Goal: Download file/media: Obtain a digital file from the website

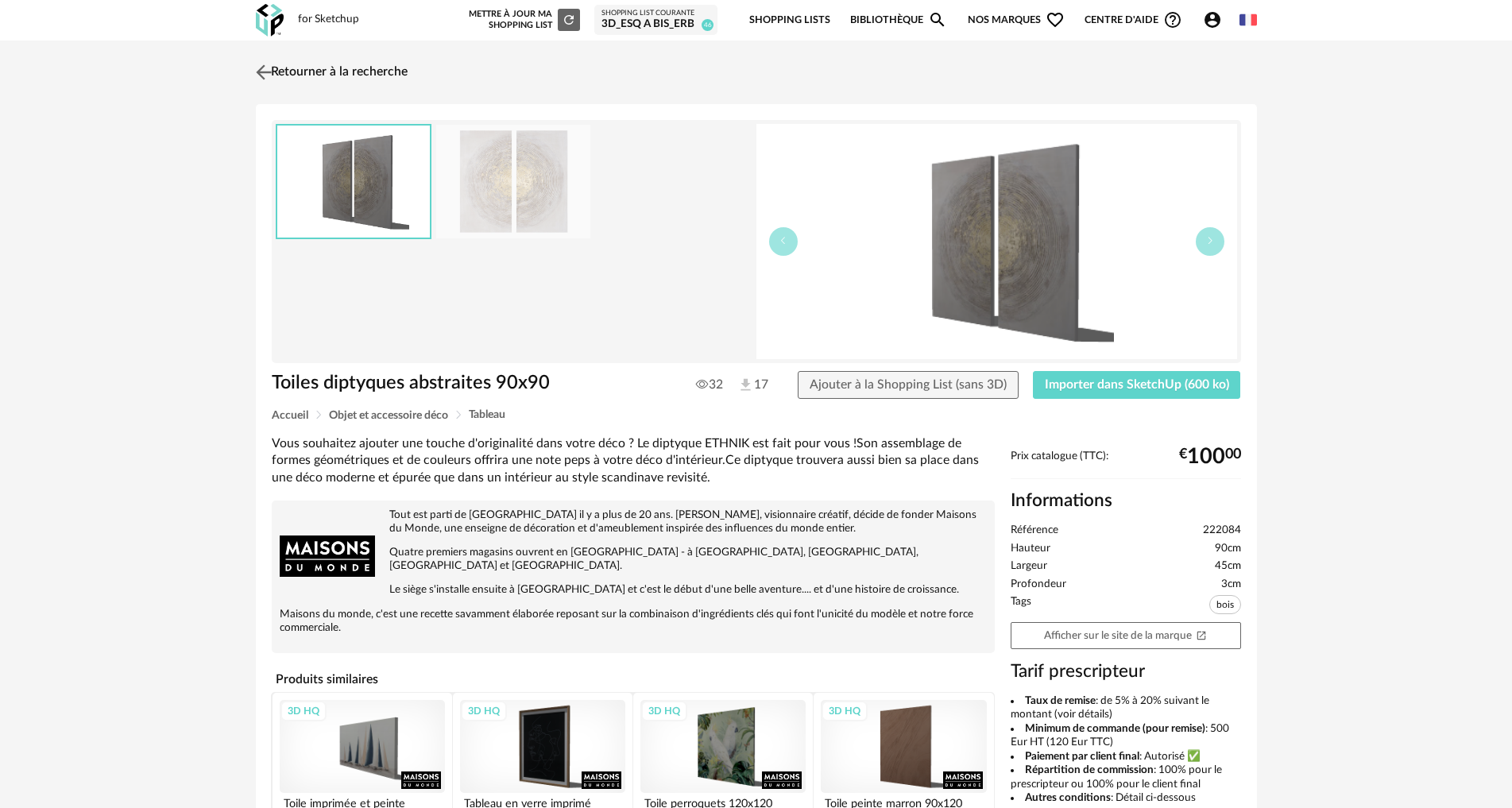
click at [266, 68] on img at bounding box center [264, 72] width 23 height 23
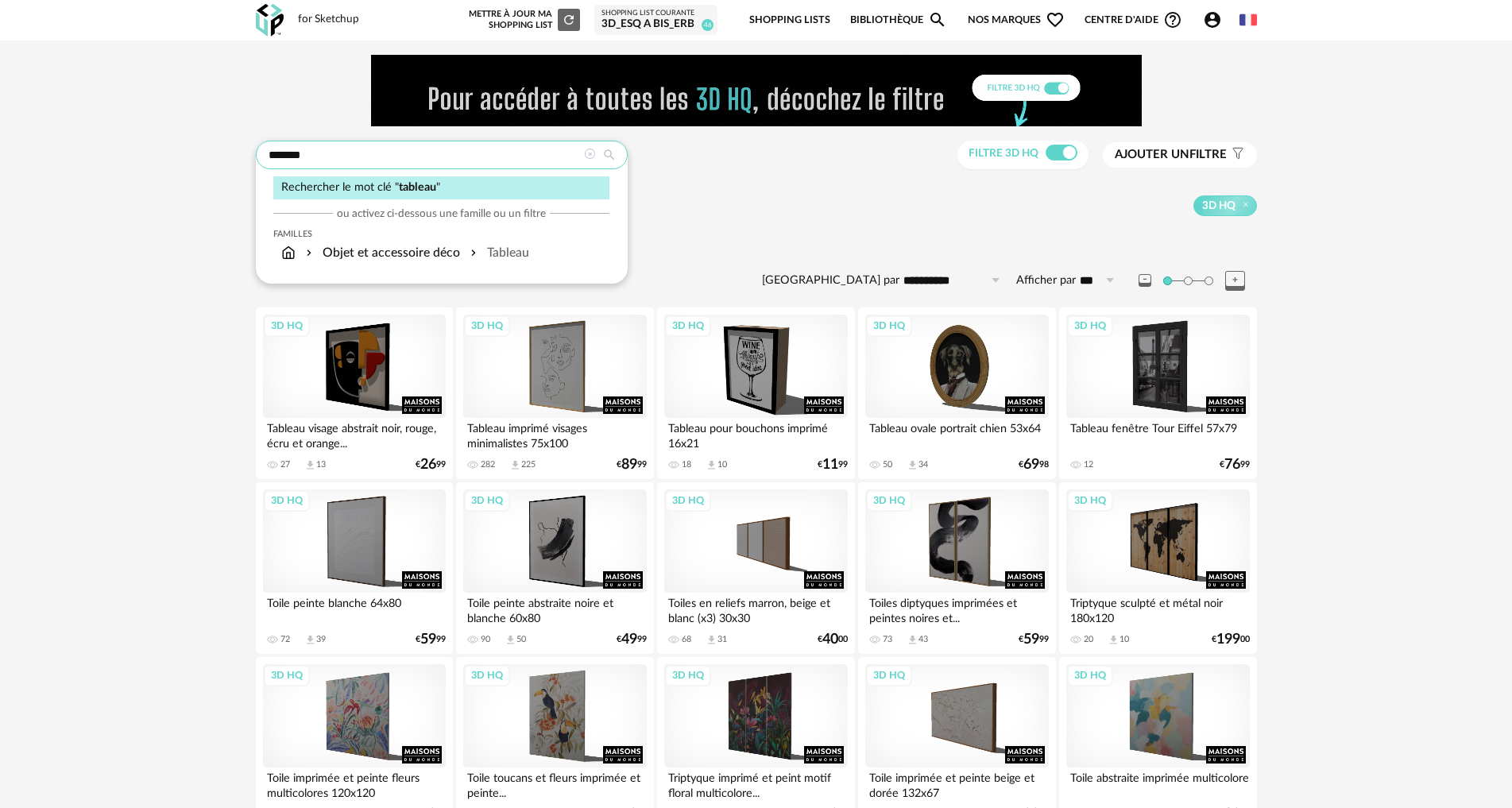
click at [314, 156] on input "*******" at bounding box center [442, 155] width 372 height 29
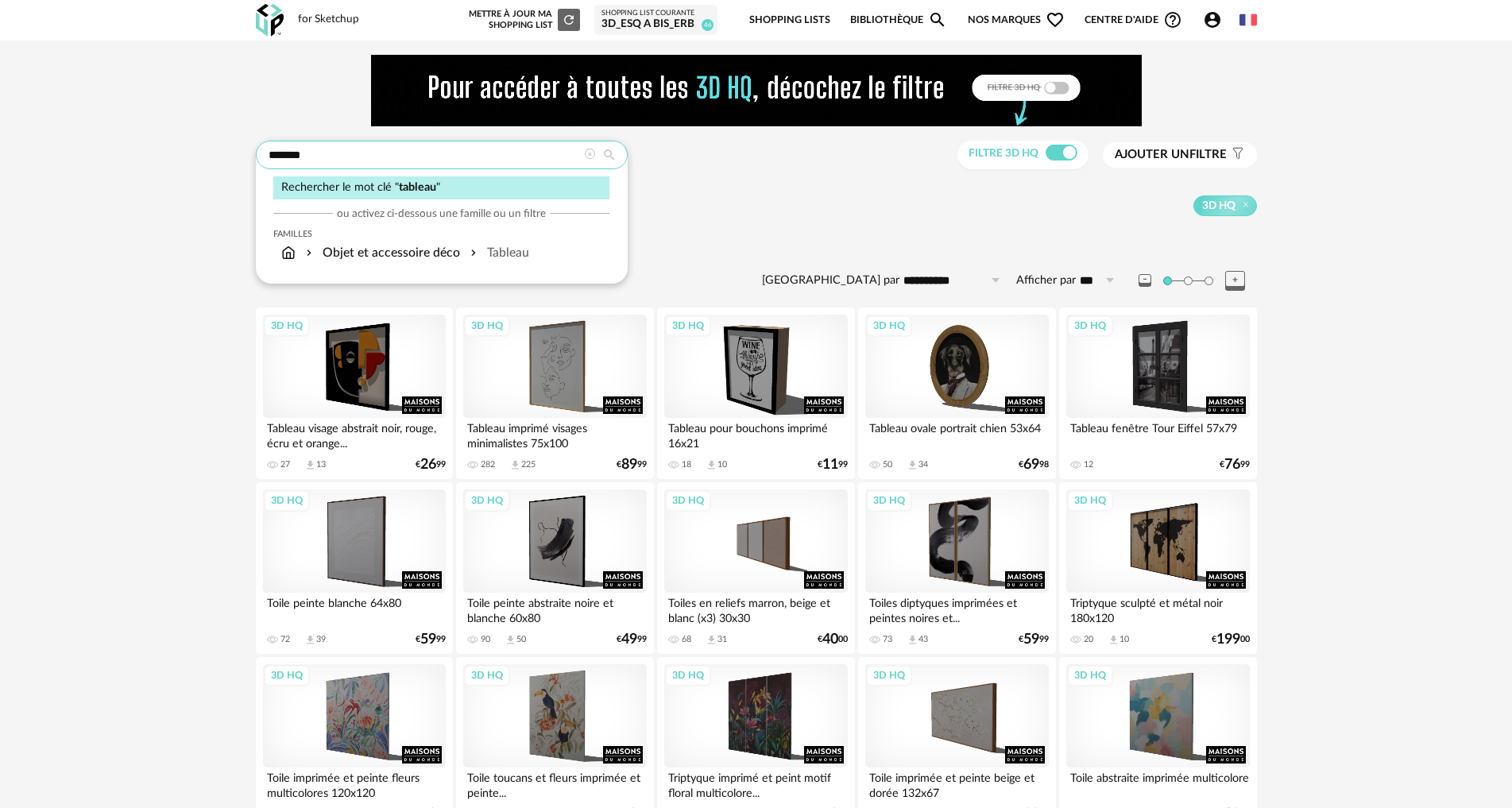
drag, startPoint x: 330, startPoint y: 153, endPoint x: 264, endPoint y: 151, distance: 66.0
click at [264, 151] on input "*******" at bounding box center [442, 155] width 372 height 29
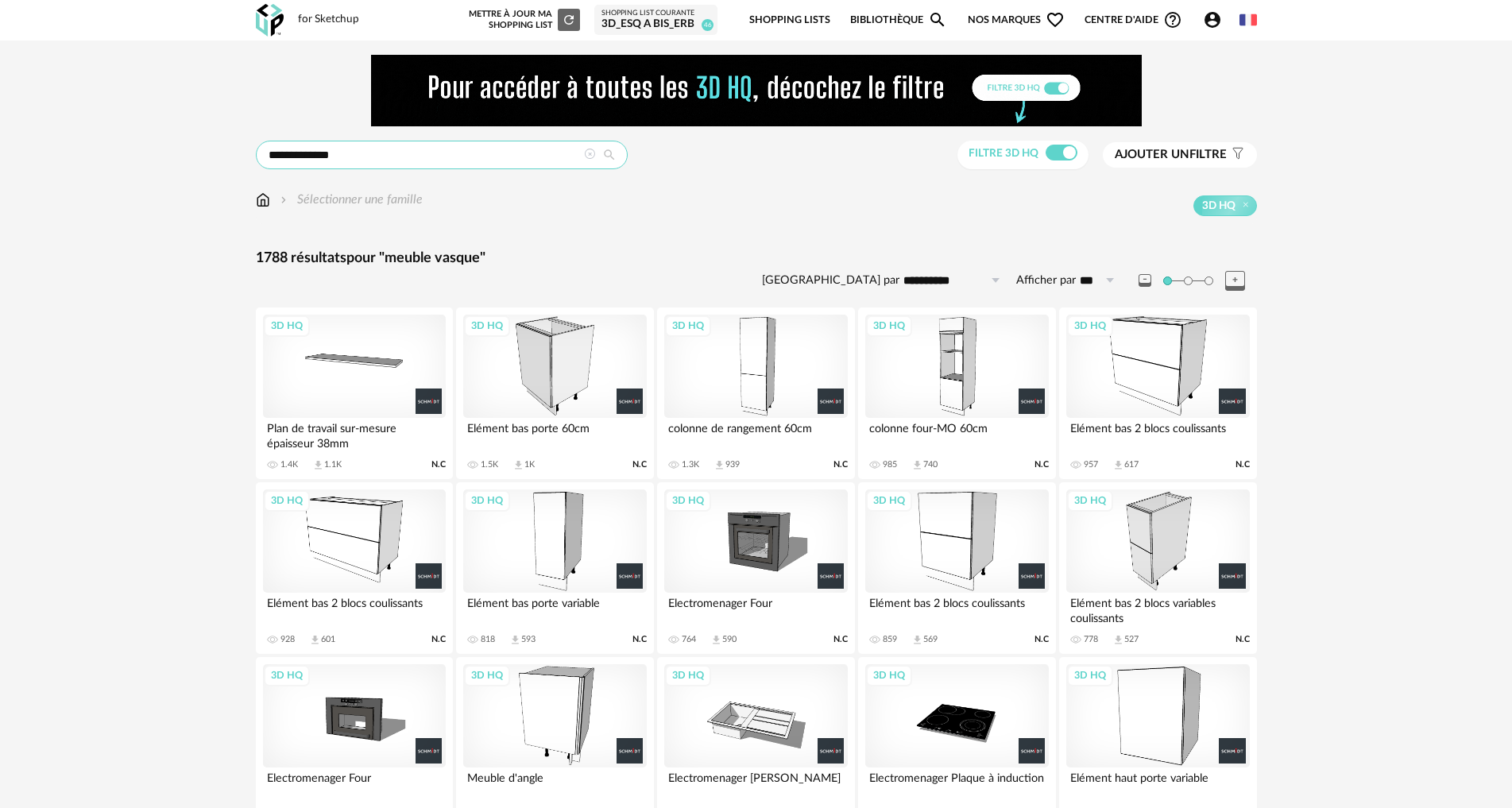
drag, startPoint x: 310, startPoint y: 148, endPoint x: 258, endPoint y: 150, distance: 52.0
click at [258, 150] on input "**********" at bounding box center [442, 155] width 372 height 29
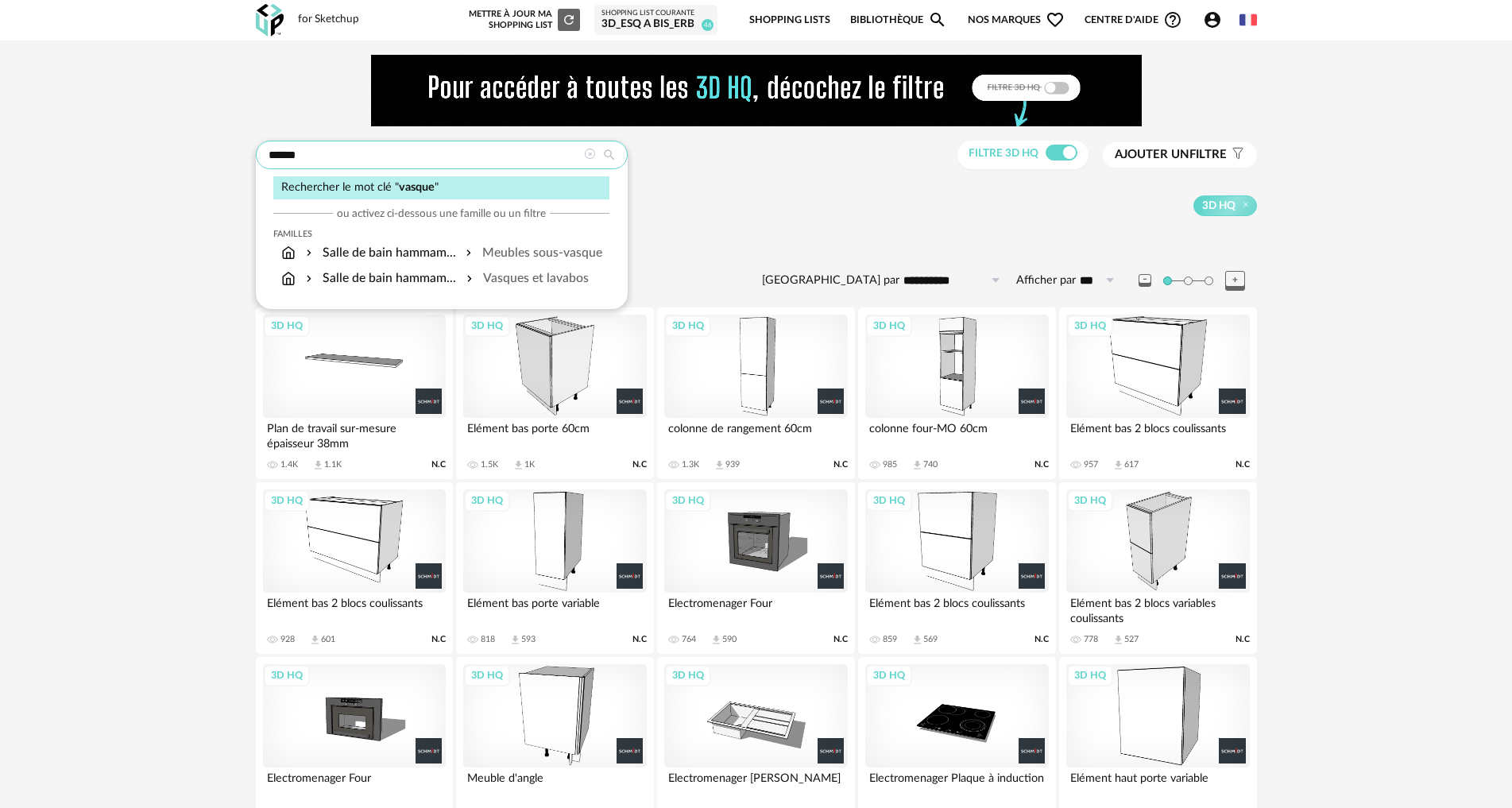
type input "******"
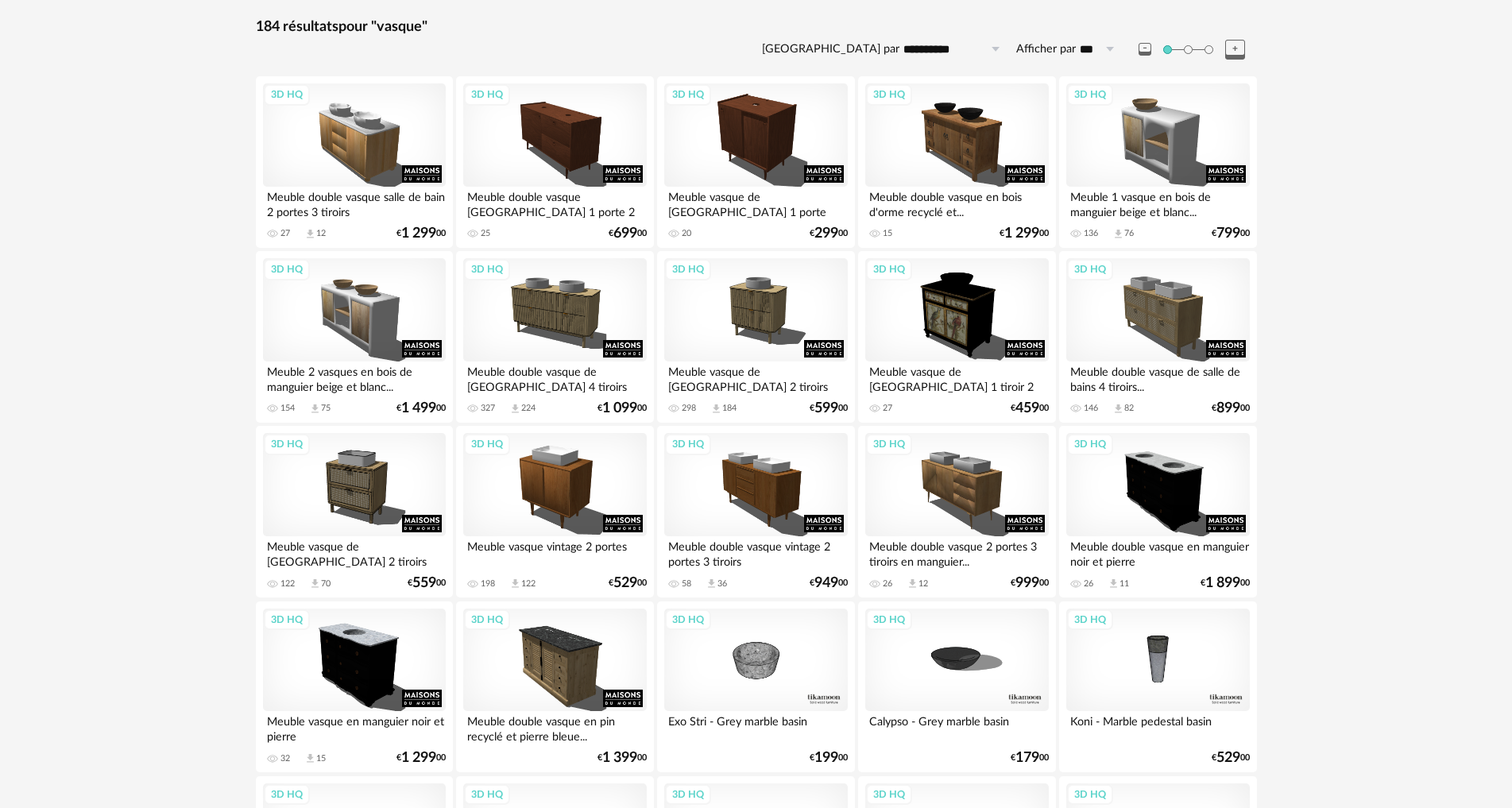
scroll to position [318, 0]
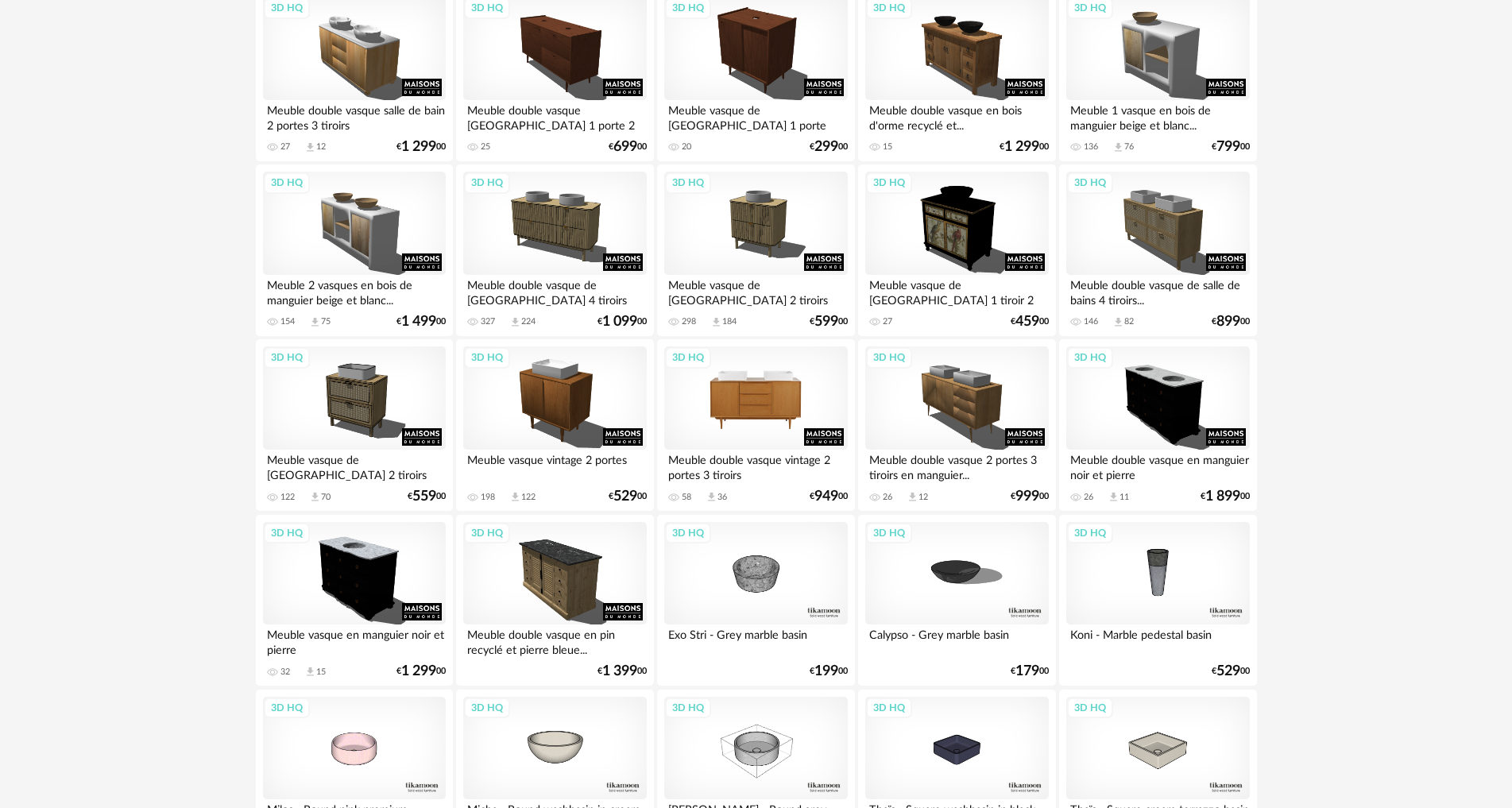
click at [758, 386] on div "3D HQ" at bounding box center [756, 397] width 183 height 103
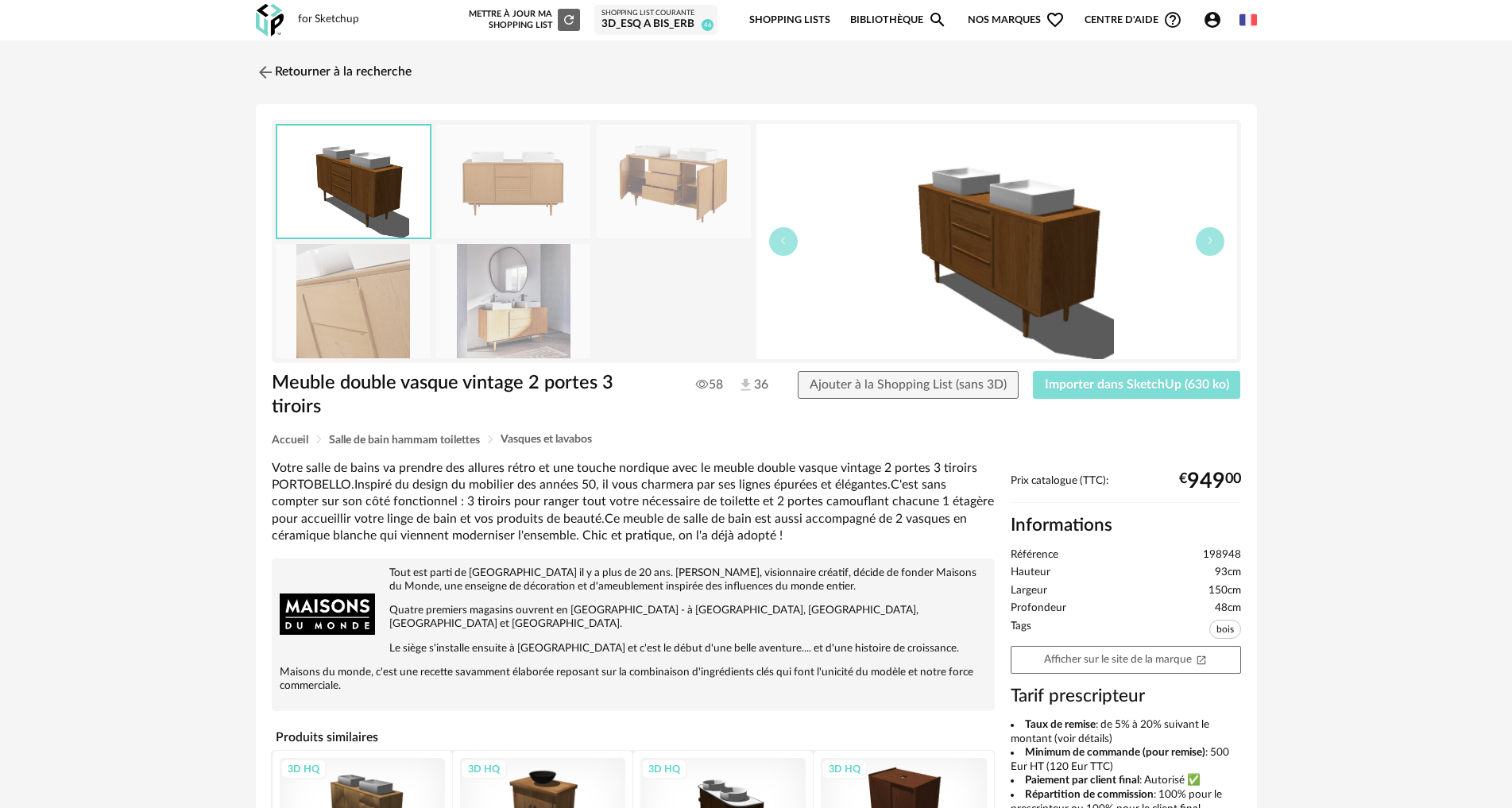
click at [1069, 381] on span "Importer dans SketchUp (630 ko)" at bounding box center [1137, 384] width 185 height 12
click at [264, 71] on img at bounding box center [264, 72] width 23 height 23
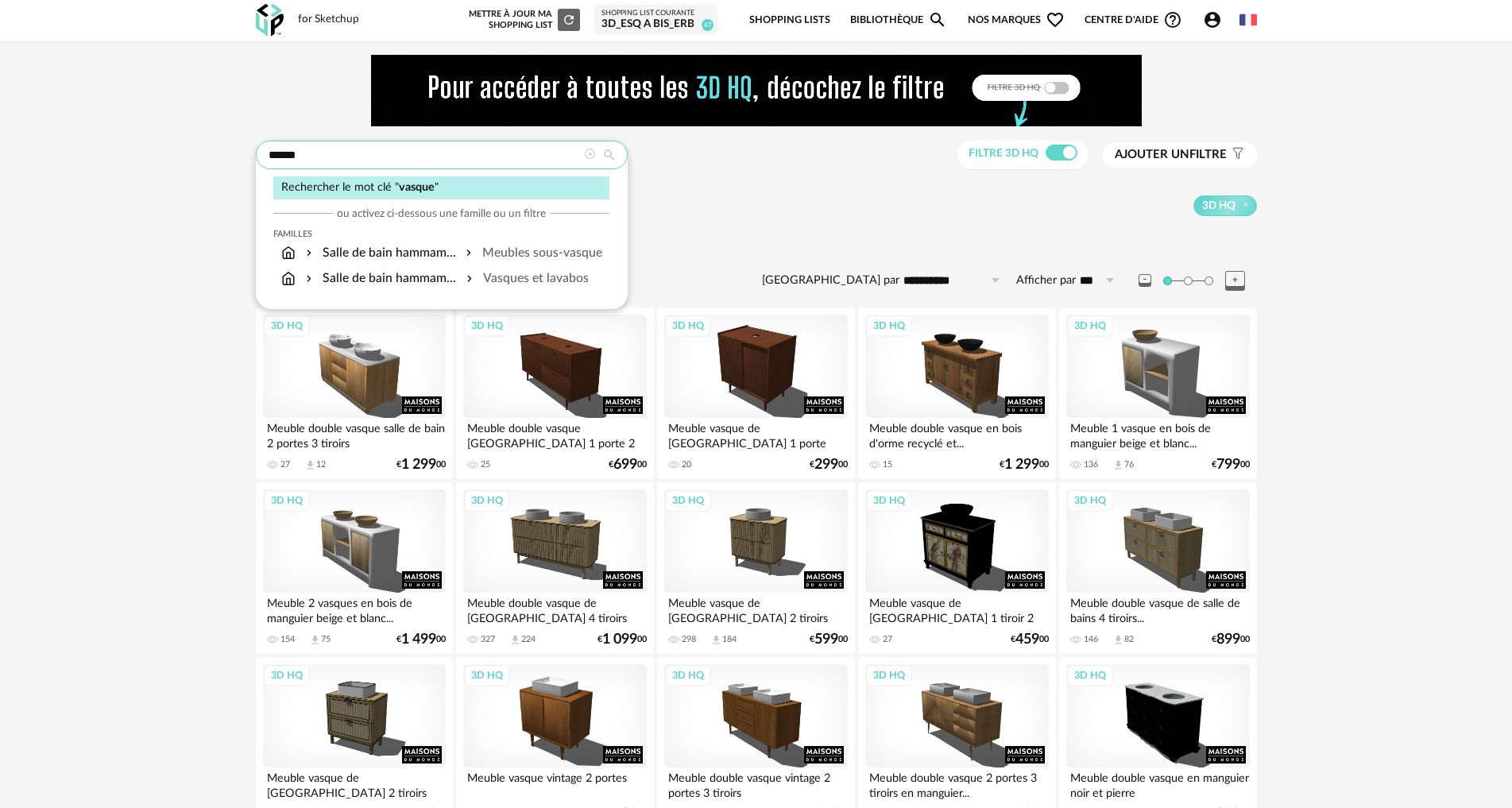
drag, startPoint x: 302, startPoint y: 153, endPoint x: 213, endPoint y: 153, distance: 89.0
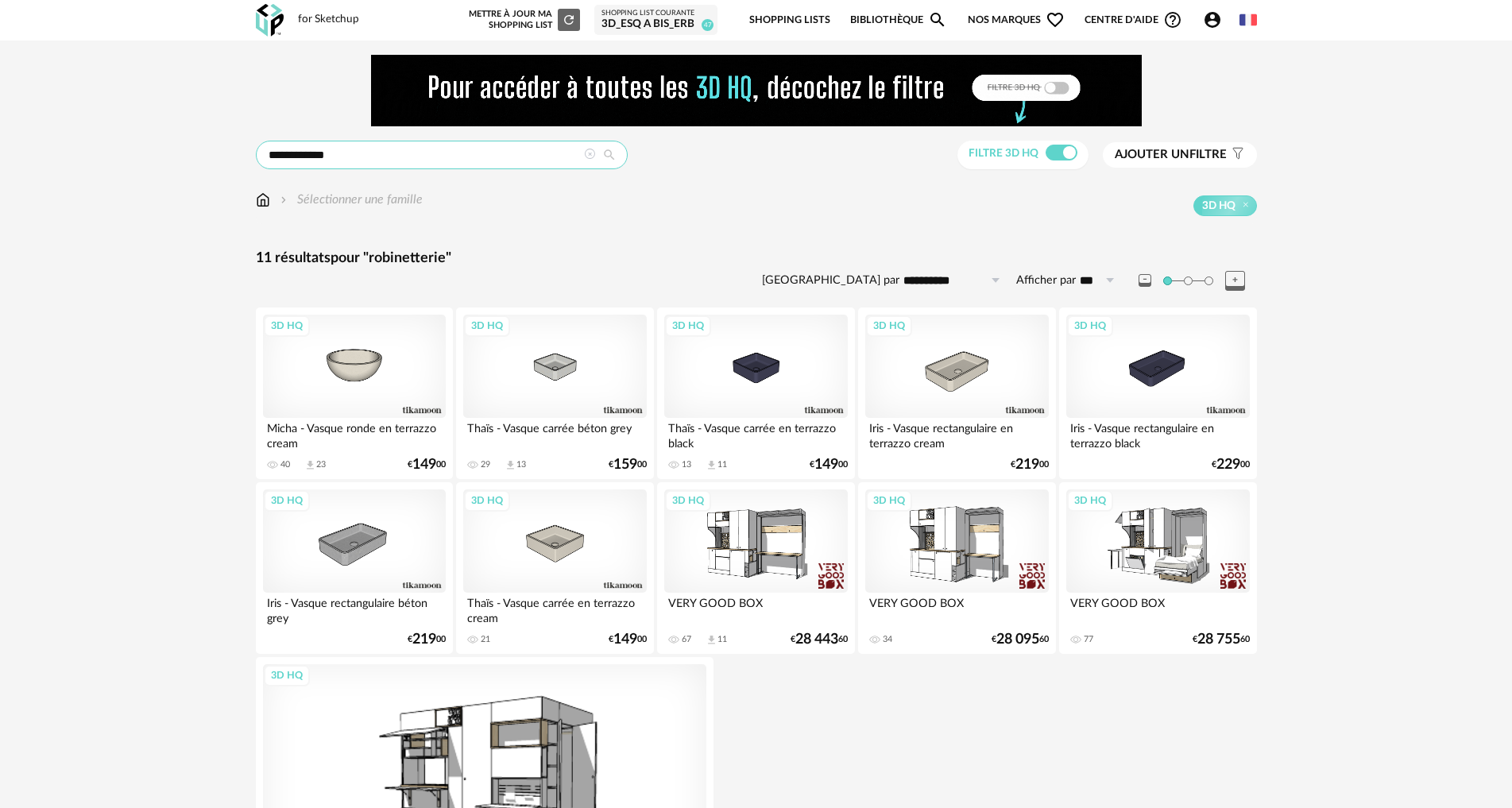
drag, startPoint x: 353, startPoint y: 156, endPoint x: 304, endPoint y: 147, distance: 49.8
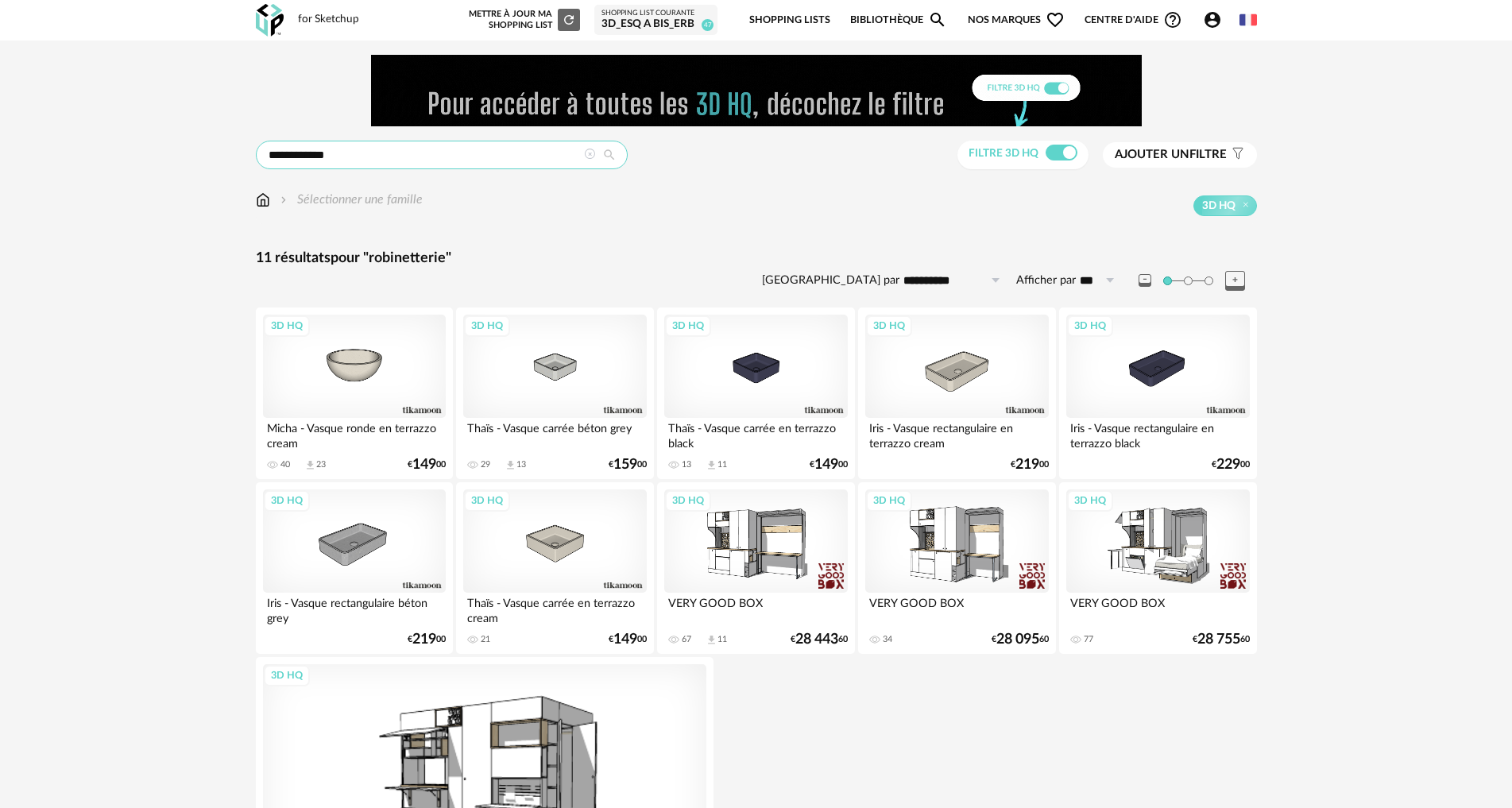
click at [304, 147] on input "**********" at bounding box center [442, 155] width 372 height 29
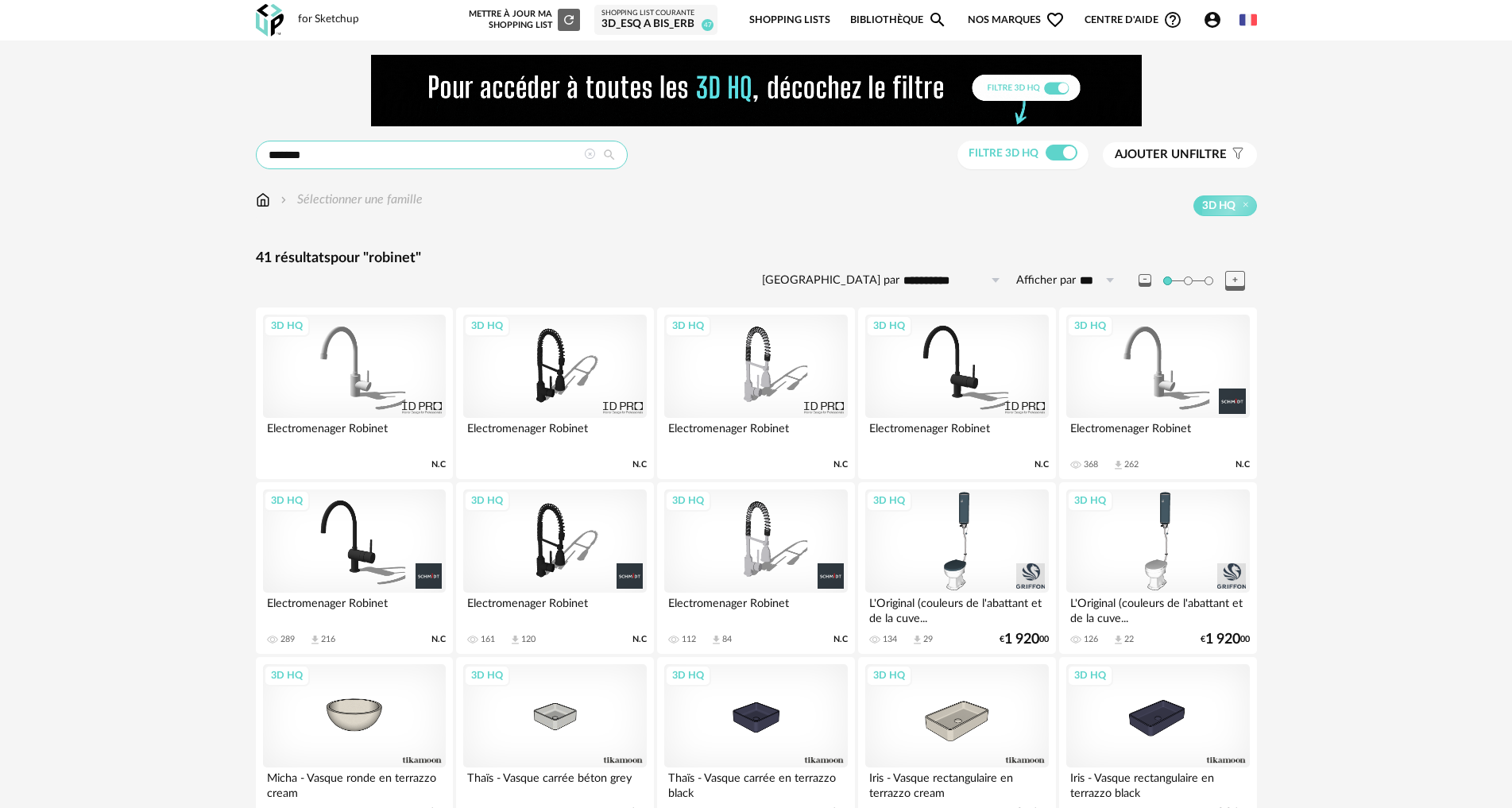
click at [326, 160] on input "*******" at bounding box center [442, 155] width 372 height 29
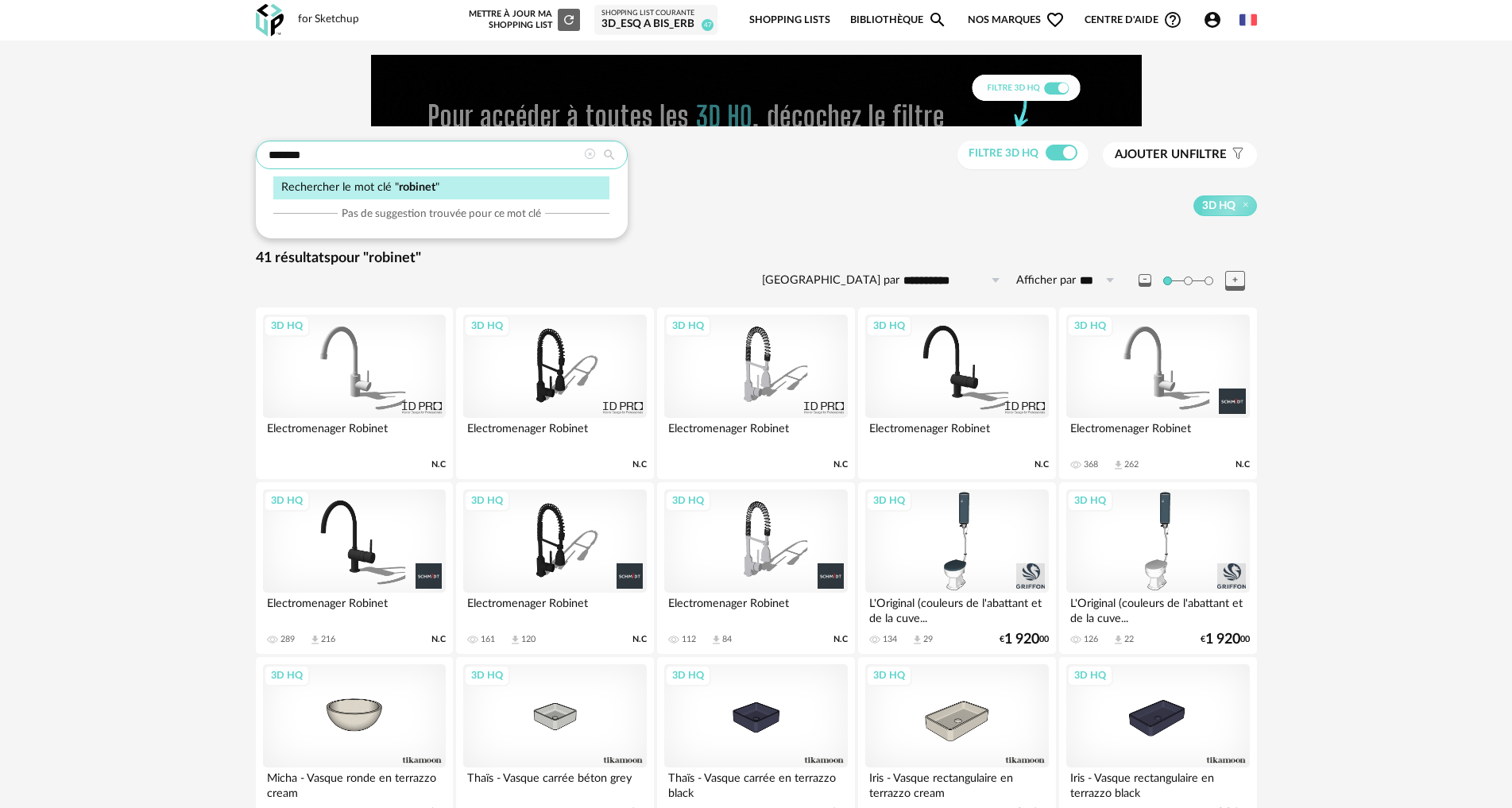
drag, startPoint x: 320, startPoint y: 153, endPoint x: 213, endPoint y: 156, distance: 107.0
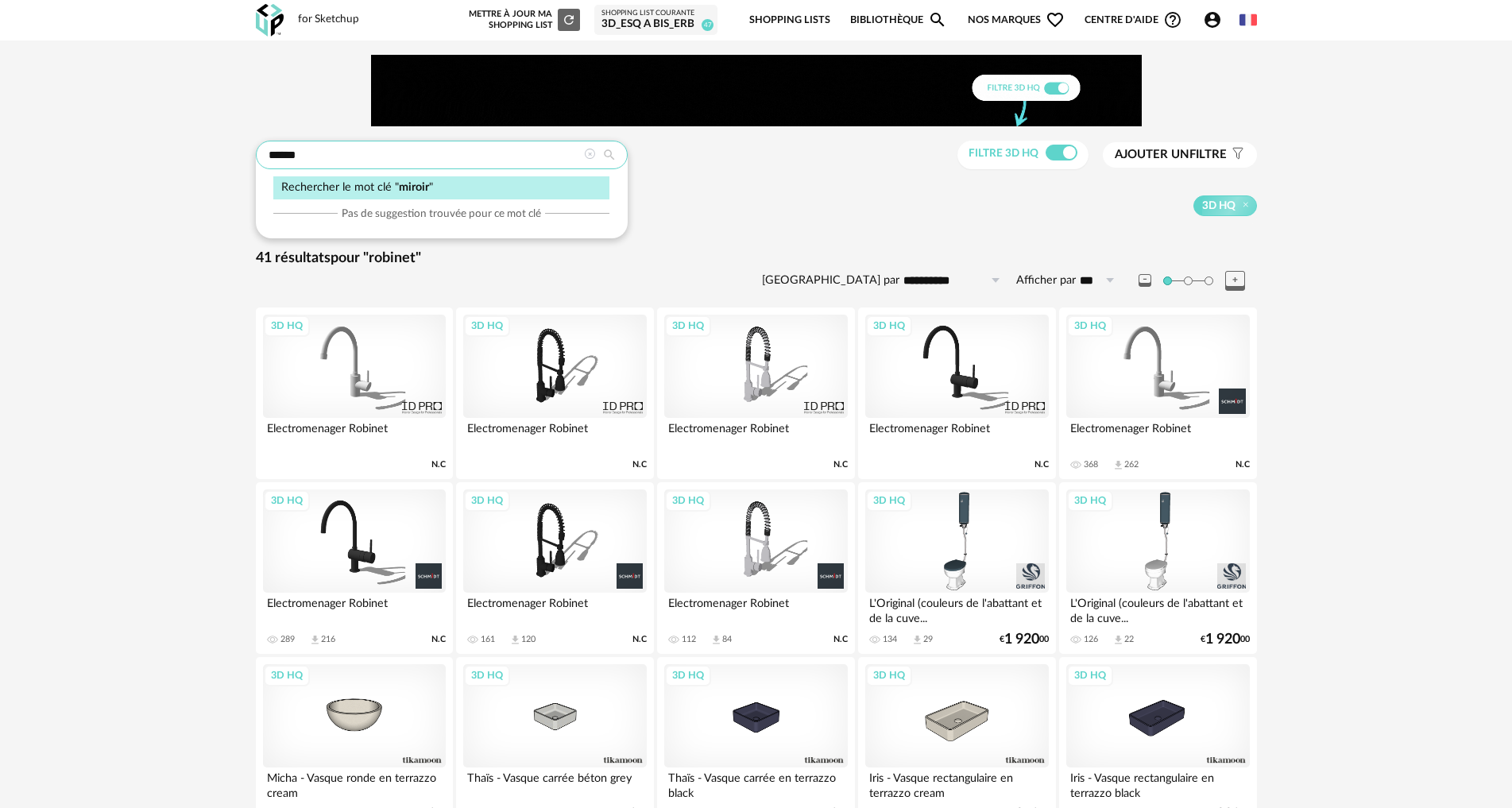
type input "******"
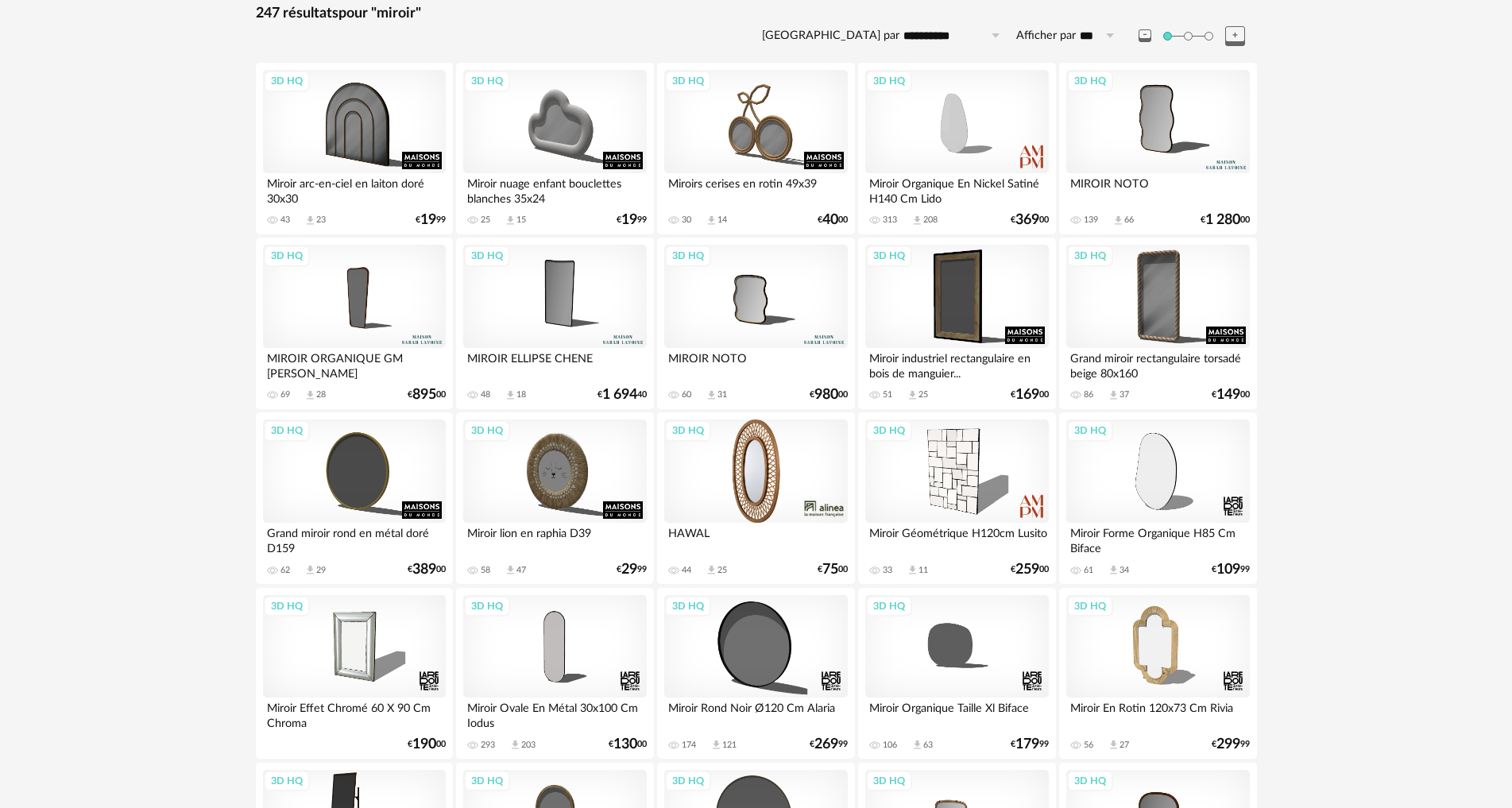
scroll to position [318, 0]
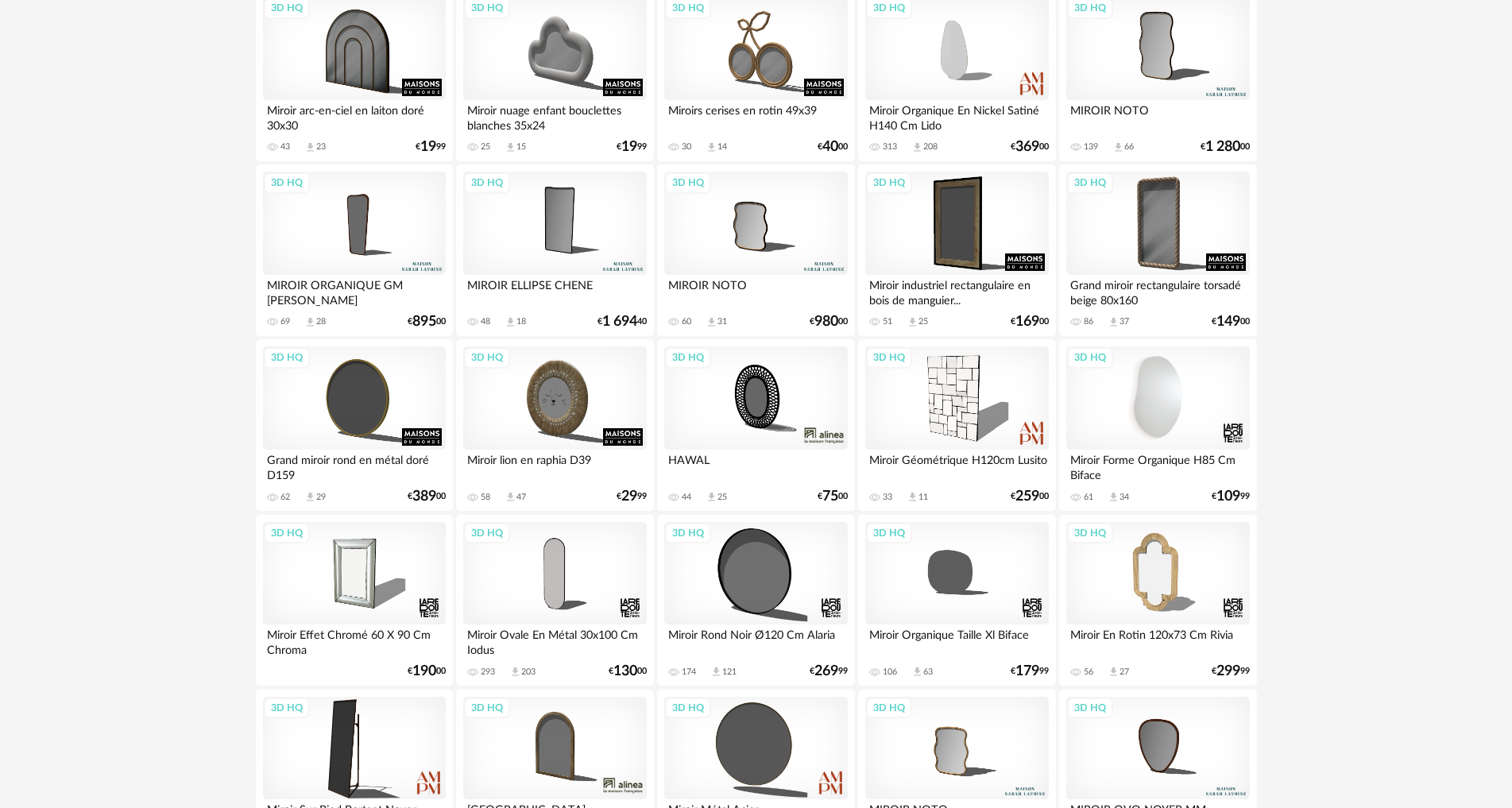
click at [1207, 421] on div "3D HQ" at bounding box center [1158, 397] width 183 height 103
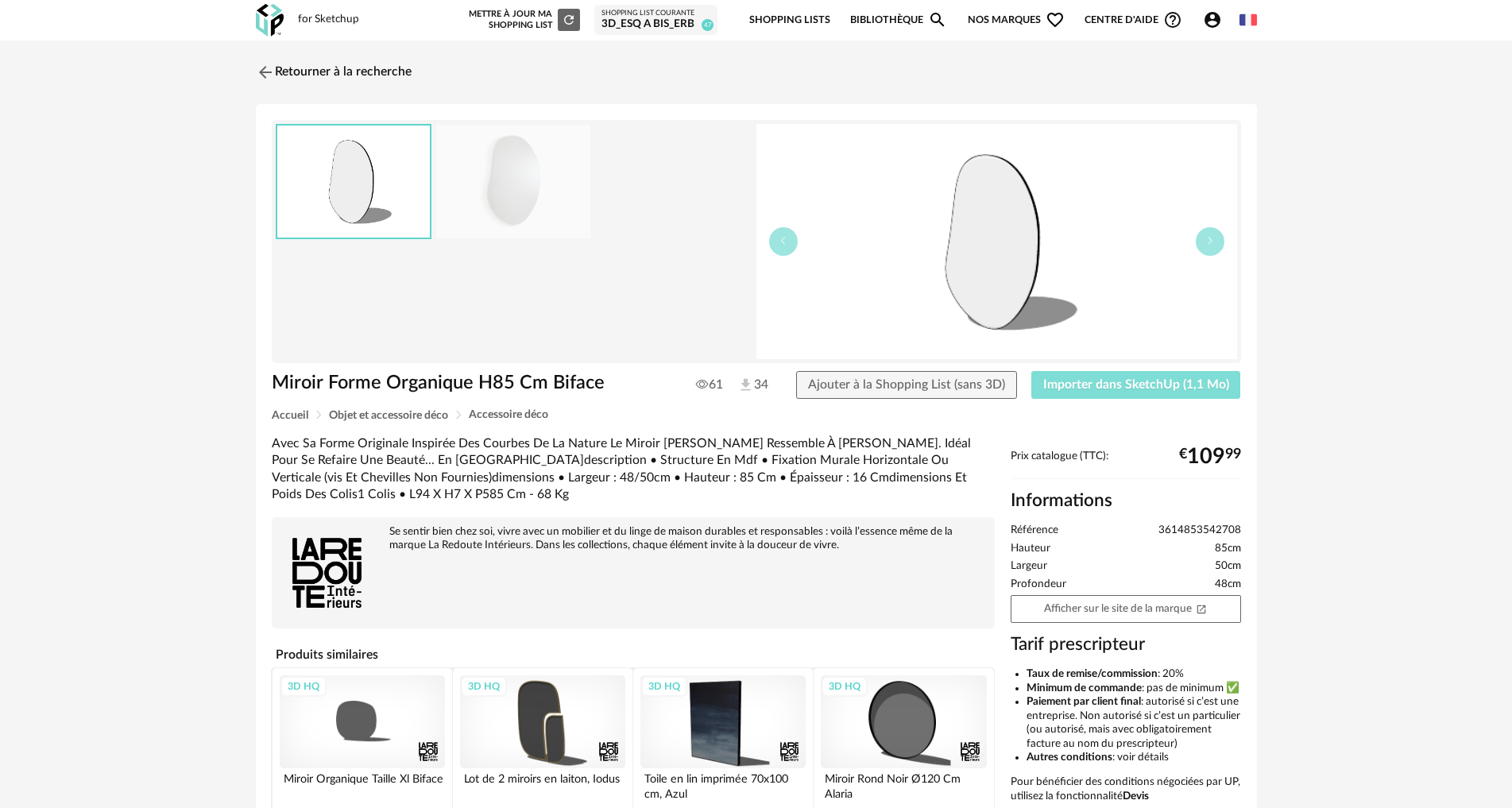
click at [1177, 385] on span "Importer dans SketchUp (1,1 Mo)" at bounding box center [1136, 384] width 186 height 12
click at [256, 72] on img at bounding box center [264, 72] width 23 height 23
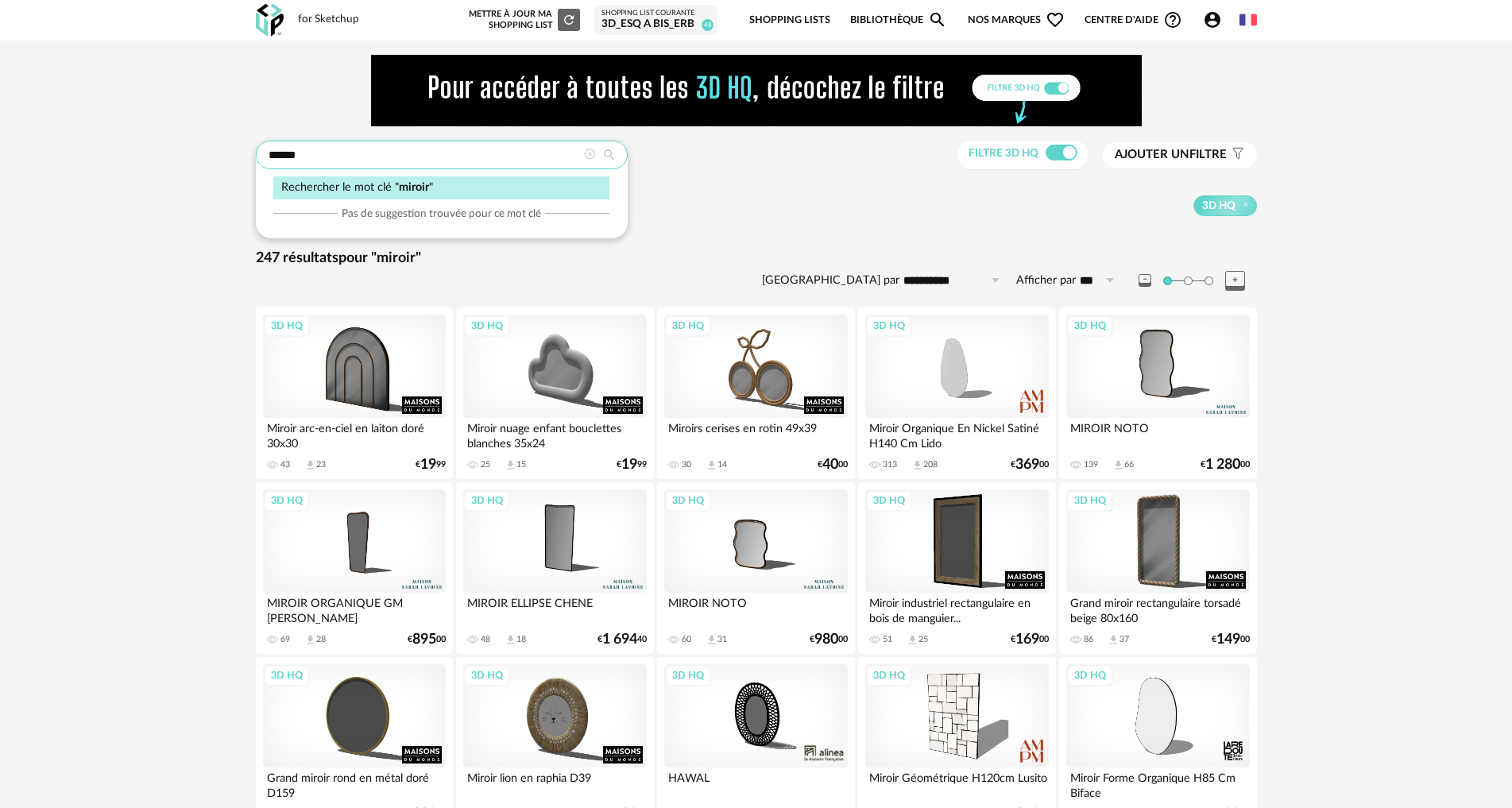
drag, startPoint x: 307, startPoint y: 158, endPoint x: 218, endPoint y: 155, distance: 89.1
type input "**********"
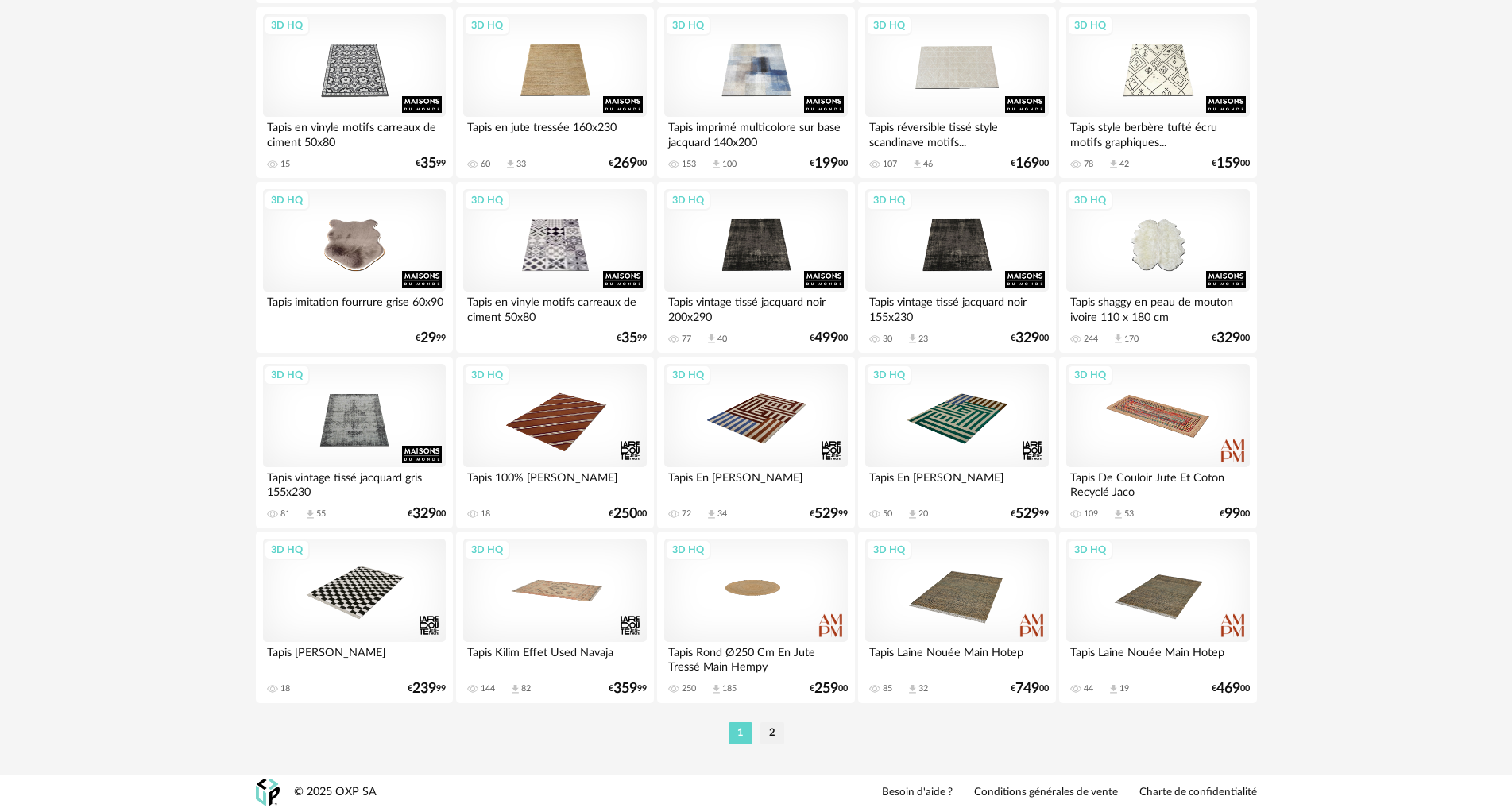
scroll to position [3099, 0]
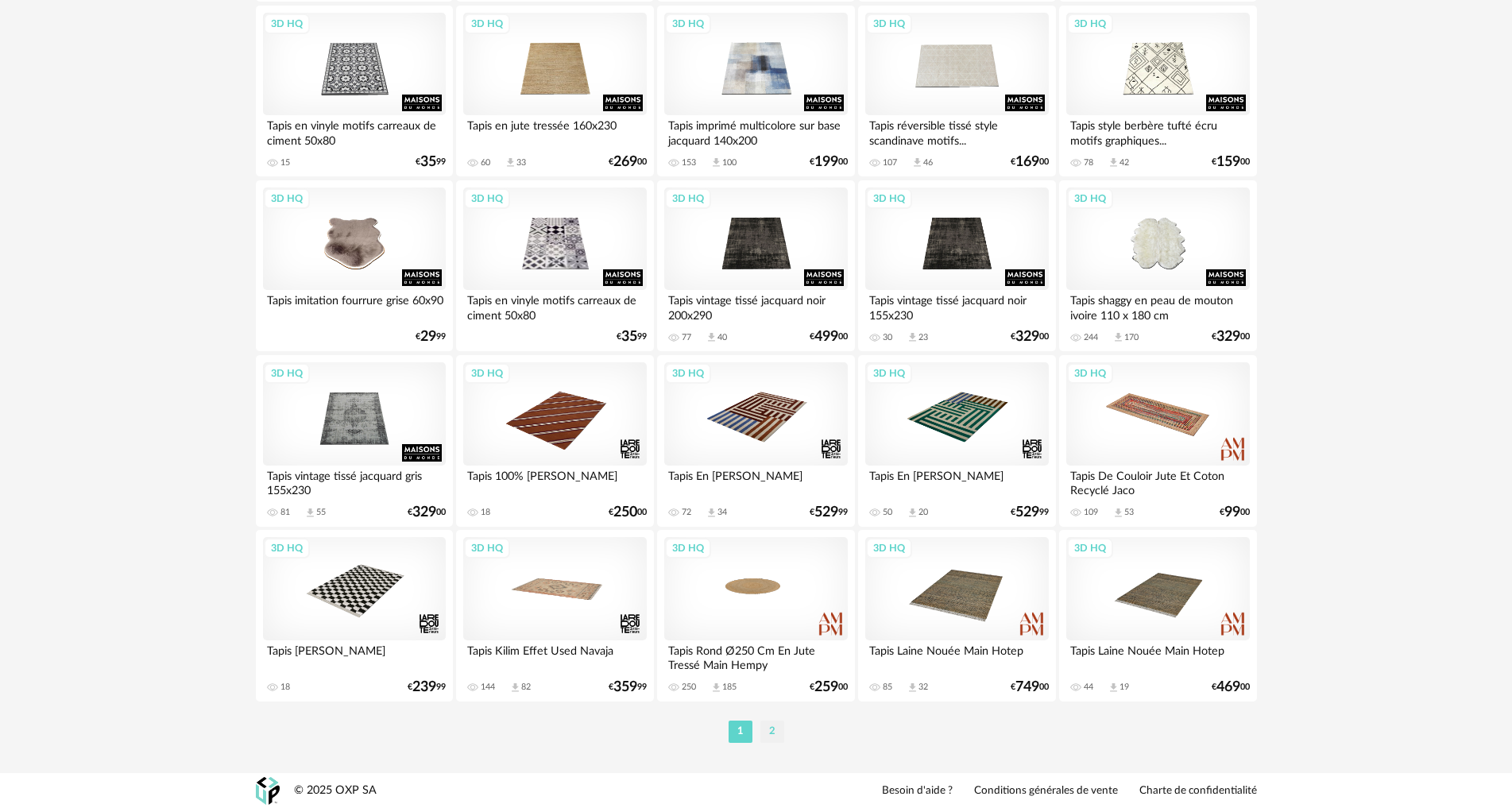
click at [772, 725] on li "2" at bounding box center [772, 731] width 24 height 22
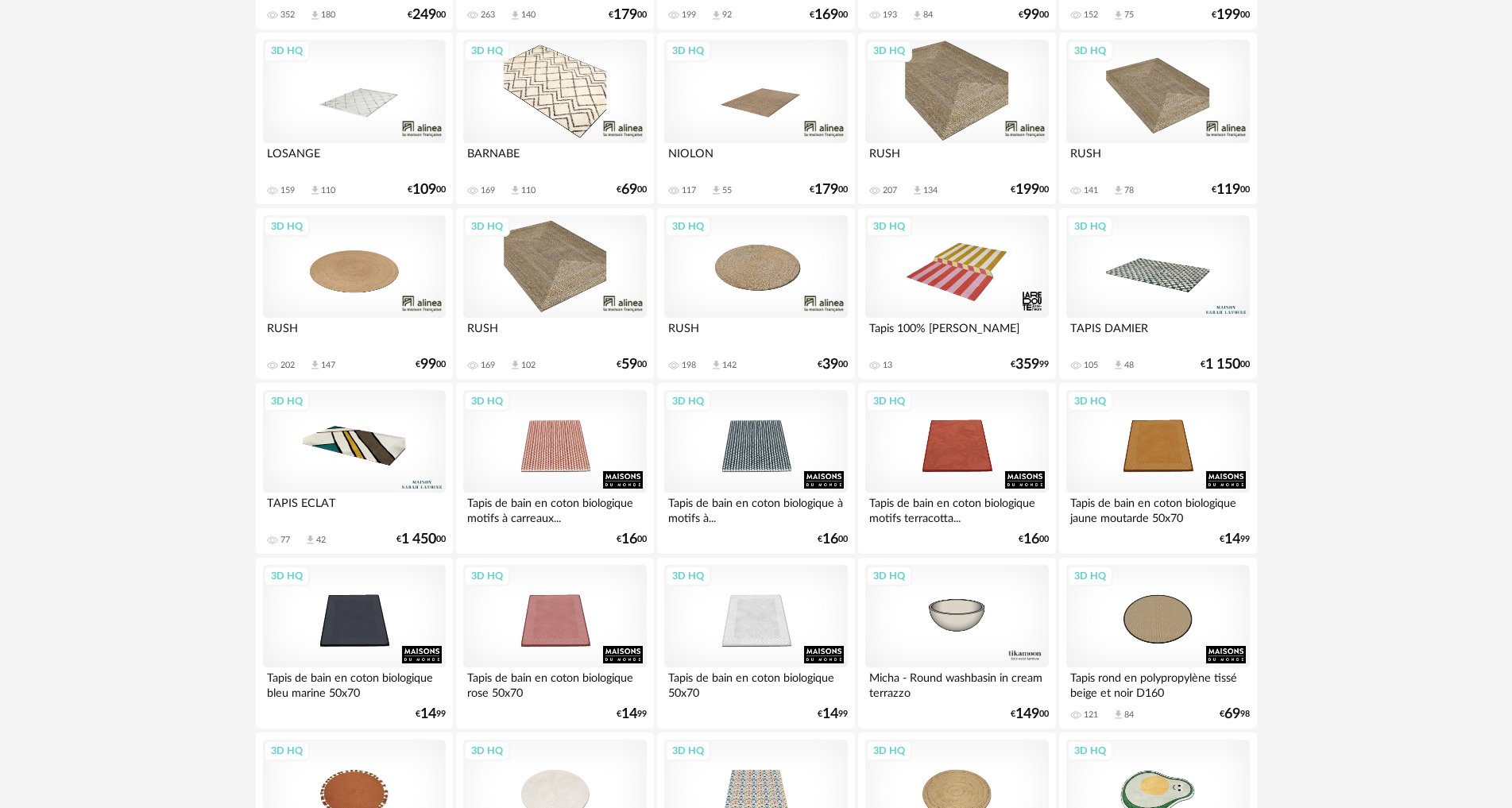
scroll to position [635, 0]
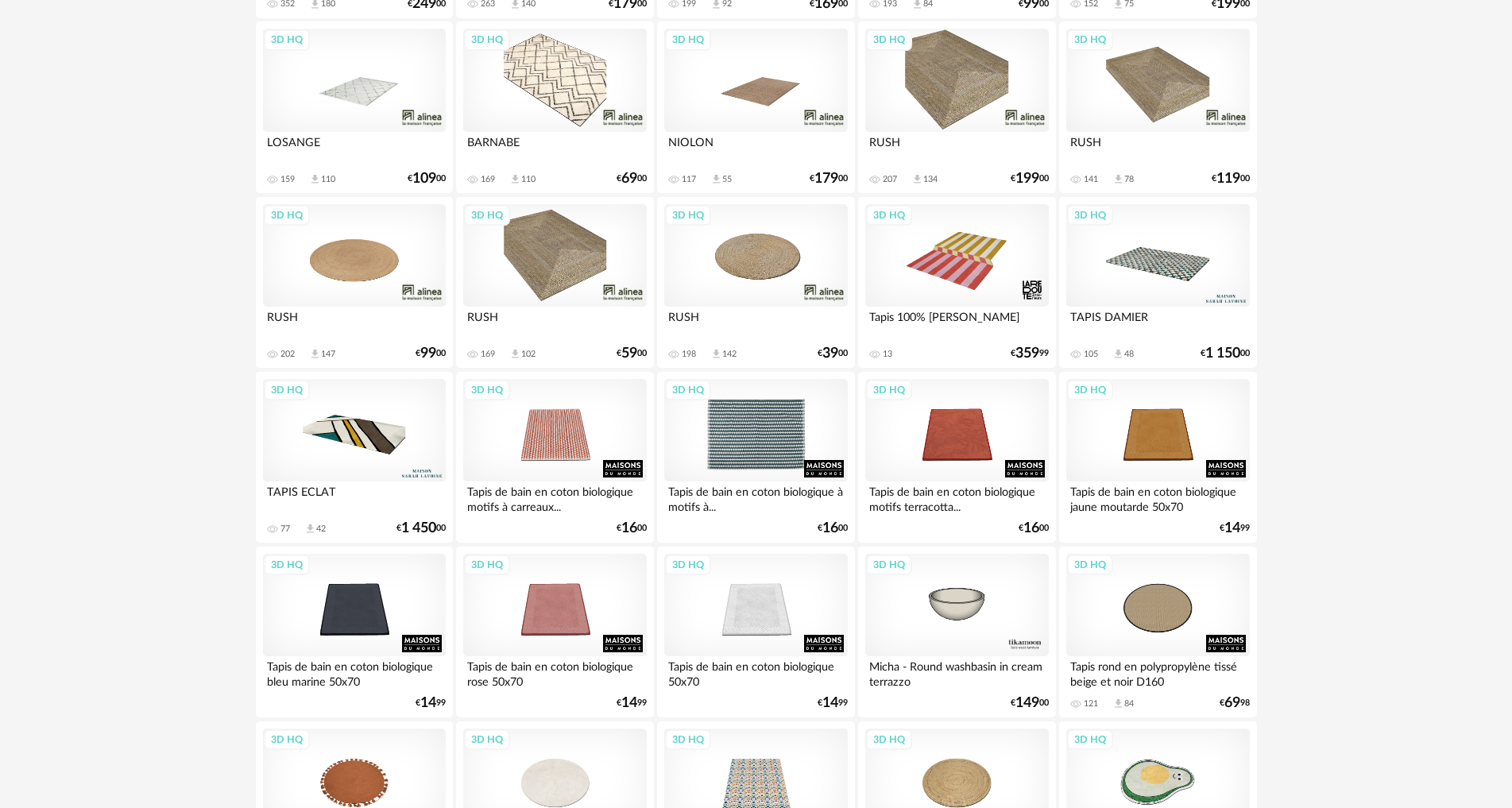
click at [760, 446] on div "3D HQ" at bounding box center [756, 430] width 183 height 103
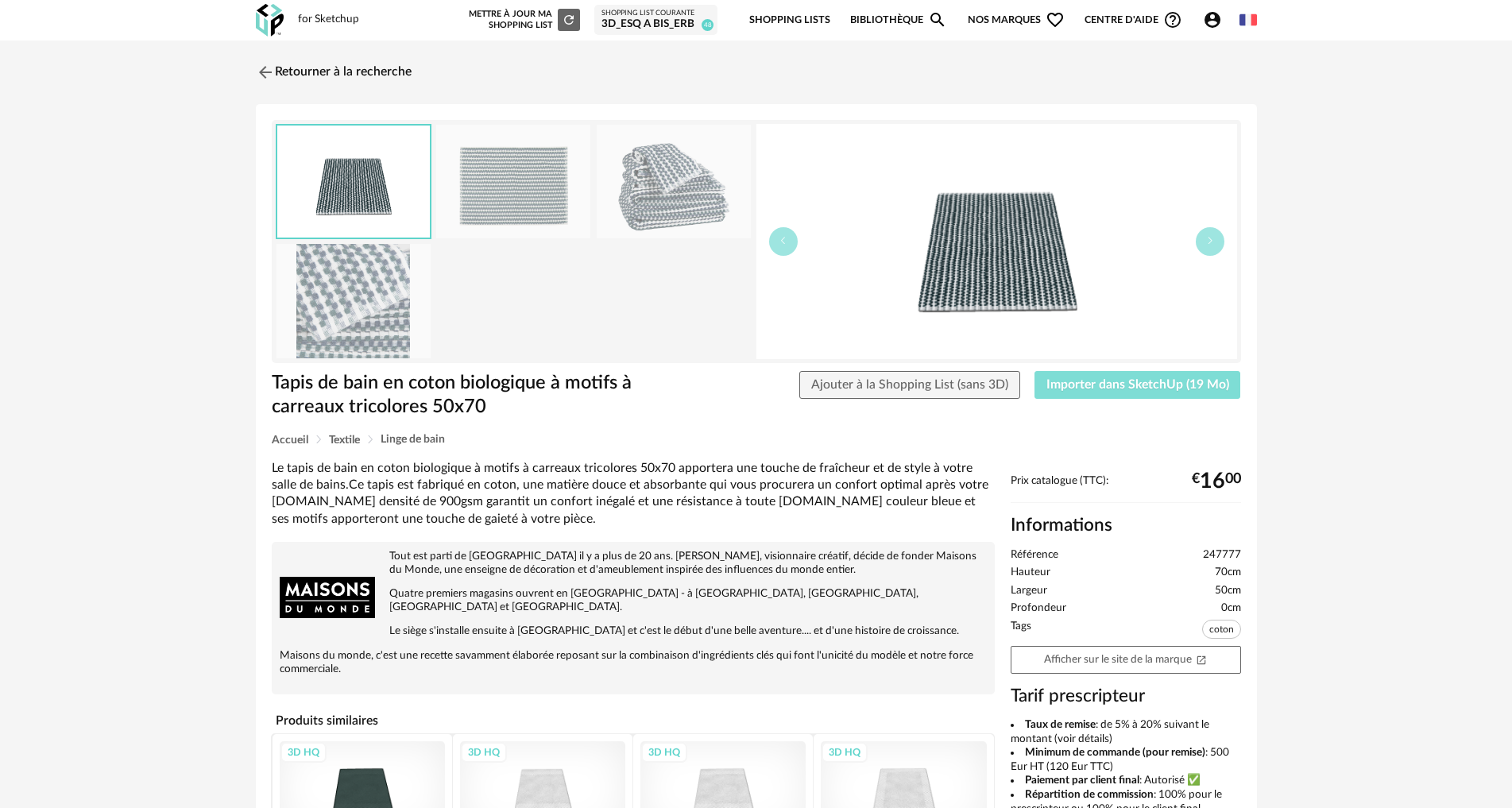
click at [1097, 387] on span "Importer dans SketchUp (19 Mo)" at bounding box center [1138, 384] width 183 height 12
click at [267, 72] on img at bounding box center [264, 72] width 23 height 23
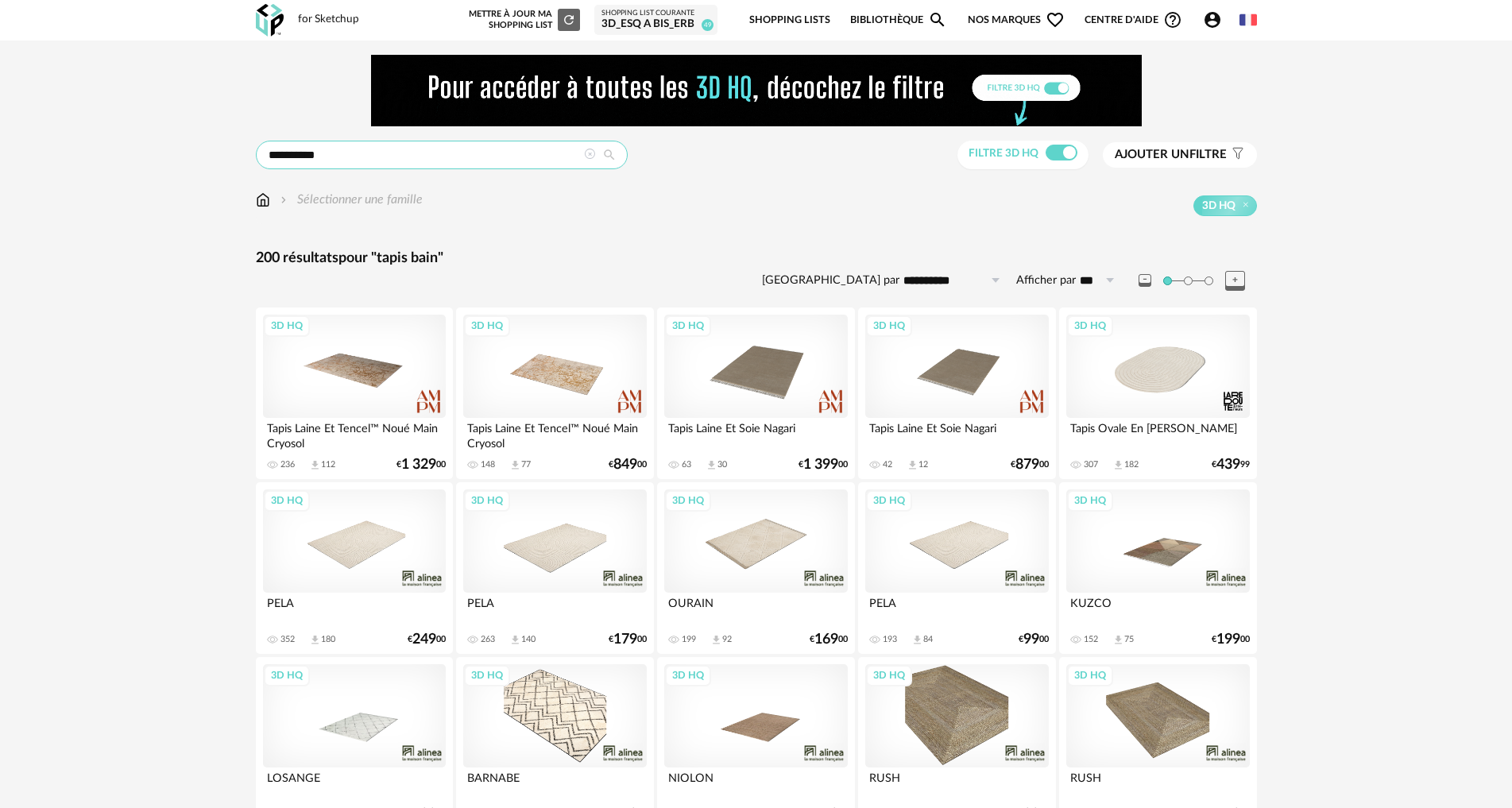
click at [344, 159] on input "**********" at bounding box center [442, 155] width 372 height 29
drag, startPoint x: 349, startPoint y: 158, endPoint x: 255, endPoint y: 158, distance: 94.0
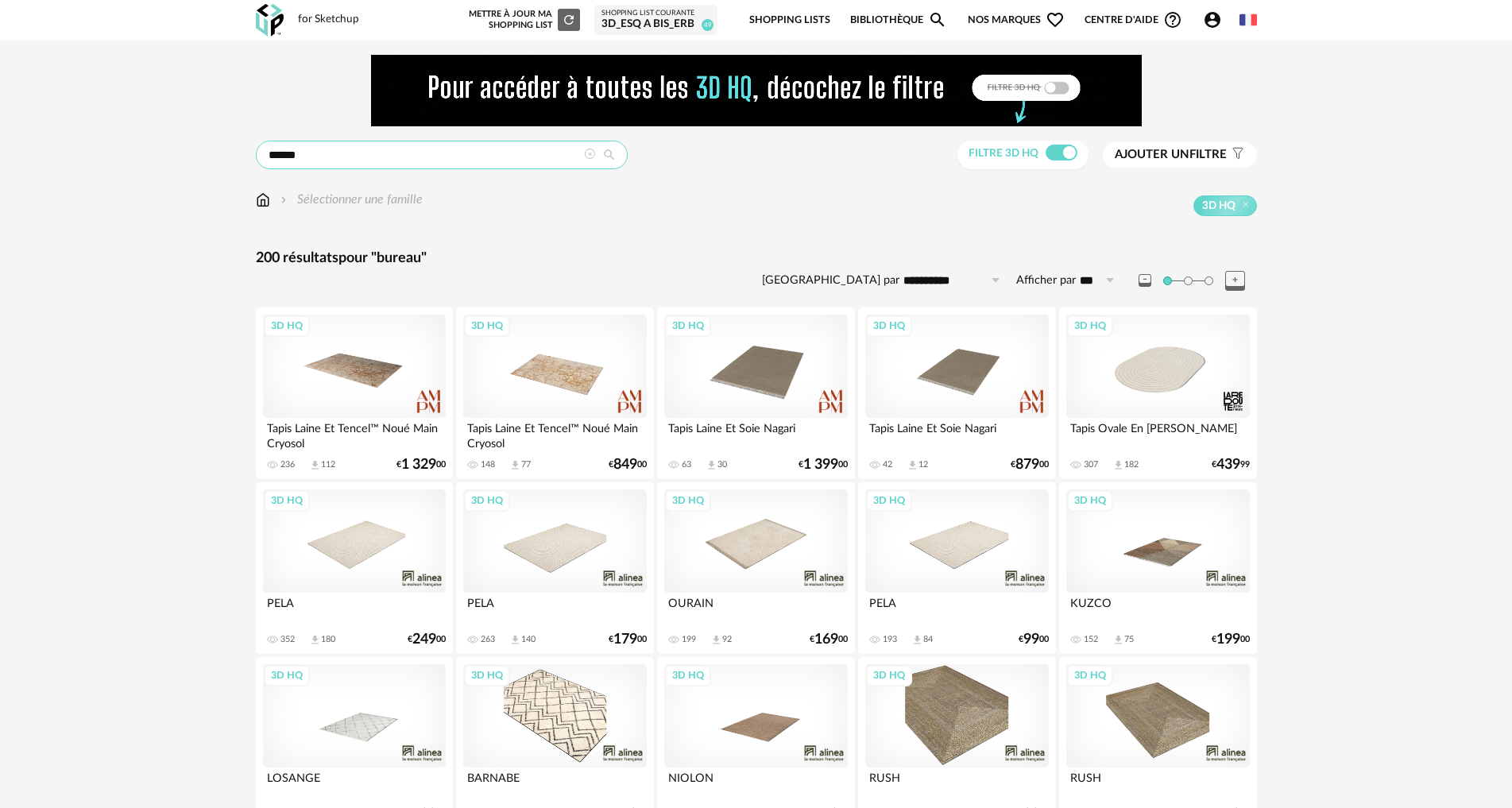
type input "******"
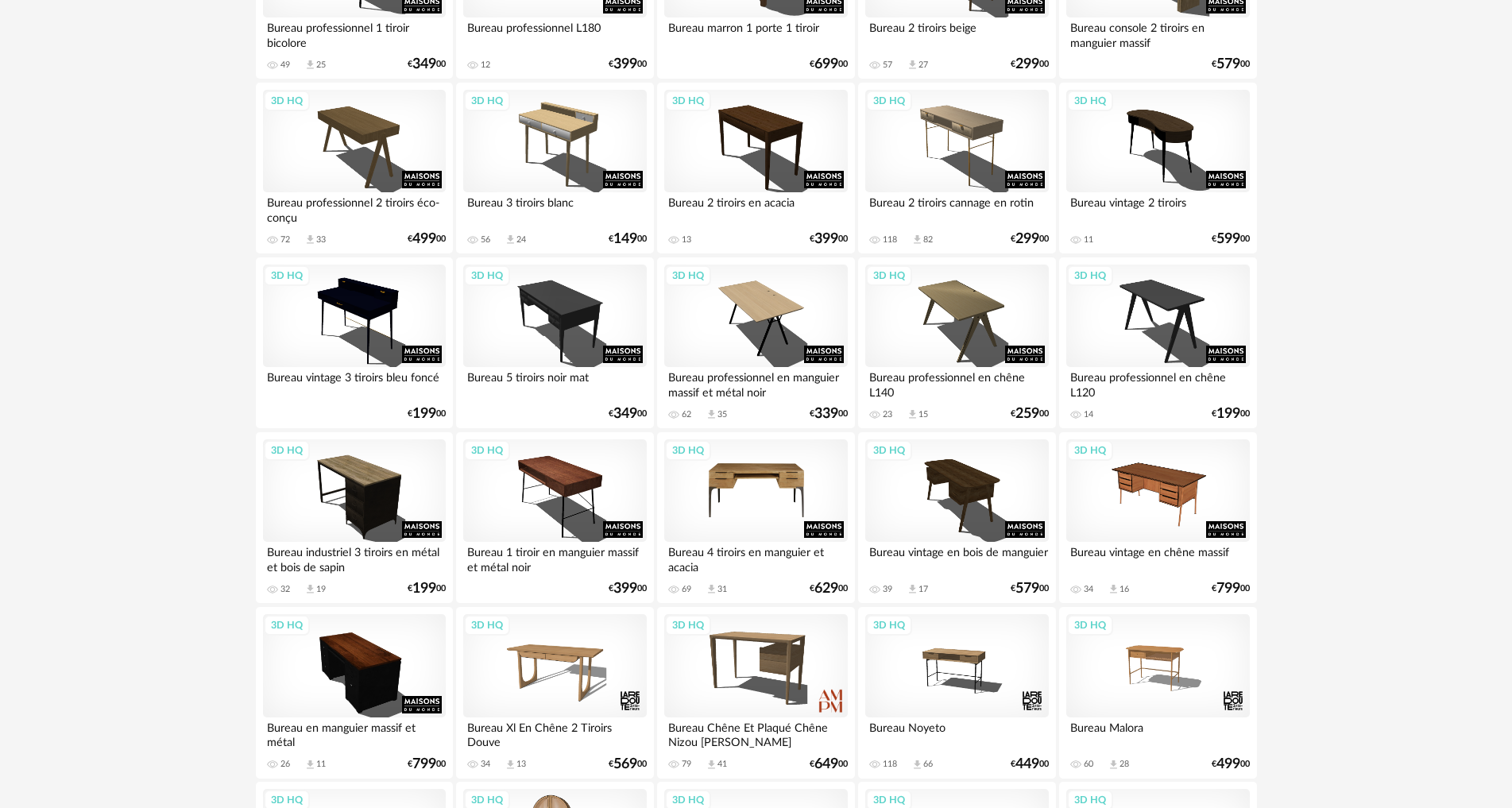
scroll to position [874, 0]
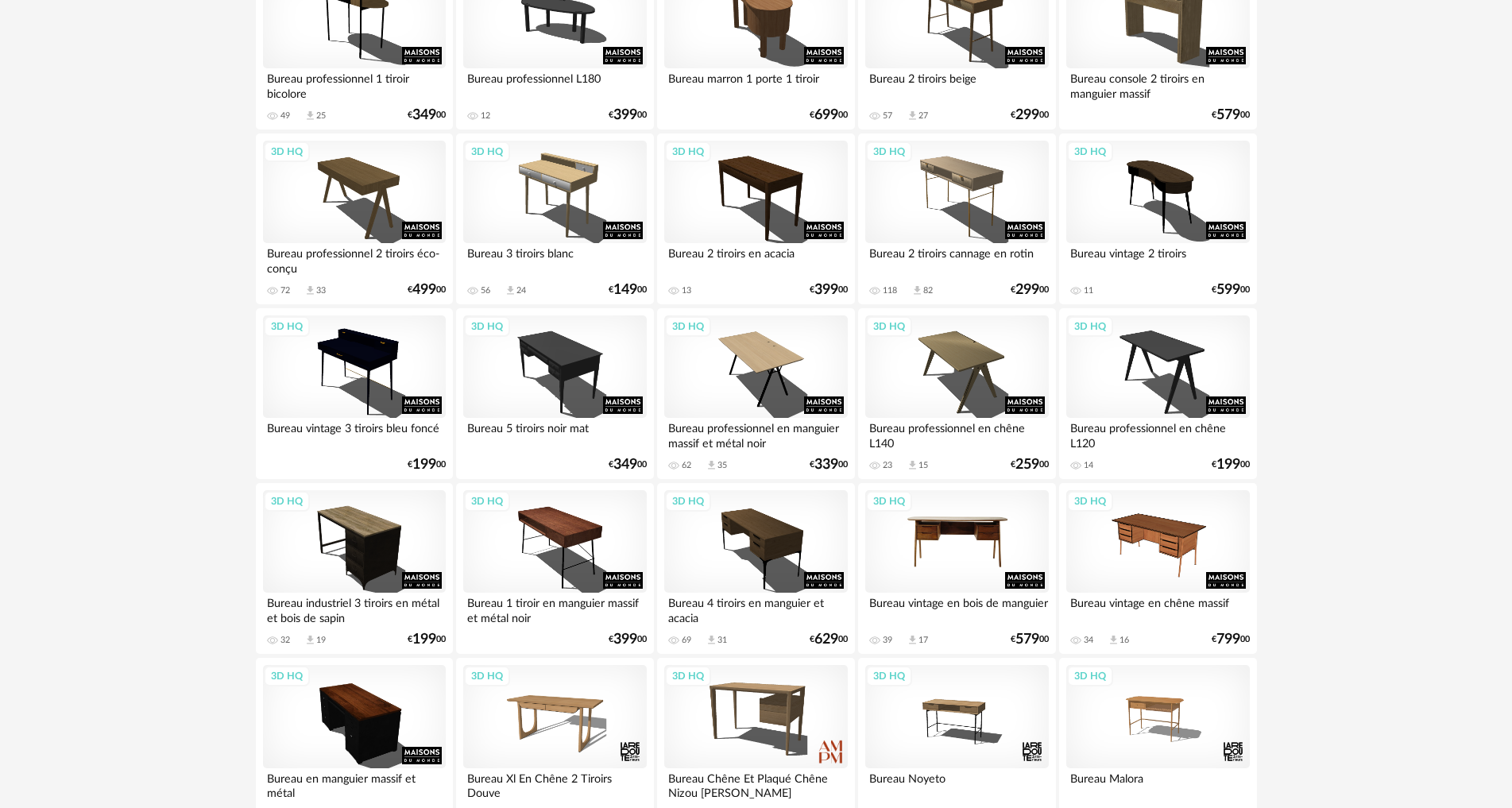
click at [985, 526] on div "3D HQ" at bounding box center [957, 541] width 183 height 103
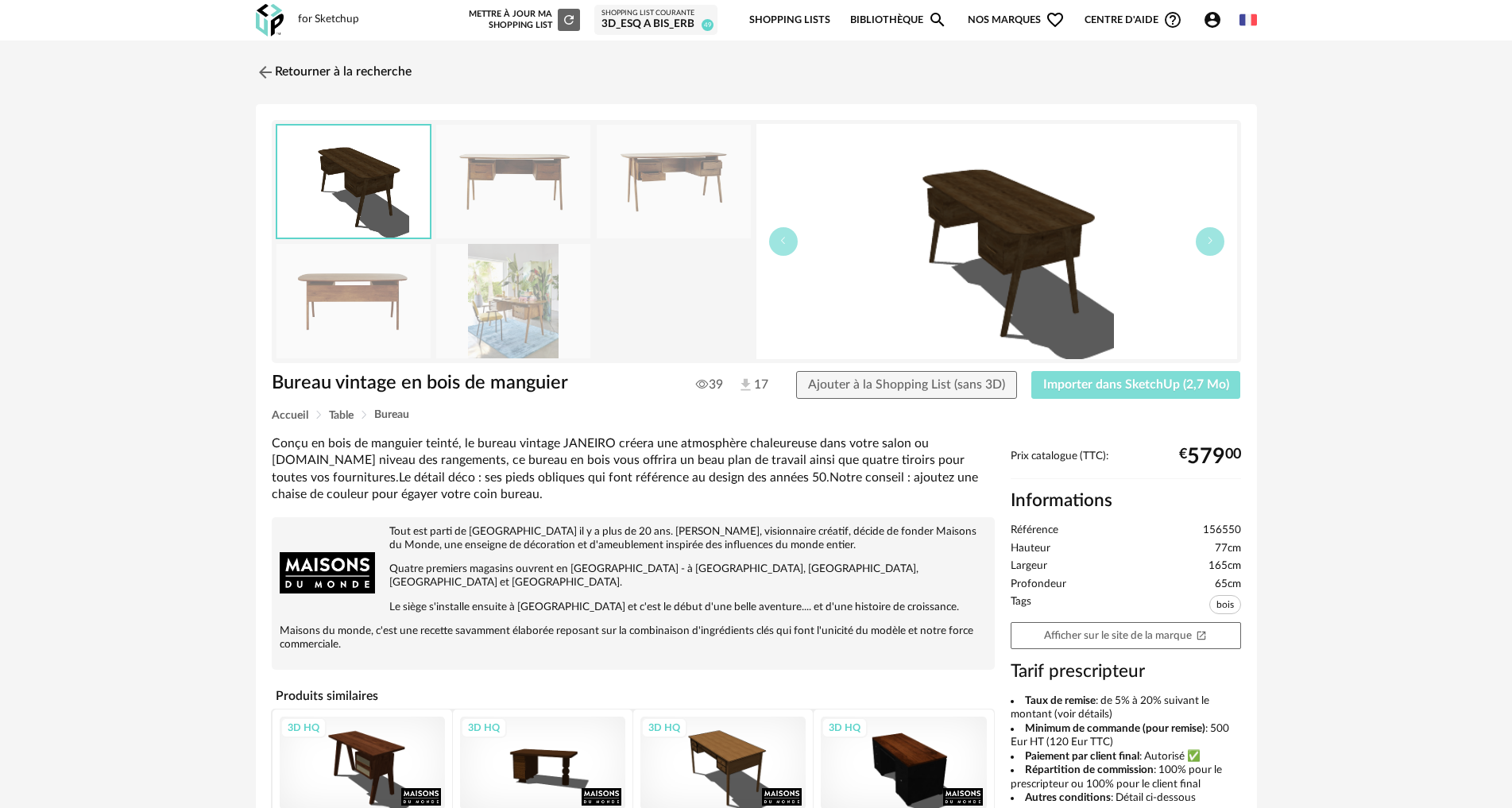
click at [1125, 390] on button "Importer dans SketchUp (2,7 Mo)" at bounding box center [1136, 385] width 210 height 29
click at [268, 68] on img at bounding box center [264, 72] width 23 height 23
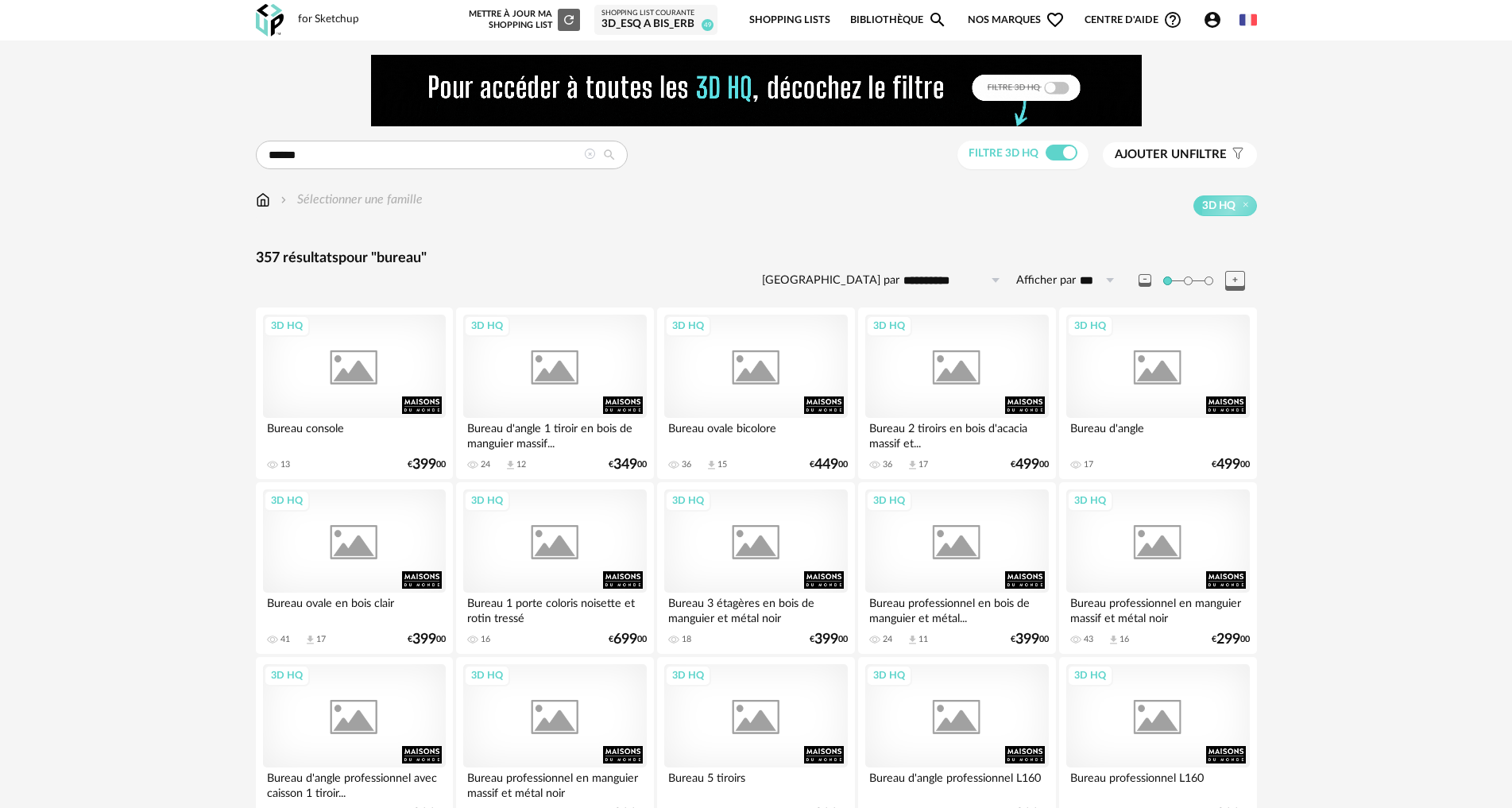
scroll to position [874, 0]
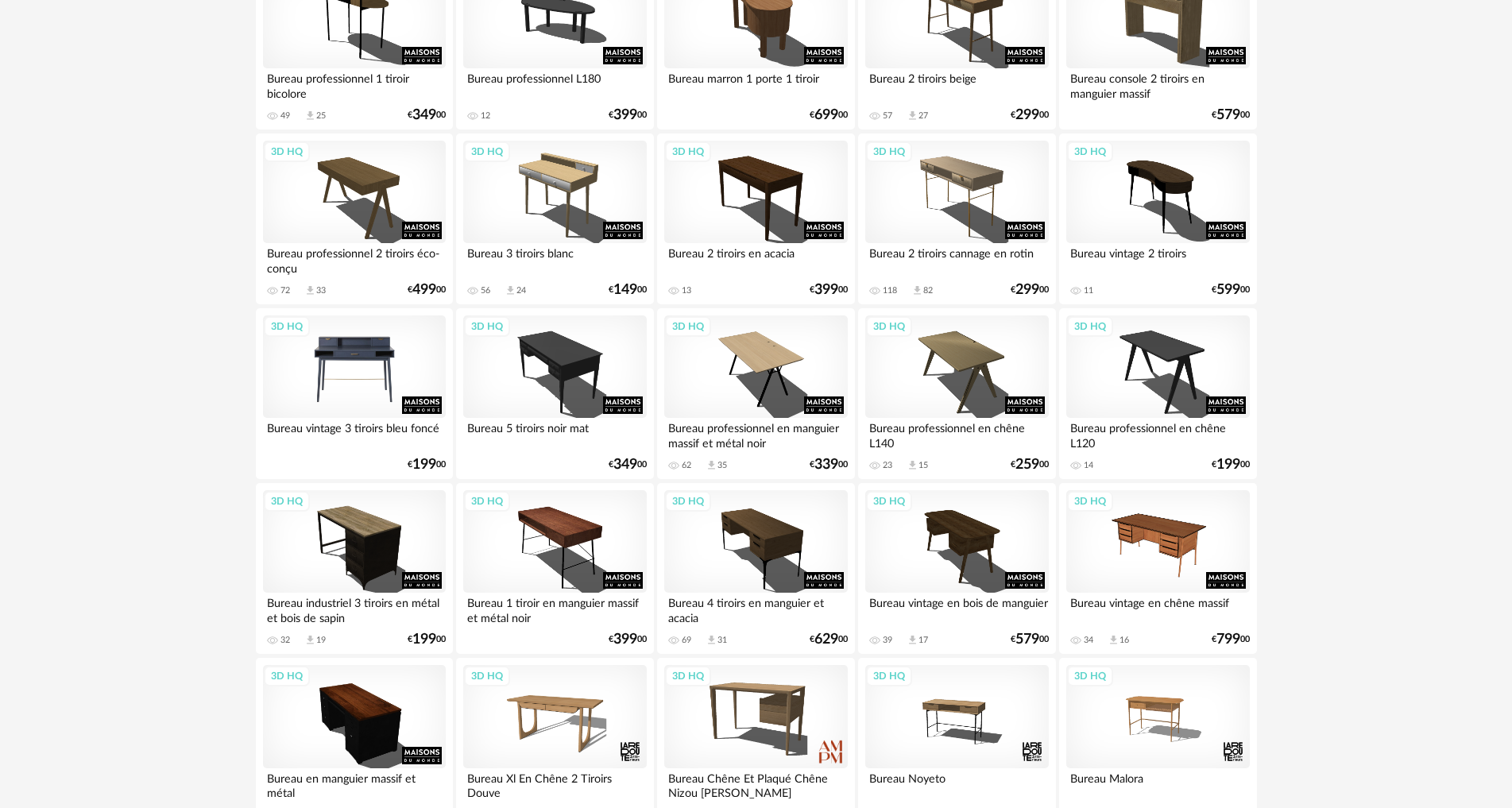
click at [399, 355] on div "3D HQ" at bounding box center [354, 367] width 183 height 103
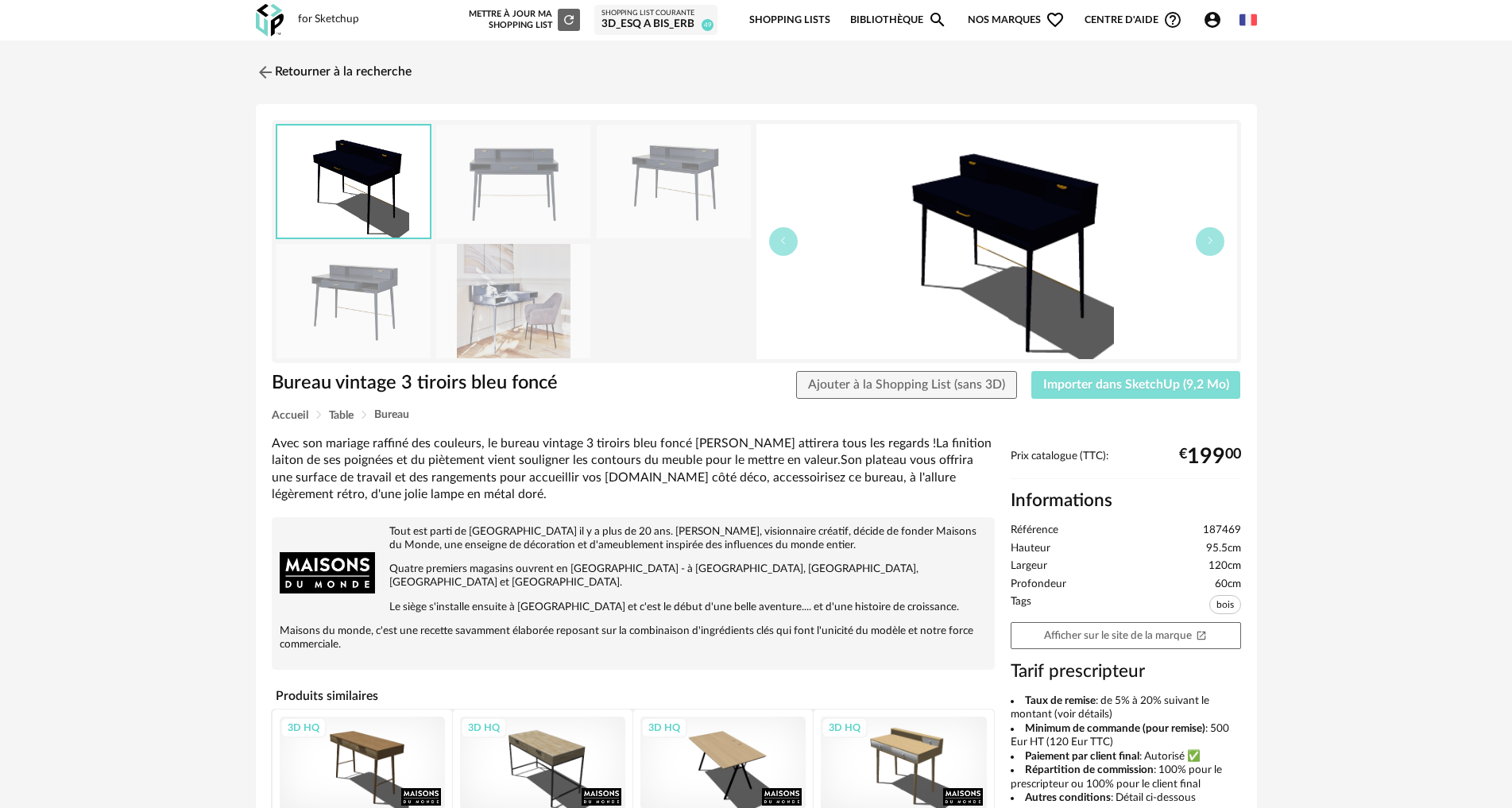
click at [1088, 381] on span "Importer dans SketchUp (9,2 Mo)" at bounding box center [1136, 384] width 186 height 12
click at [269, 73] on img at bounding box center [264, 72] width 23 height 23
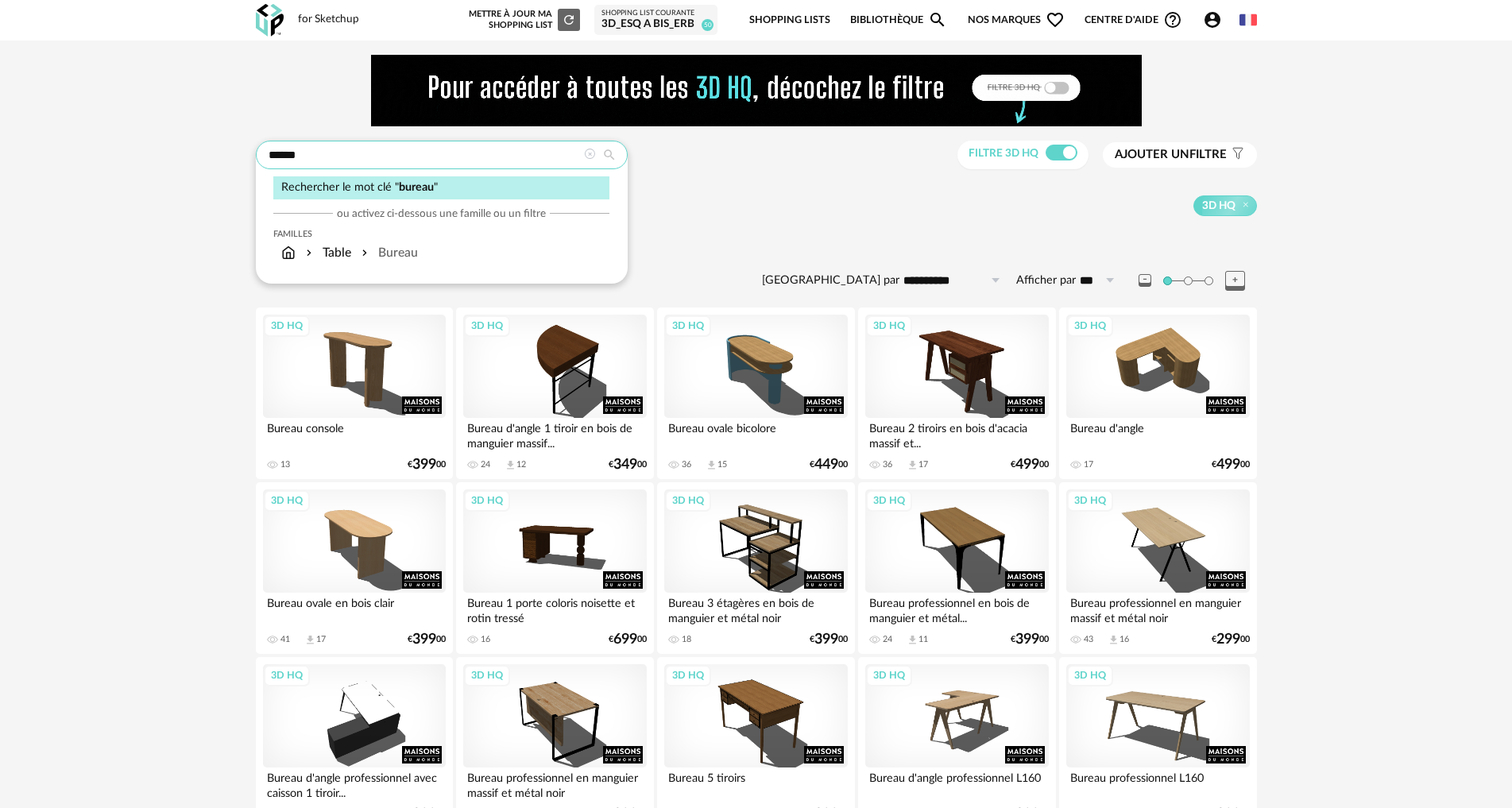
drag, startPoint x: 311, startPoint y: 154, endPoint x: 212, endPoint y: 154, distance: 99.0
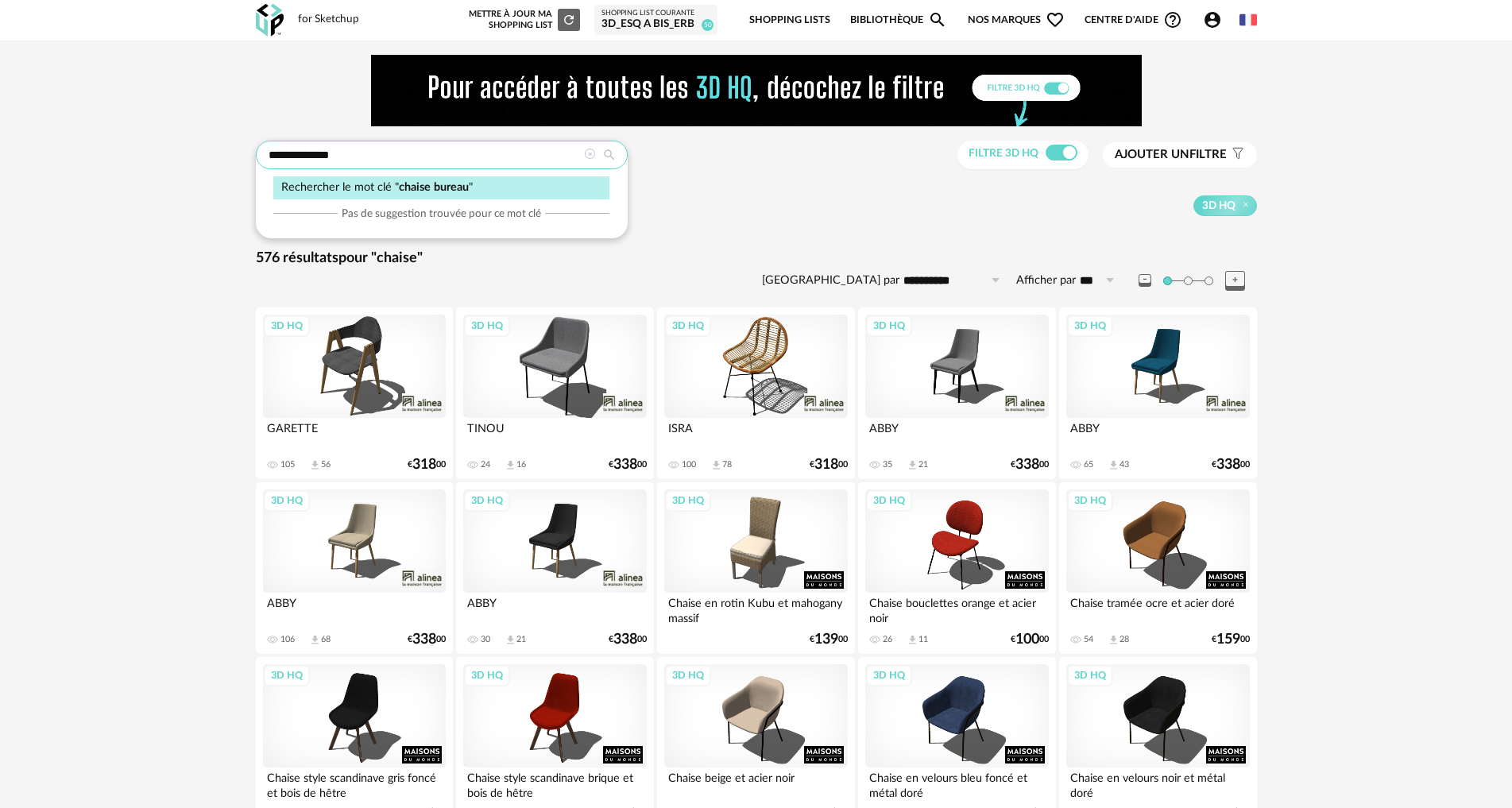
type input "**********"
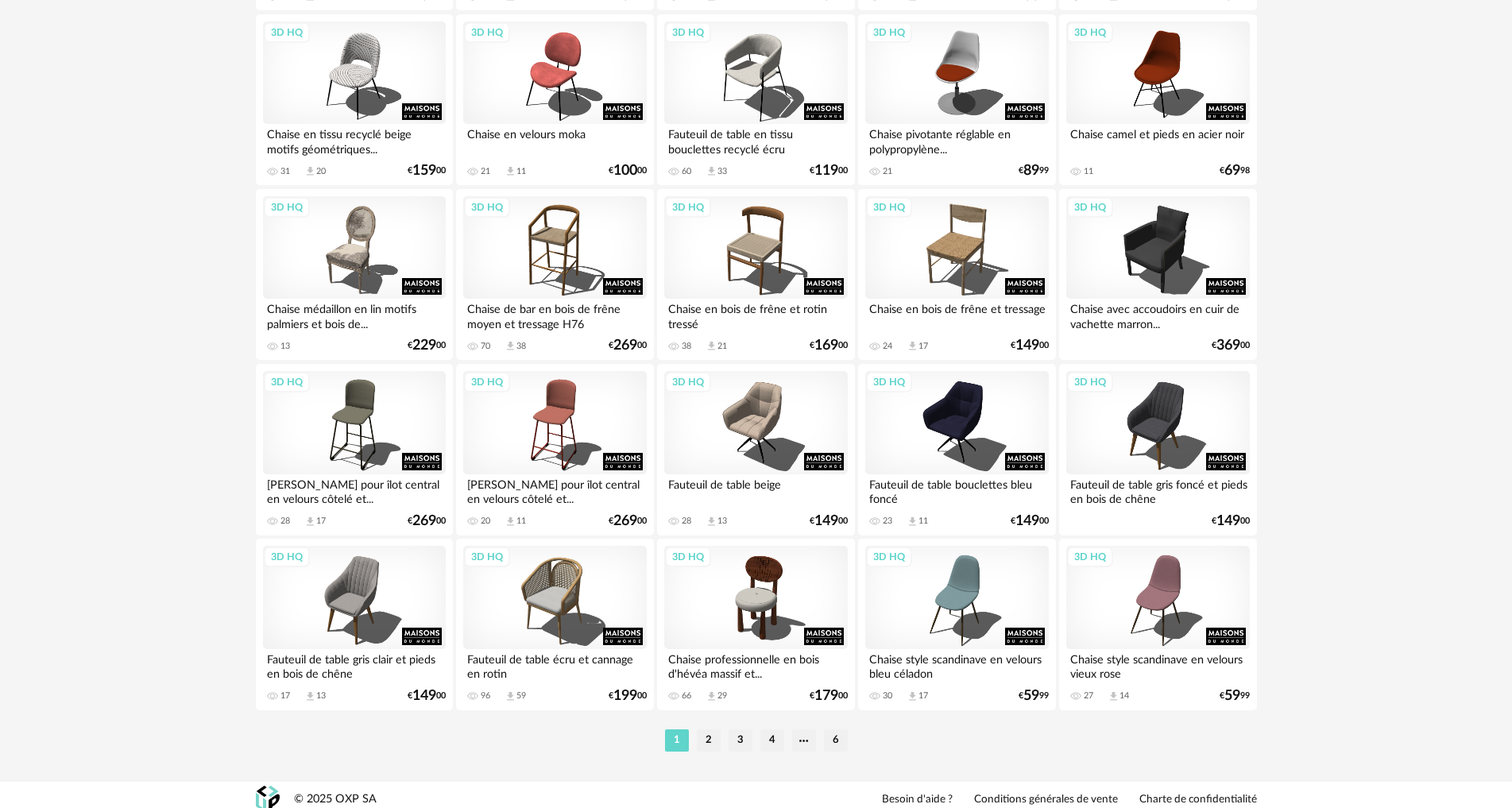
scroll to position [3099, 0]
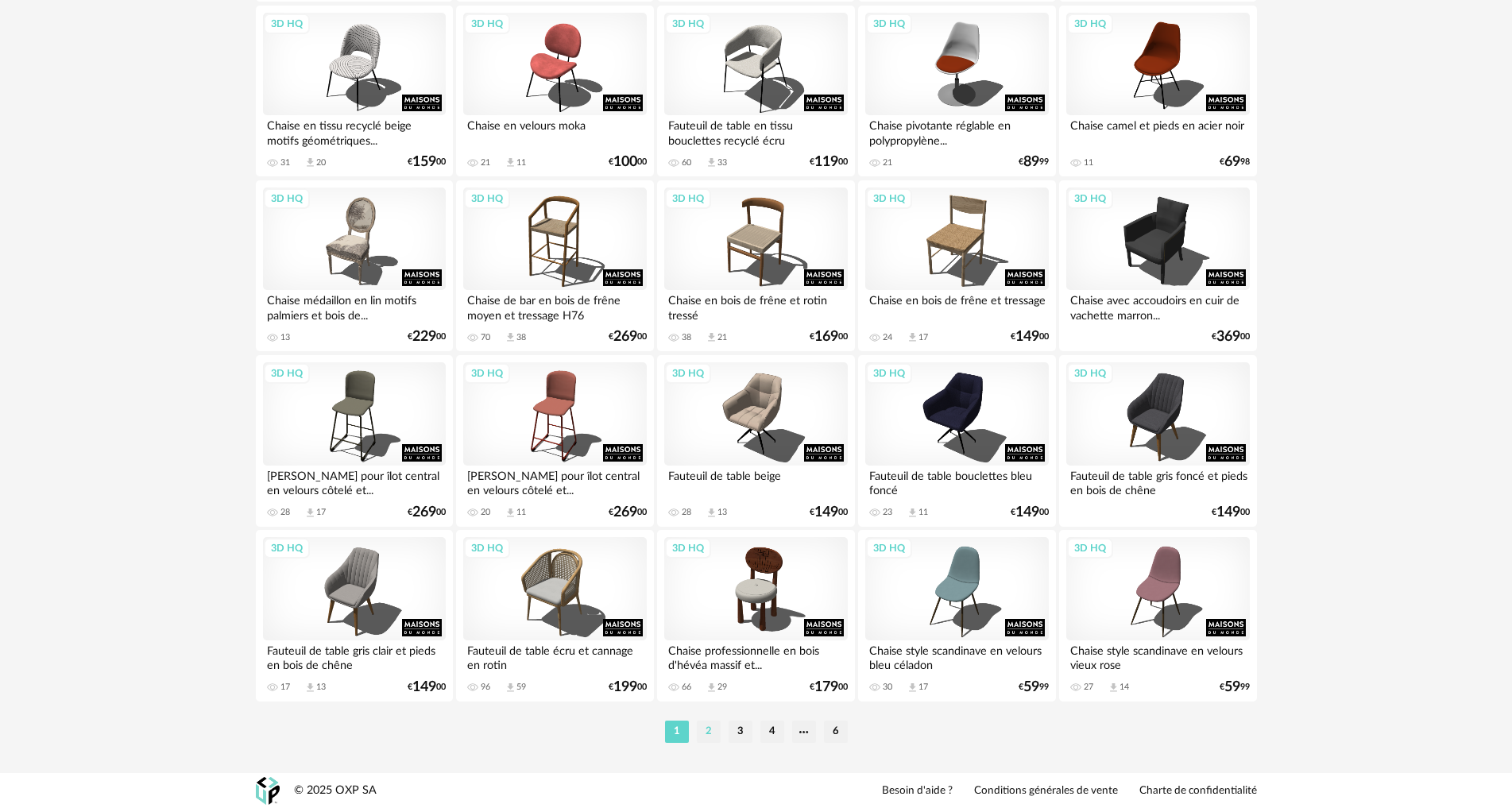
click at [700, 730] on li "2" at bounding box center [709, 731] width 24 height 22
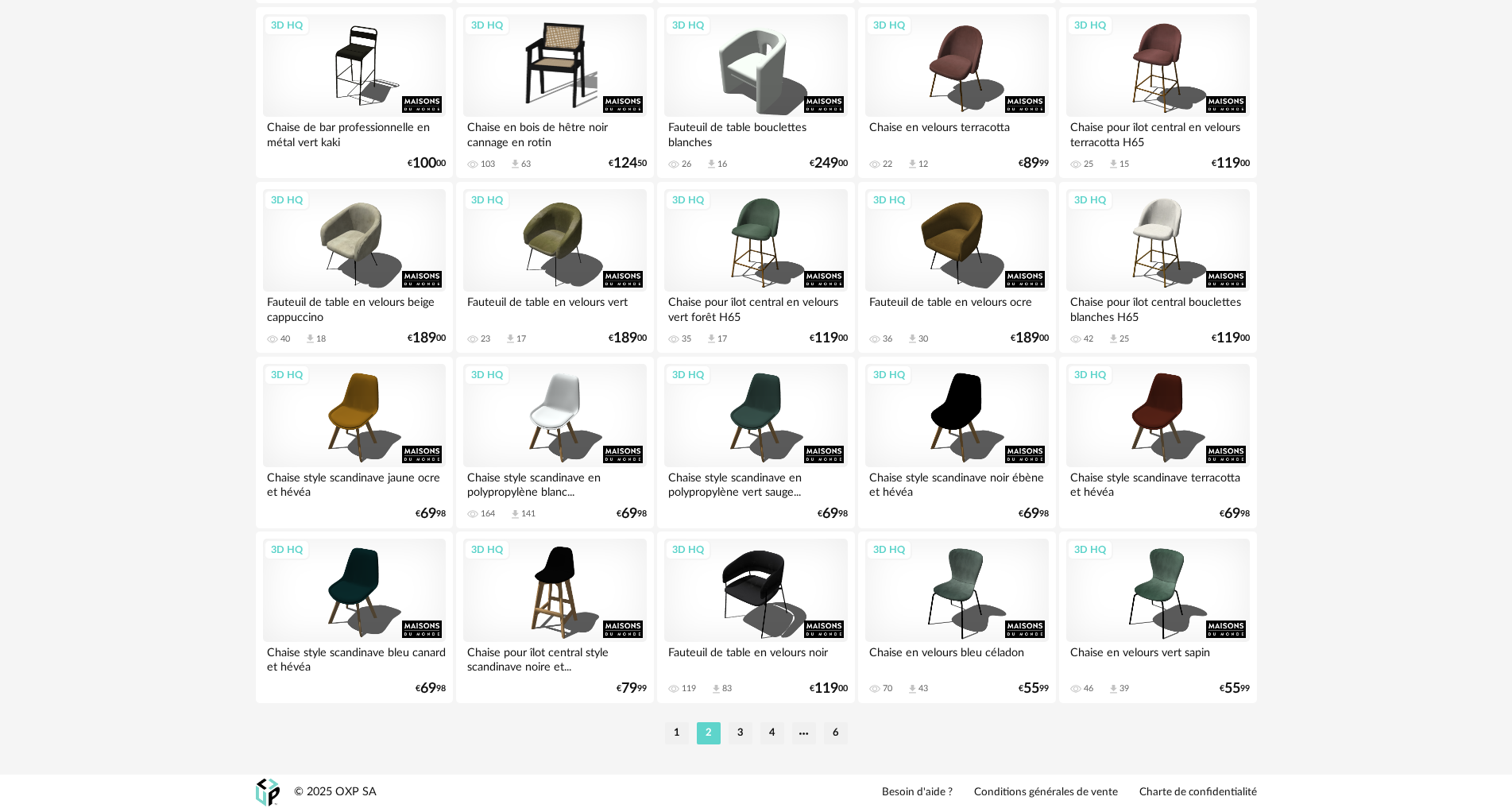
scroll to position [3099, 0]
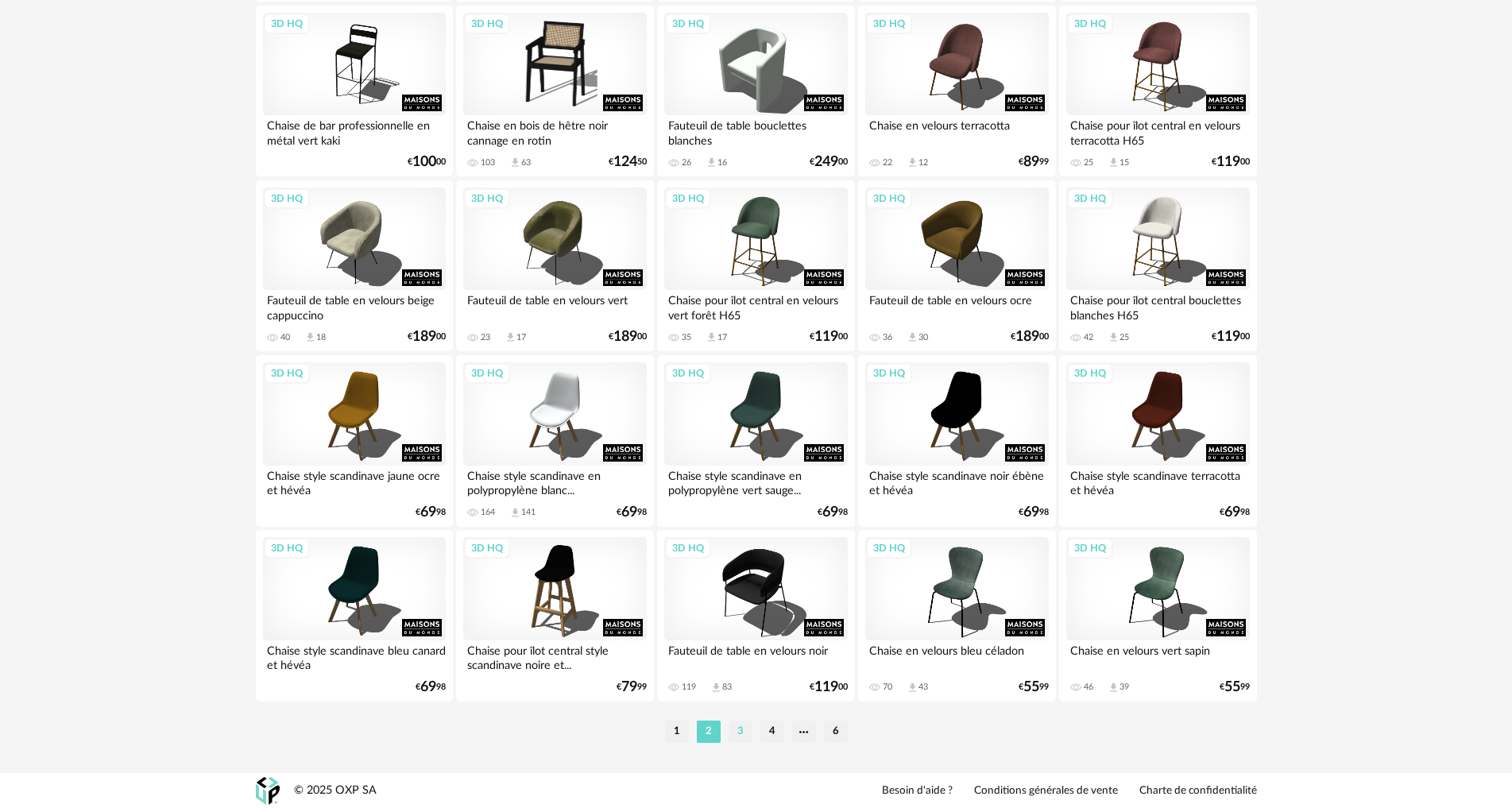
click at [743, 731] on li "3" at bounding box center [740, 731] width 24 height 22
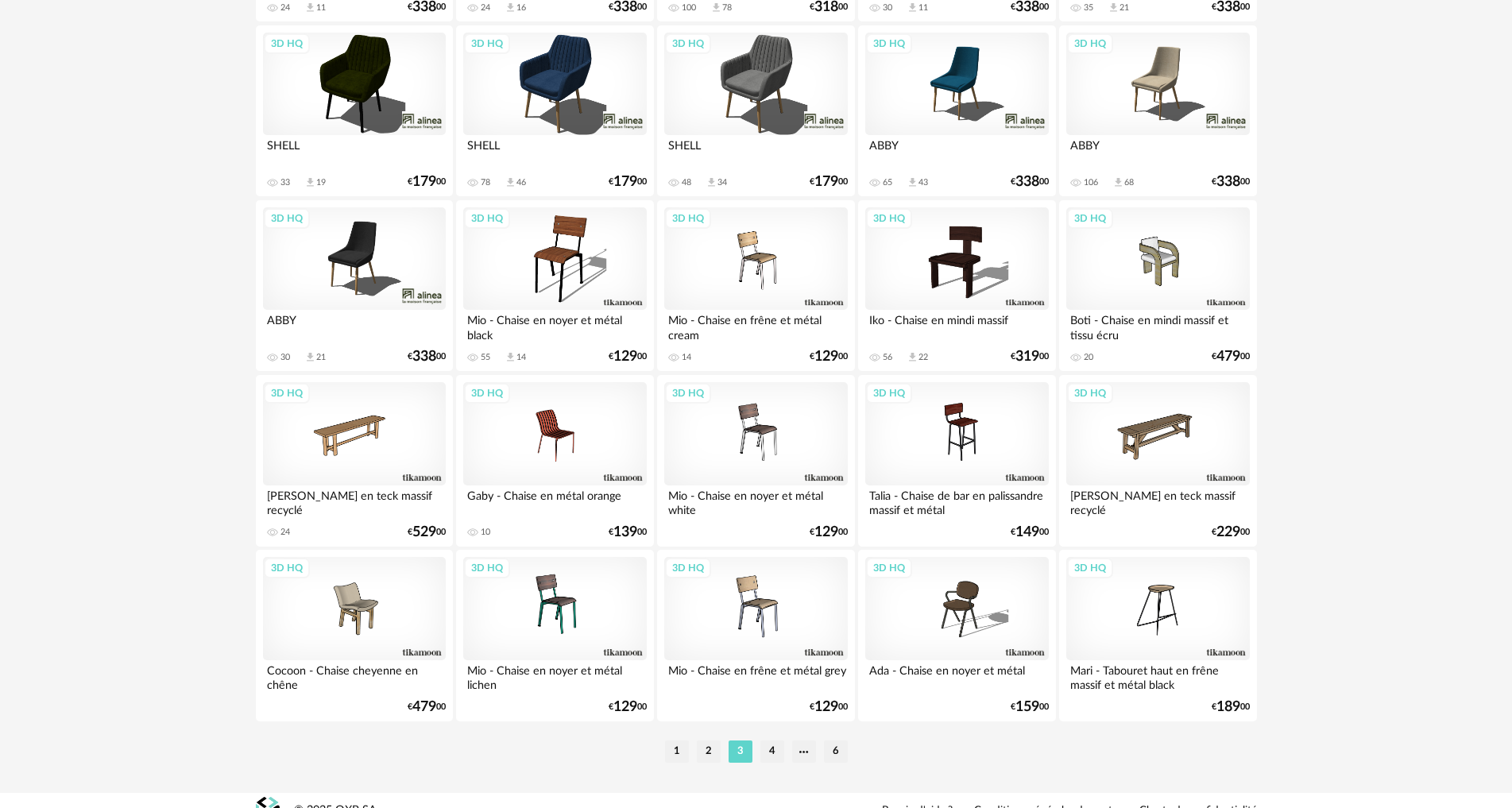
scroll to position [3099, 0]
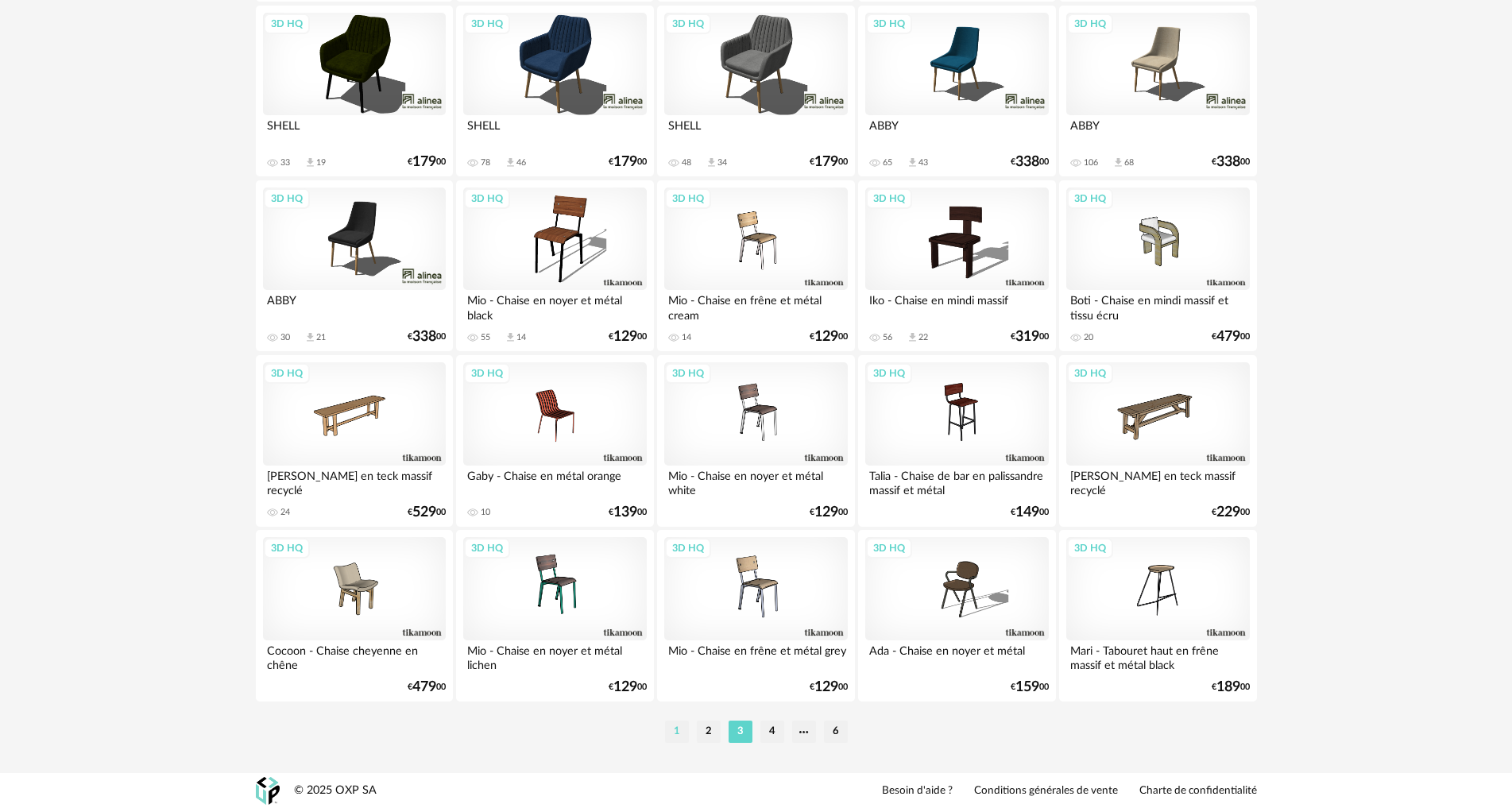
click at [676, 736] on li "1" at bounding box center [676, 731] width 24 height 22
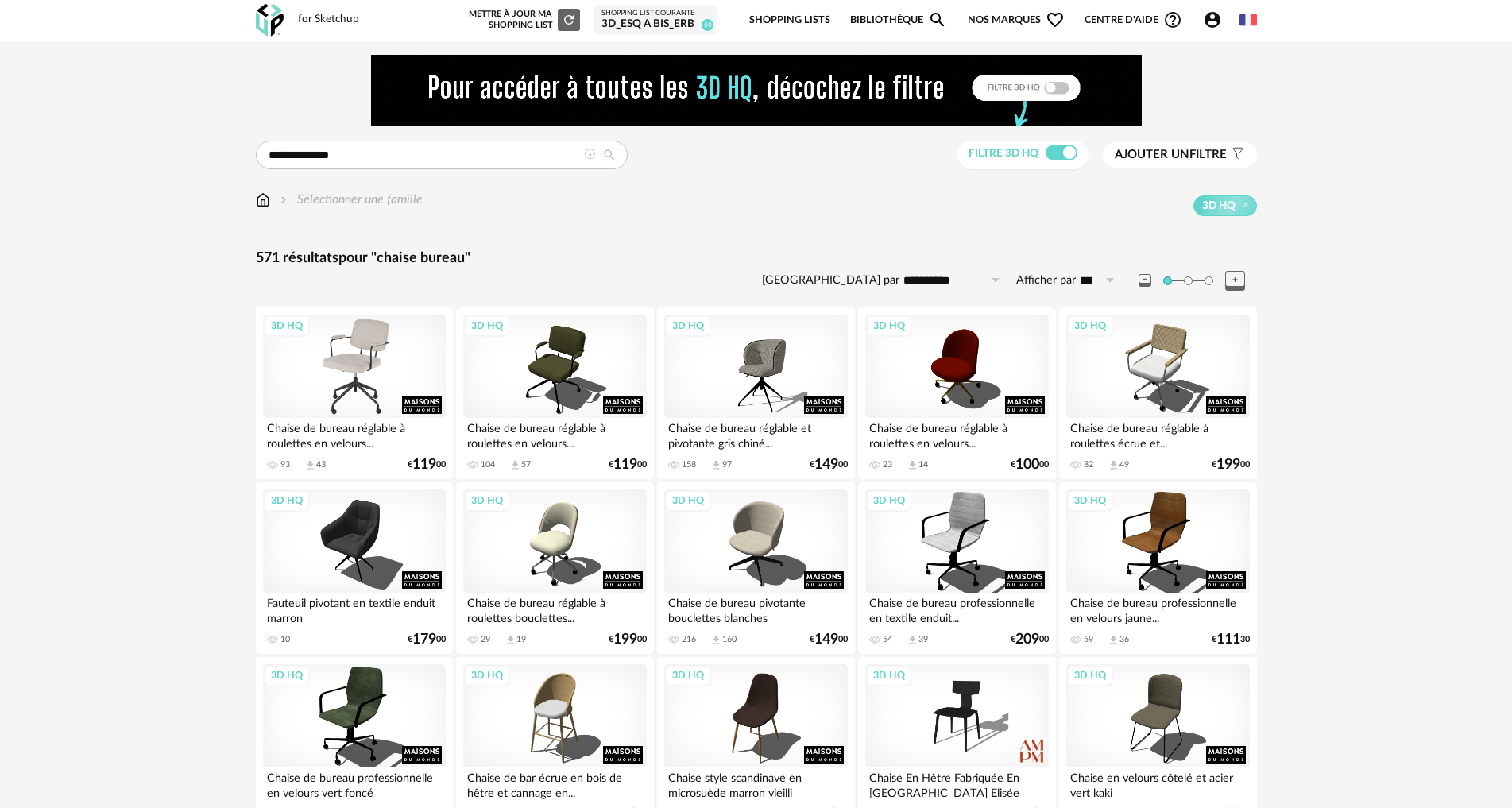
click at [370, 379] on div "3D HQ" at bounding box center [354, 366] width 183 height 103
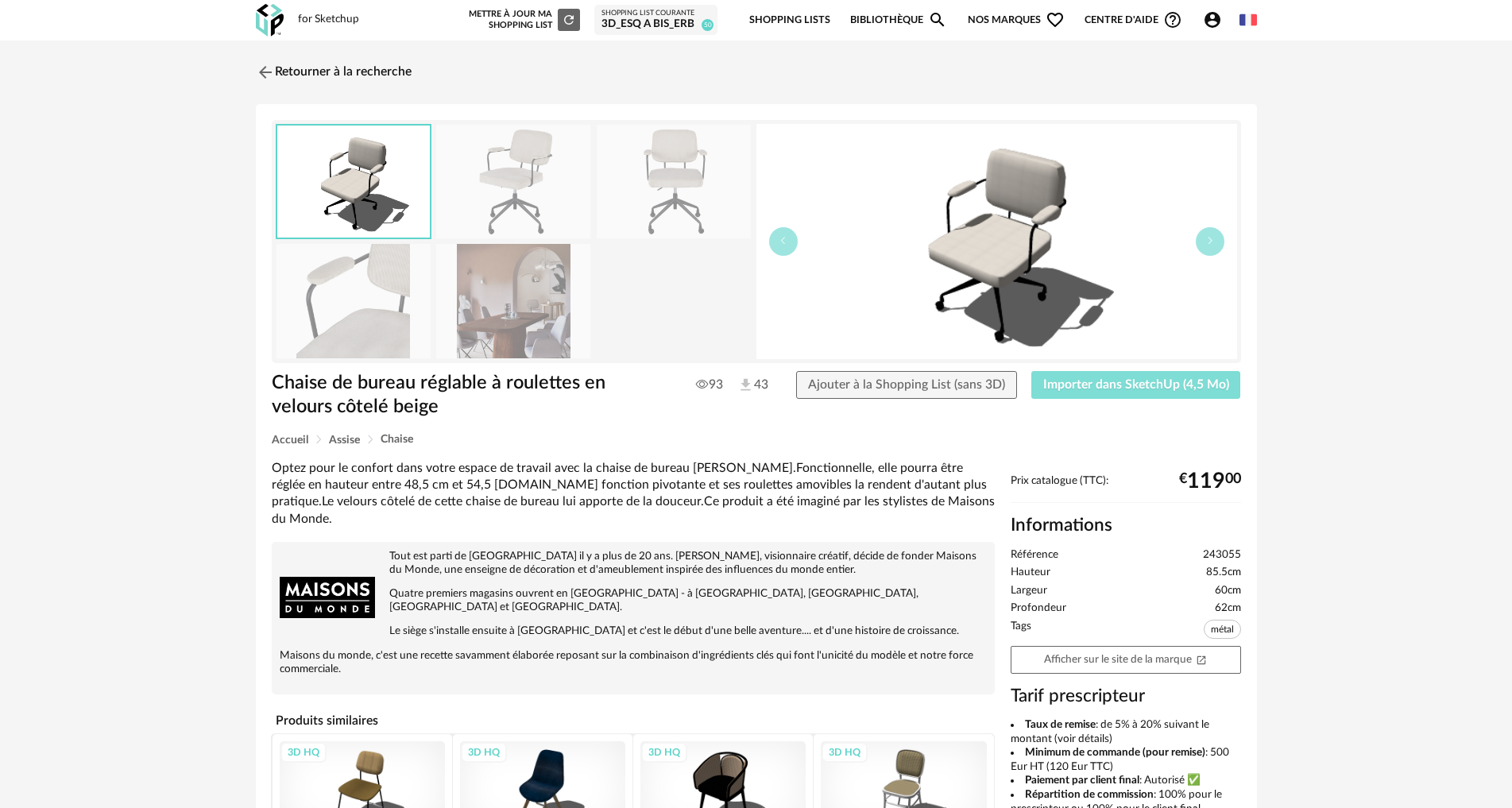
click at [1076, 385] on span "Importer dans SketchUp (4,5 Mo)" at bounding box center [1136, 384] width 186 height 12
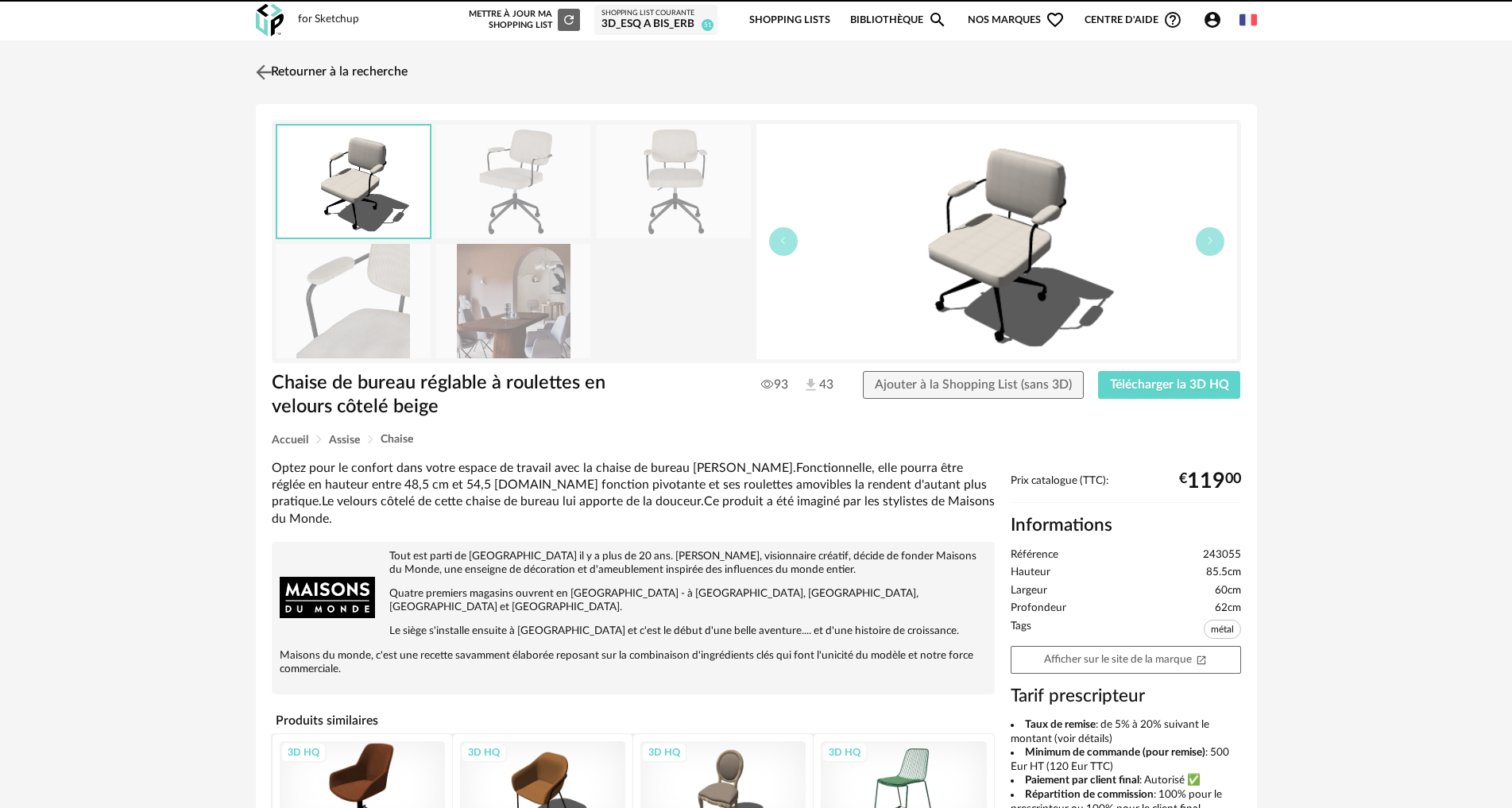
click at [271, 69] on img at bounding box center [264, 72] width 23 height 23
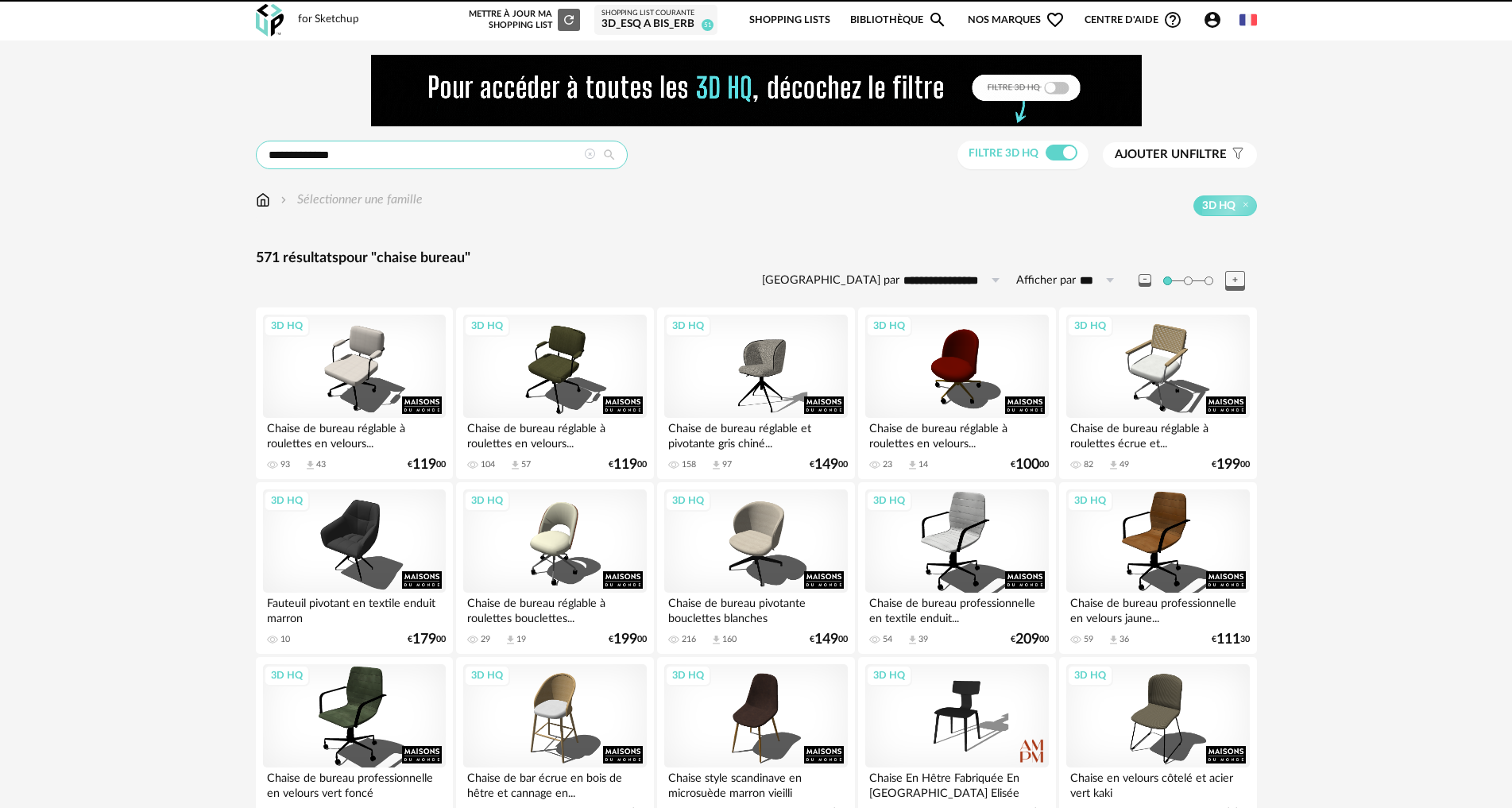
drag, startPoint x: 323, startPoint y: 157, endPoint x: 348, endPoint y: 156, distance: 25.0
click at [326, 157] on input "**********" at bounding box center [442, 155] width 372 height 29
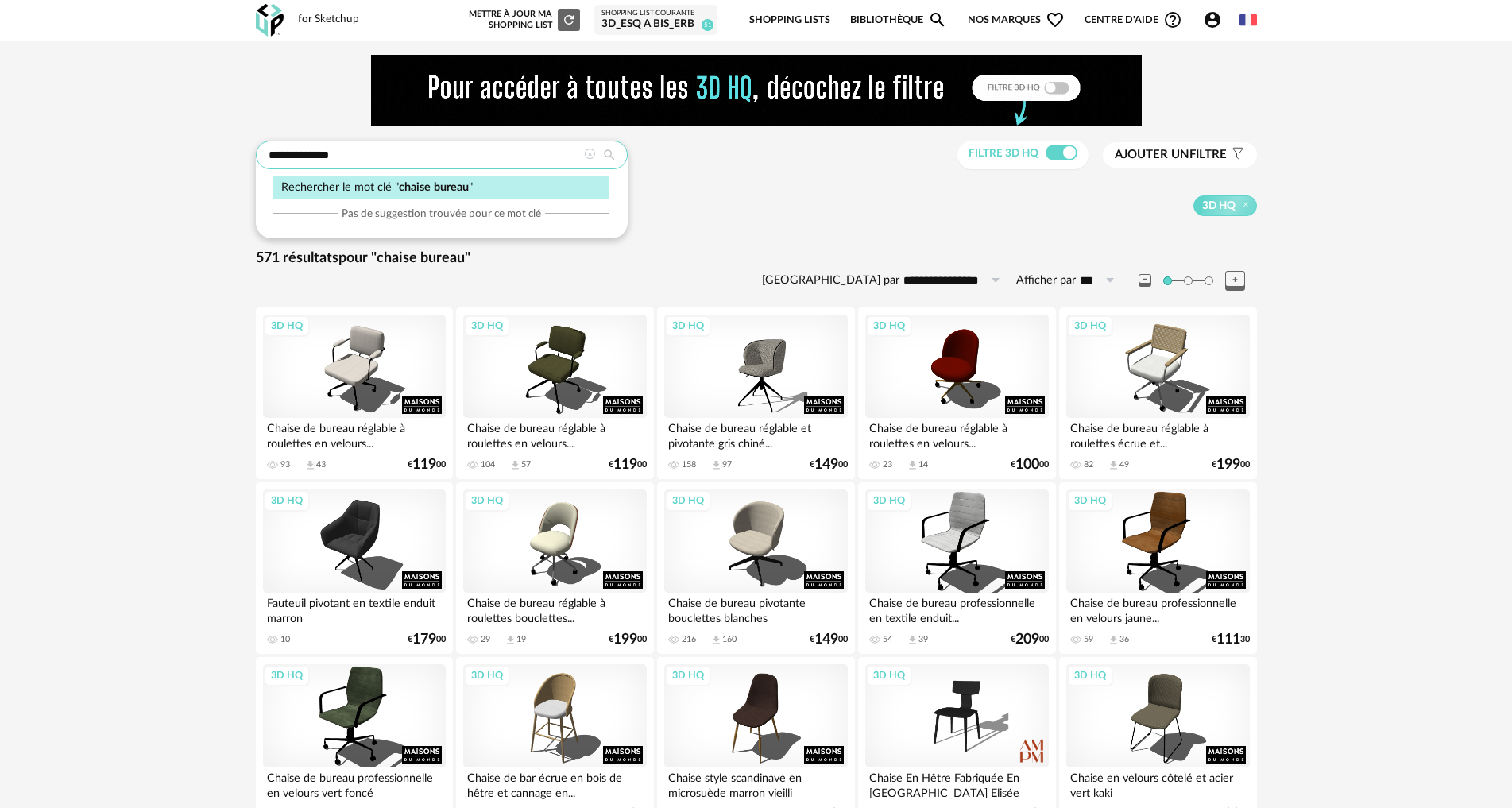
drag, startPoint x: 348, startPoint y: 156, endPoint x: 129, endPoint y: 147, distance: 219.2
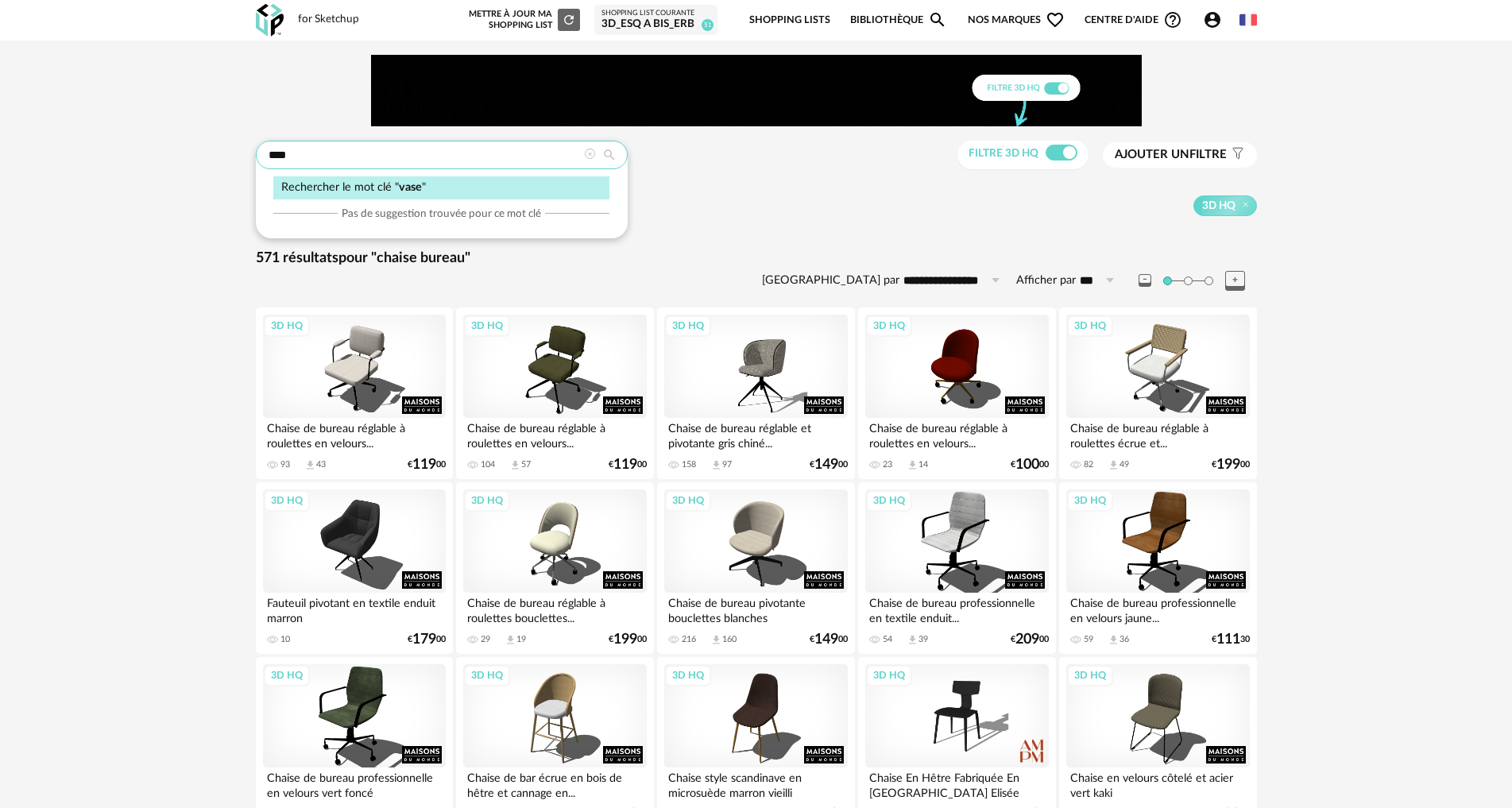
type input "****"
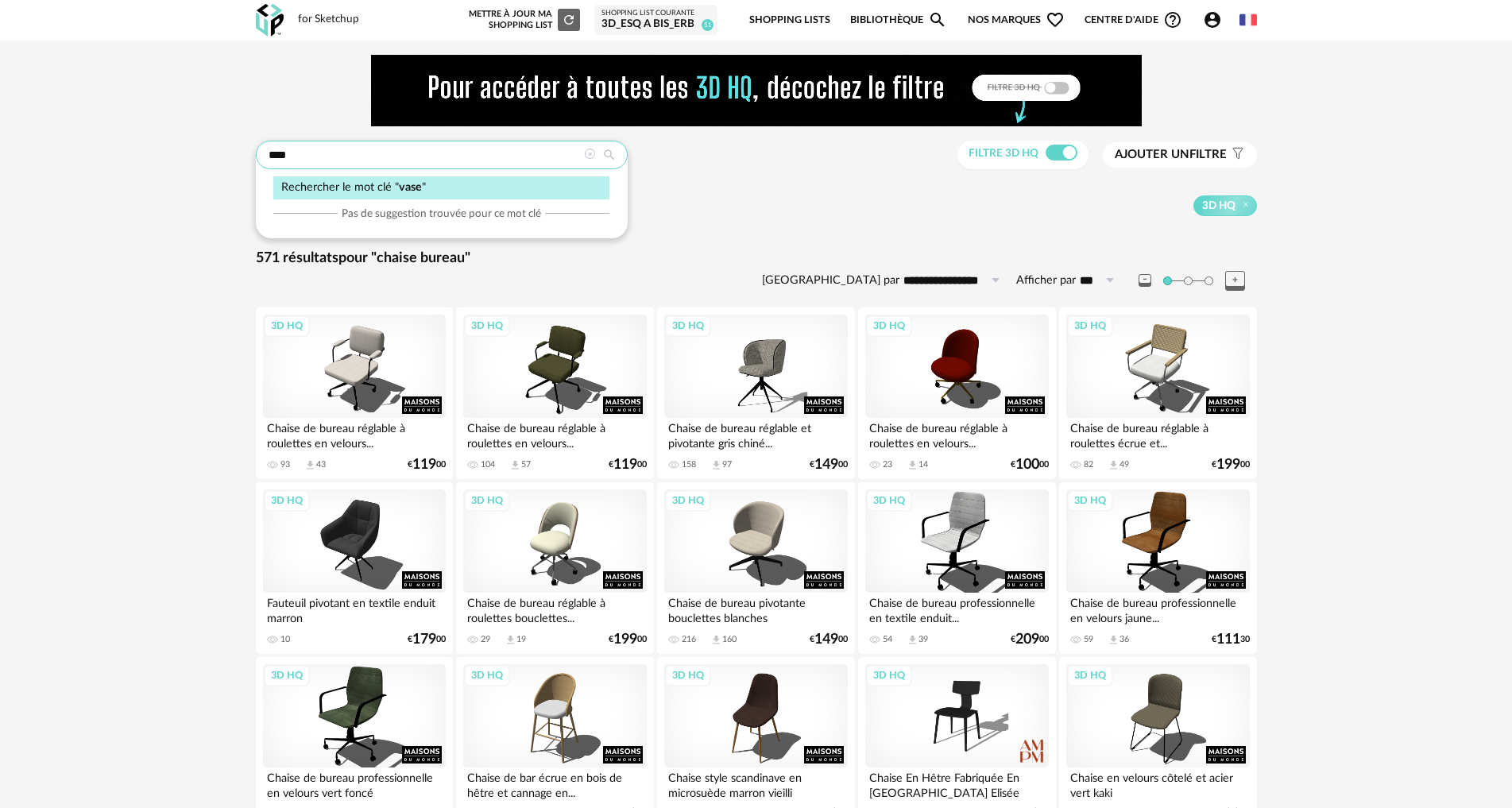
type input "**********"
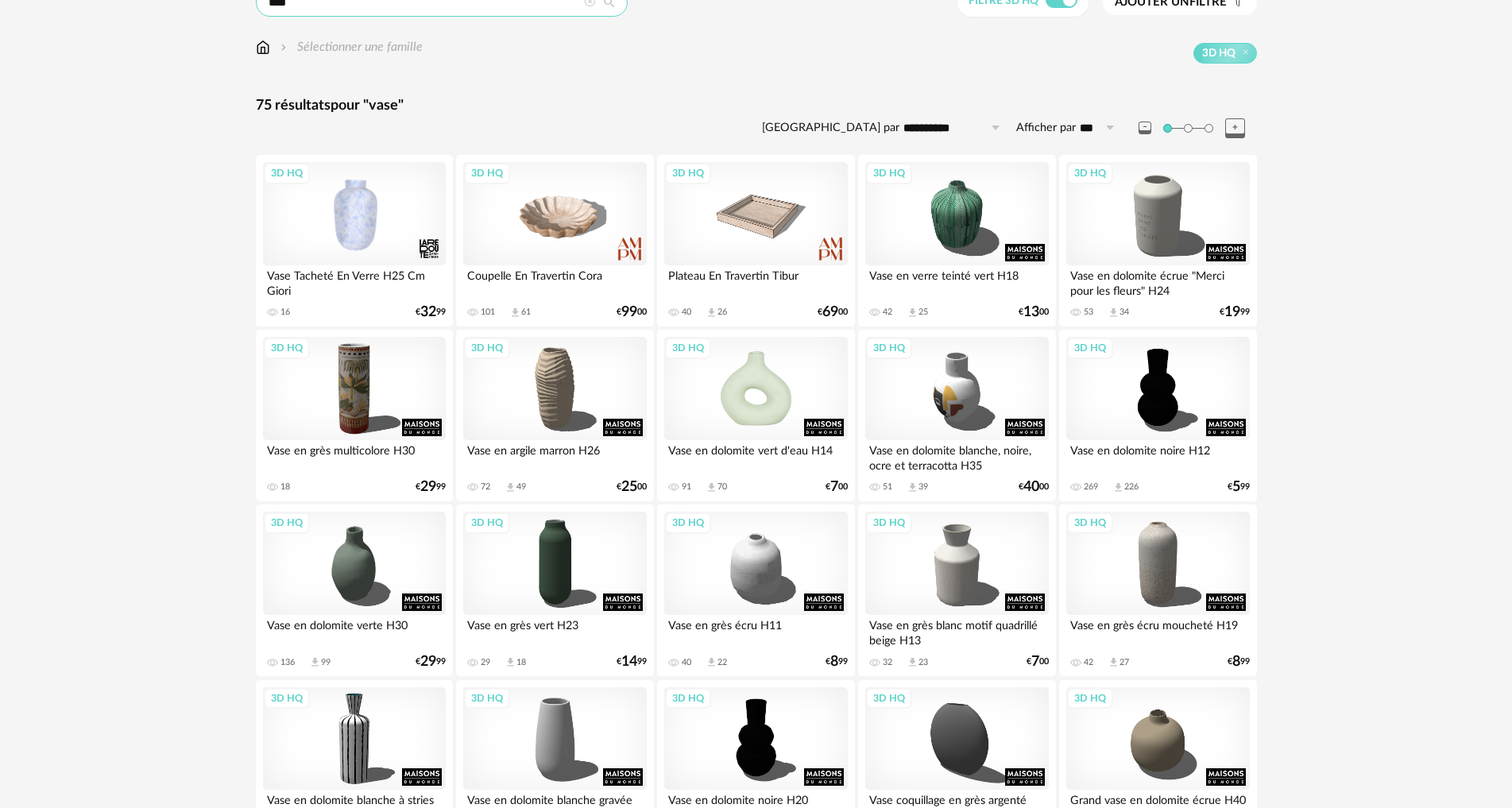
scroll to position [159, 0]
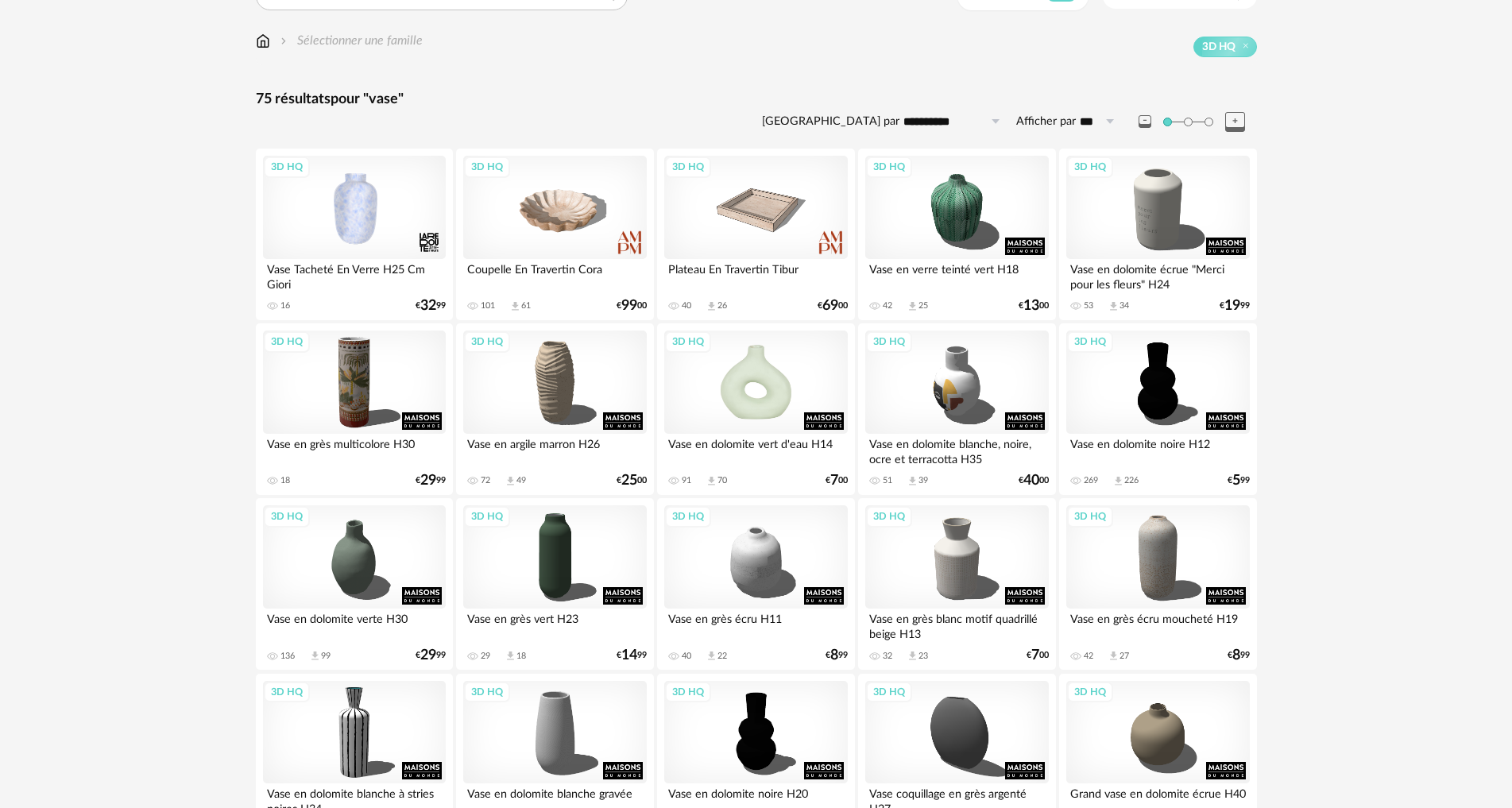
click at [799, 384] on div "3D HQ" at bounding box center [756, 381] width 183 height 103
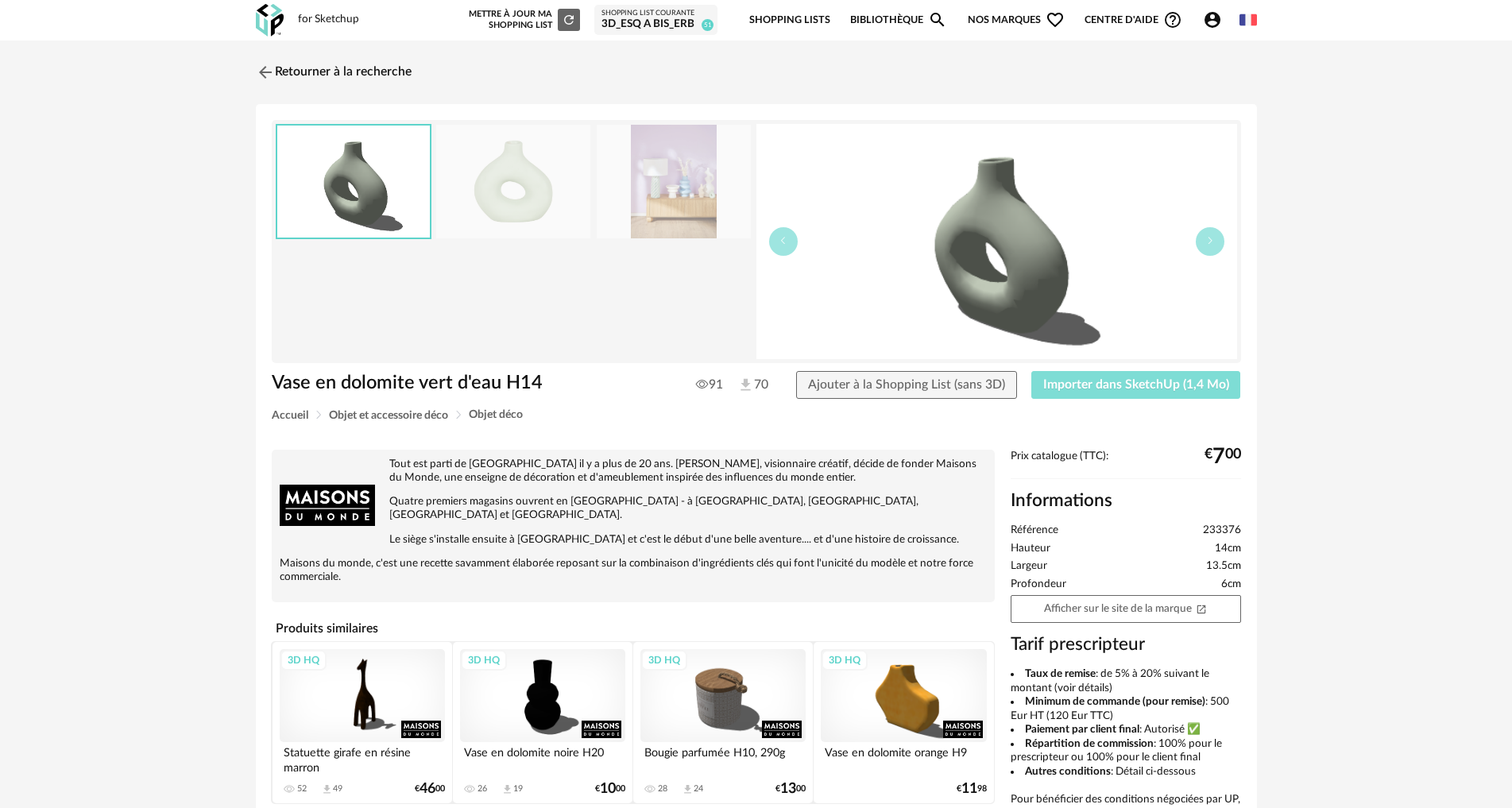
click at [1052, 380] on span "Importer dans SketchUp (1,4 Mo)" at bounding box center [1136, 384] width 186 height 12
click at [344, 679] on div "3D HQ" at bounding box center [362, 695] width 166 height 93
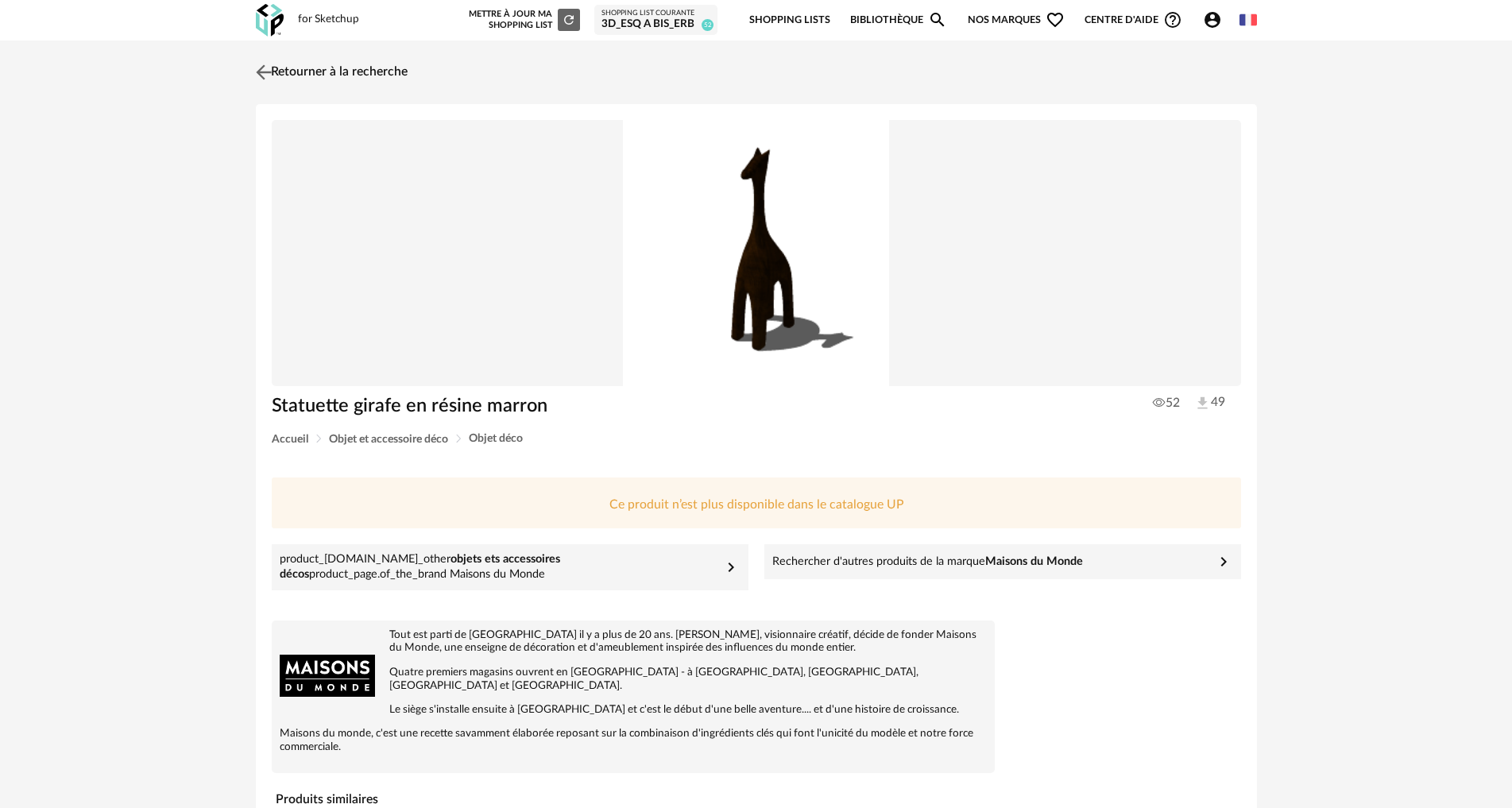
click at [268, 70] on img at bounding box center [264, 72] width 23 height 23
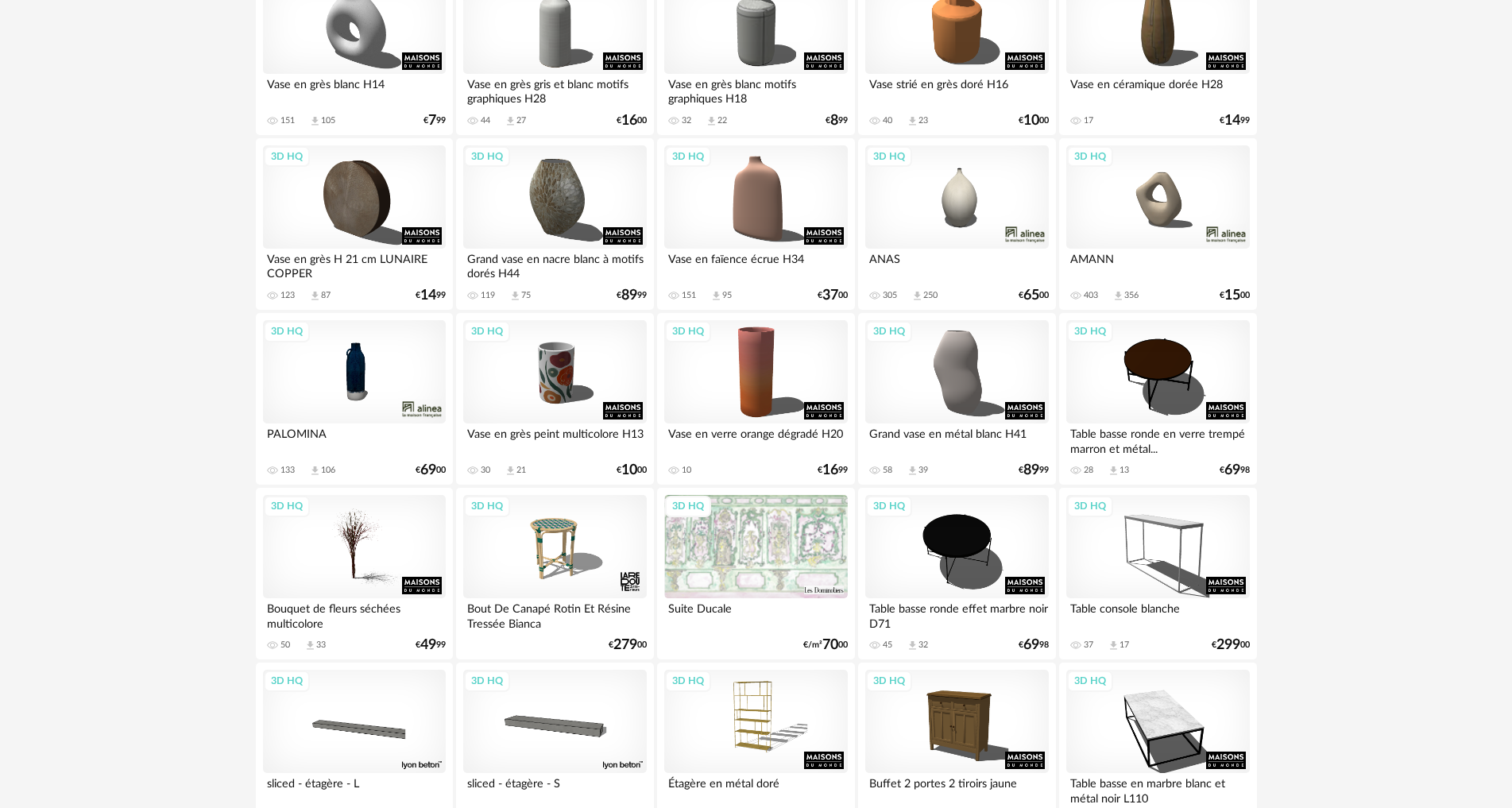
scroll to position [1827, 0]
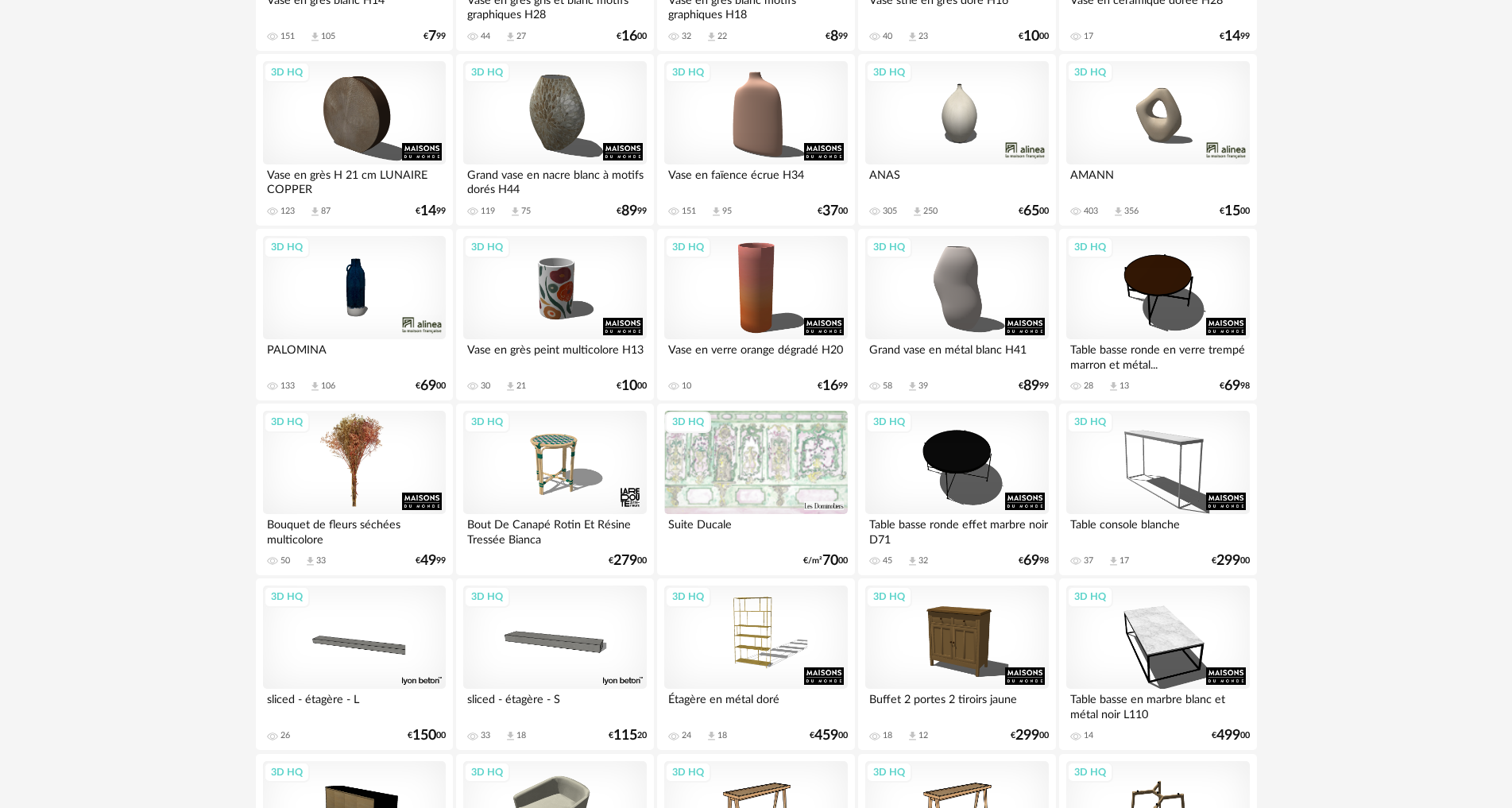
click at [367, 441] on div "3D HQ" at bounding box center [354, 462] width 183 height 103
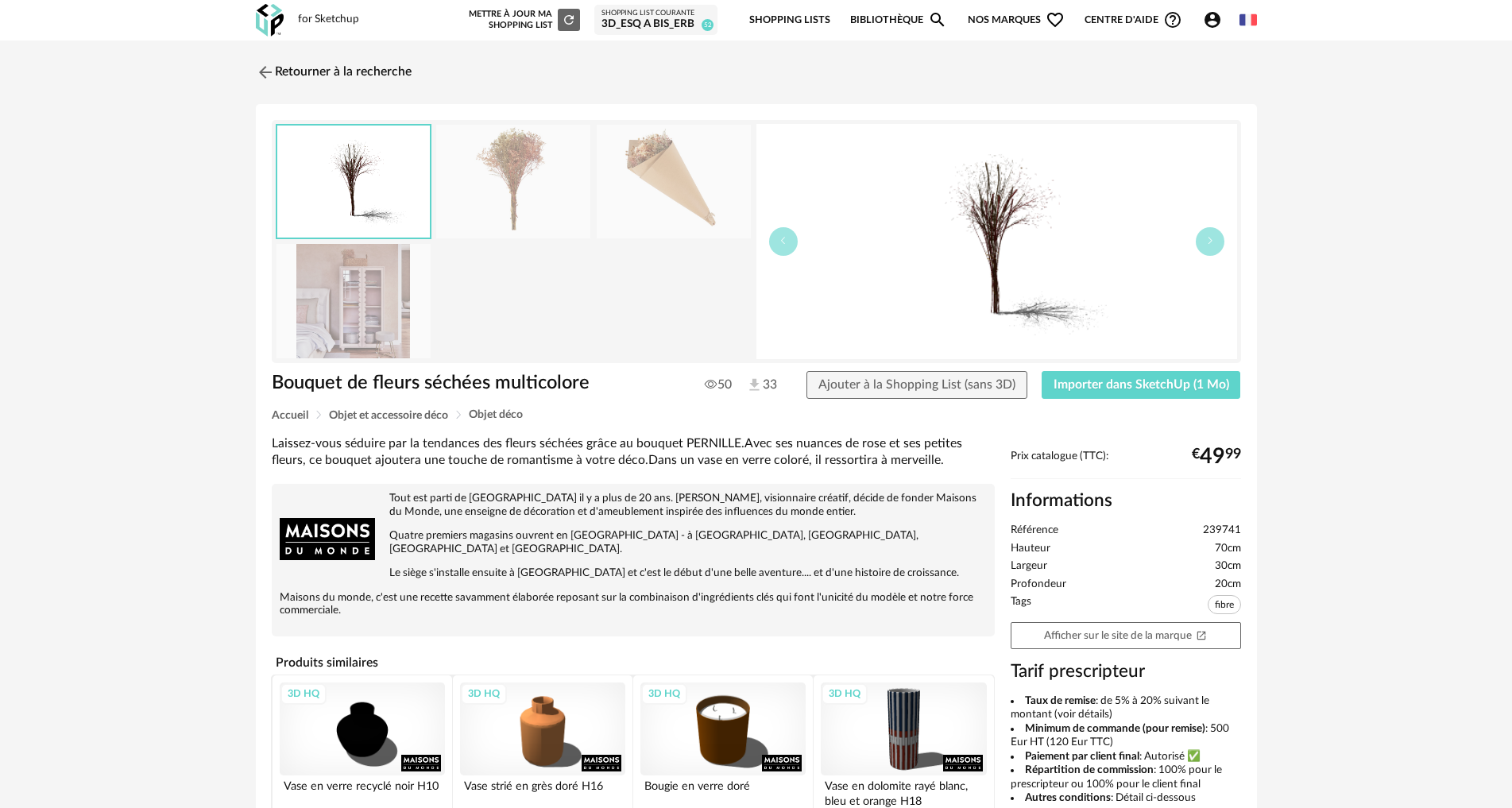
click at [1071, 403] on div "Bouquet de fleurs séchées multicolore 50 33 Ajouter à la Shopping List (sans 3D…" at bounding box center [756, 390] width 985 height 39
click at [1075, 385] on span "Importer dans SketchUp (1 Mo)" at bounding box center [1141, 384] width 176 height 12
click at [273, 70] on img at bounding box center [264, 72] width 23 height 23
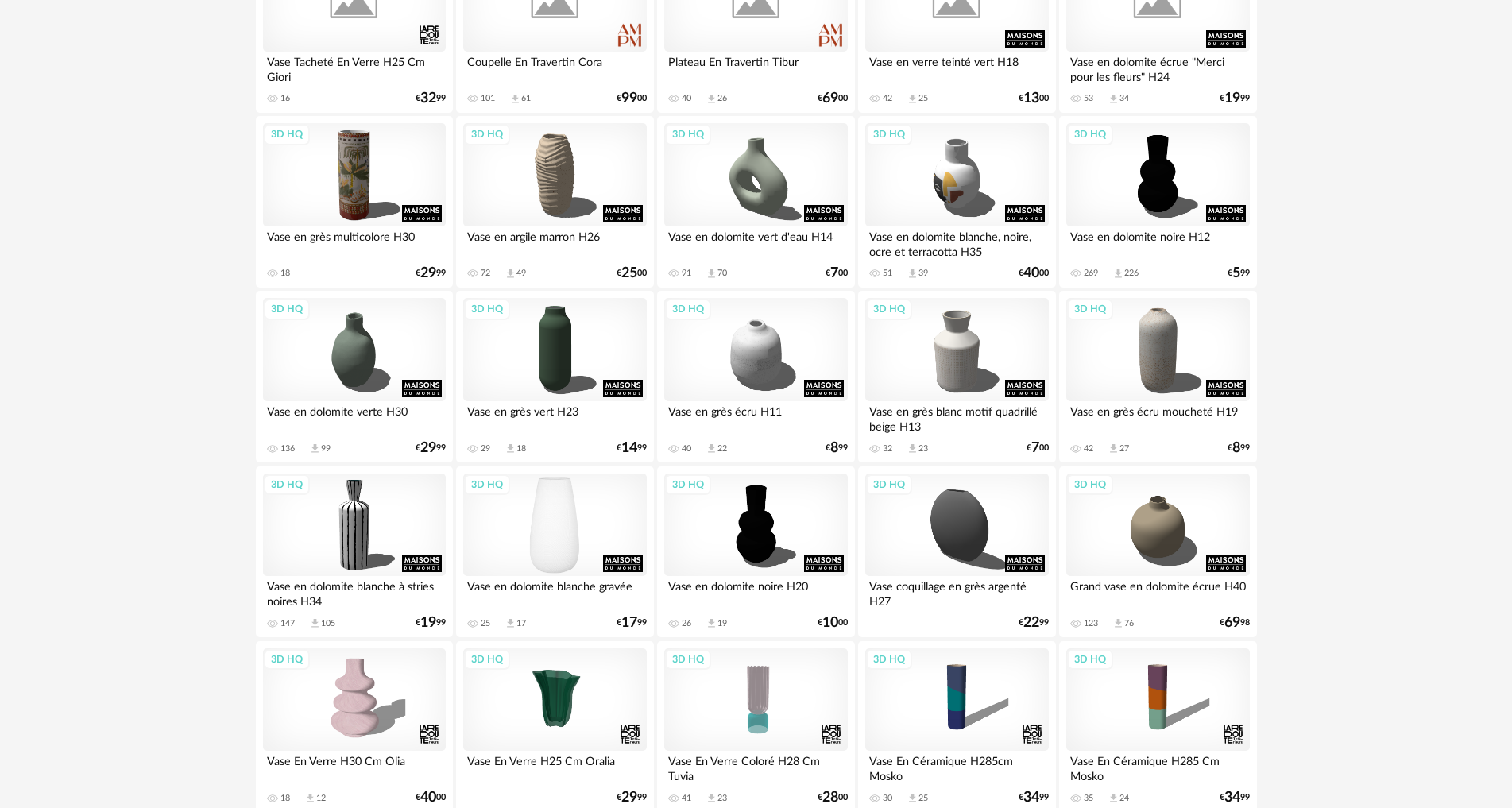
scroll to position [359, 0]
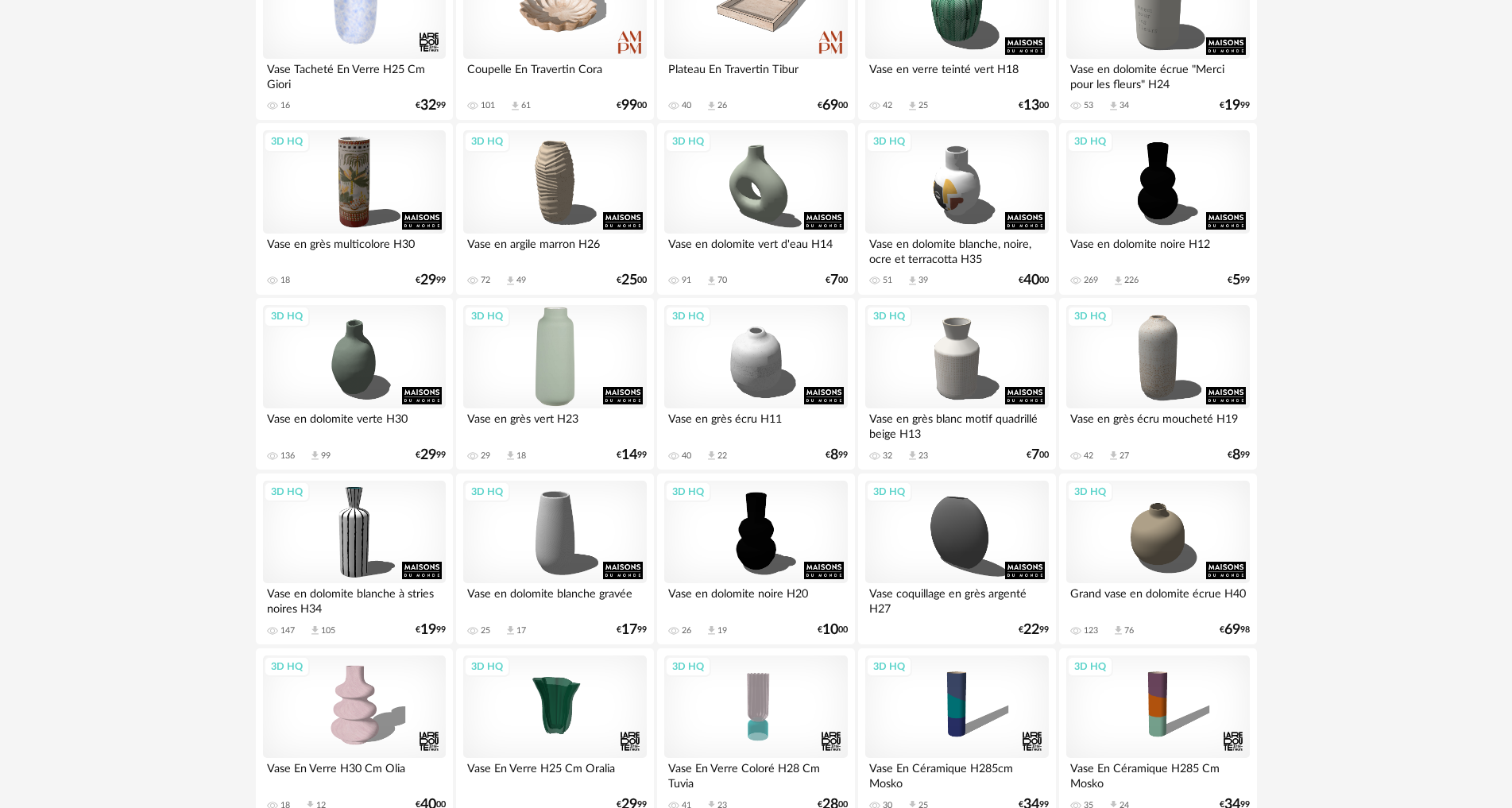
click at [556, 351] on div "3D HQ" at bounding box center [555, 356] width 183 height 103
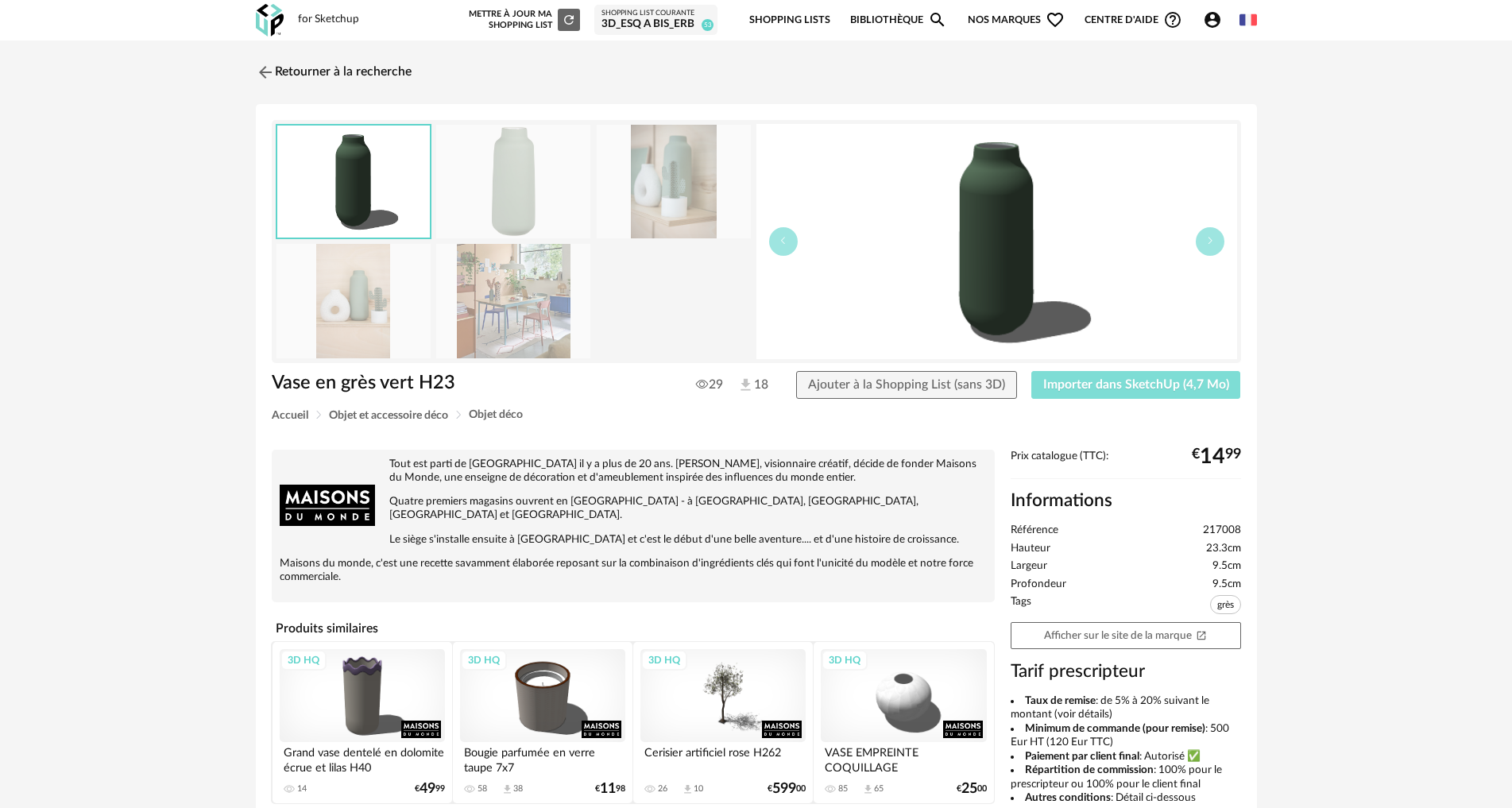
click at [1094, 383] on span "Importer dans SketchUp (4,7 Mo)" at bounding box center [1136, 384] width 186 height 12
click at [264, 70] on img at bounding box center [264, 72] width 23 height 23
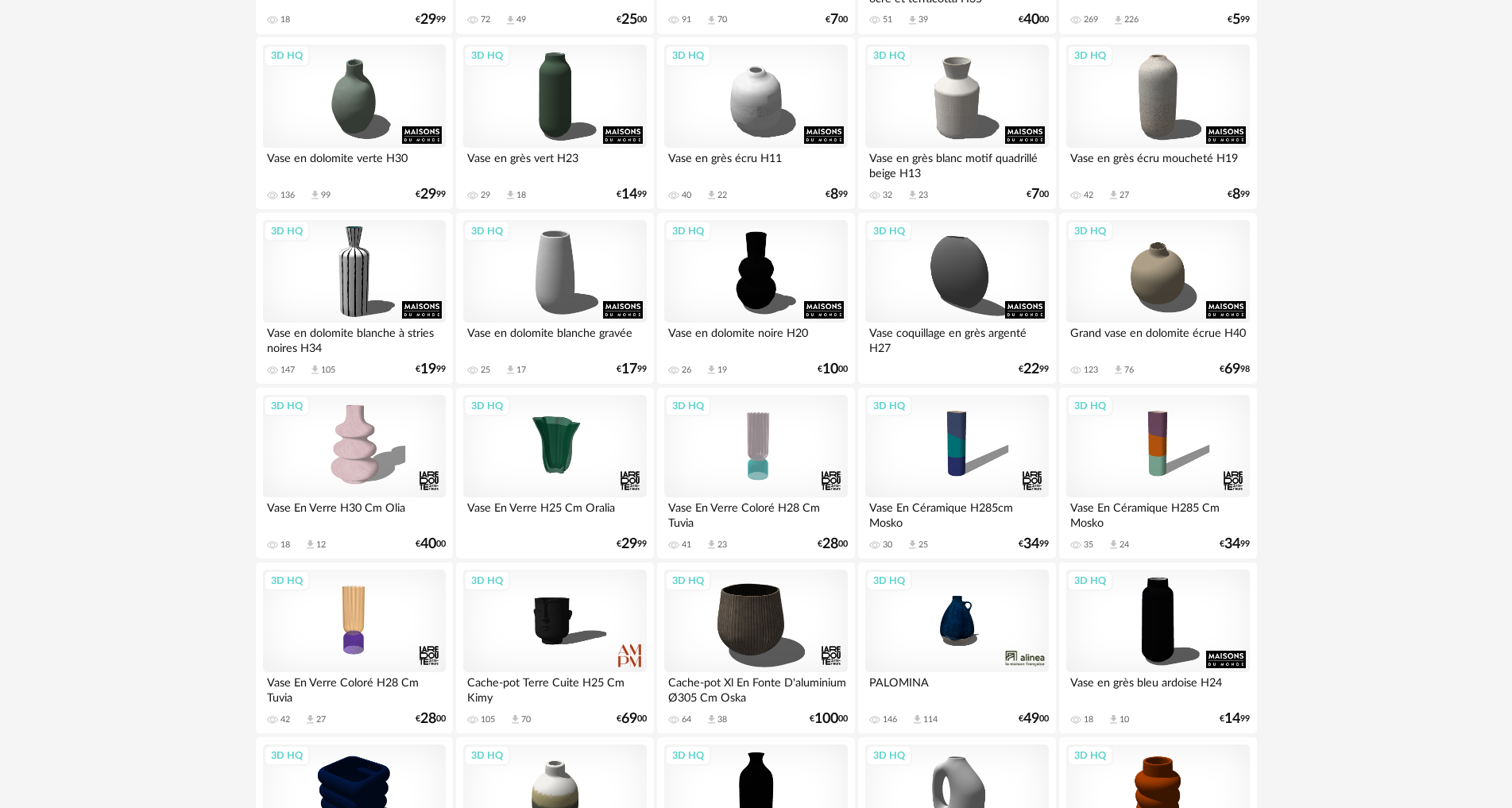
scroll to position [209, 0]
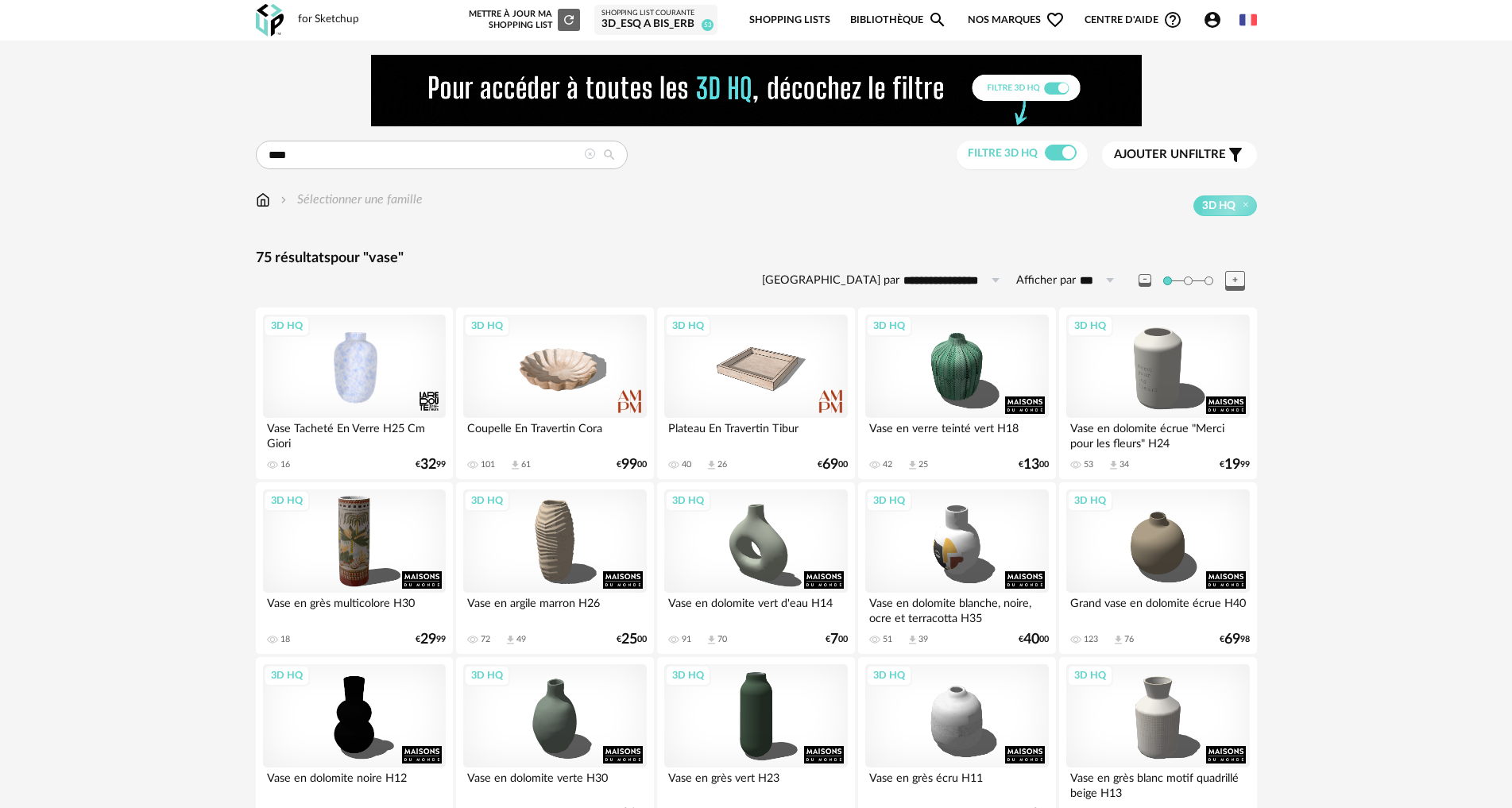
drag, startPoint x: 306, startPoint y: 159, endPoint x: 228, endPoint y: 161, distance: 78.0
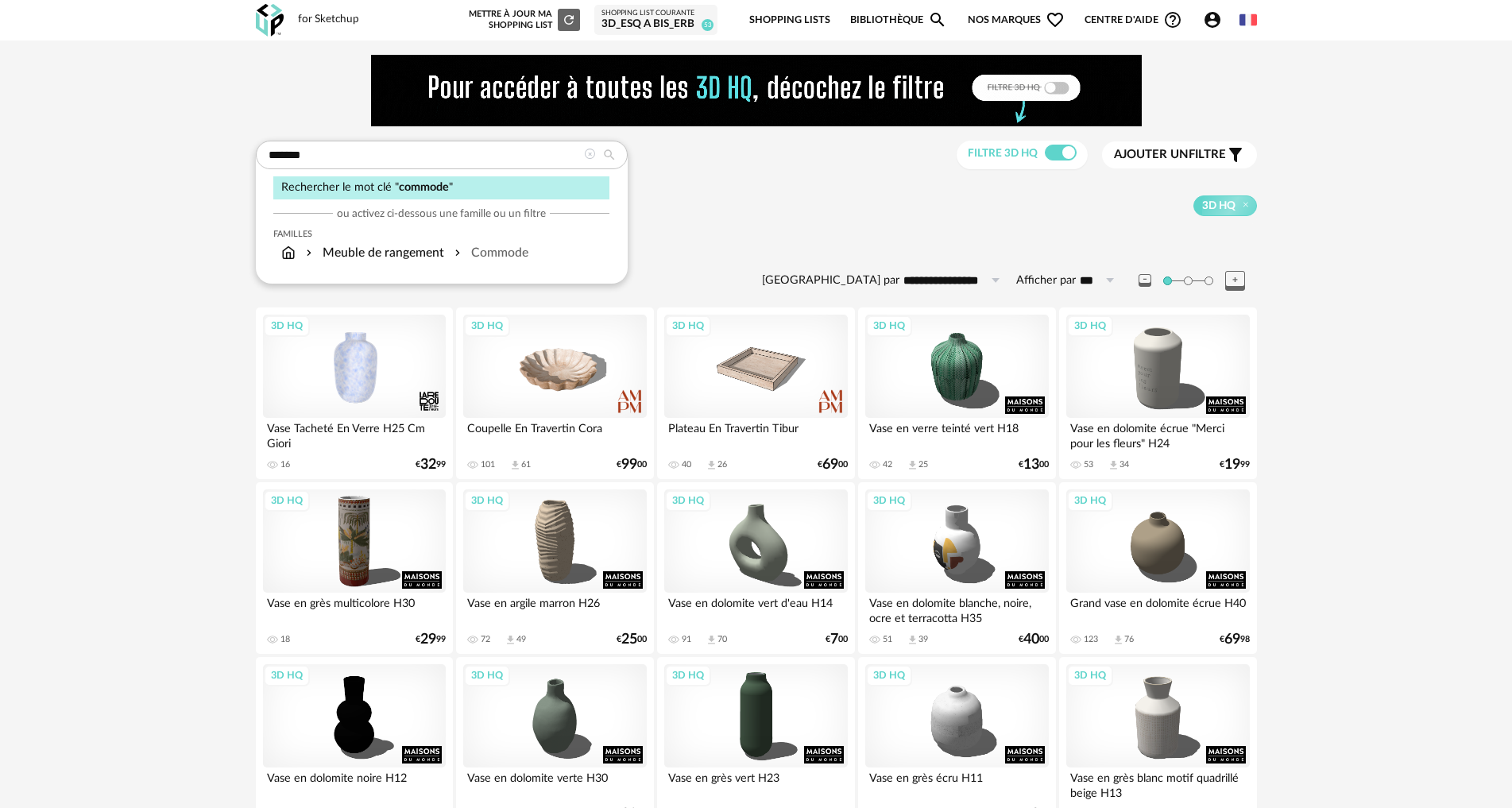
type input "*******"
type input "**********"
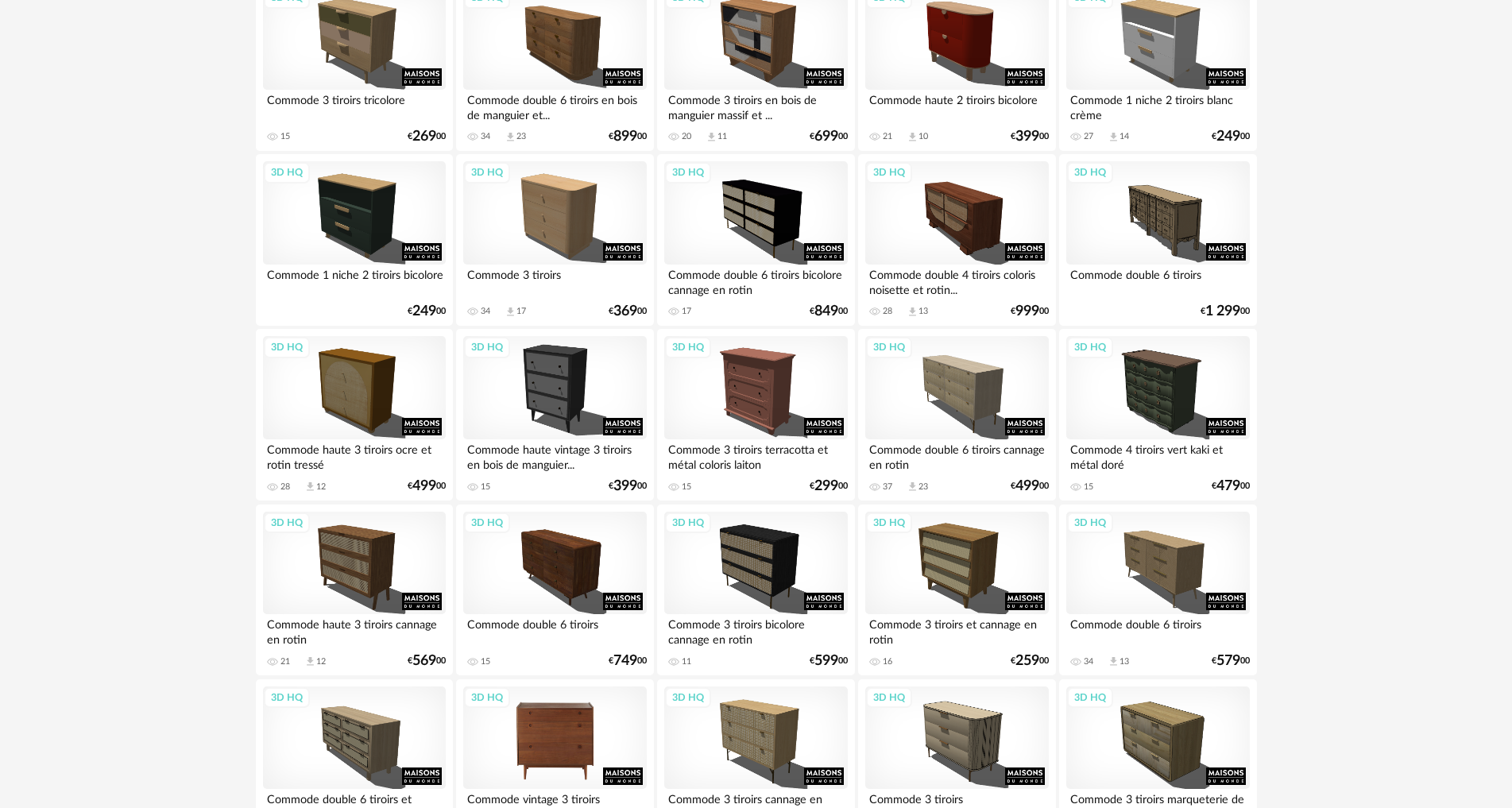
scroll to position [556, 0]
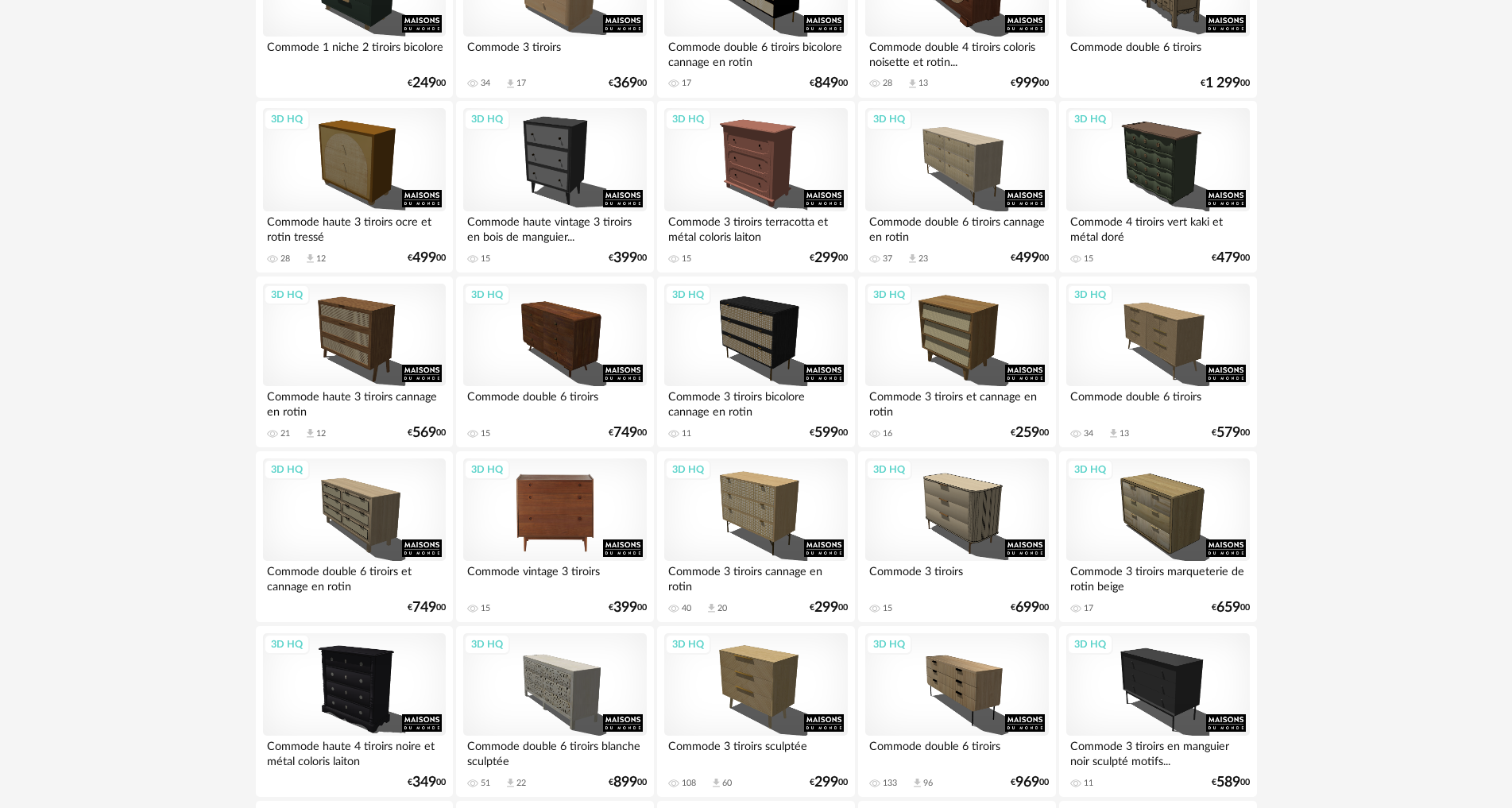
click at [509, 514] on div "3D HQ" at bounding box center [555, 509] width 183 height 103
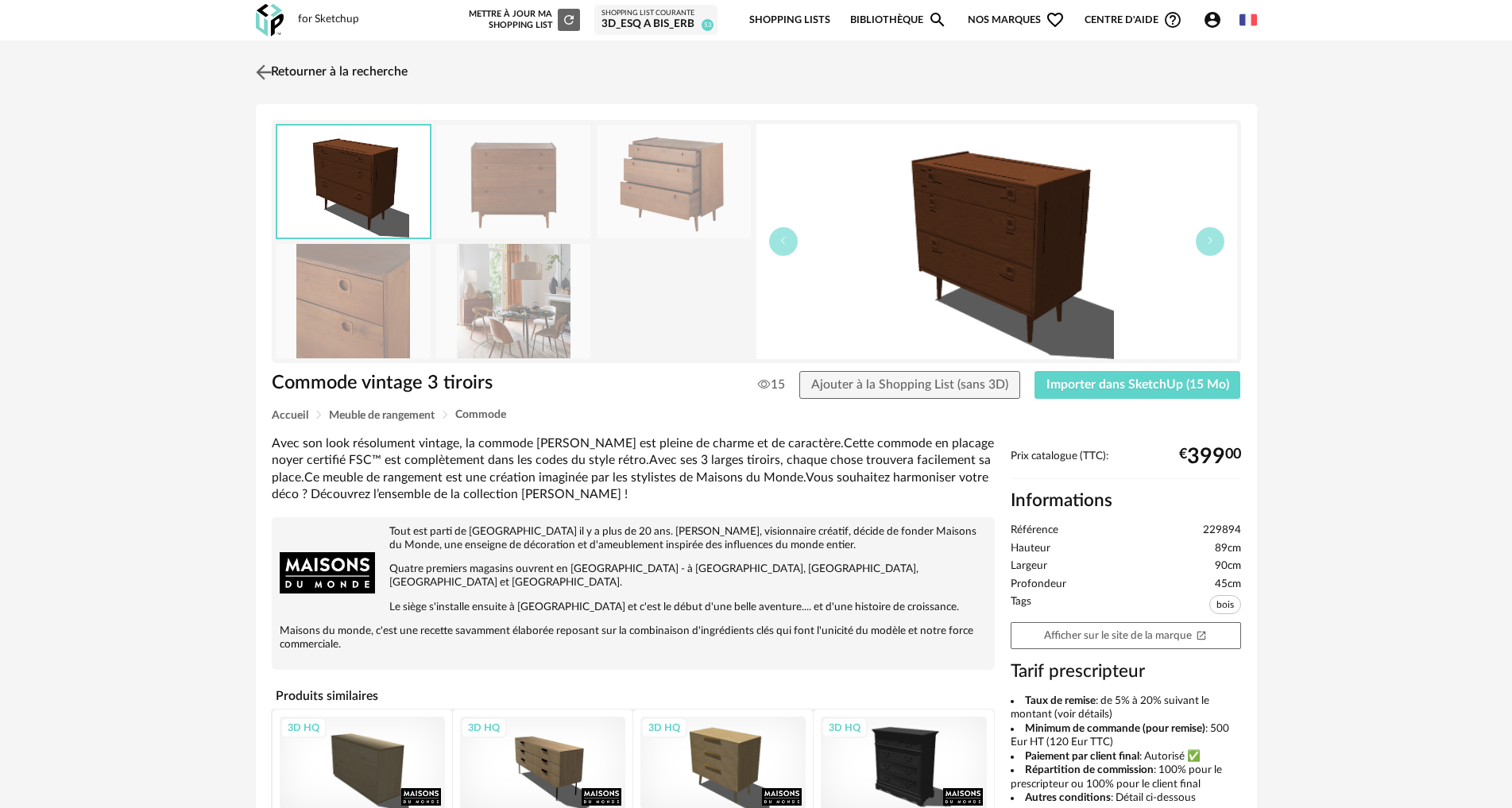
click at [260, 67] on img at bounding box center [264, 72] width 23 height 23
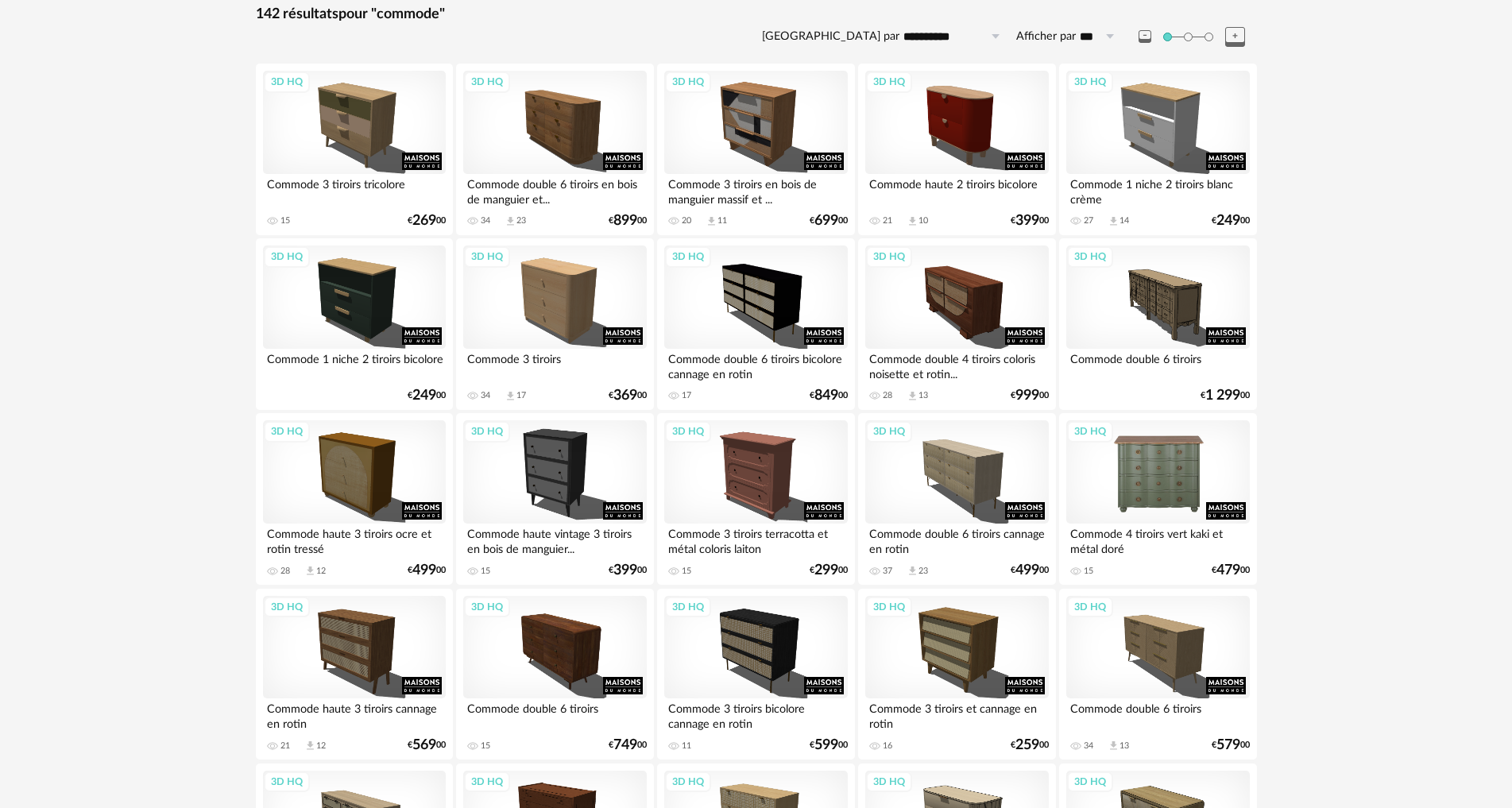
scroll to position [238, 0]
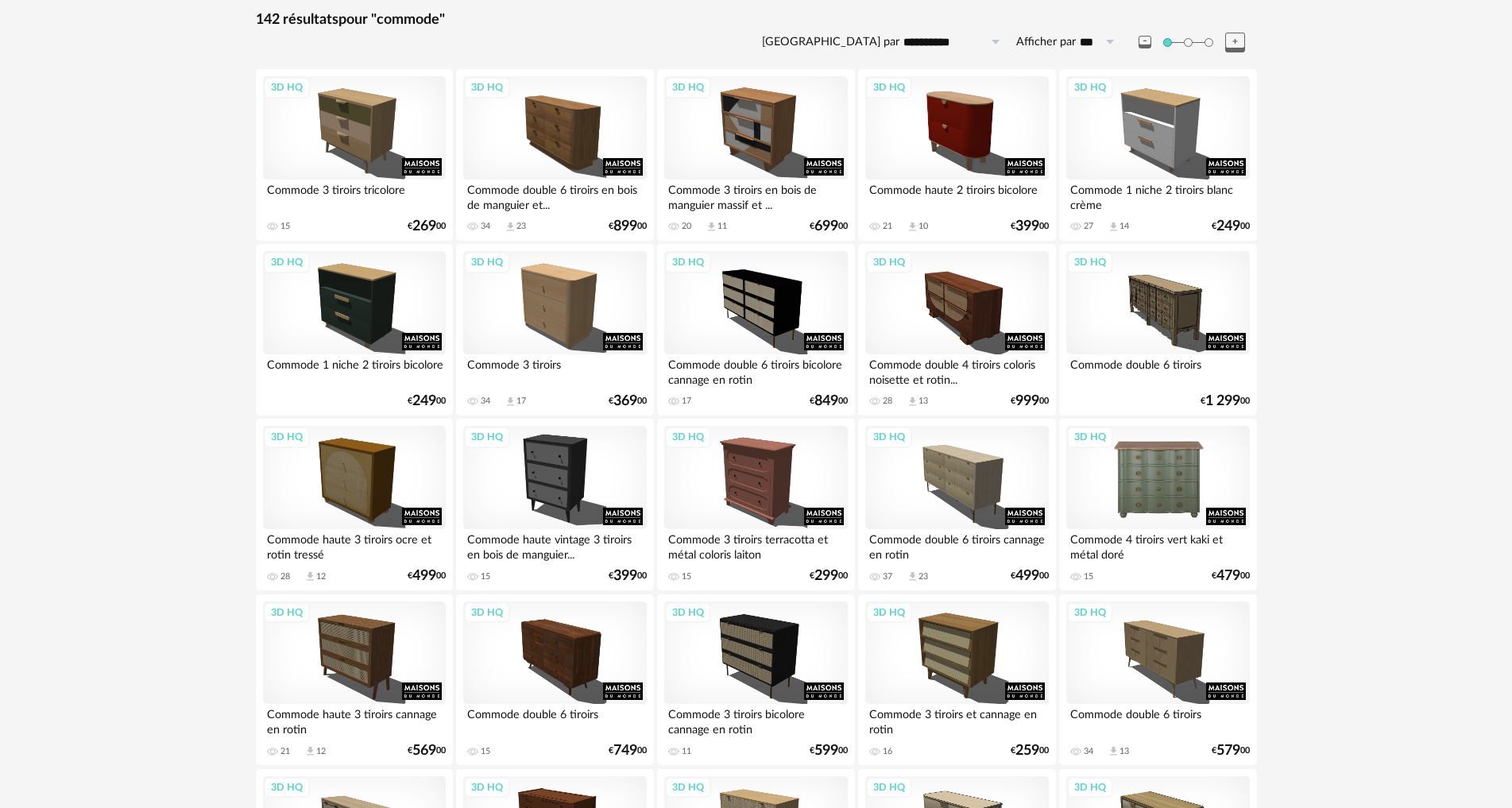
click at [1183, 461] on div "3D HQ" at bounding box center [1158, 477] width 183 height 103
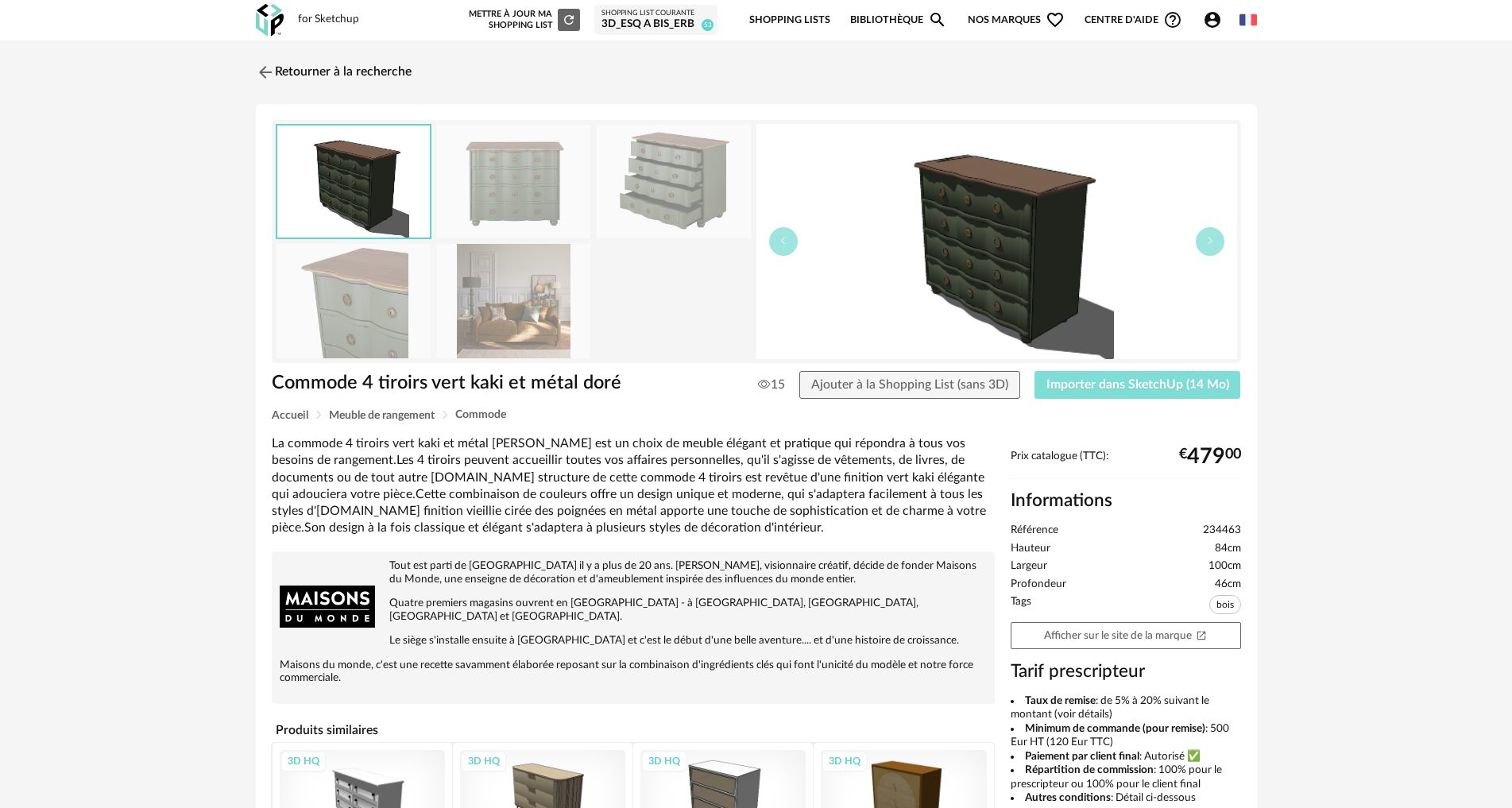
click at [1120, 385] on span "Importer dans SketchUp (14 Mo)" at bounding box center [1138, 384] width 183 height 12
click at [260, 71] on img at bounding box center [264, 72] width 23 height 23
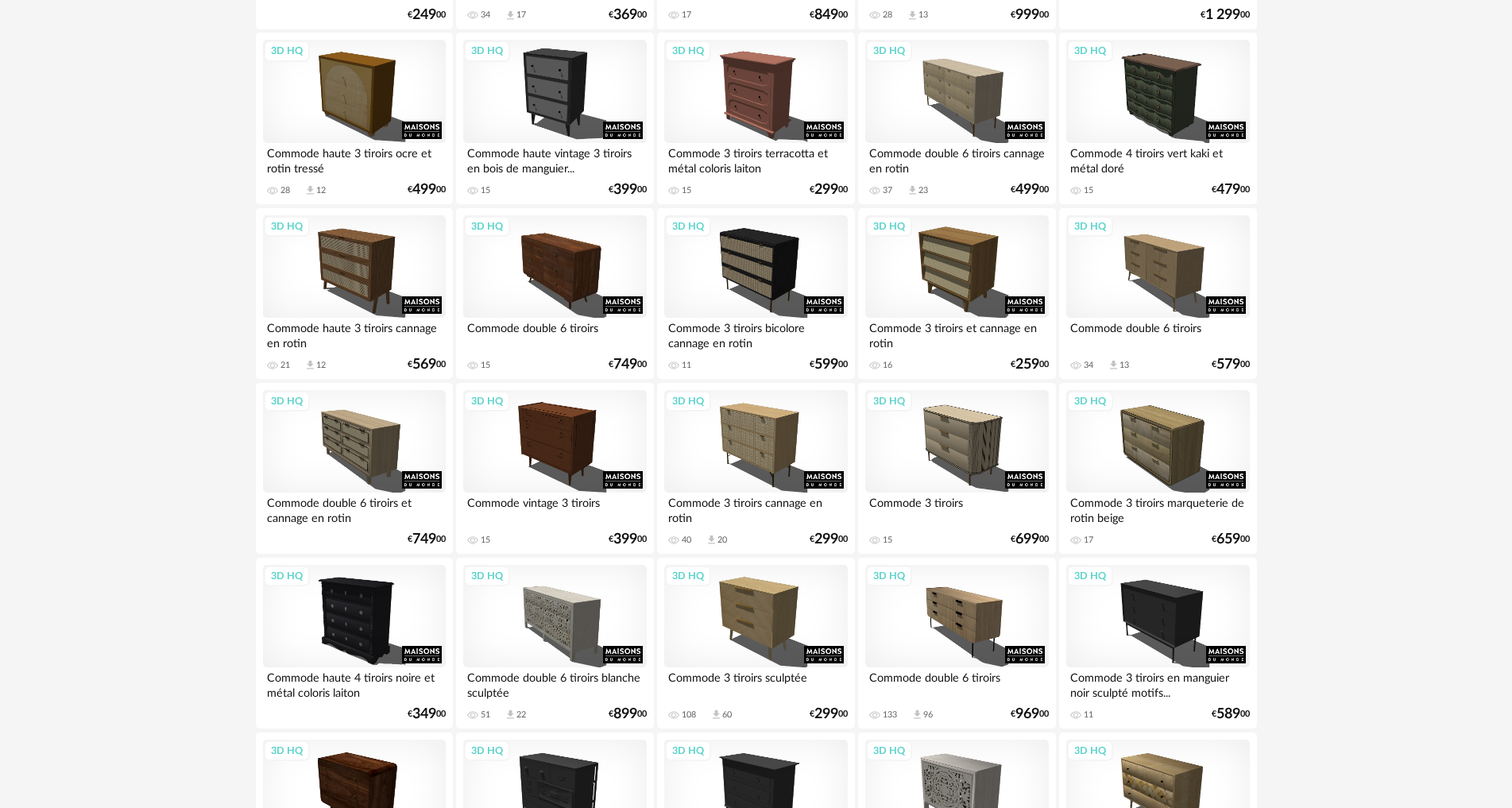
scroll to position [635, 0]
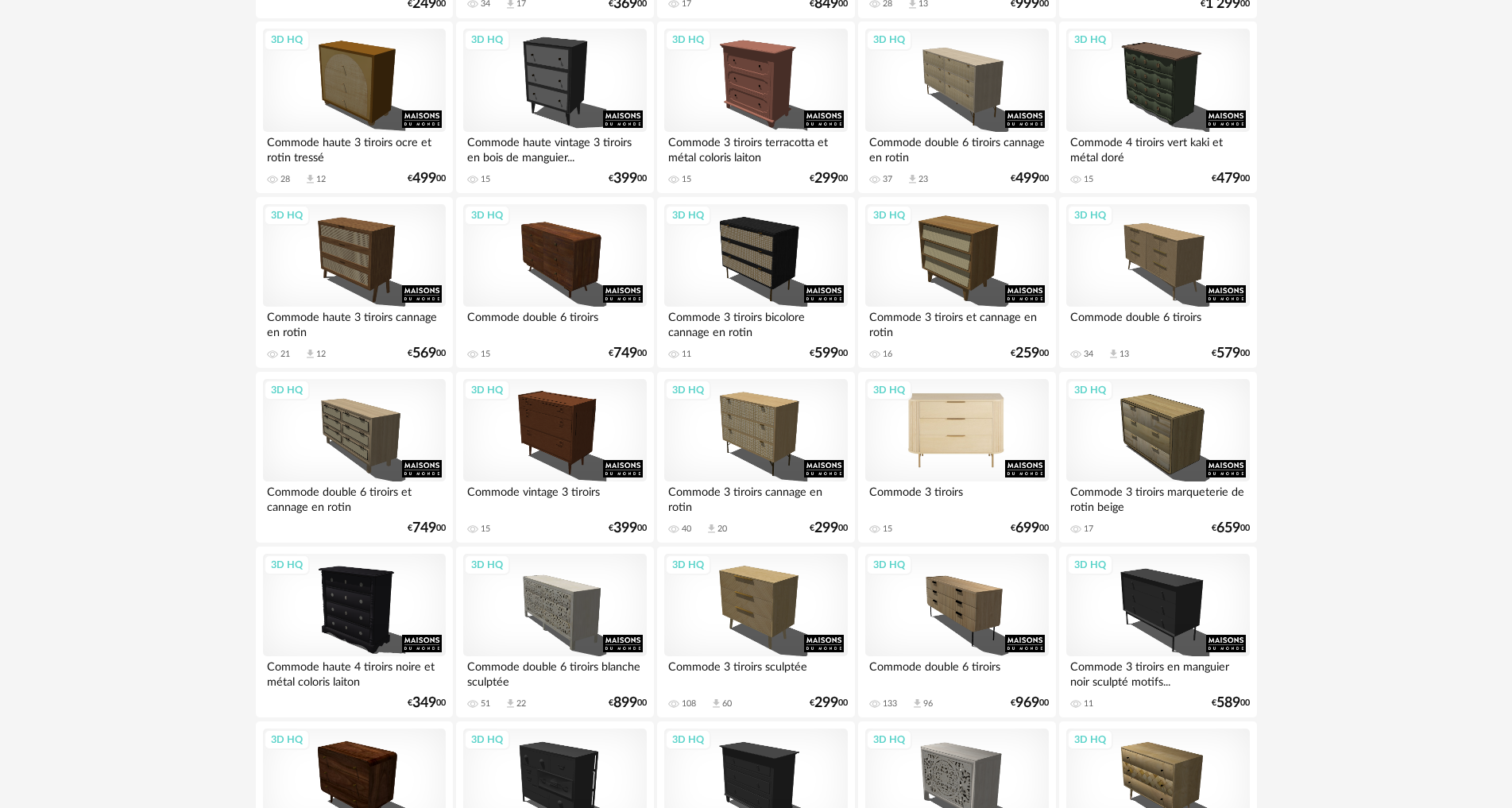
click at [991, 434] on div "3D HQ" at bounding box center [957, 430] width 183 height 103
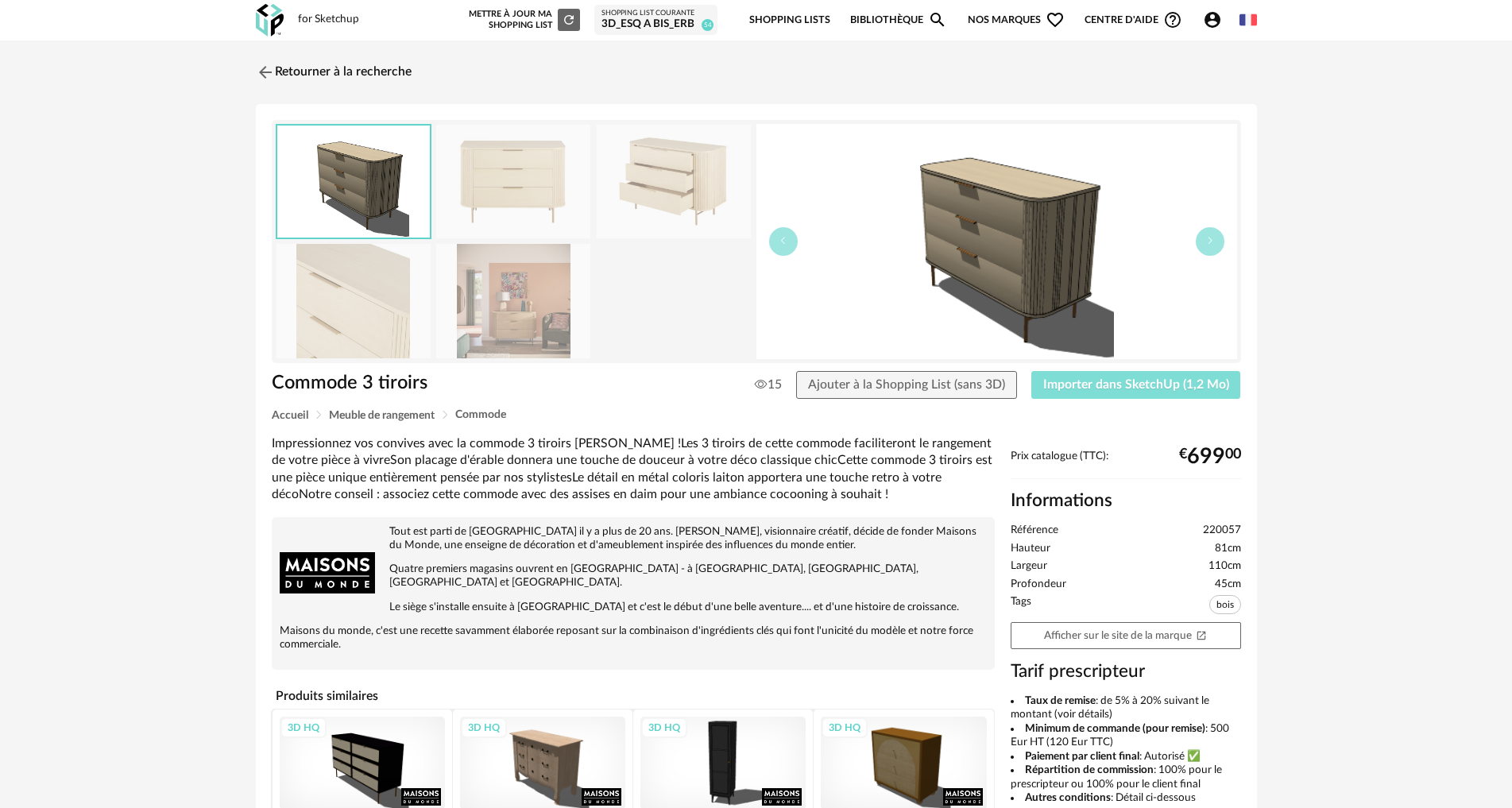
click at [1065, 382] on span "Importer dans SketchUp (1,2 Mo)" at bounding box center [1136, 384] width 186 height 12
click at [264, 77] on img at bounding box center [264, 72] width 23 height 23
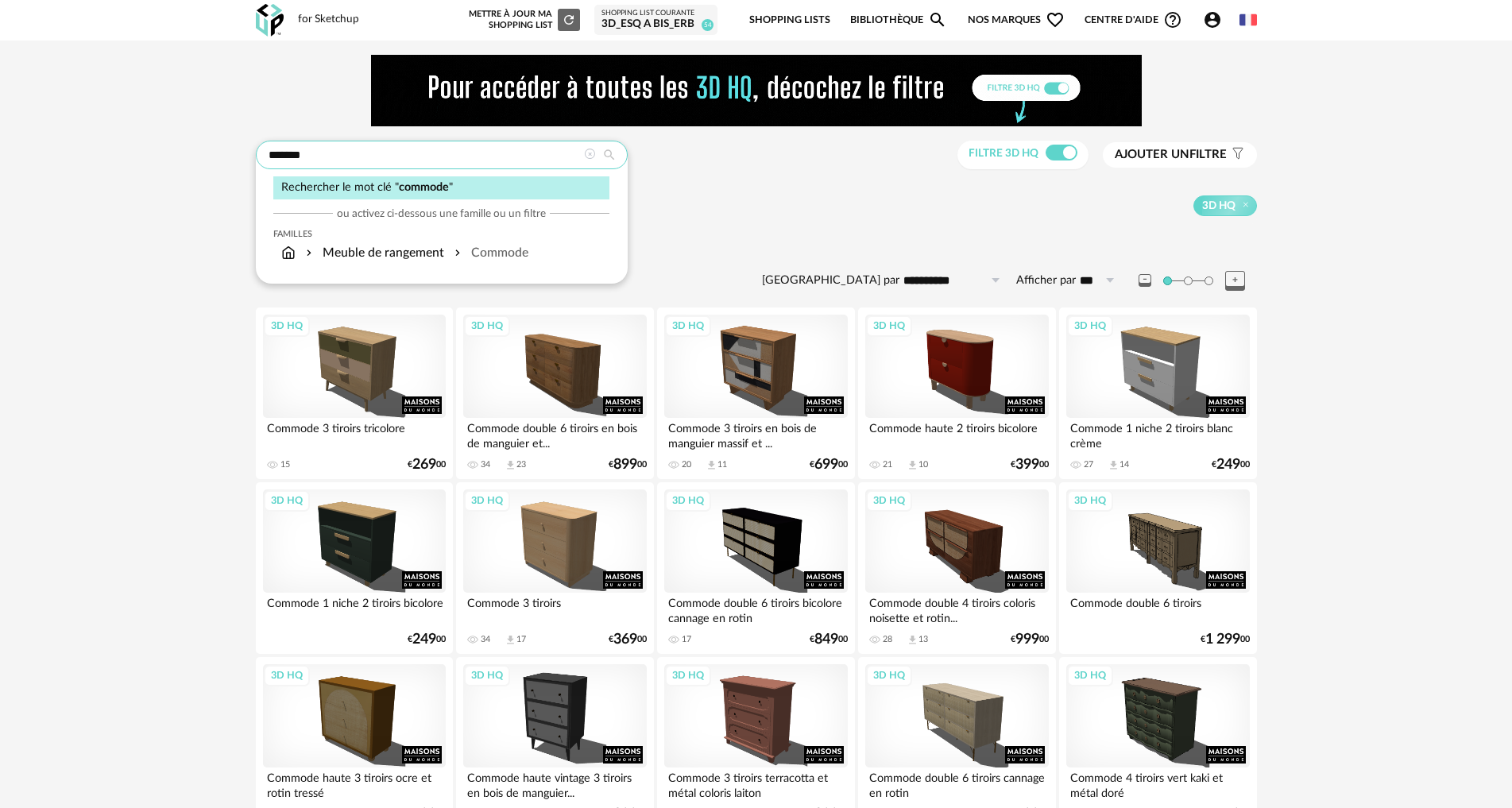
click at [320, 158] on input "*******" at bounding box center [442, 155] width 372 height 29
drag, startPoint x: 321, startPoint y: 154, endPoint x: 256, endPoint y: 152, distance: 65.0
click at [256, 152] on input "*******" at bounding box center [442, 155] width 372 height 29
type input "**********"
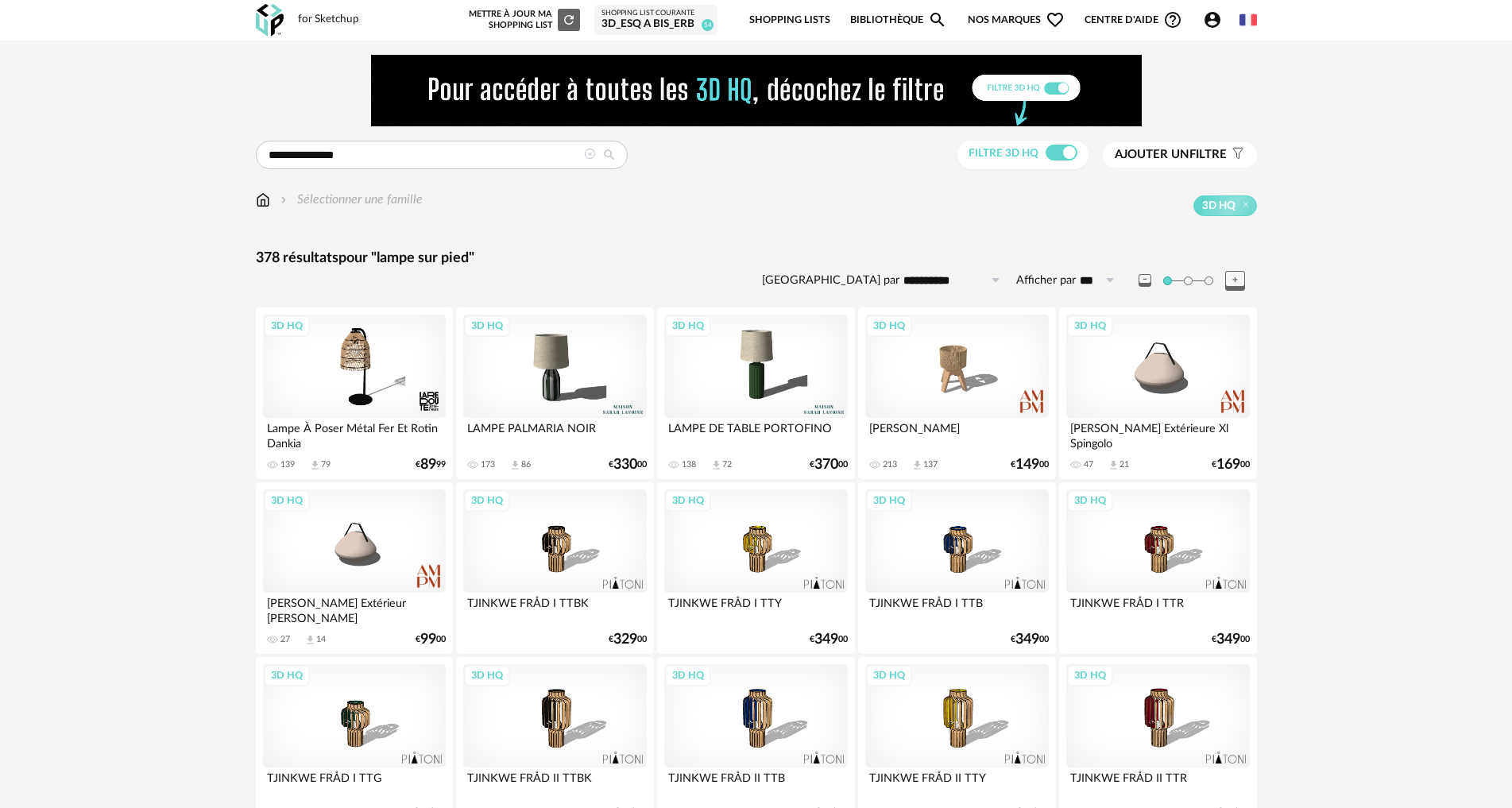
click at [573, 376] on div "3D HQ" at bounding box center [555, 366] width 183 height 103
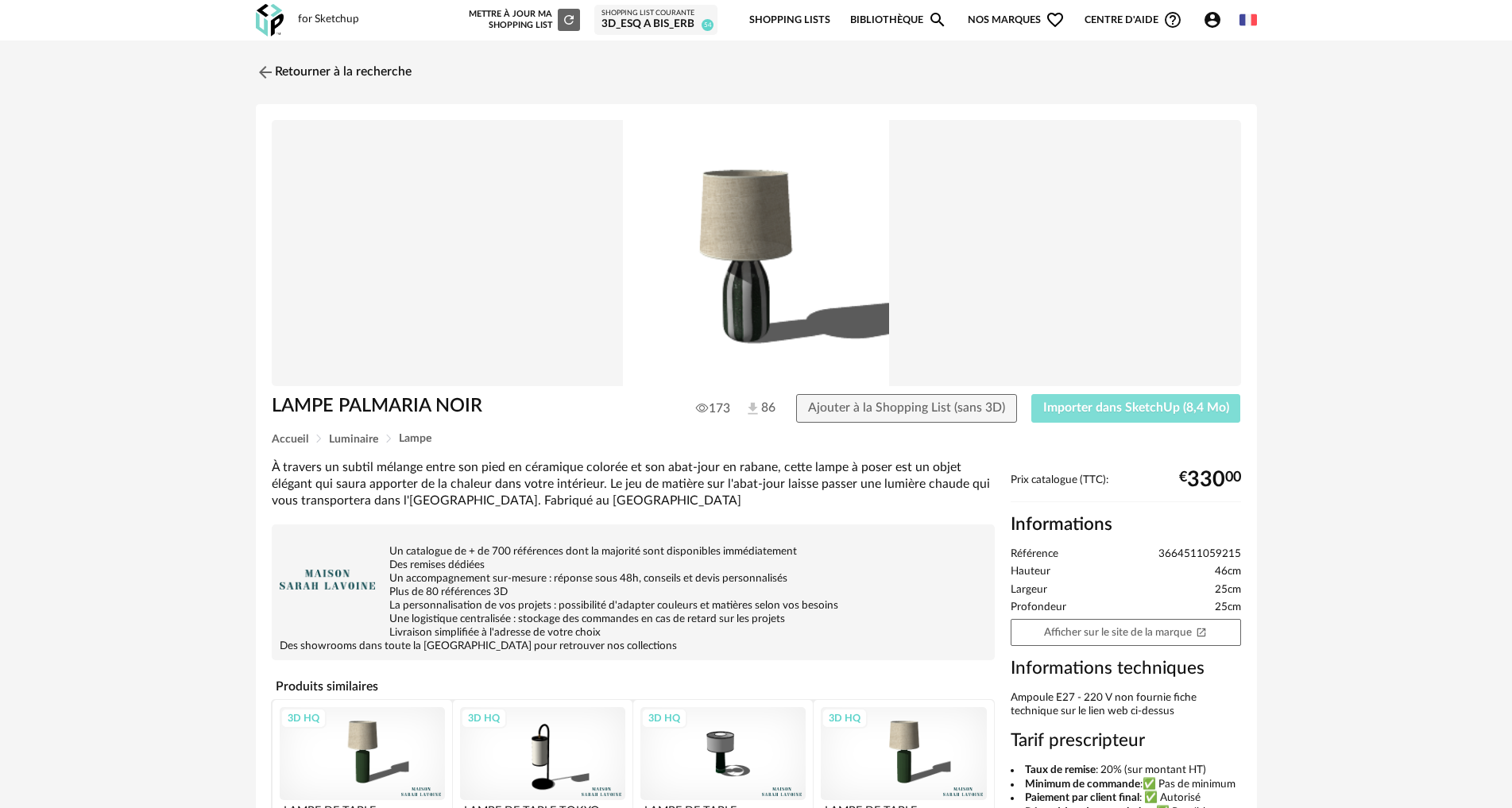
click at [1068, 404] on span "Importer dans SketchUp (8,4 Mo)" at bounding box center [1136, 407] width 186 height 12
click at [270, 68] on img at bounding box center [264, 72] width 23 height 23
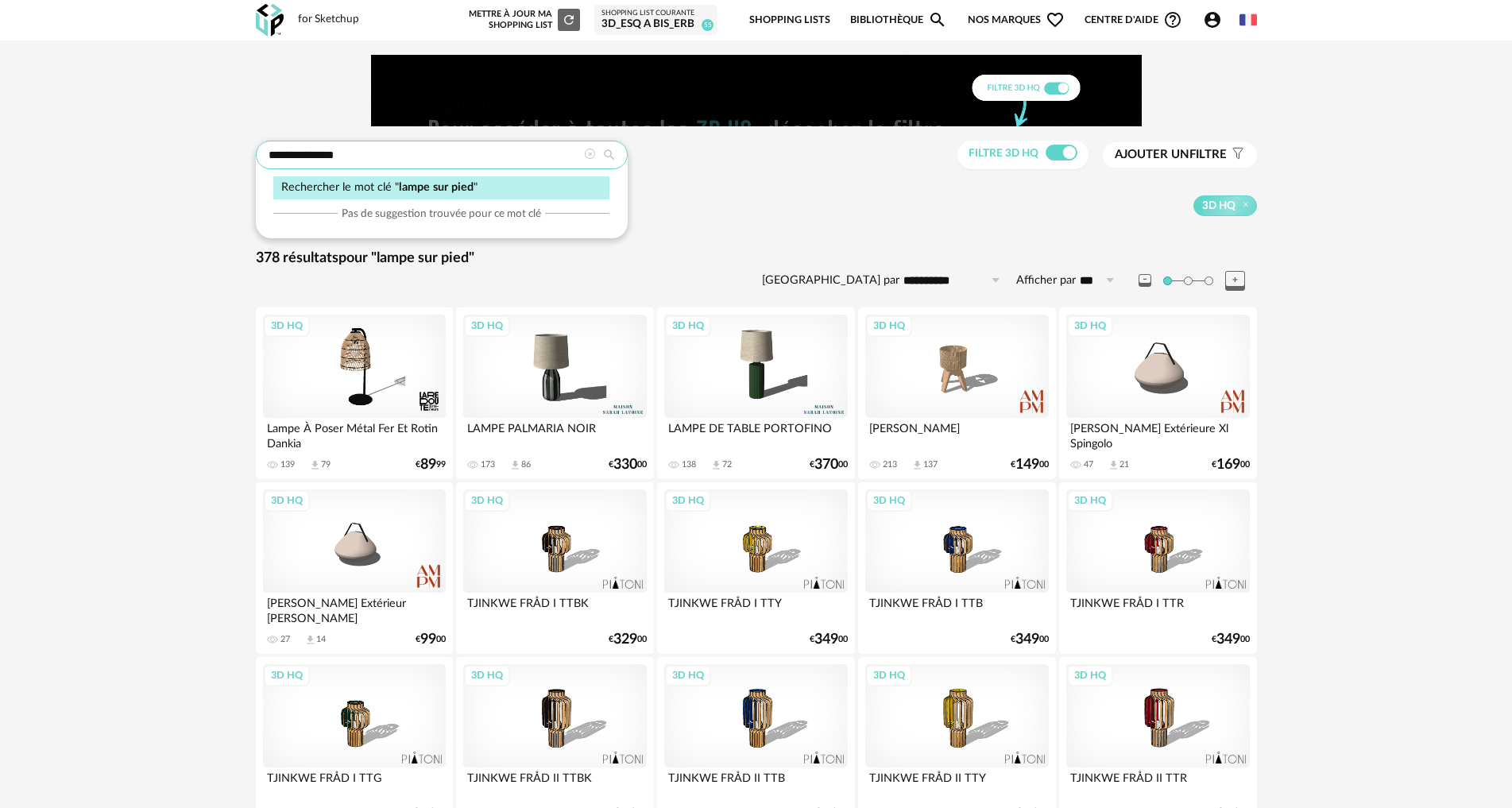
click at [360, 152] on input "**********" at bounding box center [442, 155] width 372 height 29
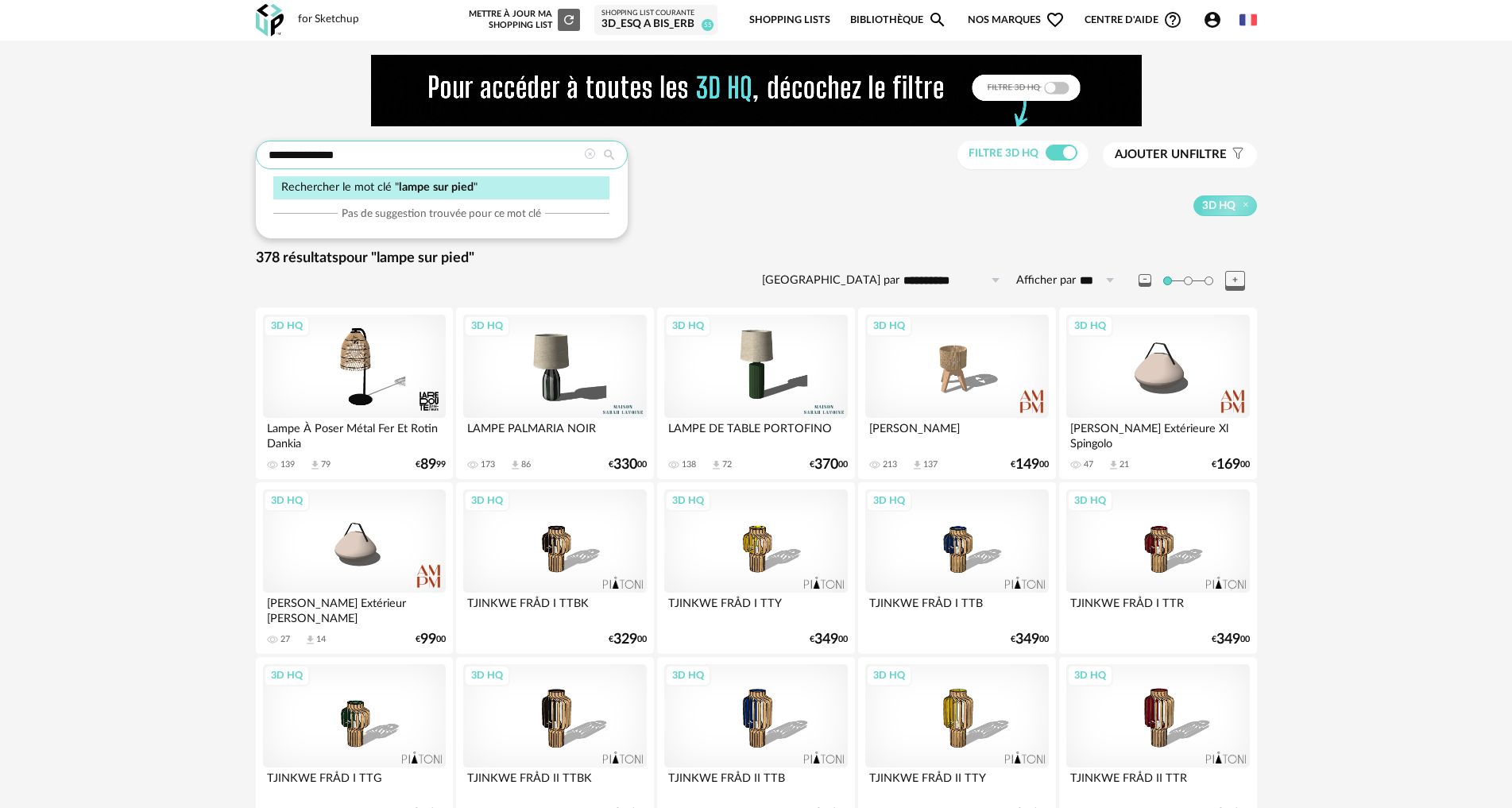
drag, startPoint x: 367, startPoint y: 153, endPoint x: 250, endPoint y: 152, distance: 117.0
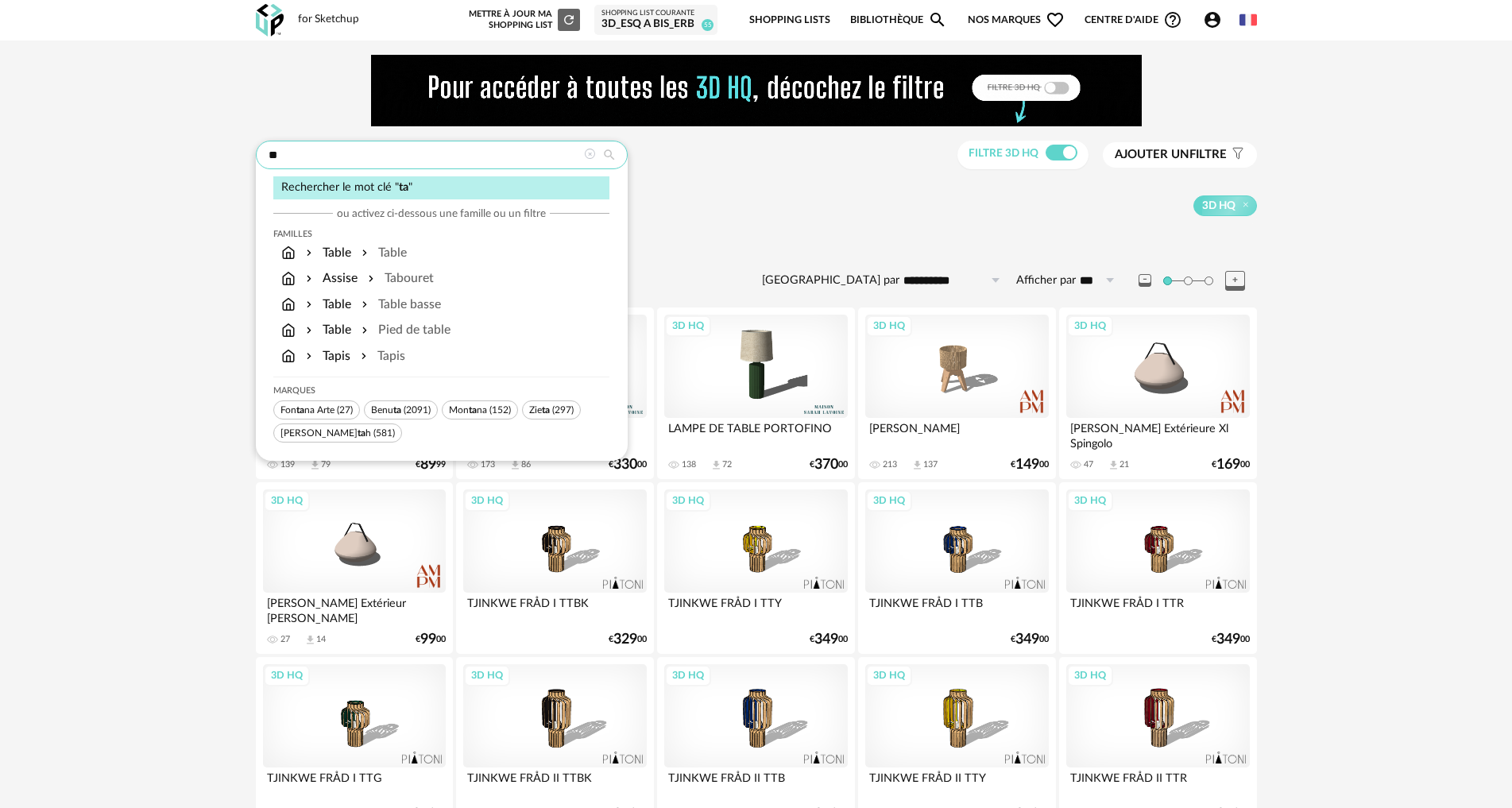
type input "*"
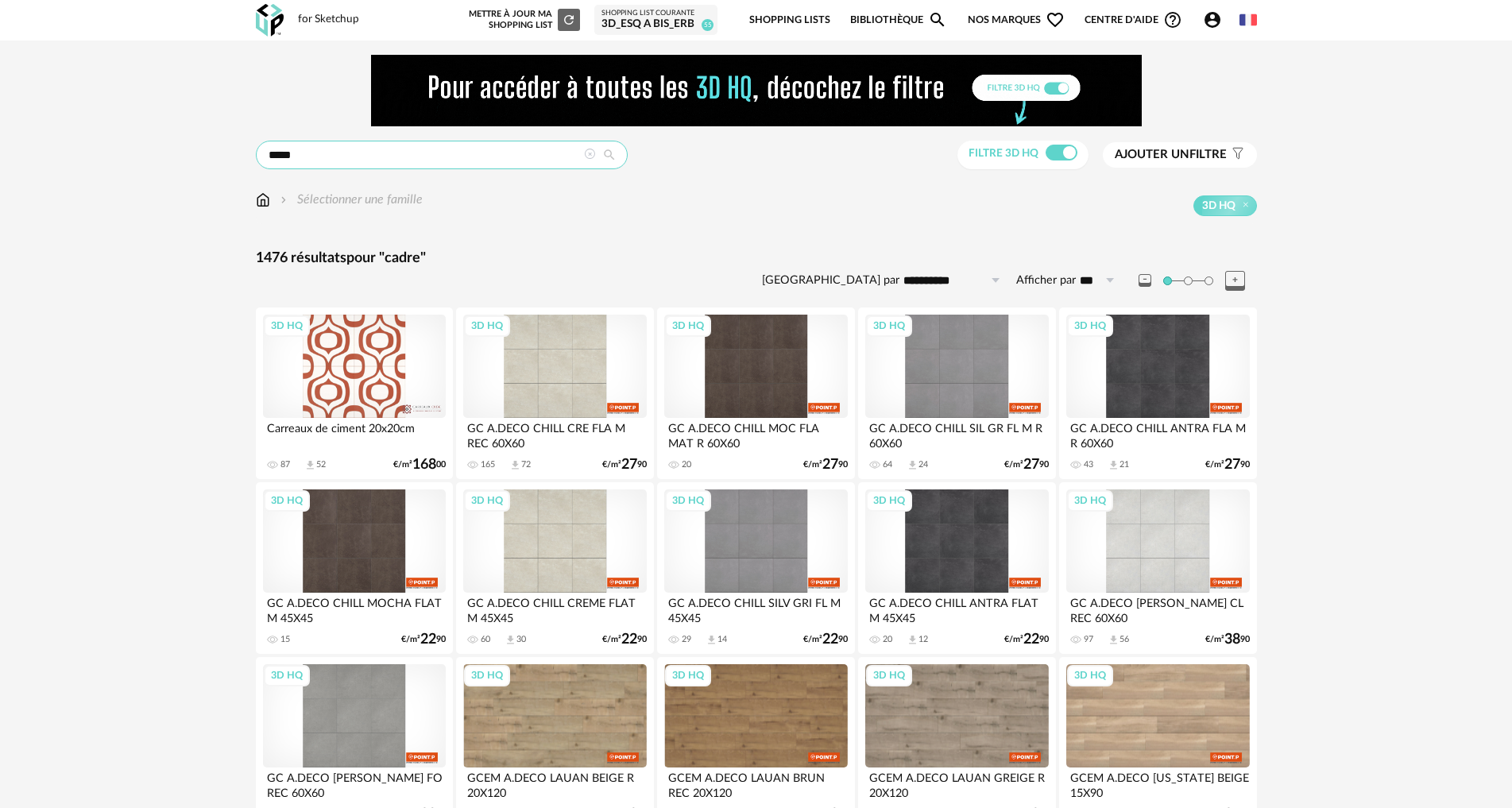
drag, startPoint x: 301, startPoint y: 157, endPoint x: 256, endPoint y: 157, distance: 45.0
click at [256, 157] on input "*****" at bounding box center [442, 155] width 372 height 29
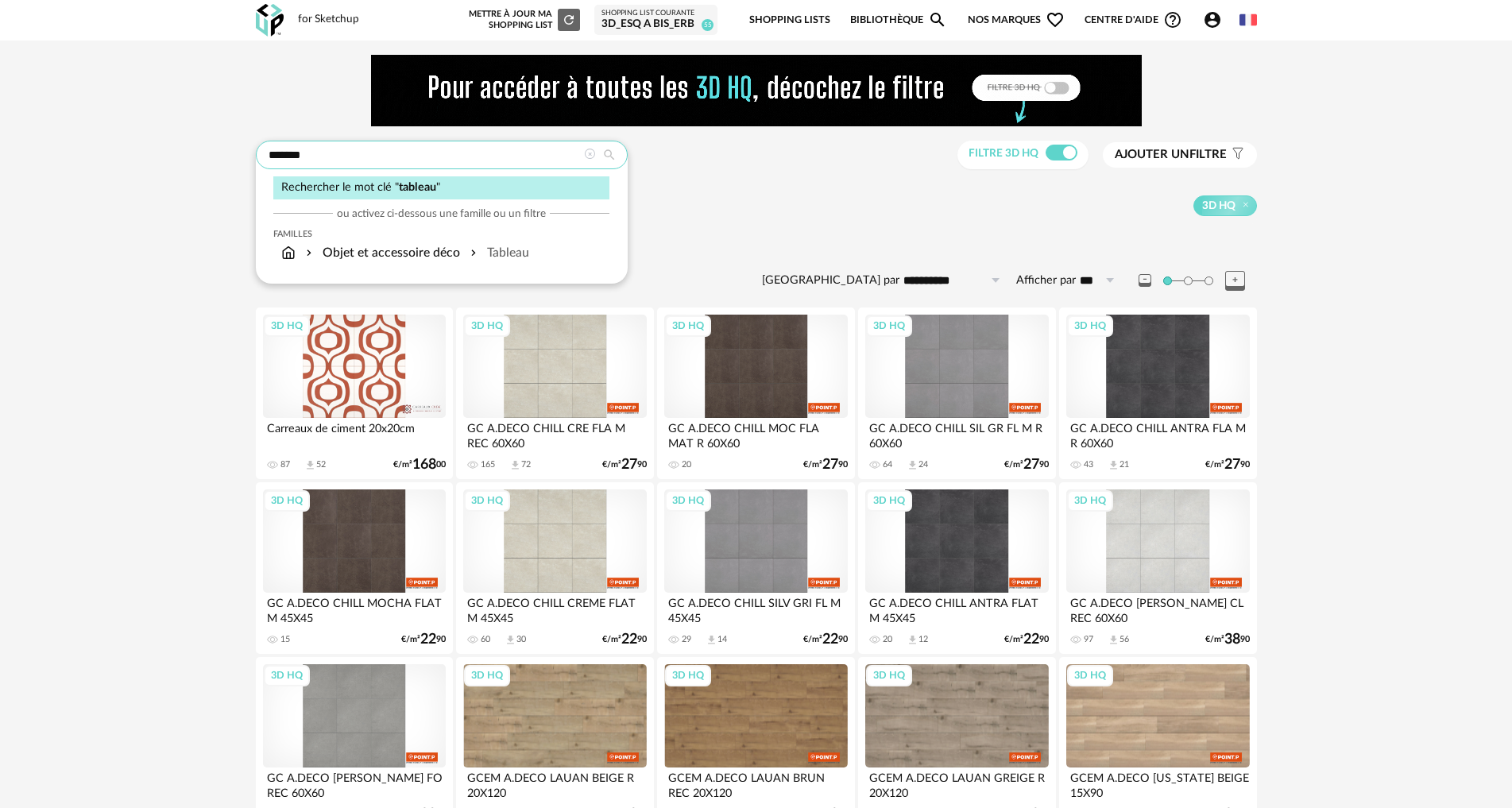
type input "*******"
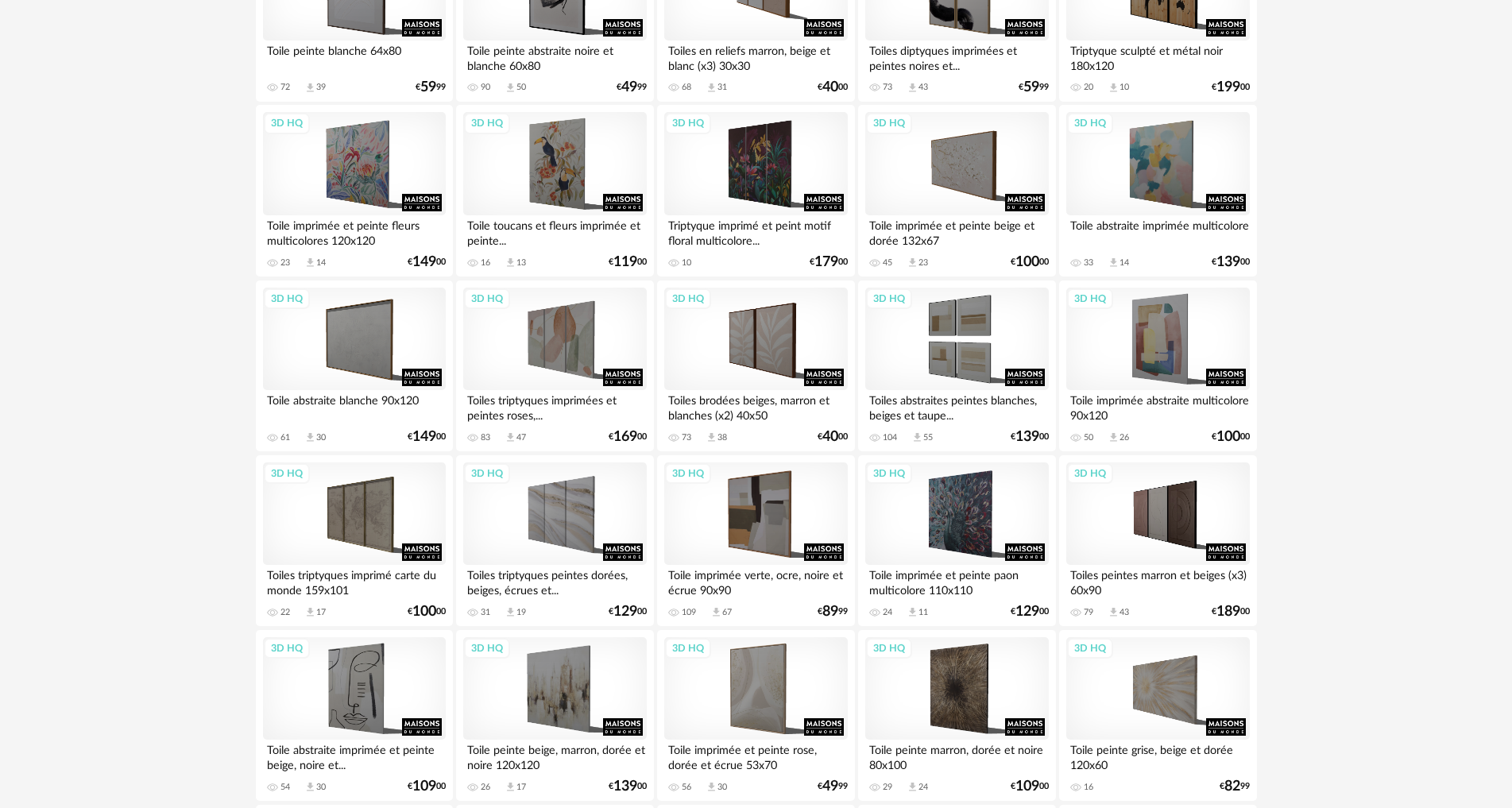
scroll to position [534, 0]
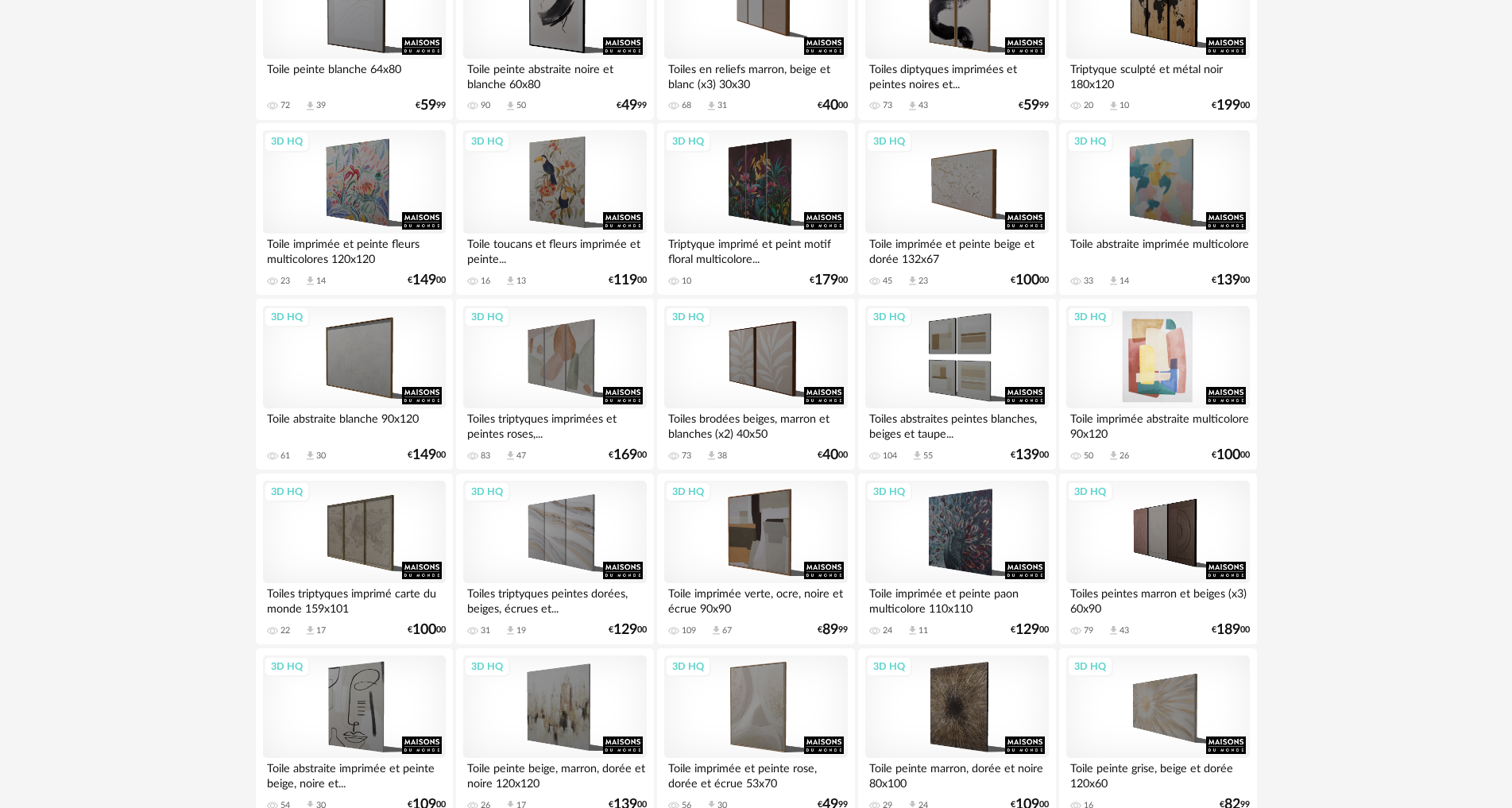
click at [1175, 350] on div "3D HQ" at bounding box center [1158, 357] width 183 height 103
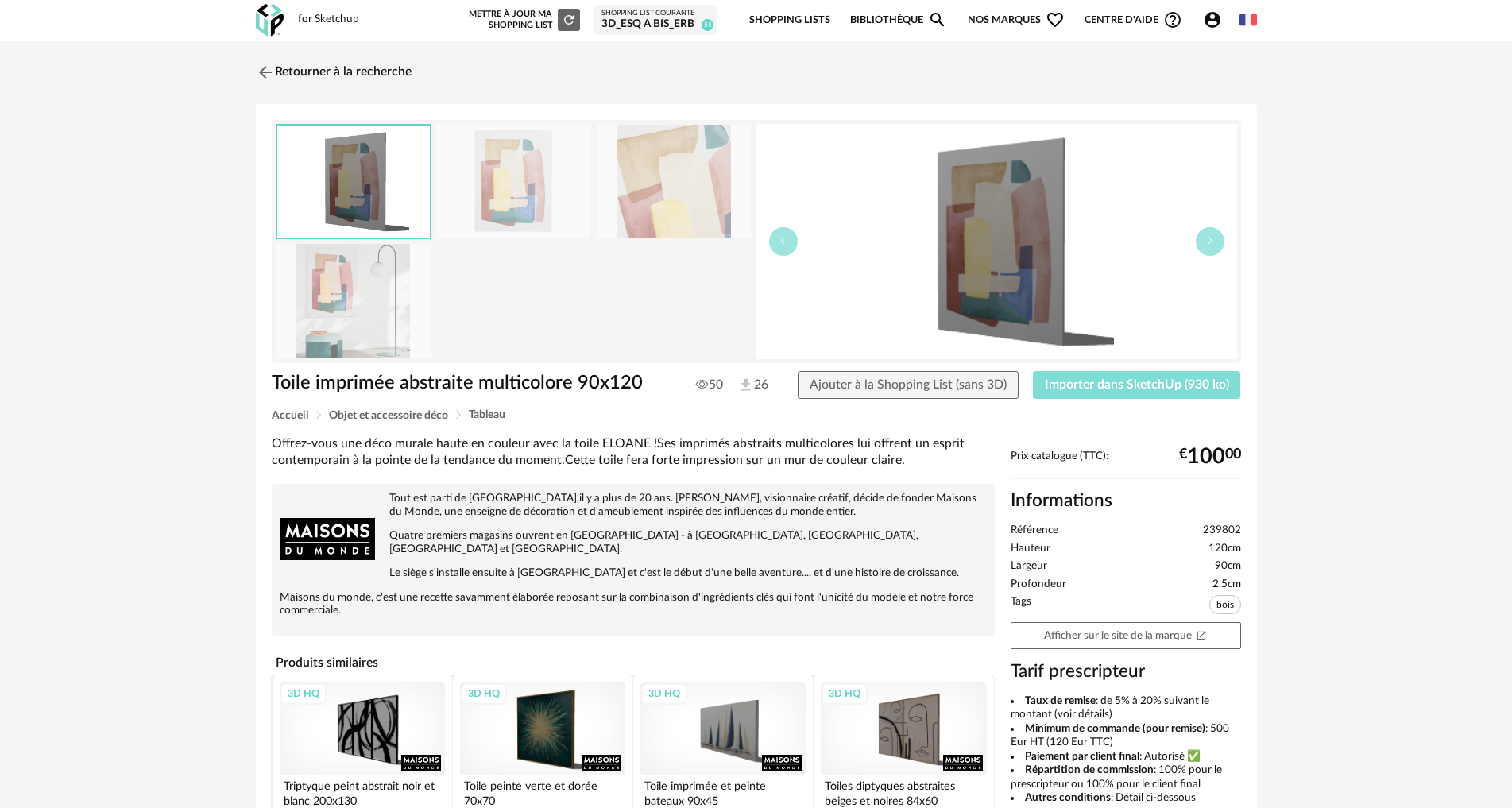
click at [1143, 390] on span "Importer dans SketchUp (930 ko)" at bounding box center [1137, 384] width 185 height 12
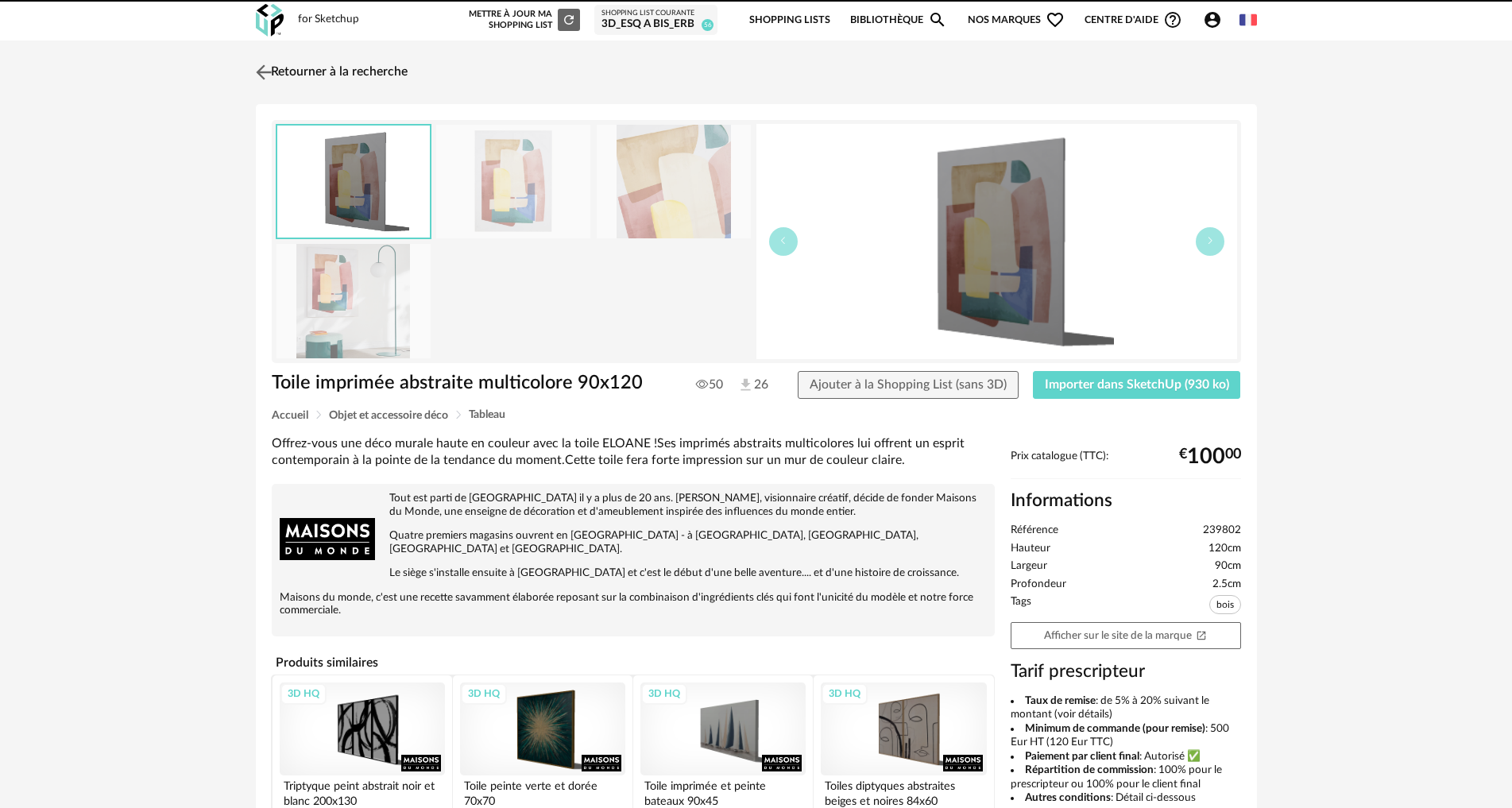
click at [265, 70] on img at bounding box center [264, 72] width 23 height 23
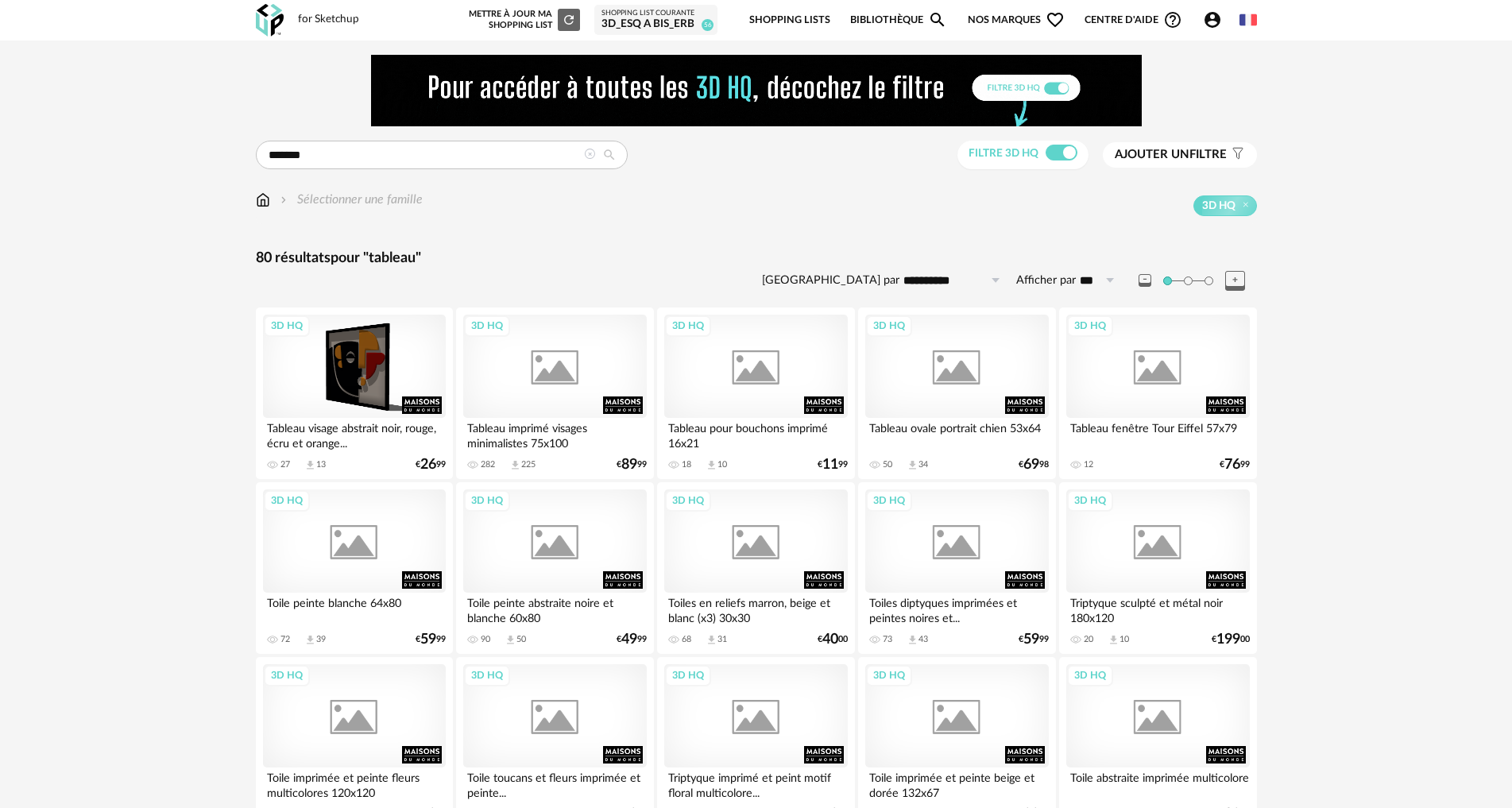
scroll to position [534, 0]
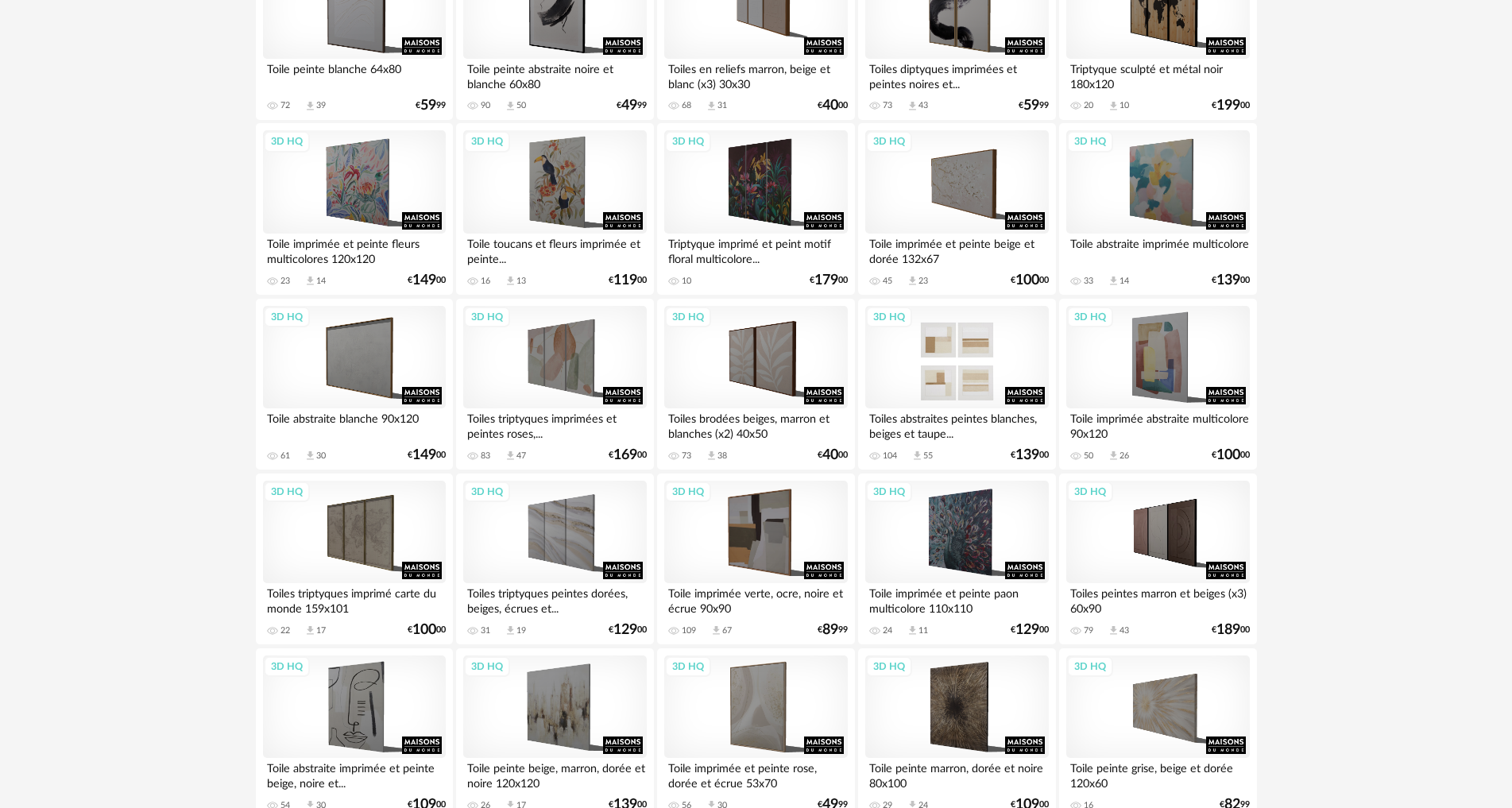
click at [919, 363] on div "3D HQ" at bounding box center [957, 357] width 183 height 103
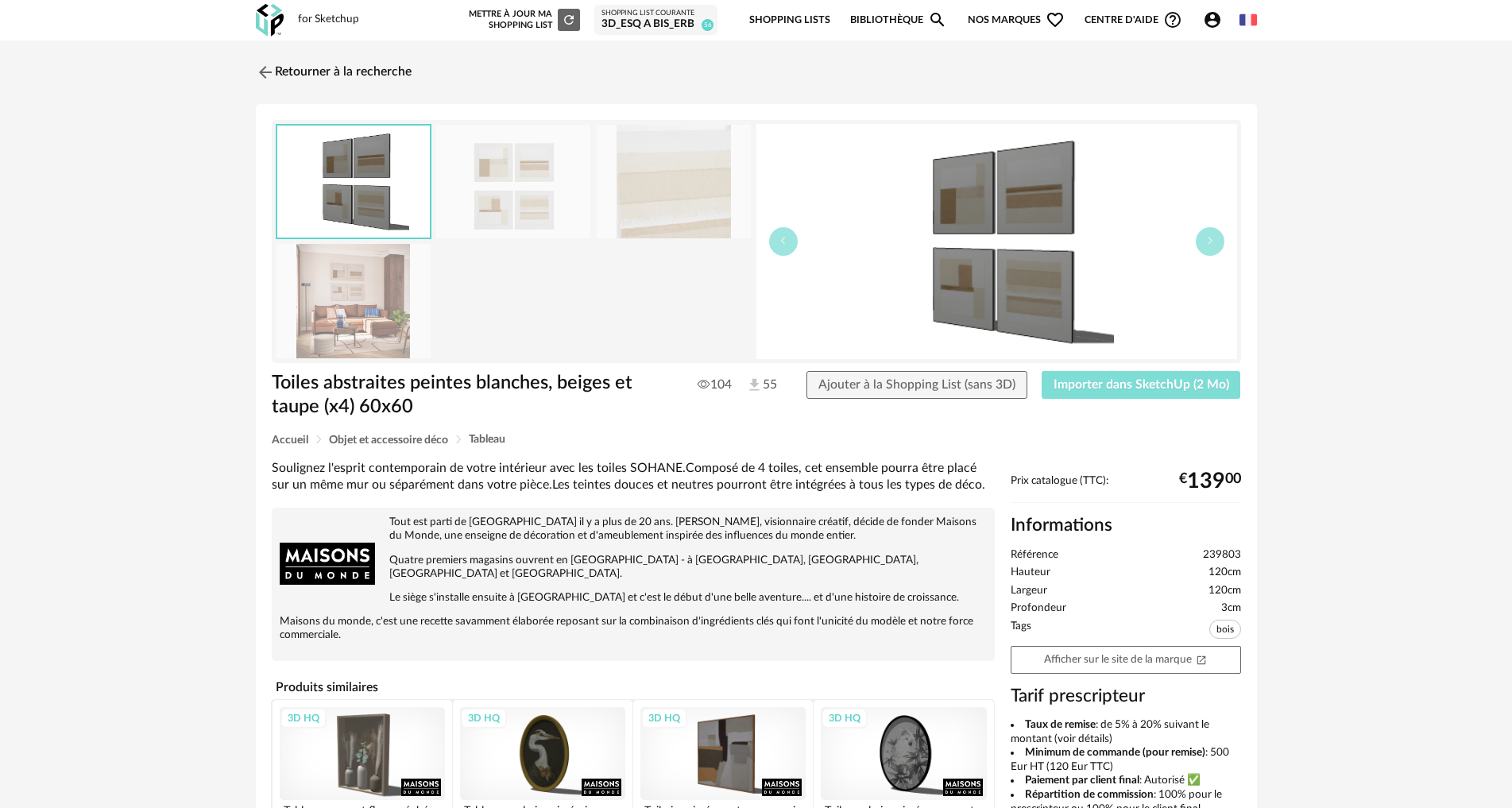
click at [1162, 379] on span "Importer dans SketchUp (2 Mo)" at bounding box center [1141, 384] width 176 height 12
click at [264, 72] on img at bounding box center [264, 72] width 23 height 23
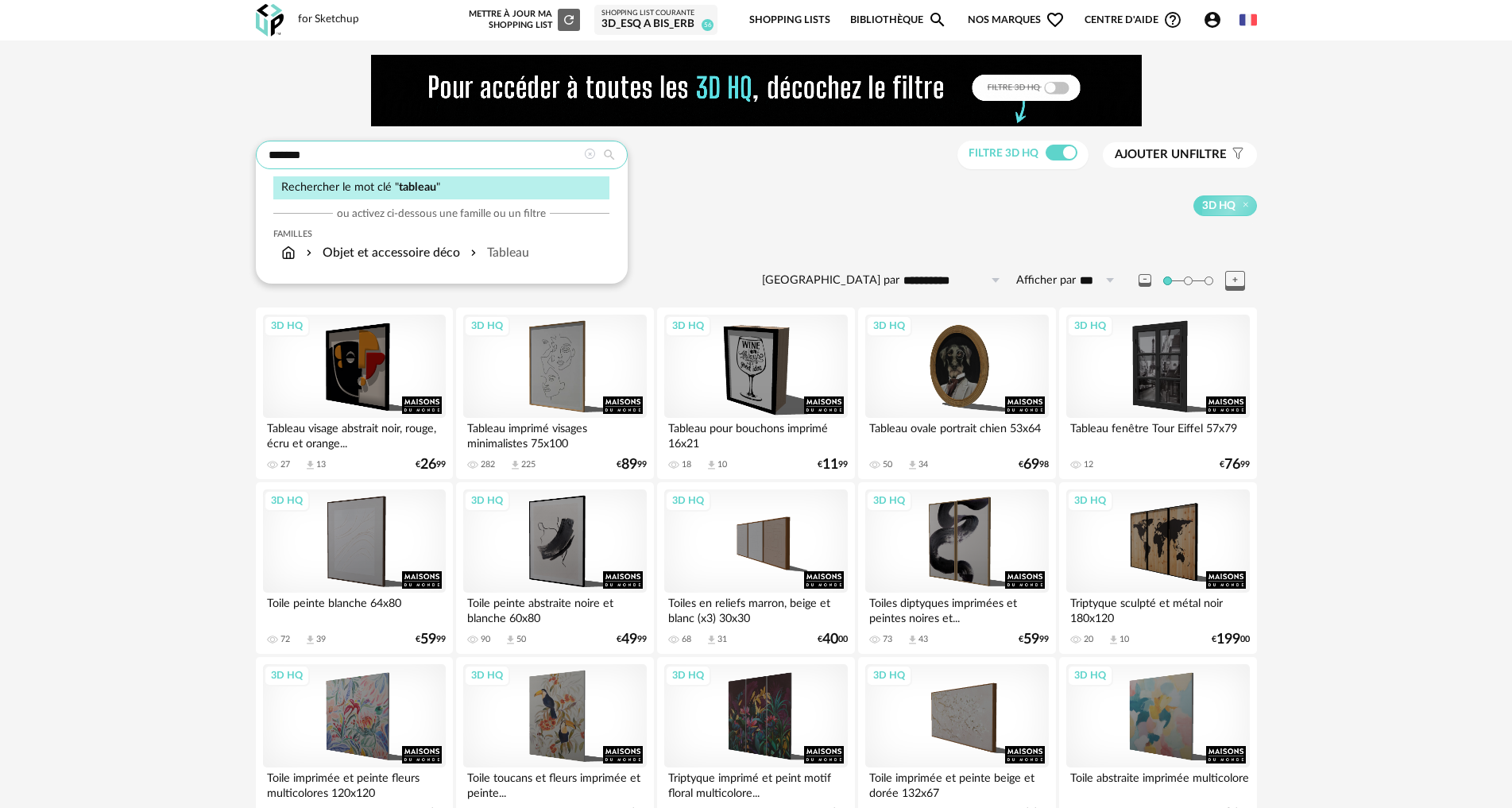
drag, startPoint x: 335, startPoint y: 156, endPoint x: 199, endPoint y: 156, distance: 136.0
type input "******"
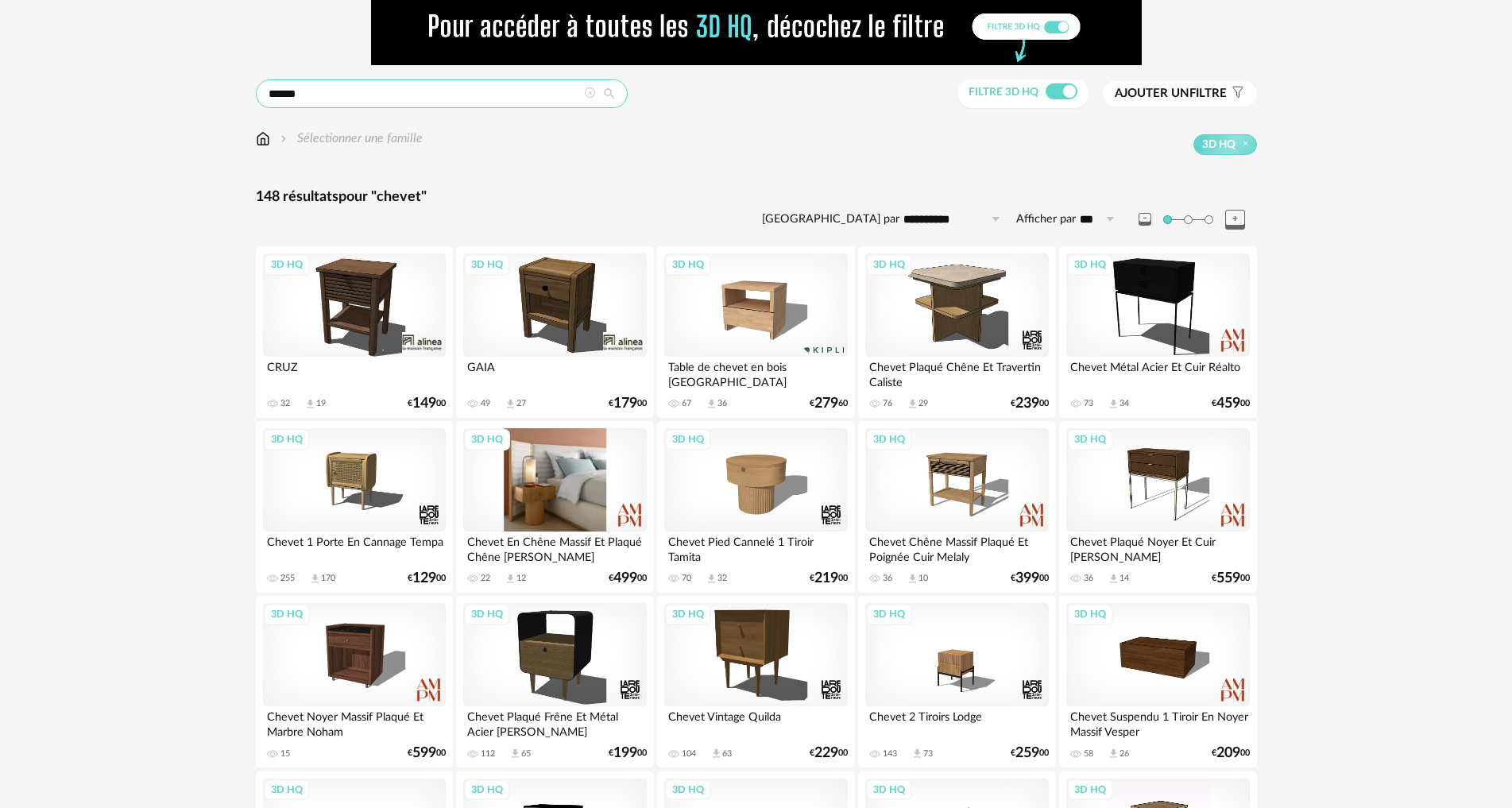
scroll to position [79, 0]
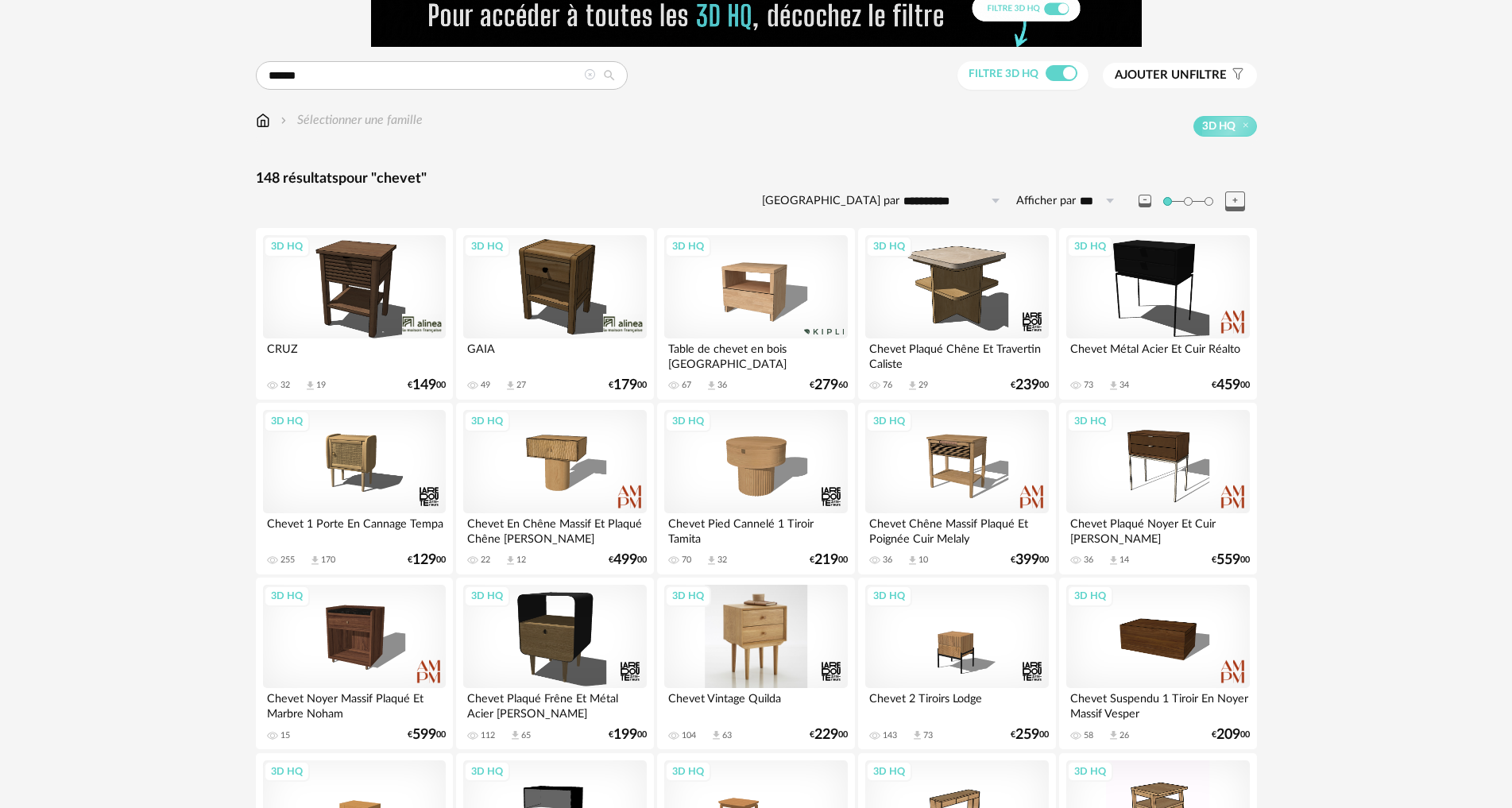
click at [771, 649] on div "3D HQ" at bounding box center [756, 636] width 183 height 103
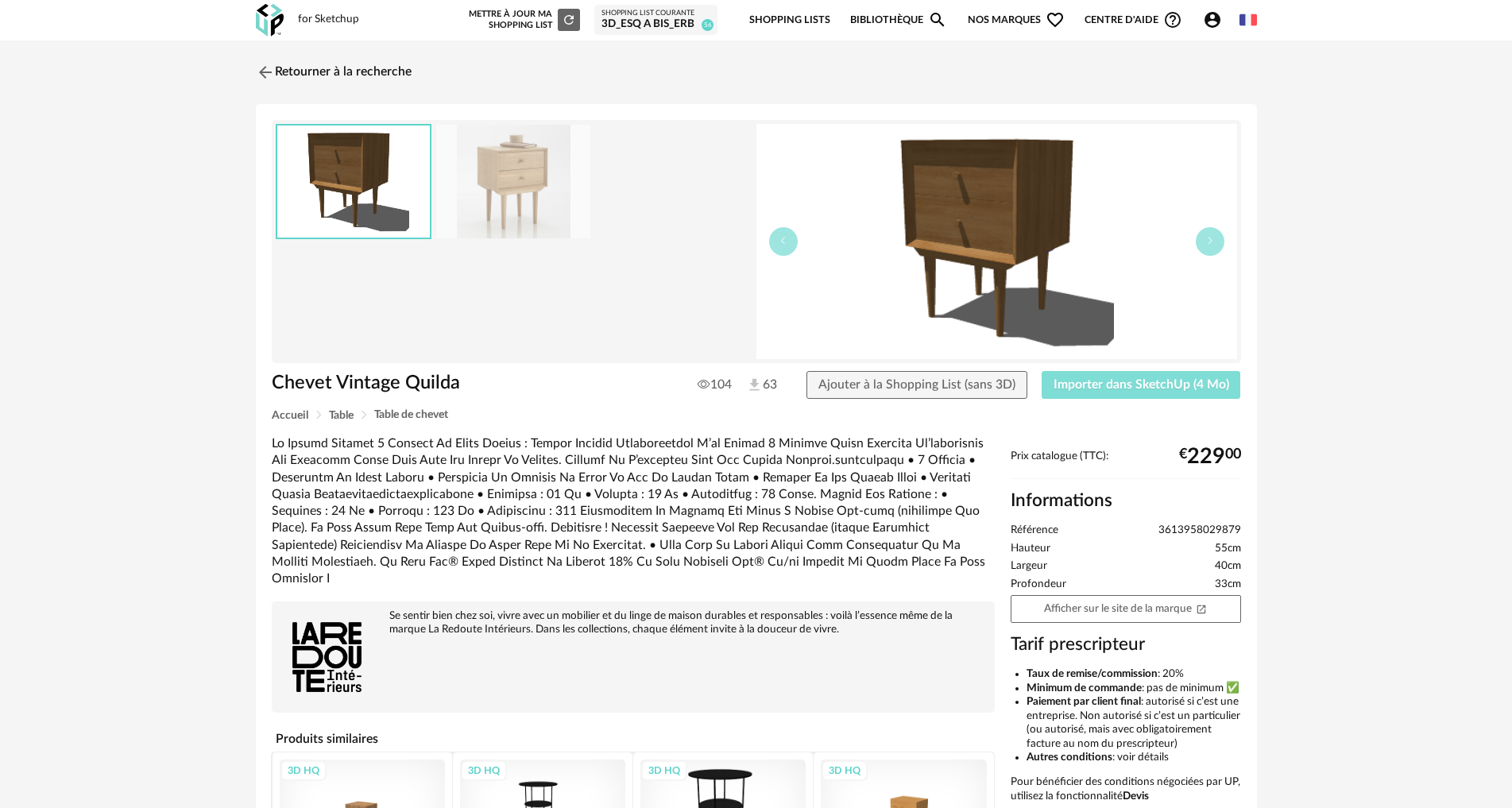
click at [1120, 387] on span "Importer dans SketchUp (4 Mo)" at bounding box center [1141, 384] width 176 height 12
click at [263, 73] on img at bounding box center [264, 72] width 23 height 23
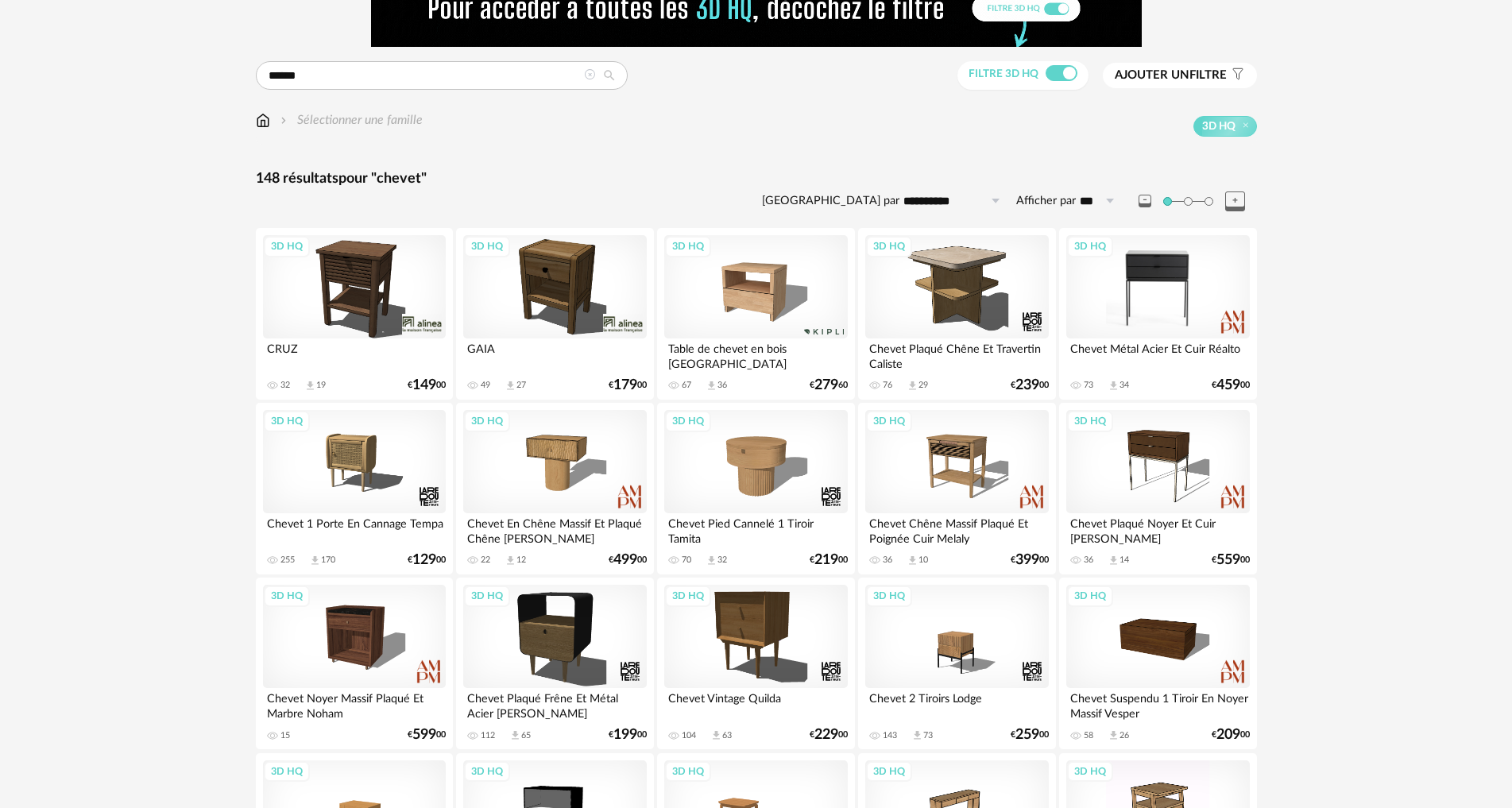
click at [1192, 270] on div "3D HQ" at bounding box center [1158, 286] width 183 height 103
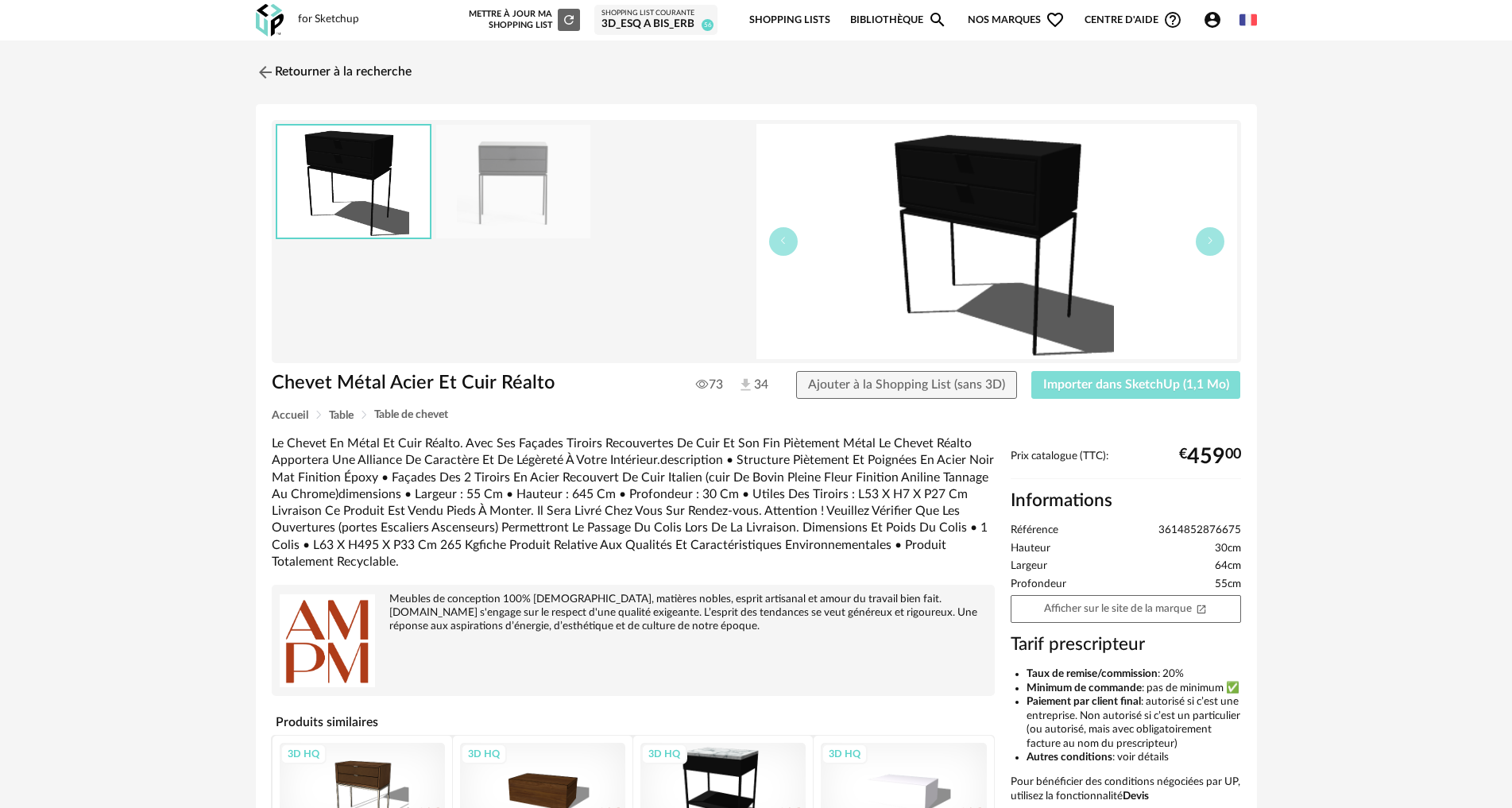
click at [1220, 390] on span "Importer dans SketchUp (1,1 Mo)" at bounding box center [1136, 384] width 186 height 12
click at [267, 69] on img at bounding box center [264, 72] width 23 height 23
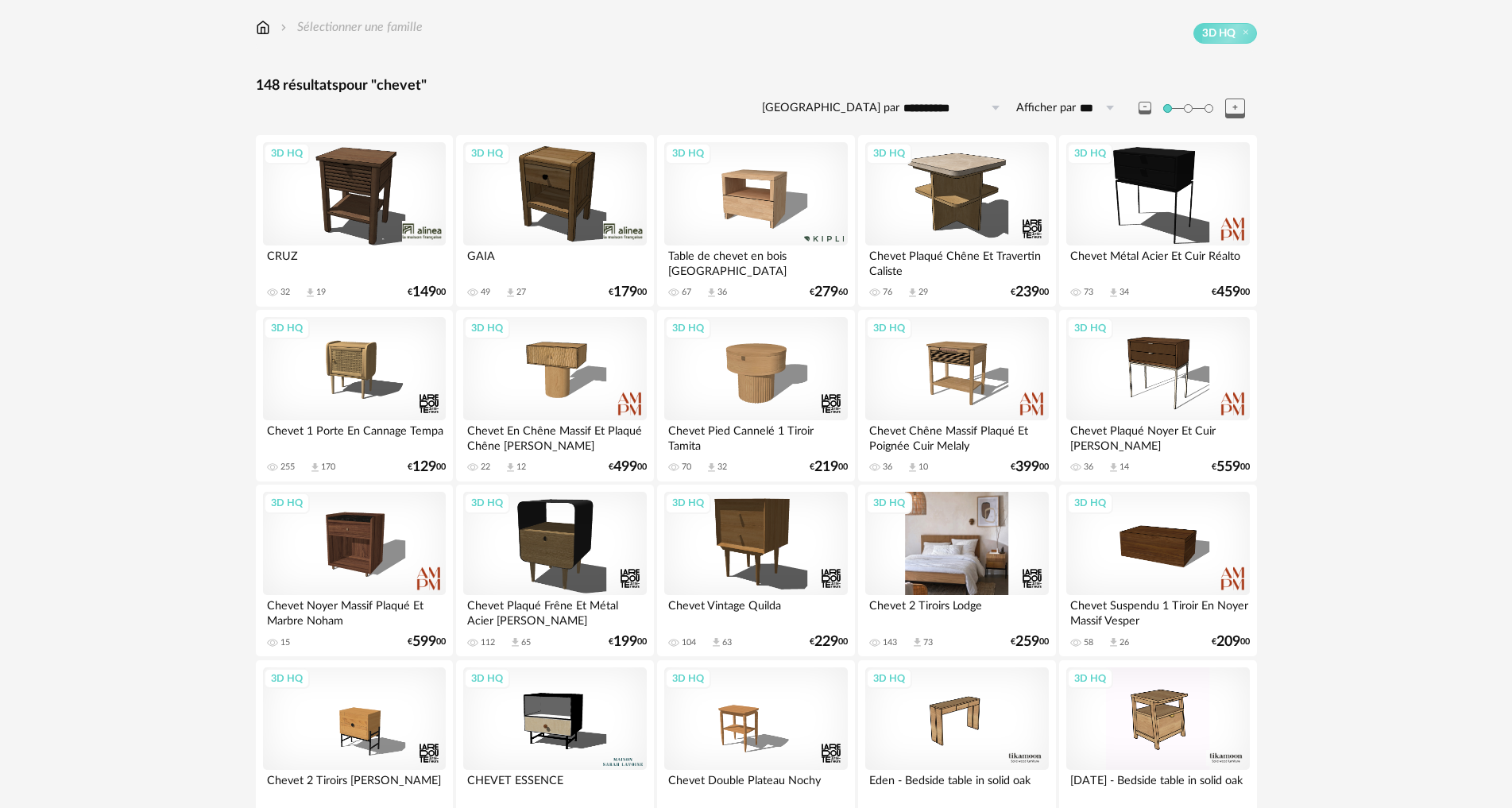
scroll to position [159, 0]
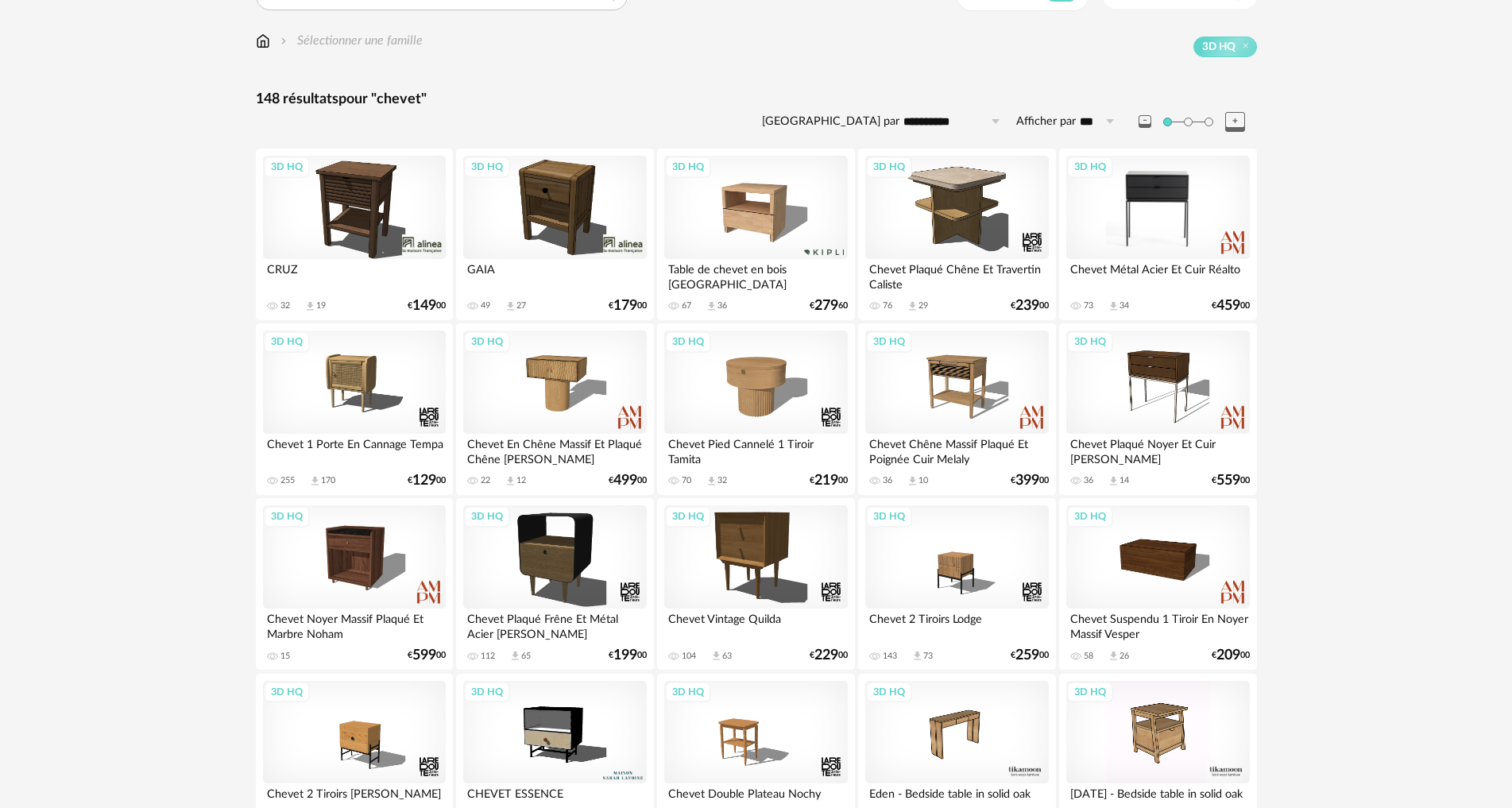
click at [1117, 212] on div "3D HQ" at bounding box center [1158, 207] width 183 height 103
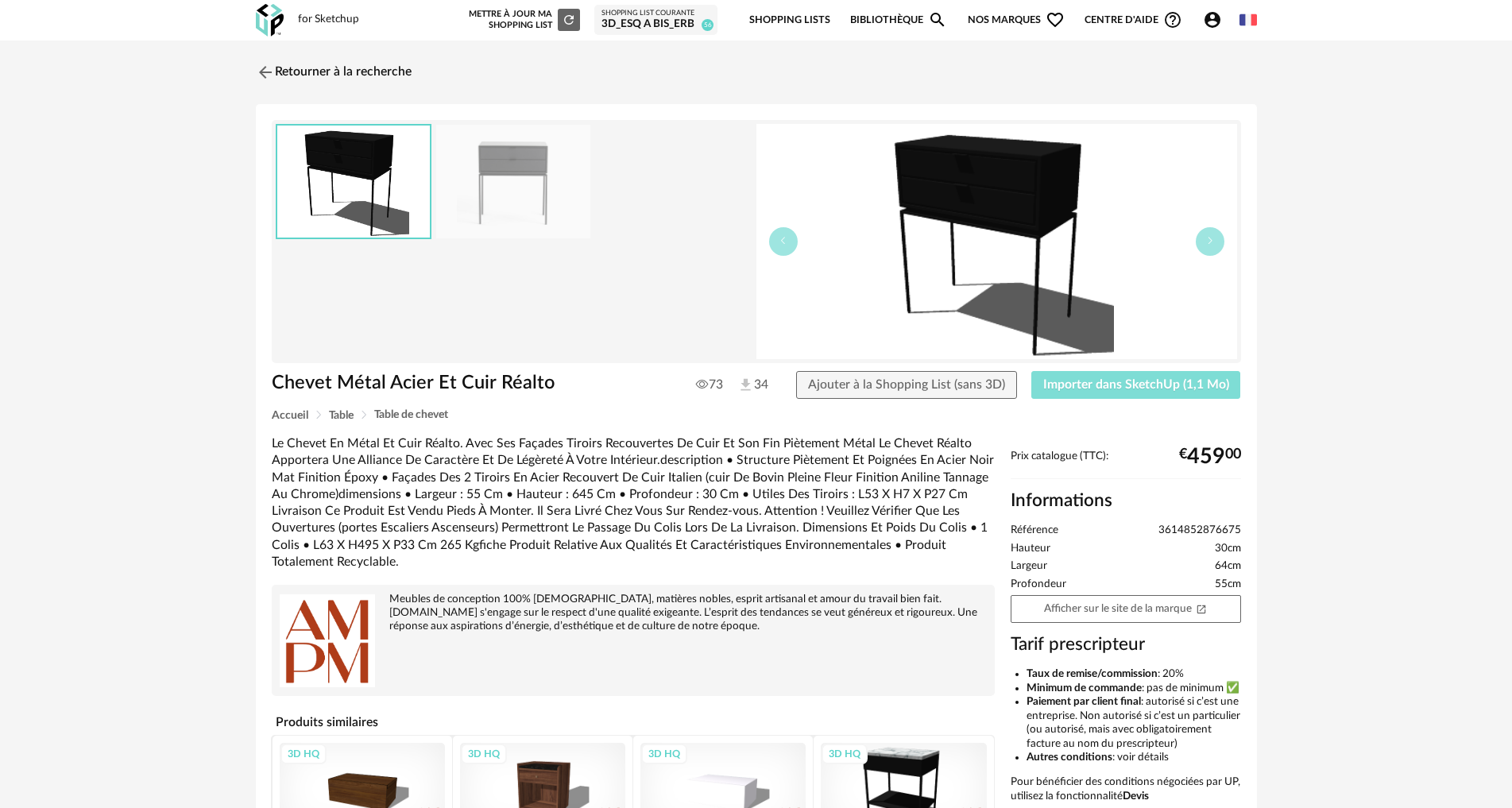
click at [1084, 390] on span "Importer dans SketchUp (1,1 Mo)" at bounding box center [1136, 384] width 186 height 12
click at [264, 75] on img at bounding box center [264, 72] width 23 height 23
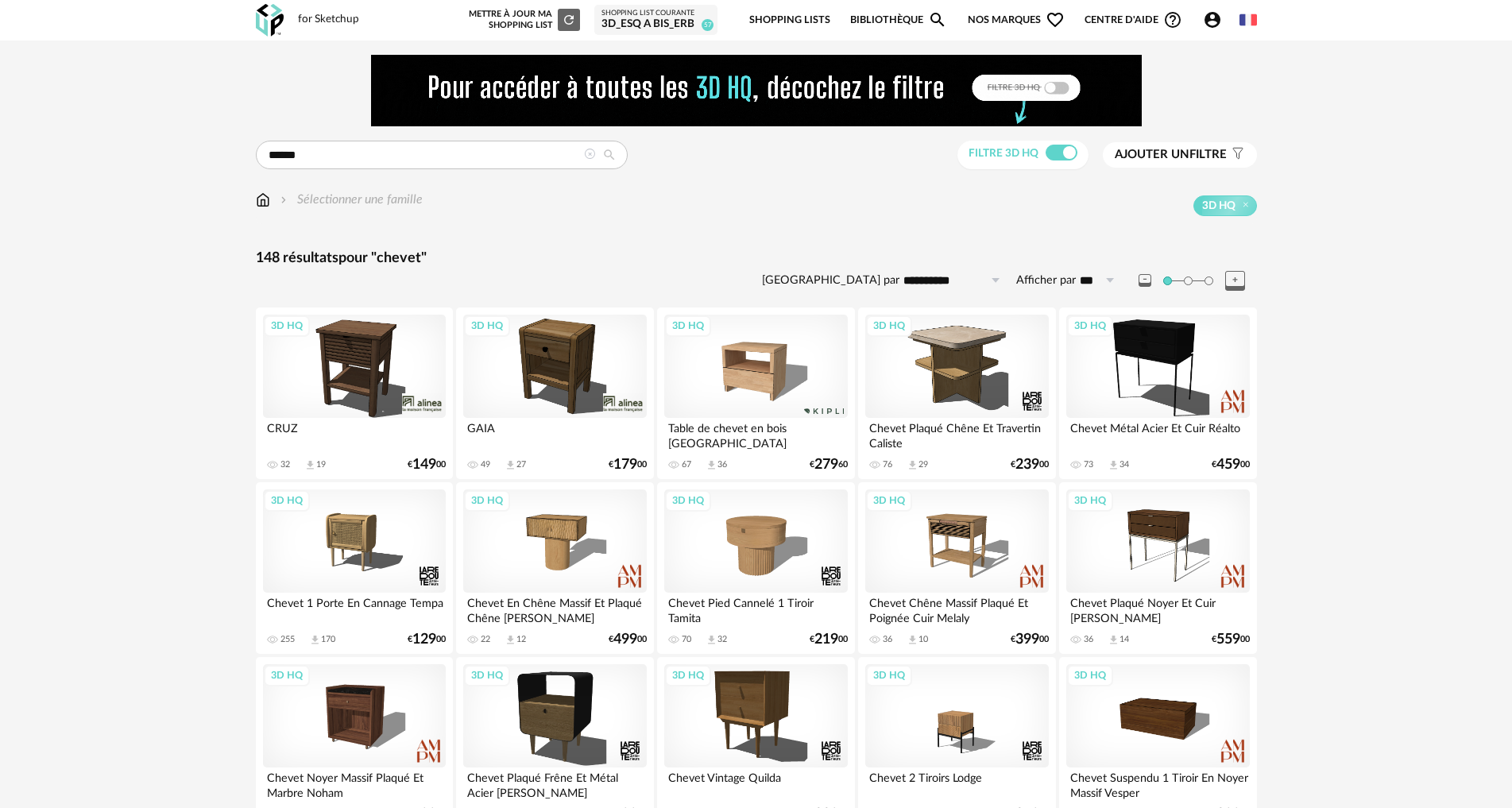
scroll to position [159, 0]
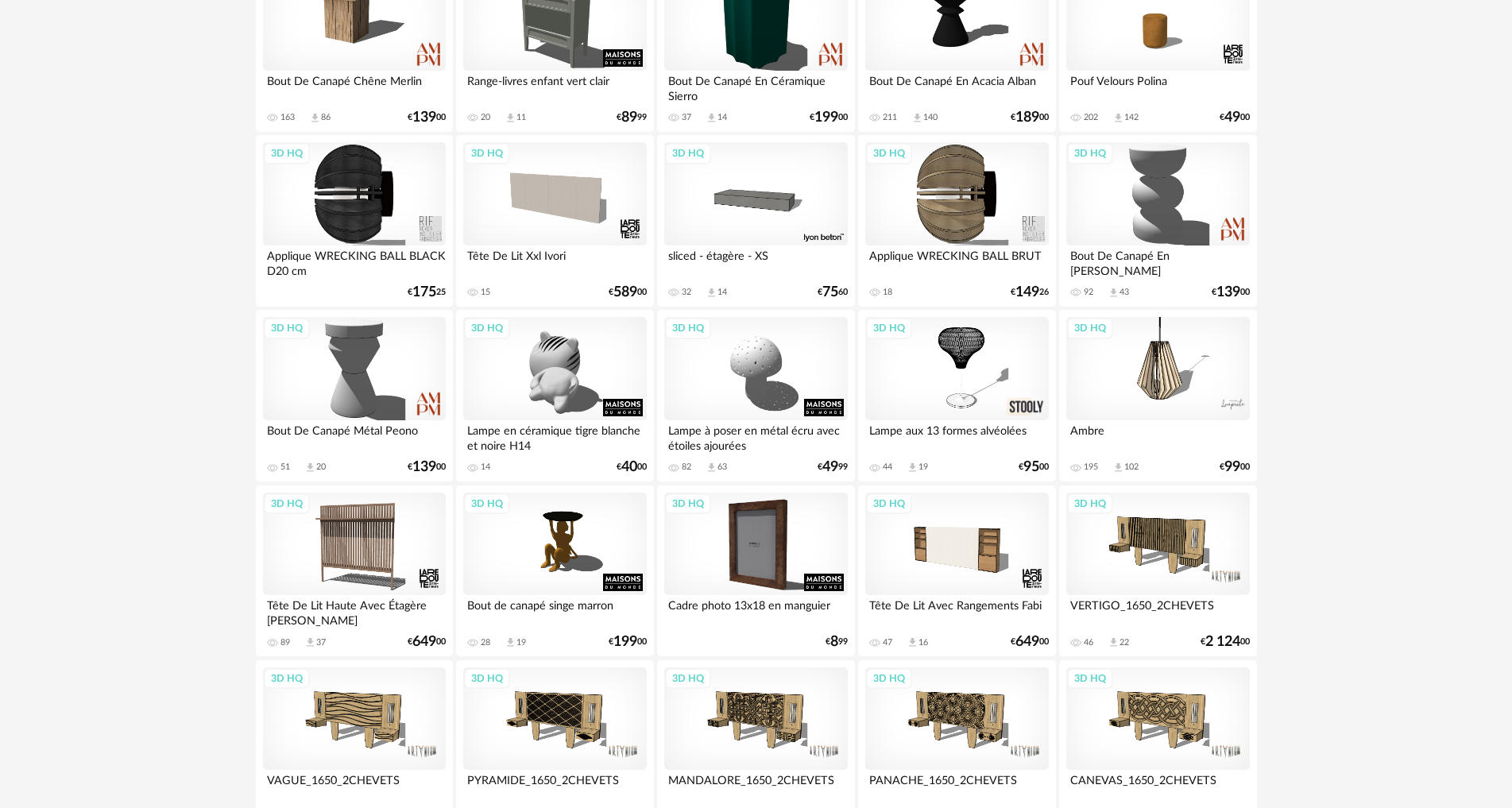
scroll to position [2067, 0]
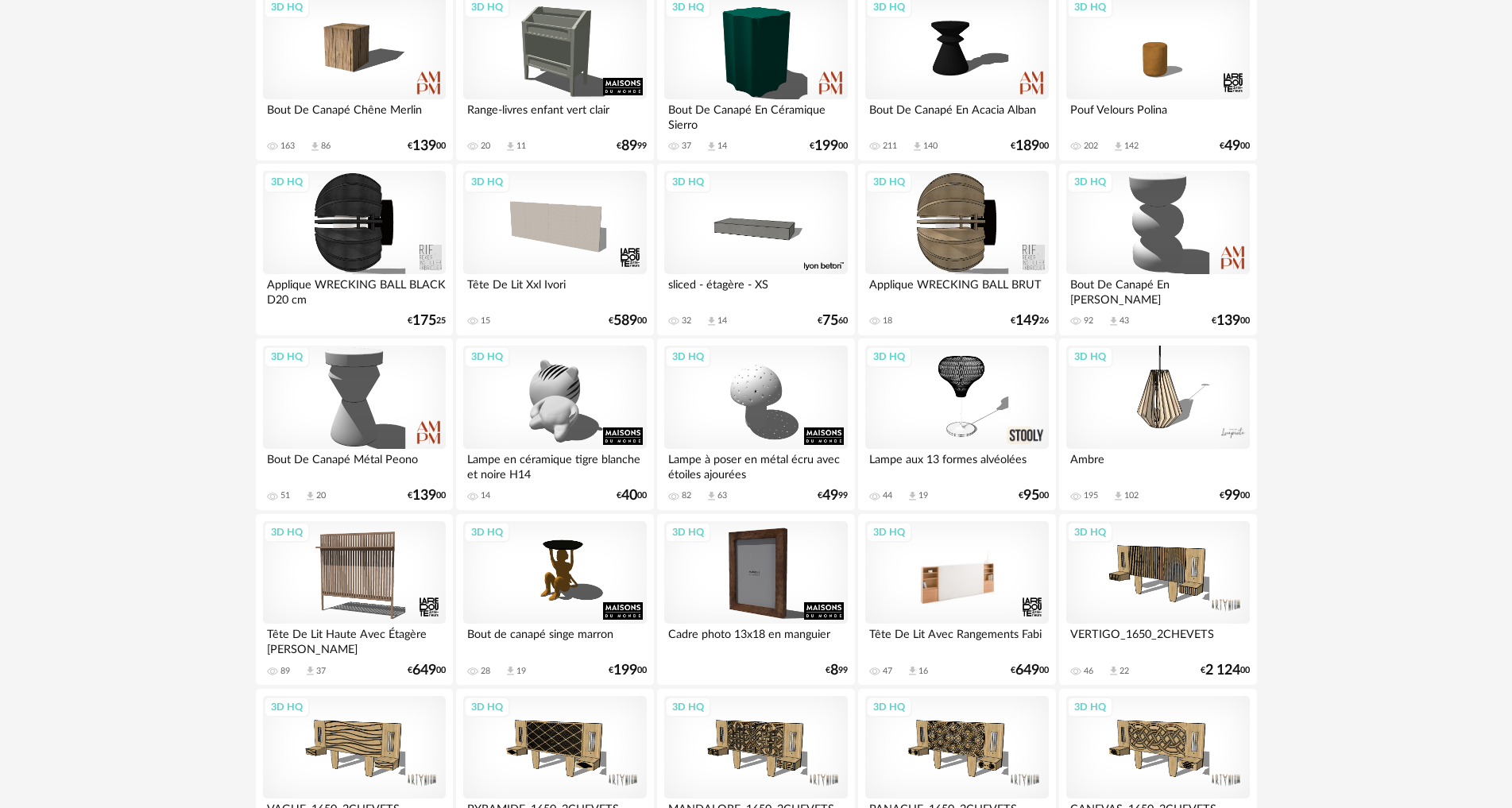
click at [926, 598] on div "3D HQ" at bounding box center [957, 572] width 183 height 103
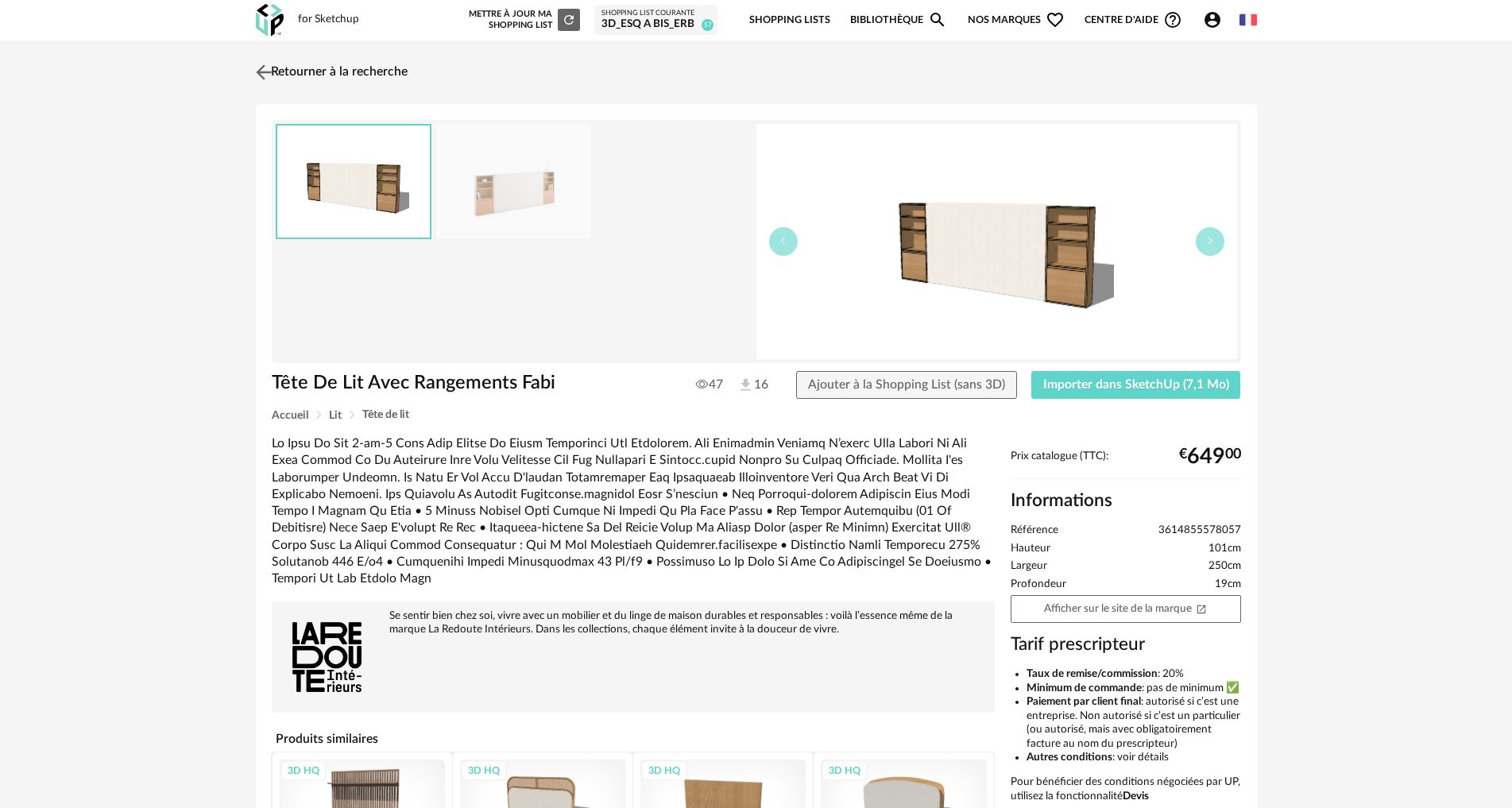
click at [262, 65] on img at bounding box center [264, 72] width 23 height 23
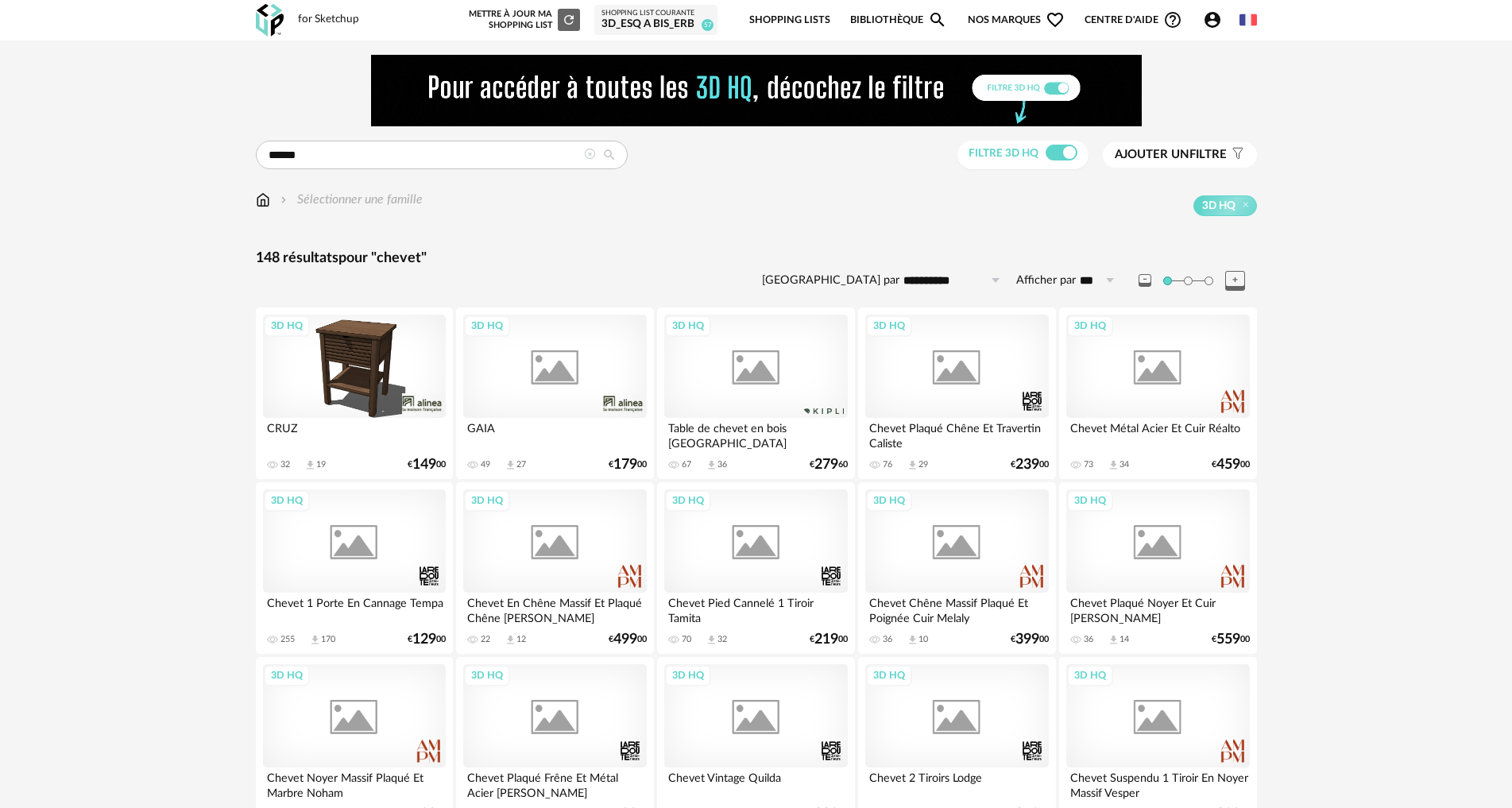
scroll to position [2067, 0]
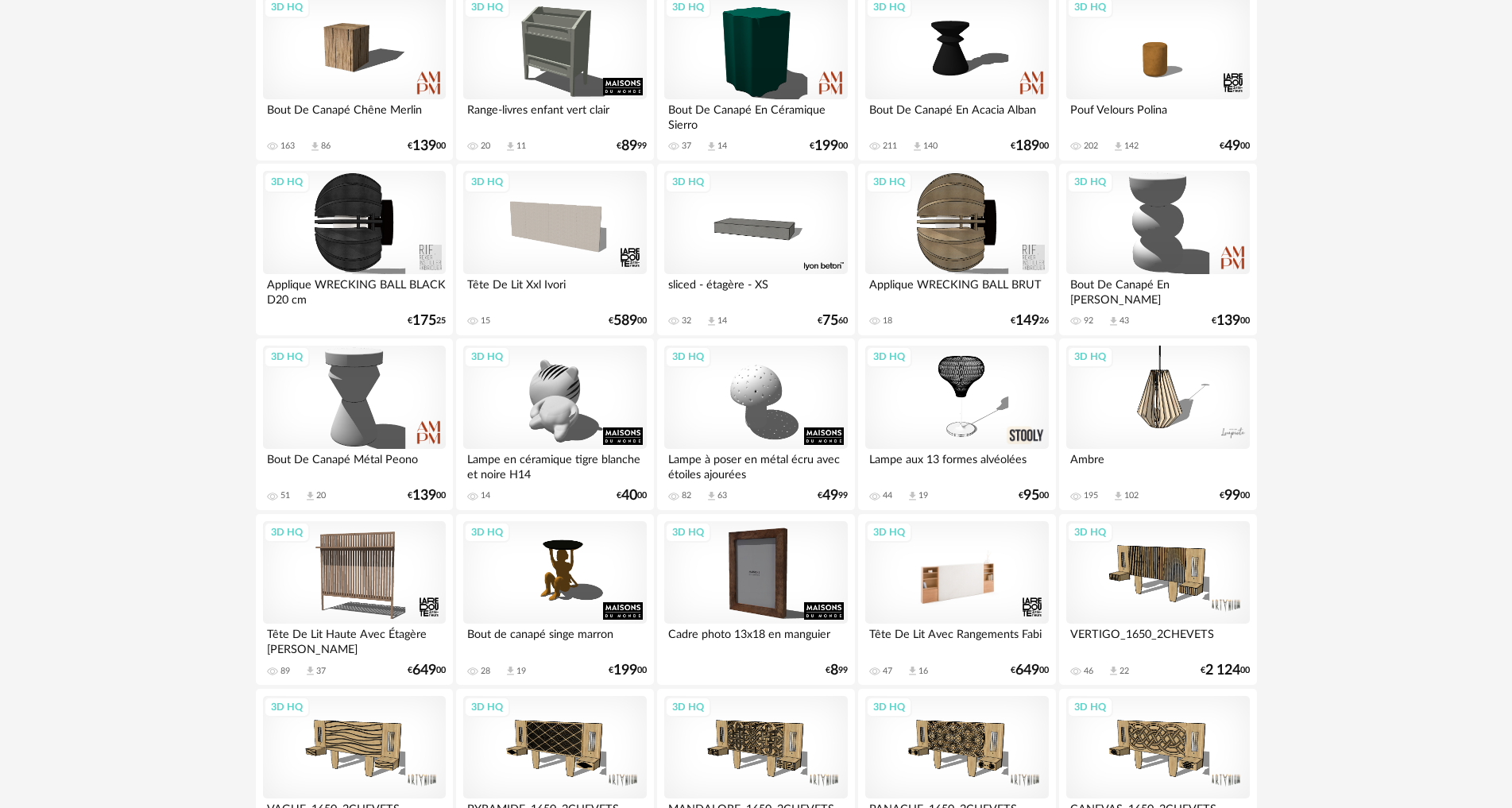
click at [966, 582] on div "3D HQ" at bounding box center [957, 572] width 183 height 103
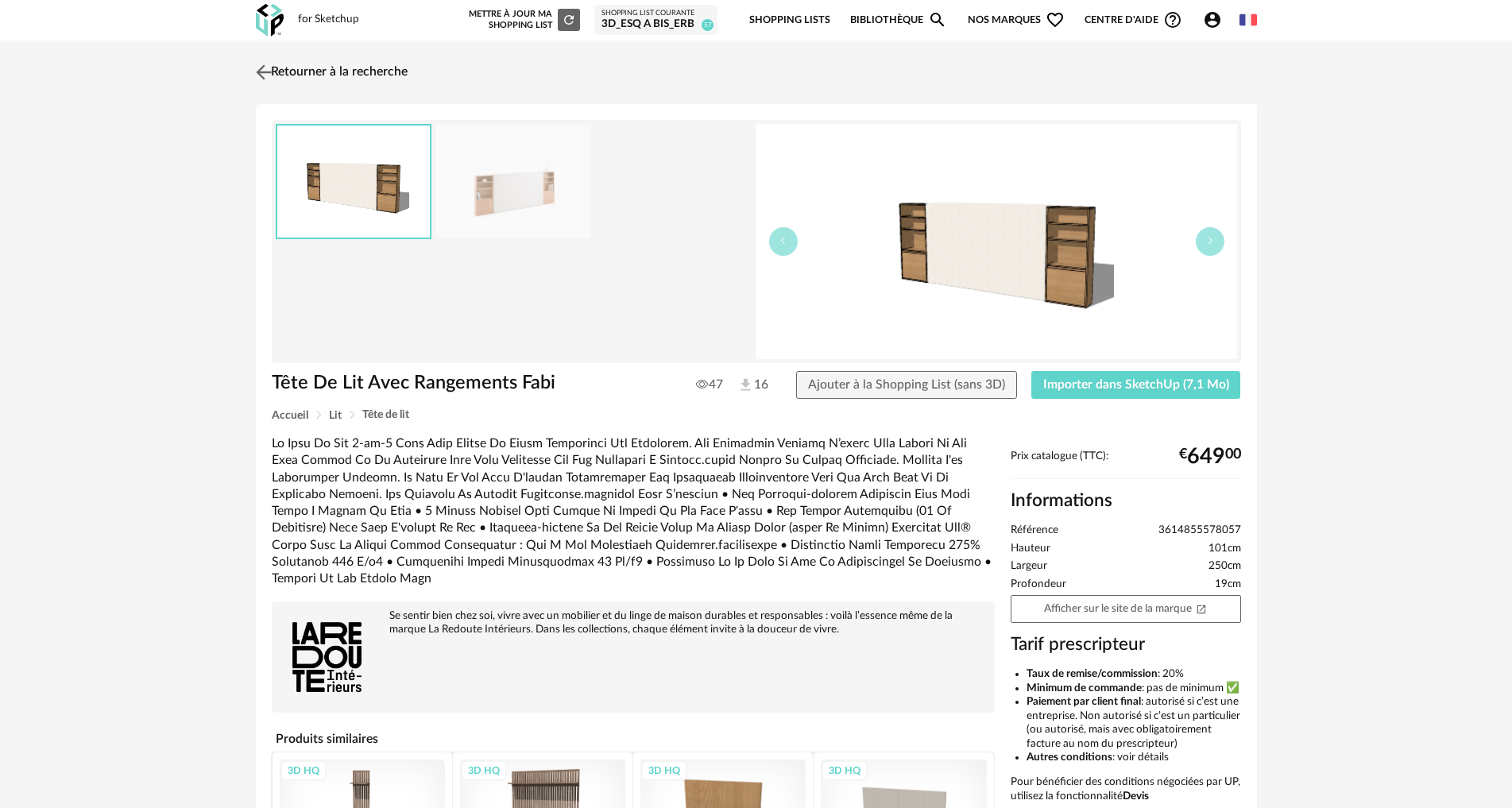
click at [261, 72] on img at bounding box center [264, 72] width 23 height 23
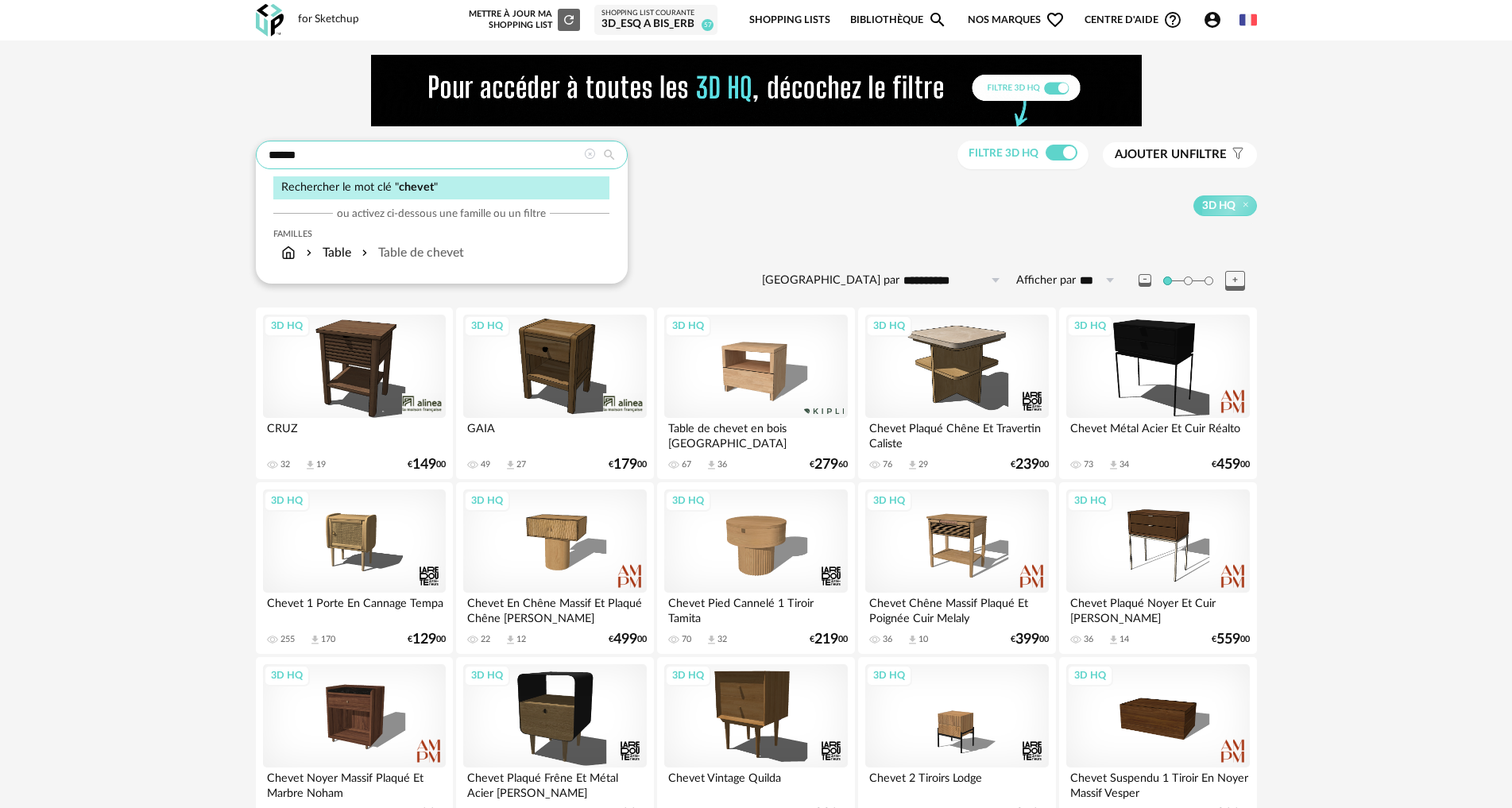
click at [340, 156] on input "******" at bounding box center [442, 155] width 372 height 29
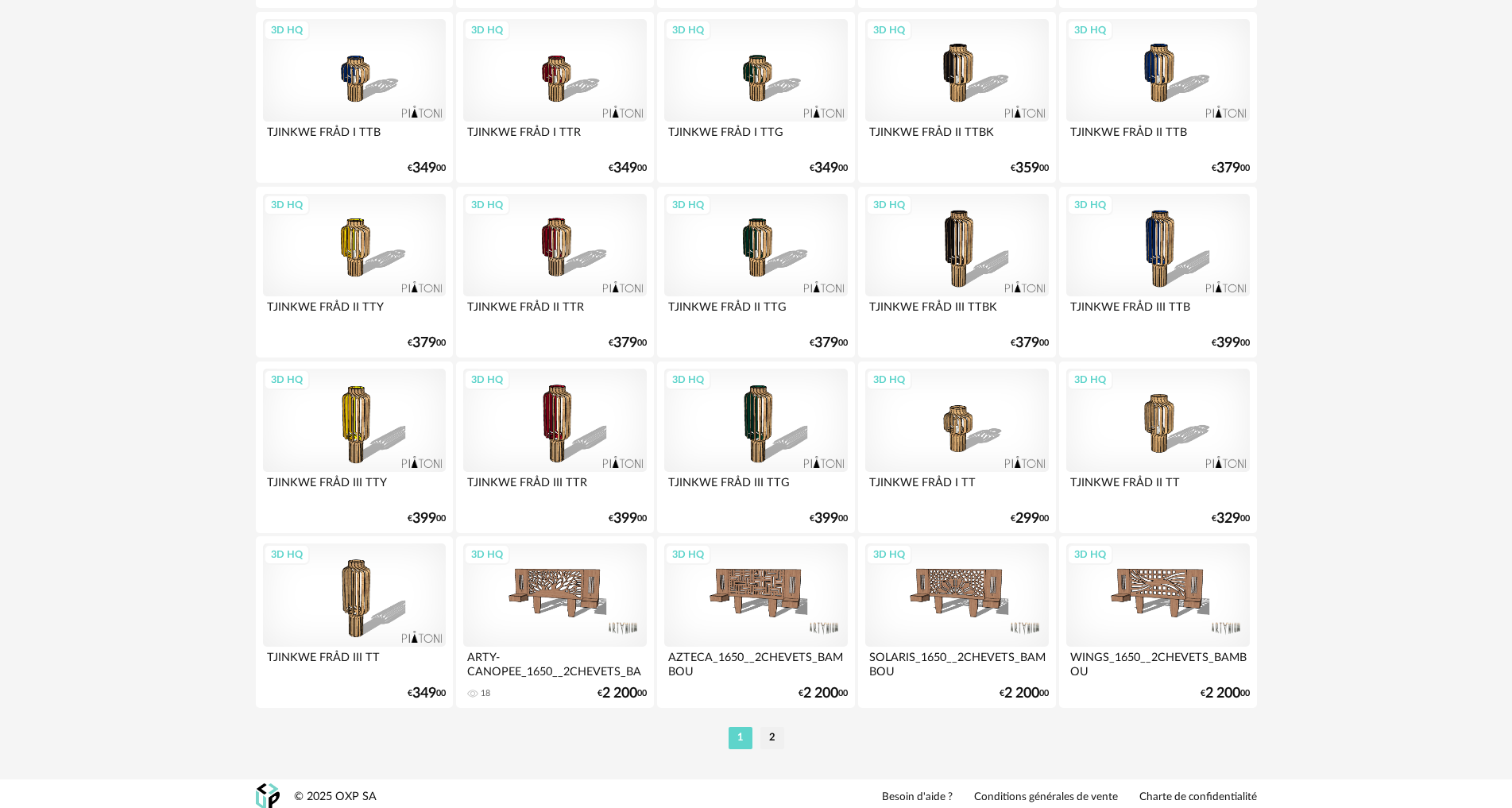
scroll to position [3098, 0]
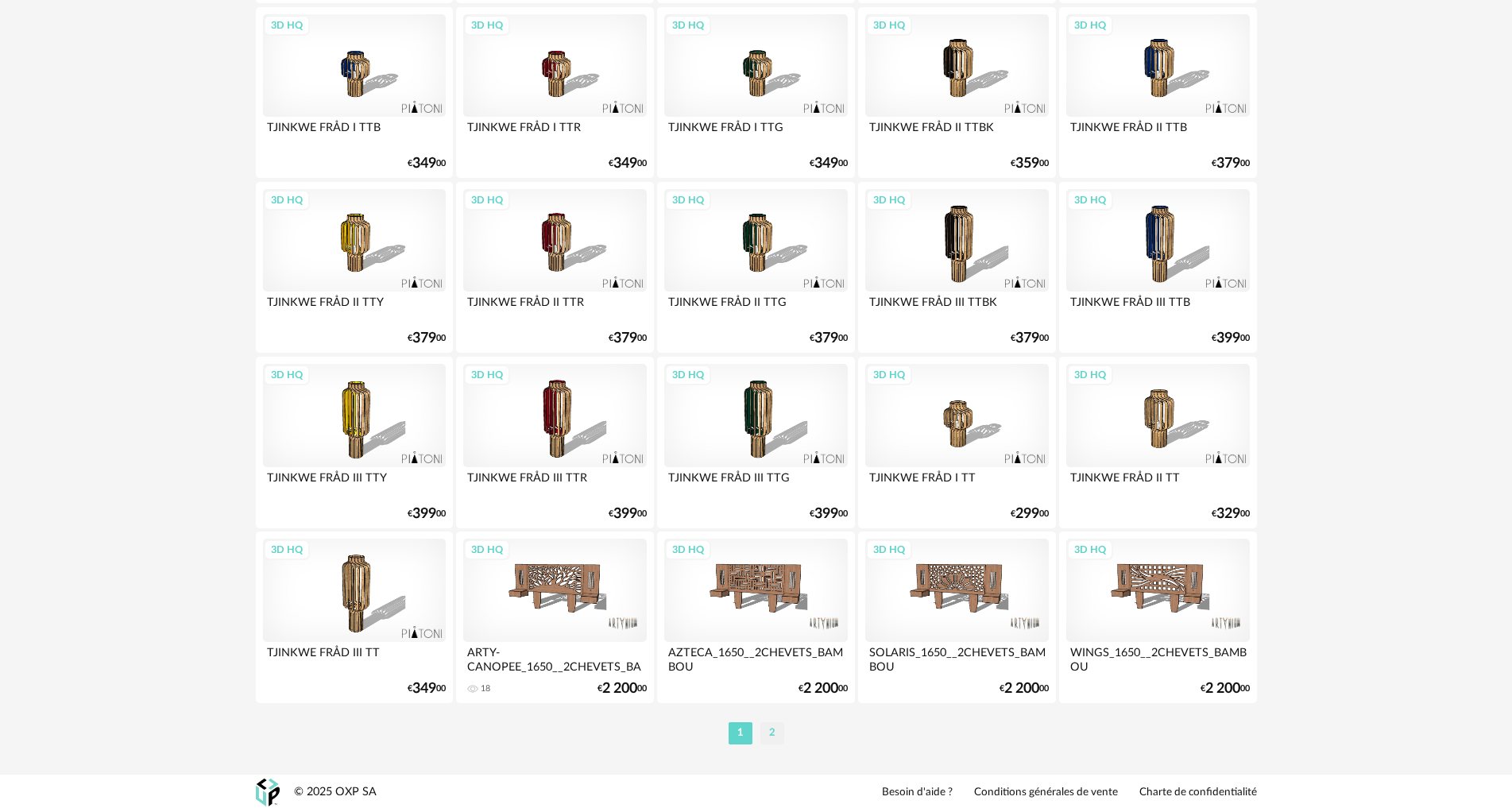
click at [770, 727] on li "2" at bounding box center [772, 733] width 24 height 22
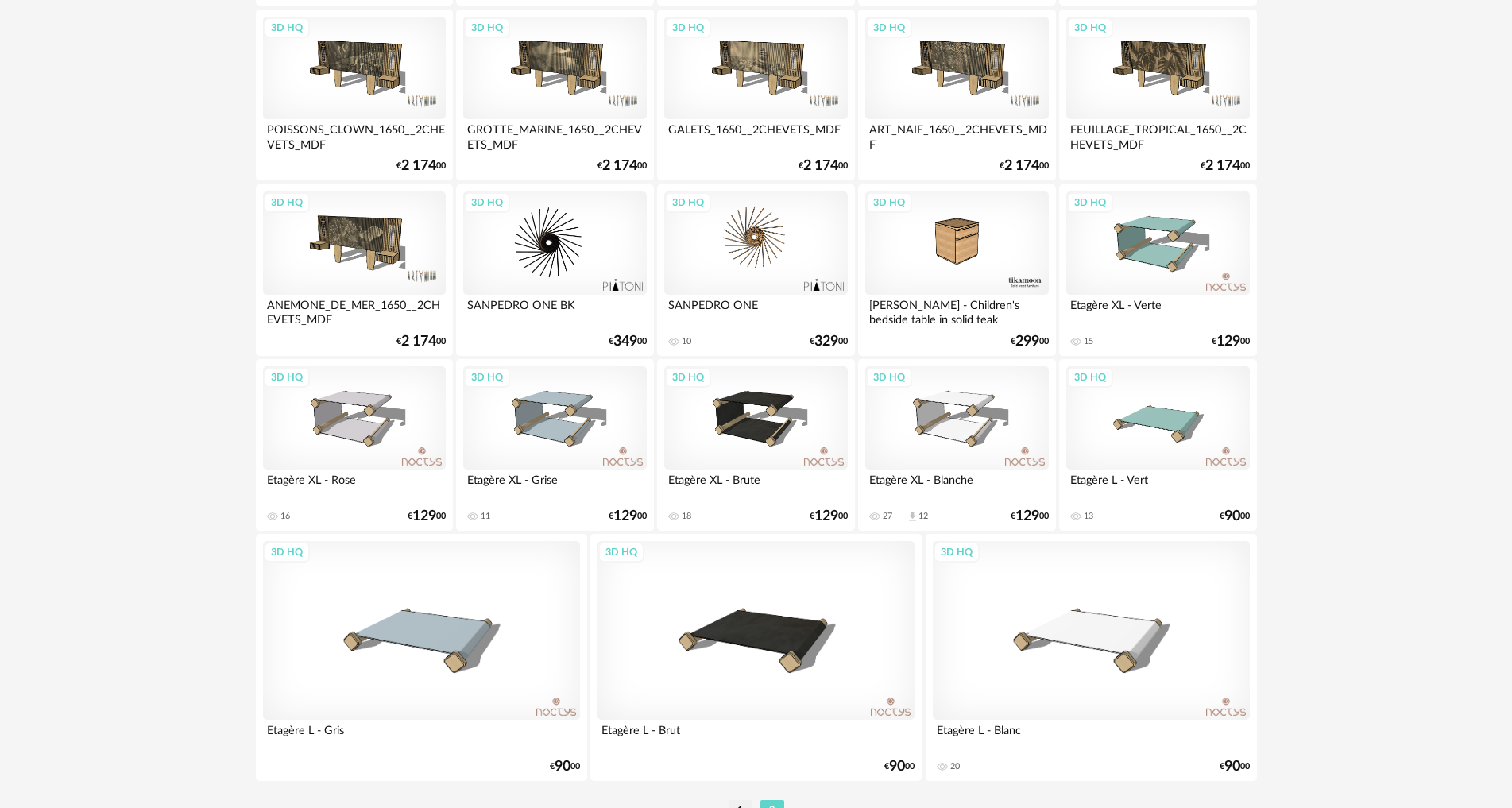
scroll to position [1427, 0]
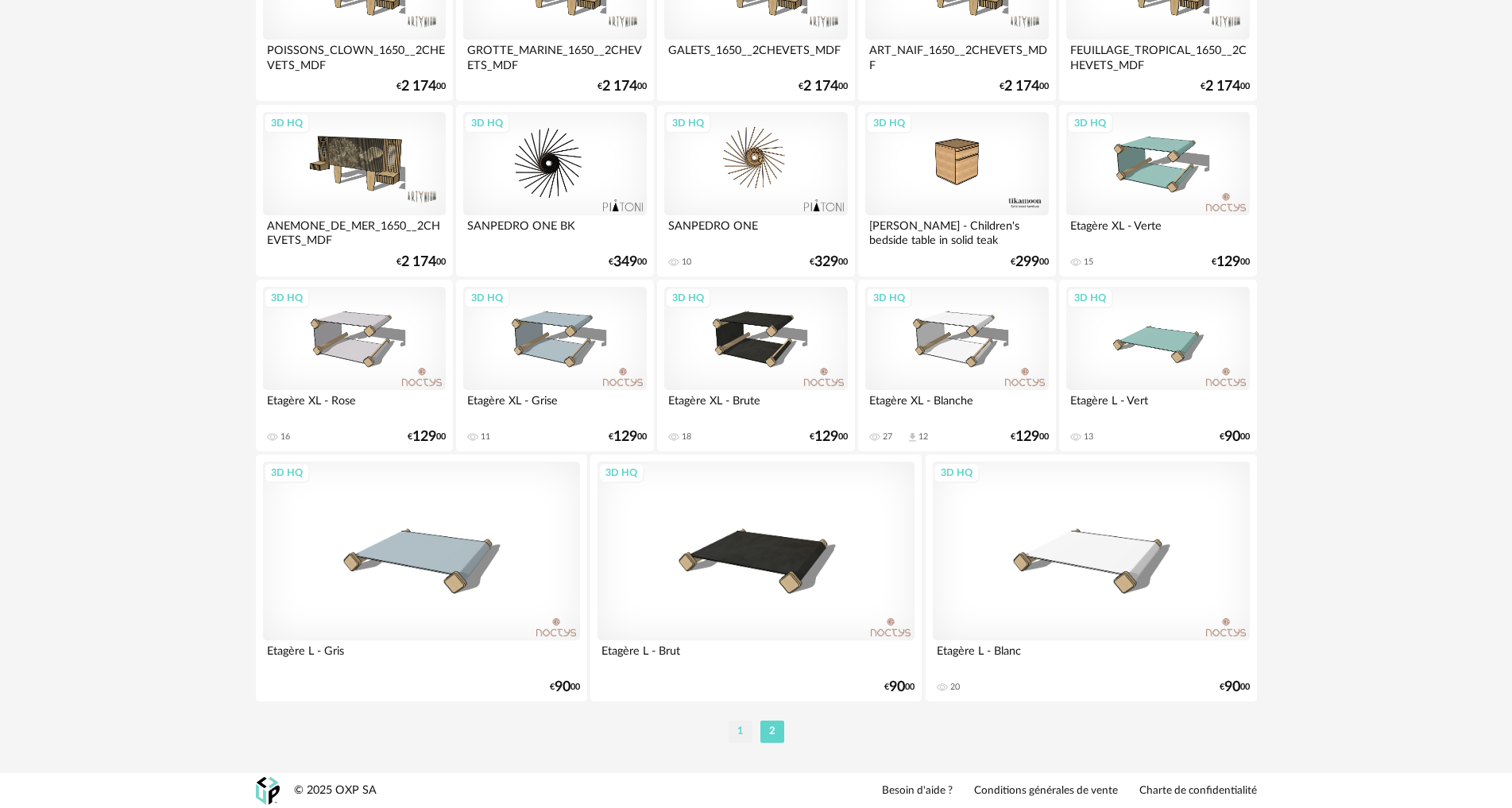
click at [737, 724] on li "1" at bounding box center [740, 731] width 24 height 22
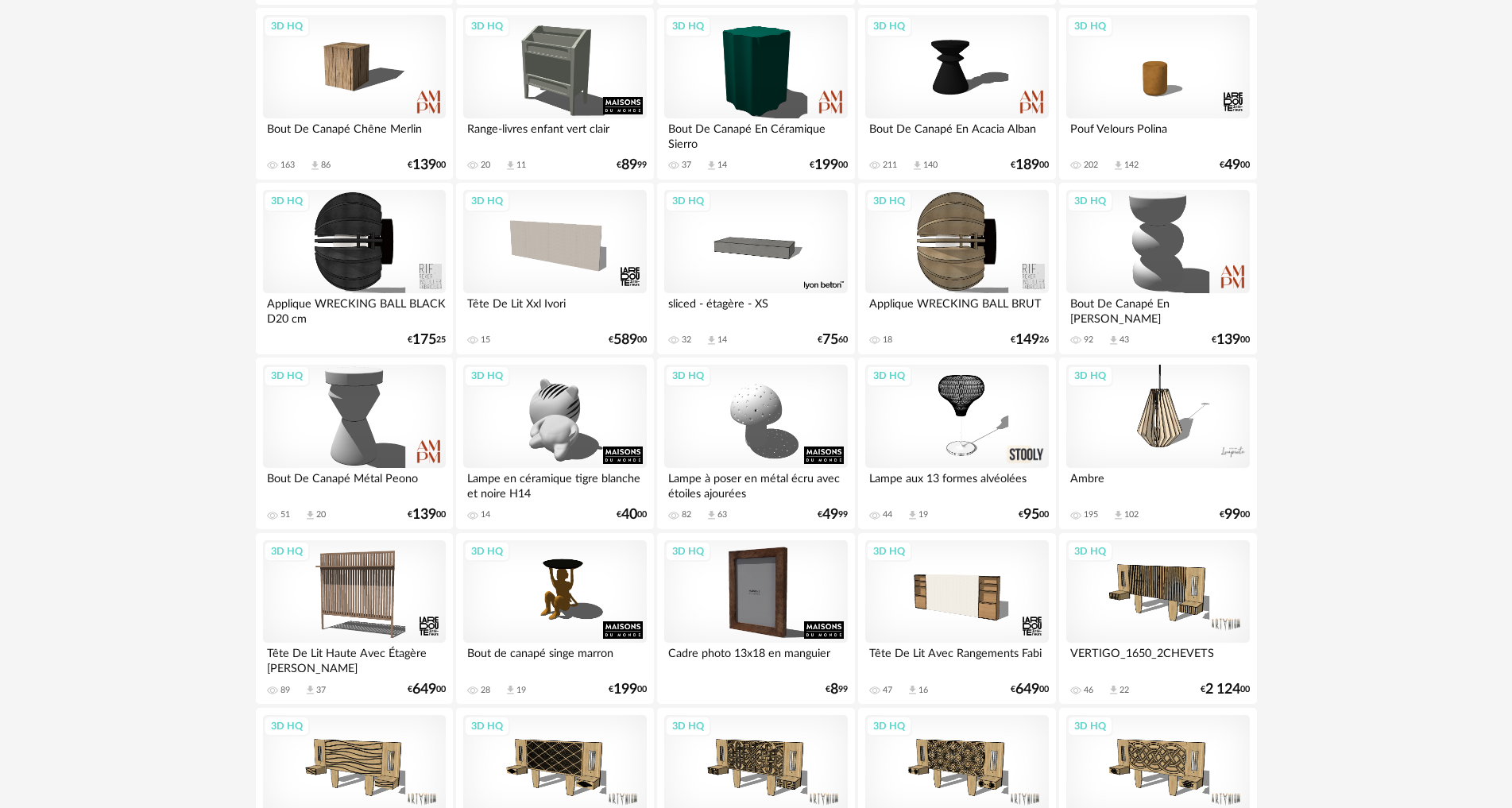
scroll to position [2065, 0]
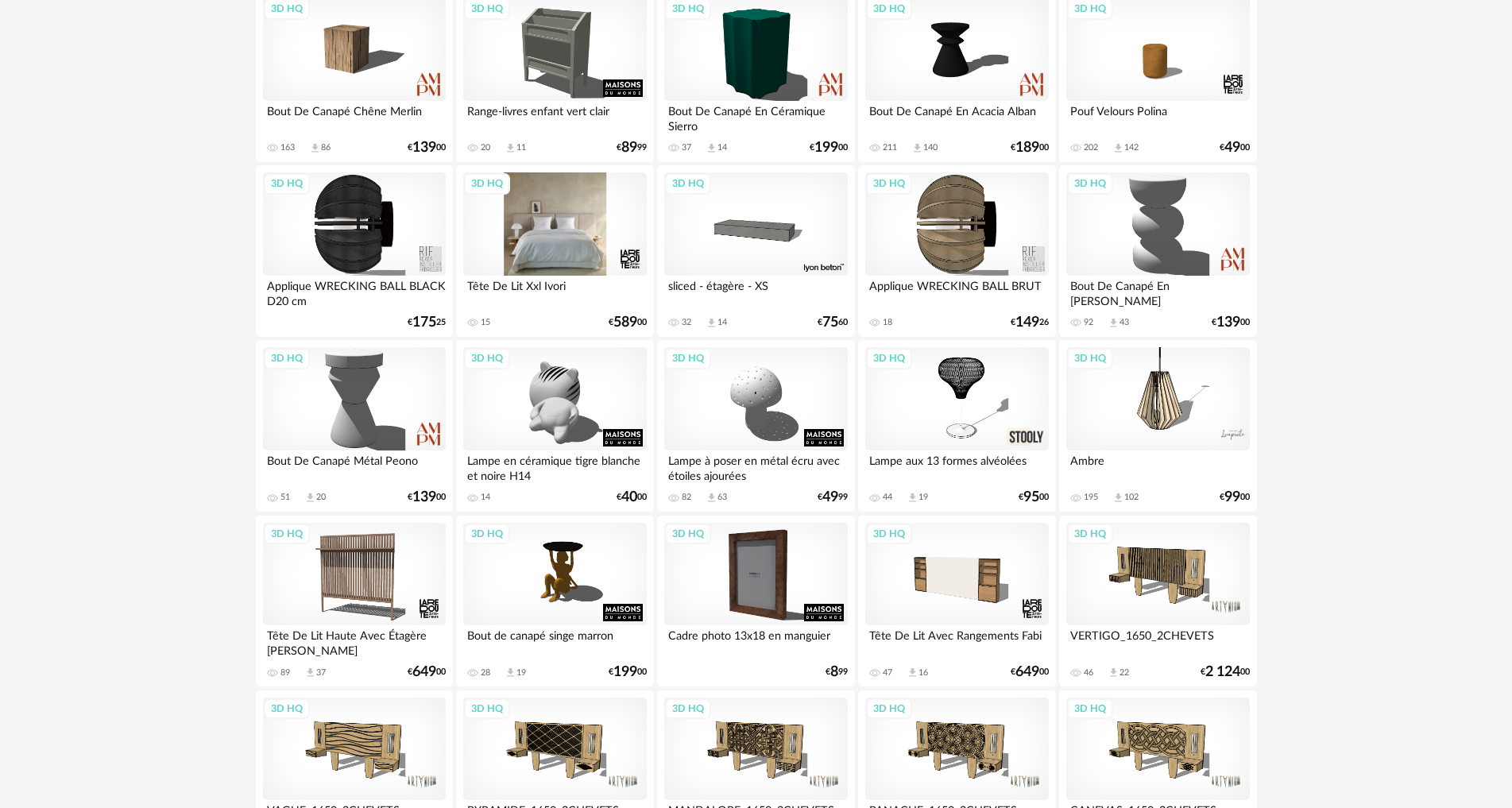
click at [565, 222] on div "3D HQ" at bounding box center [555, 223] width 183 height 103
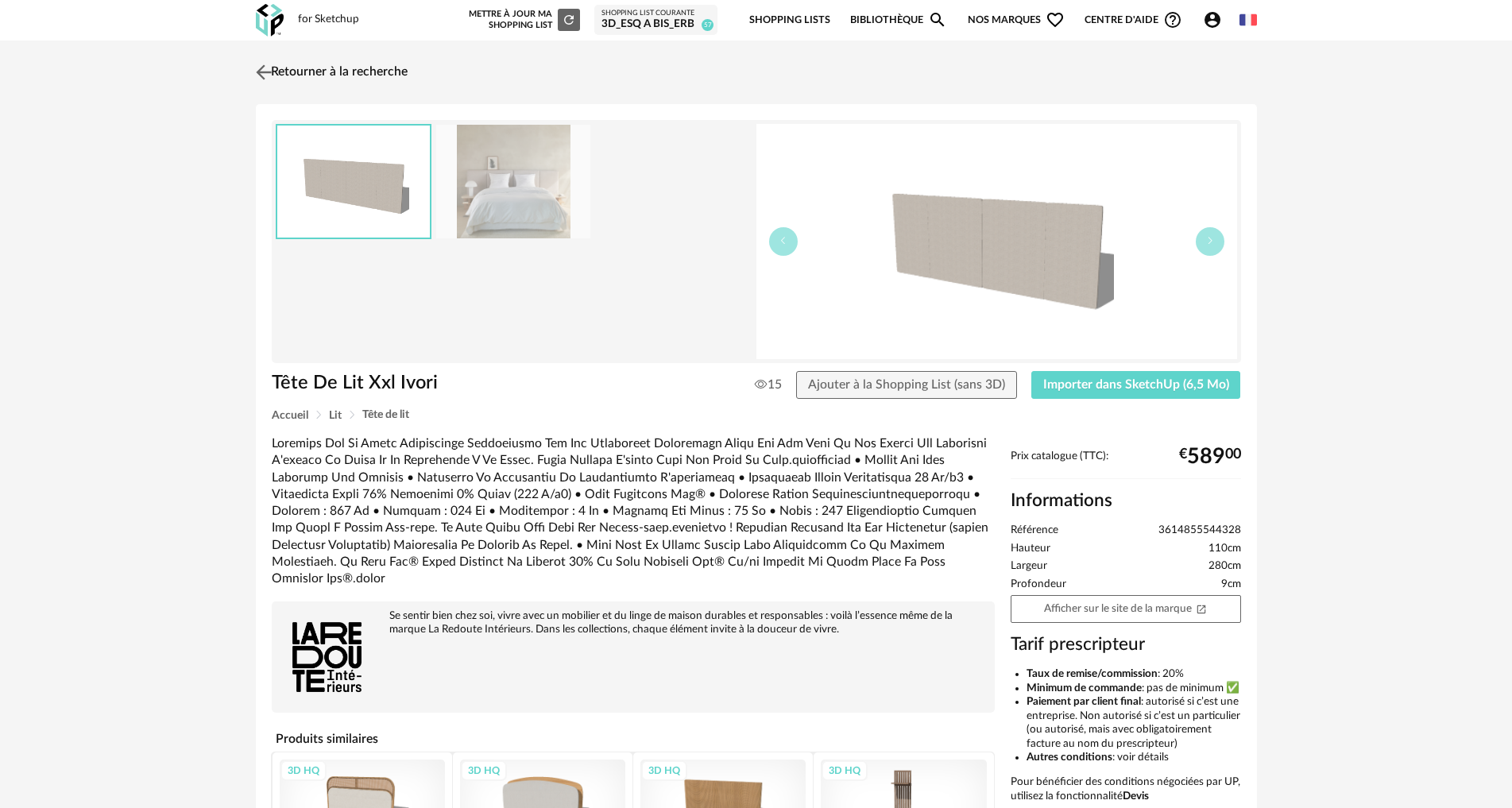
click at [263, 69] on img at bounding box center [264, 72] width 23 height 23
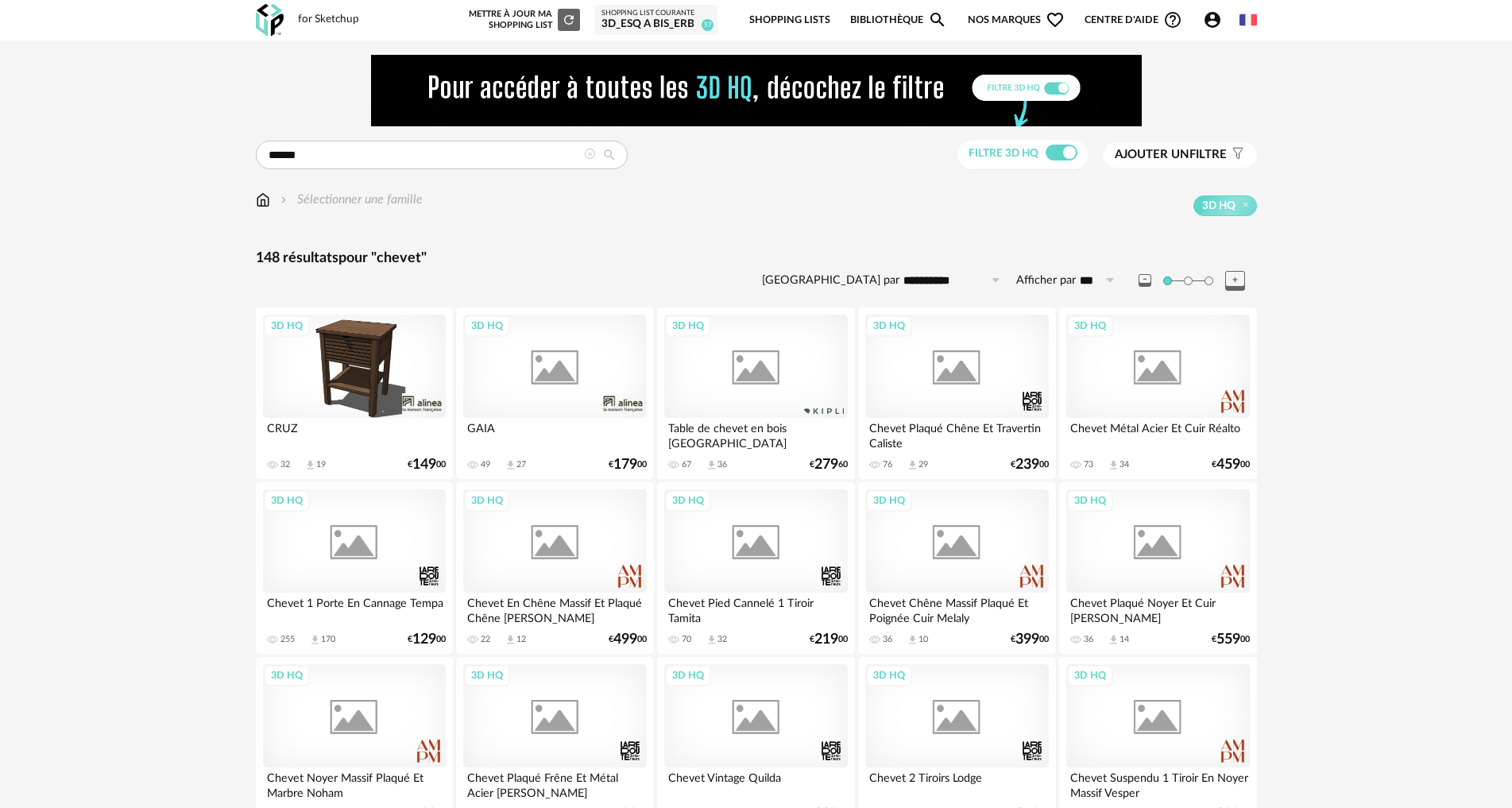
scroll to position [2065, 0]
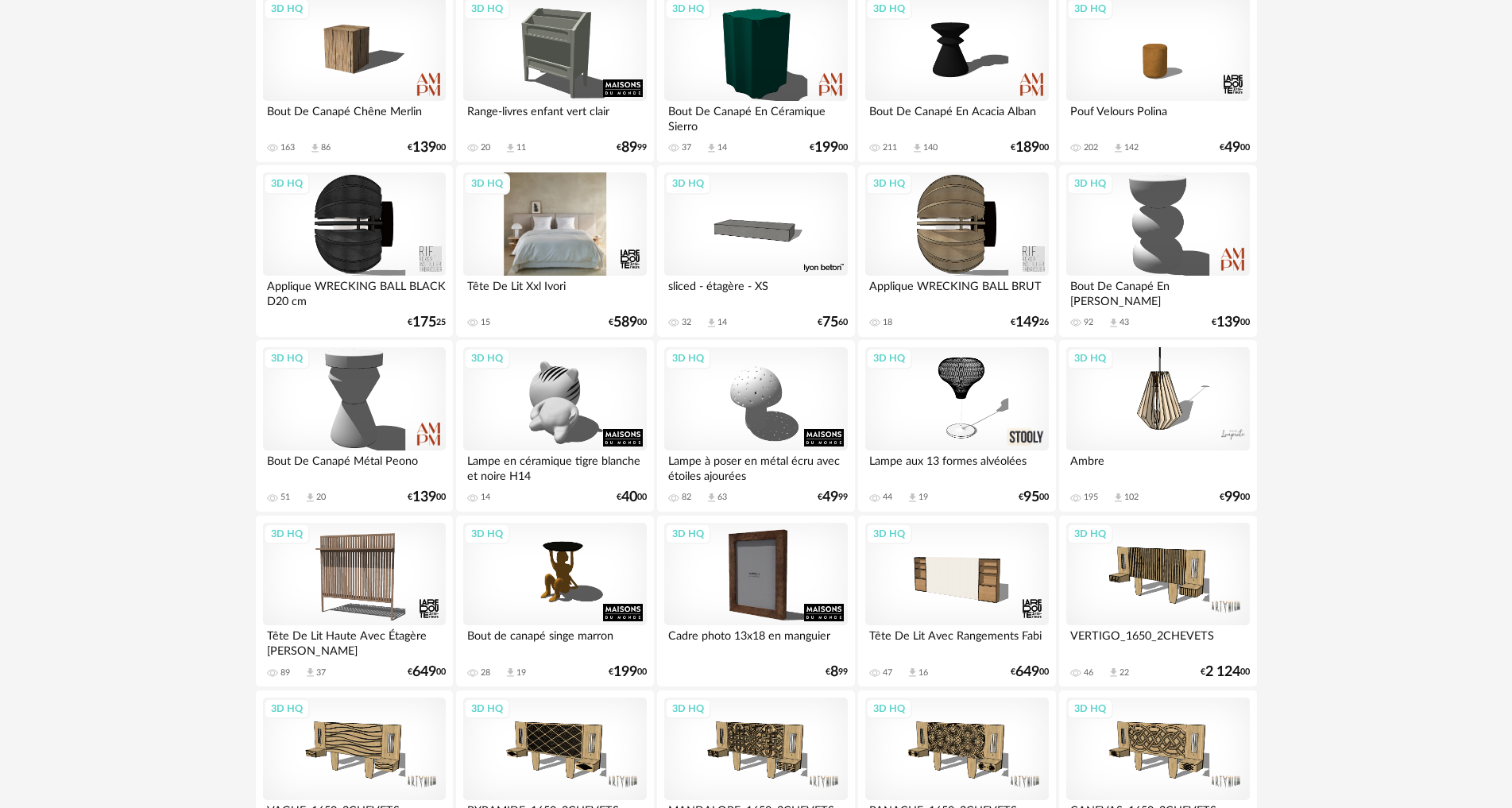
click at [585, 231] on div "3D HQ" at bounding box center [555, 223] width 183 height 103
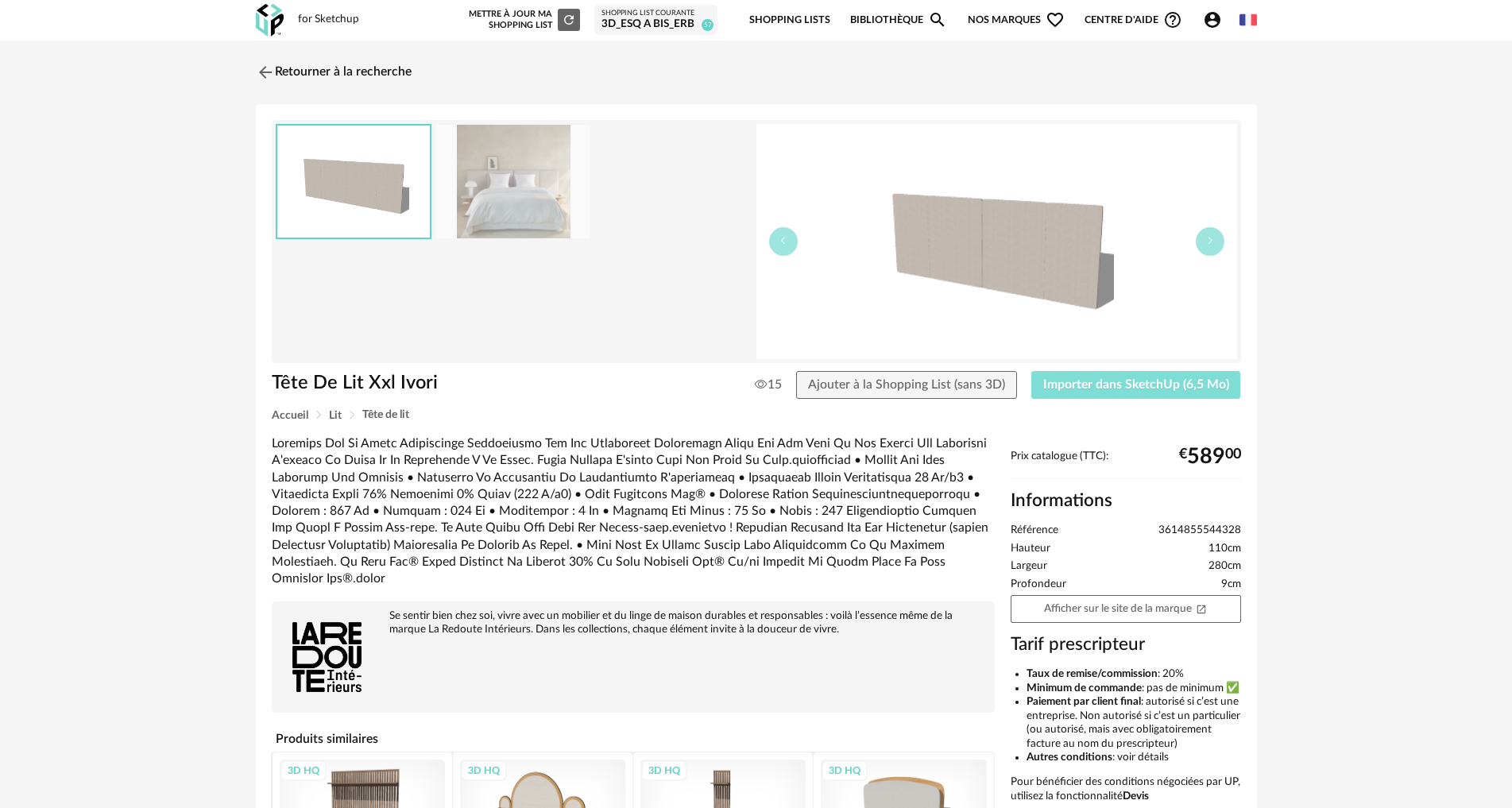
click at [1060, 382] on span "Importer dans SketchUp (6,5 Mo)" at bounding box center [1136, 384] width 186 height 12
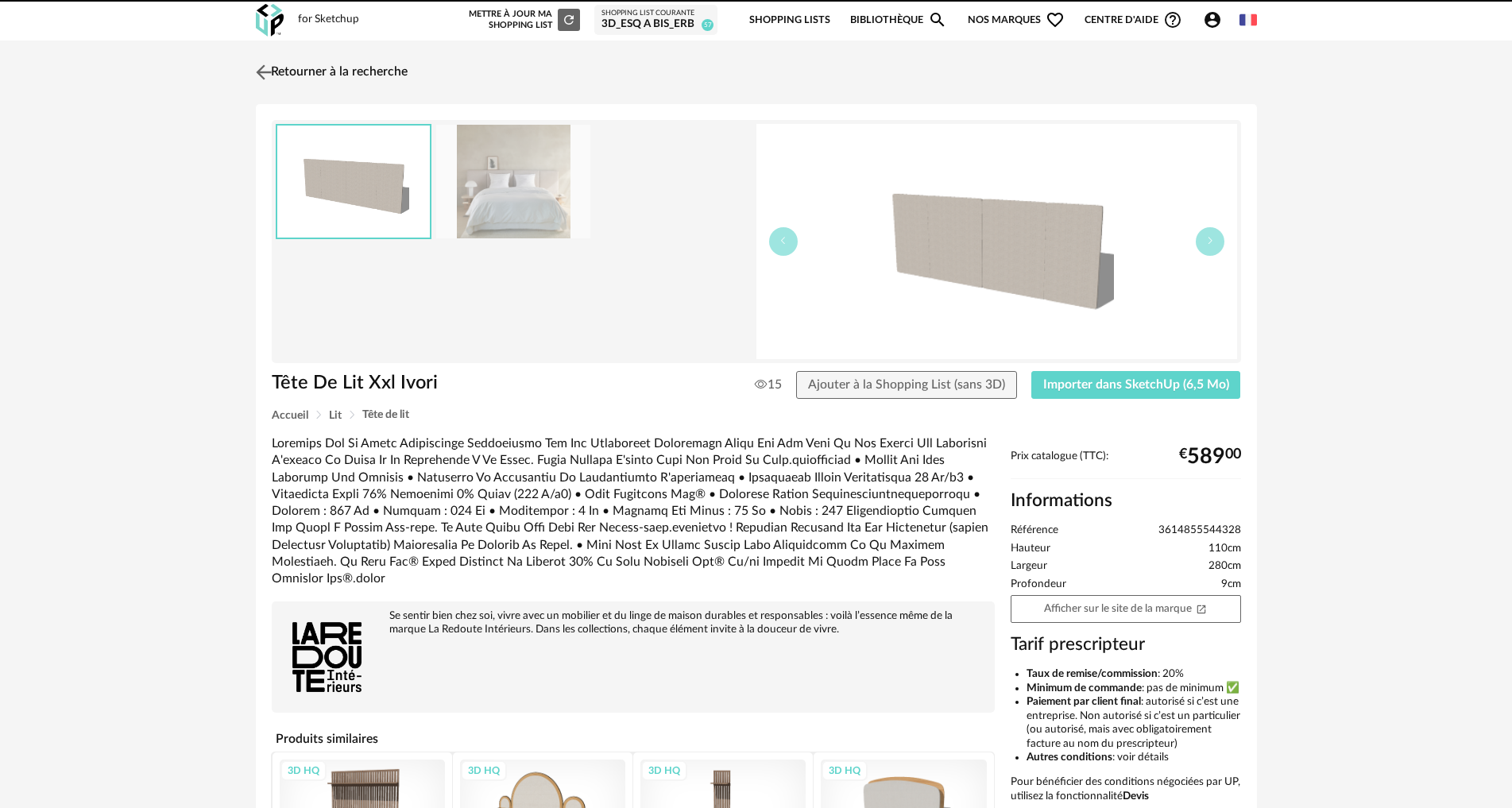
click at [256, 67] on img at bounding box center [264, 72] width 23 height 23
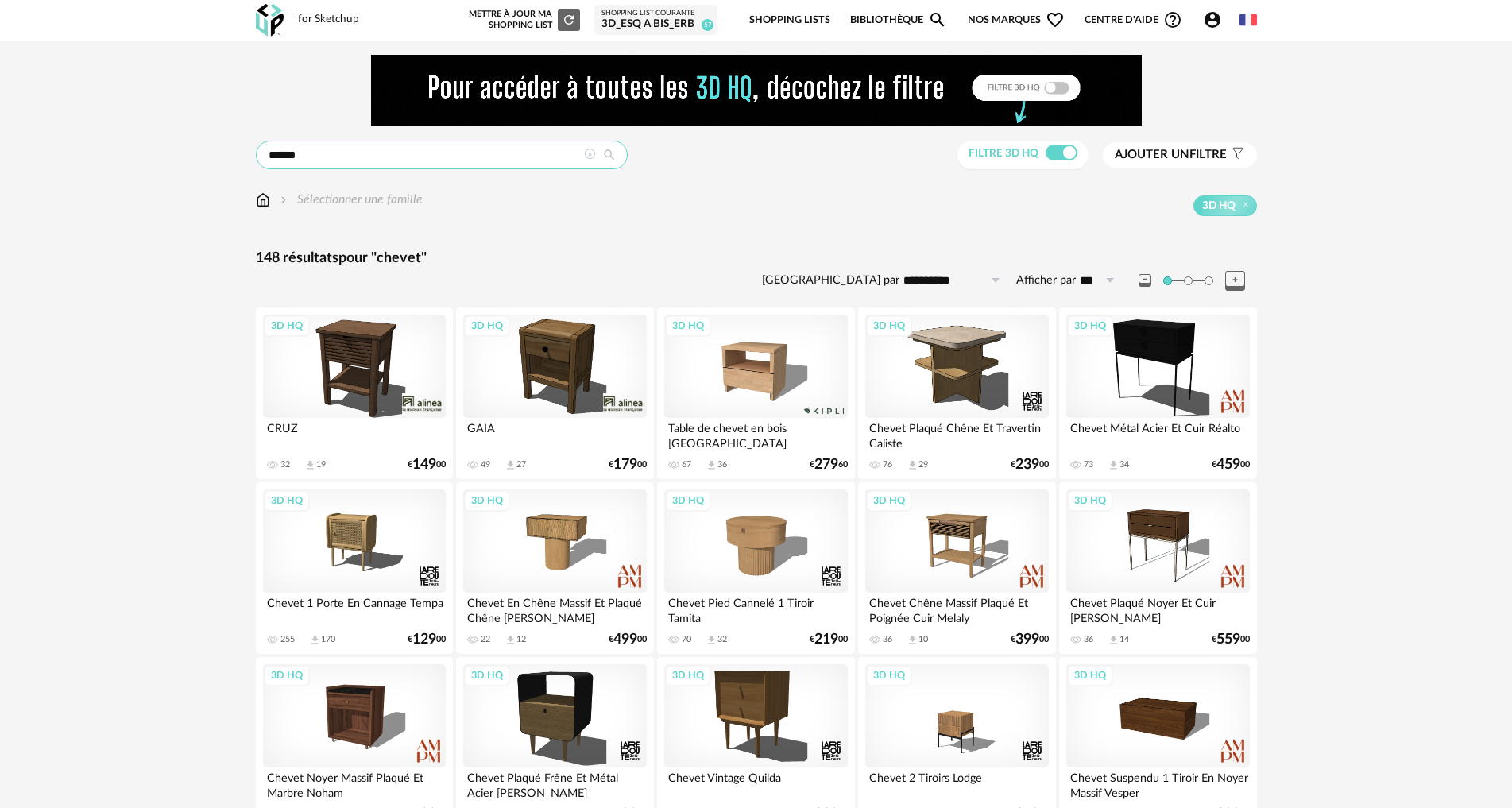
click at [291, 152] on input "******" at bounding box center [442, 155] width 372 height 29
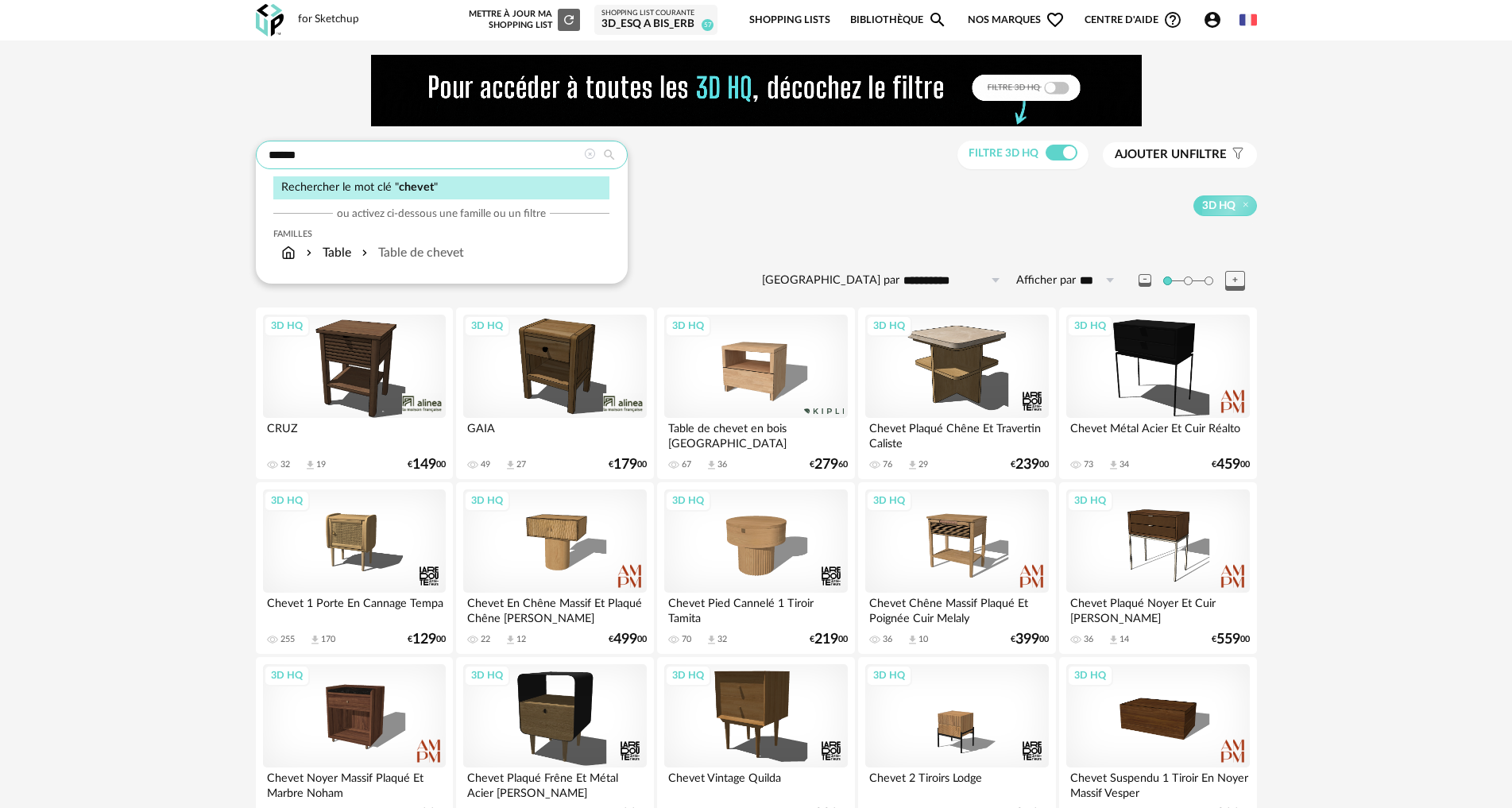
click at [306, 149] on input "******" at bounding box center [442, 155] width 372 height 29
drag, startPoint x: 323, startPoint y: 152, endPoint x: 268, endPoint y: 152, distance: 55.0
click at [268, 152] on input "******" at bounding box center [442, 155] width 372 height 29
type input "********"
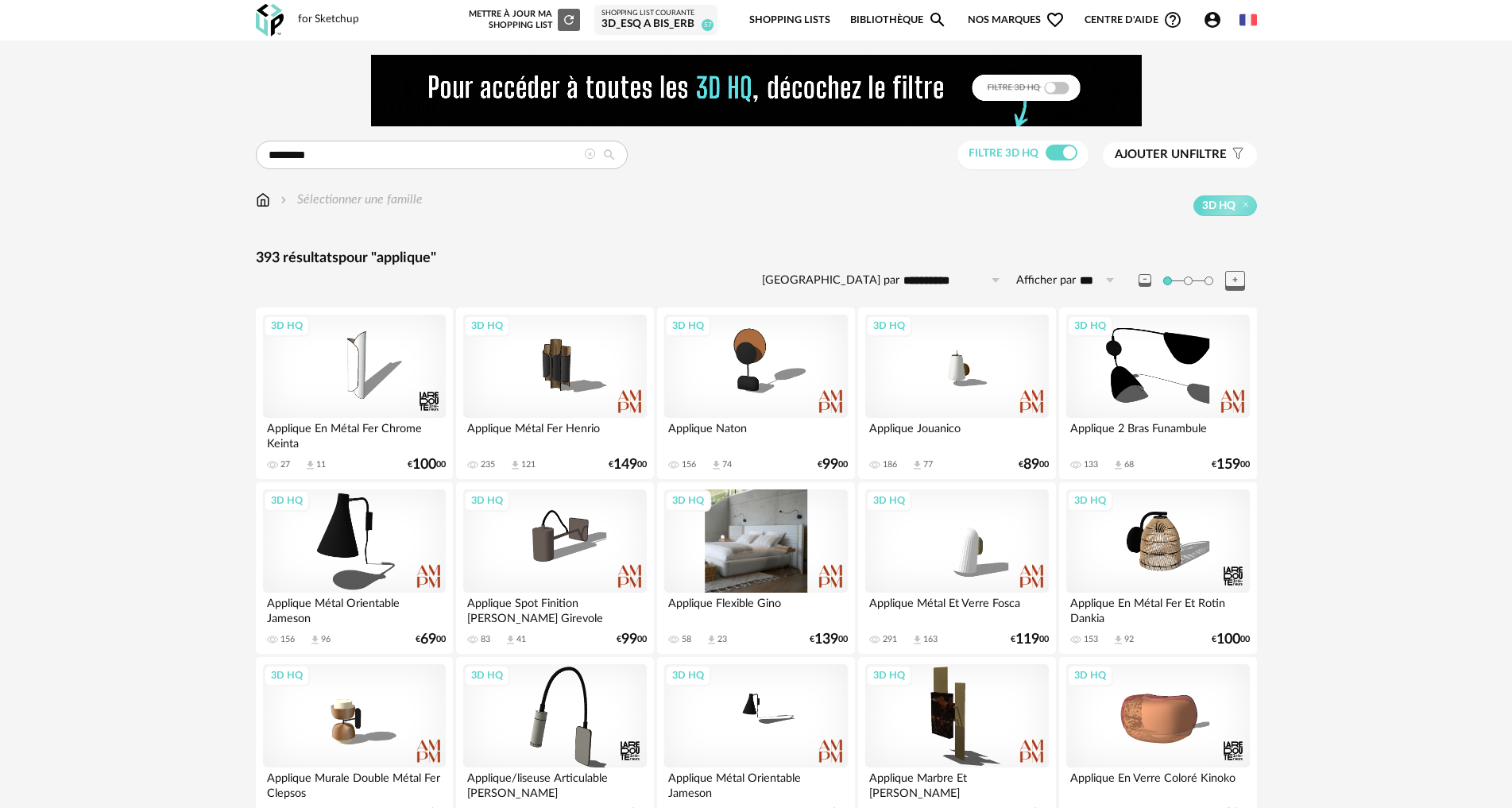
click at [721, 548] on div "3D HQ" at bounding box center [756, 540] width 183 height 103
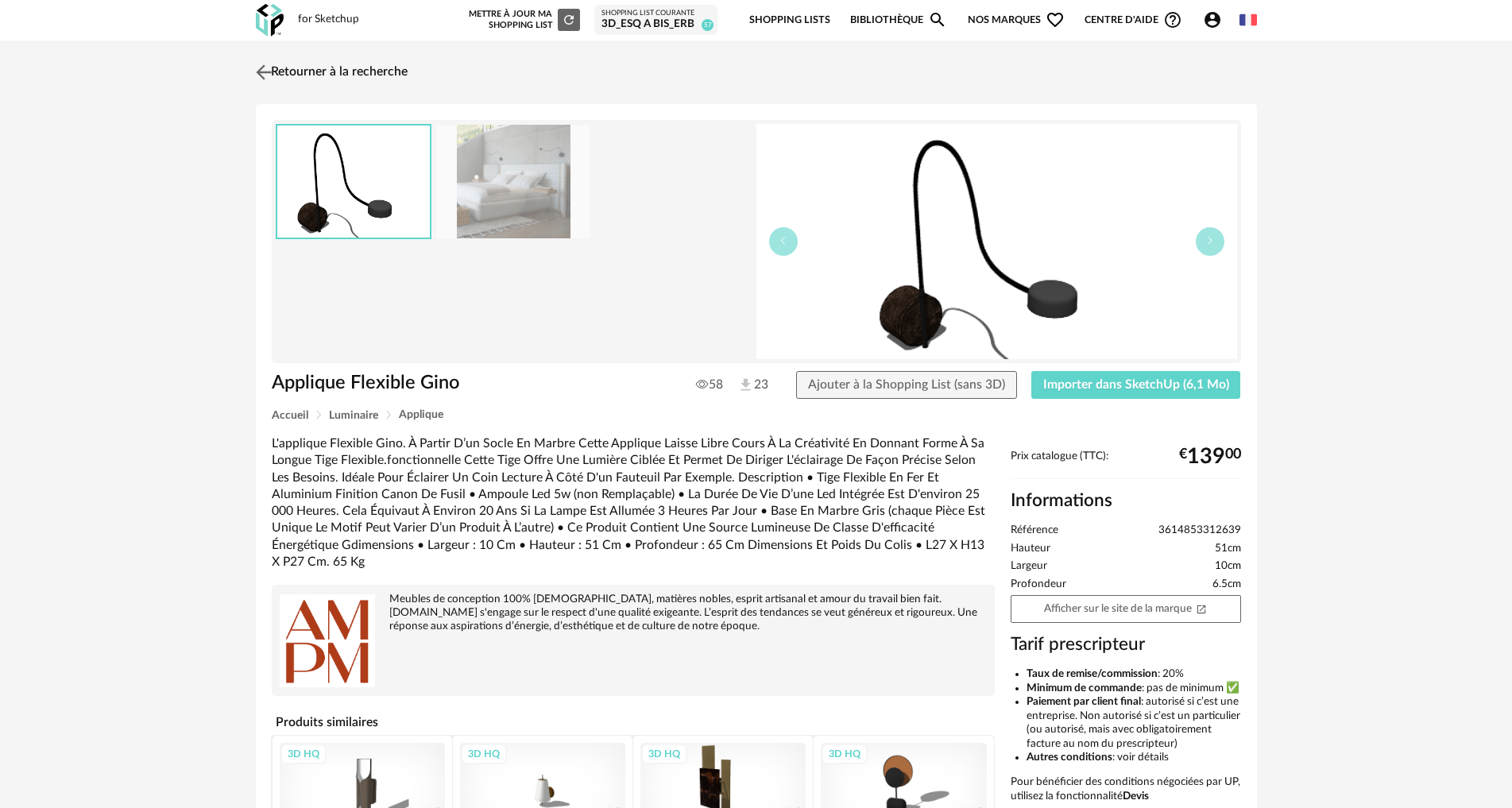
click at [267, 77] on img at bounding box center [264, 72] width 23 height 23
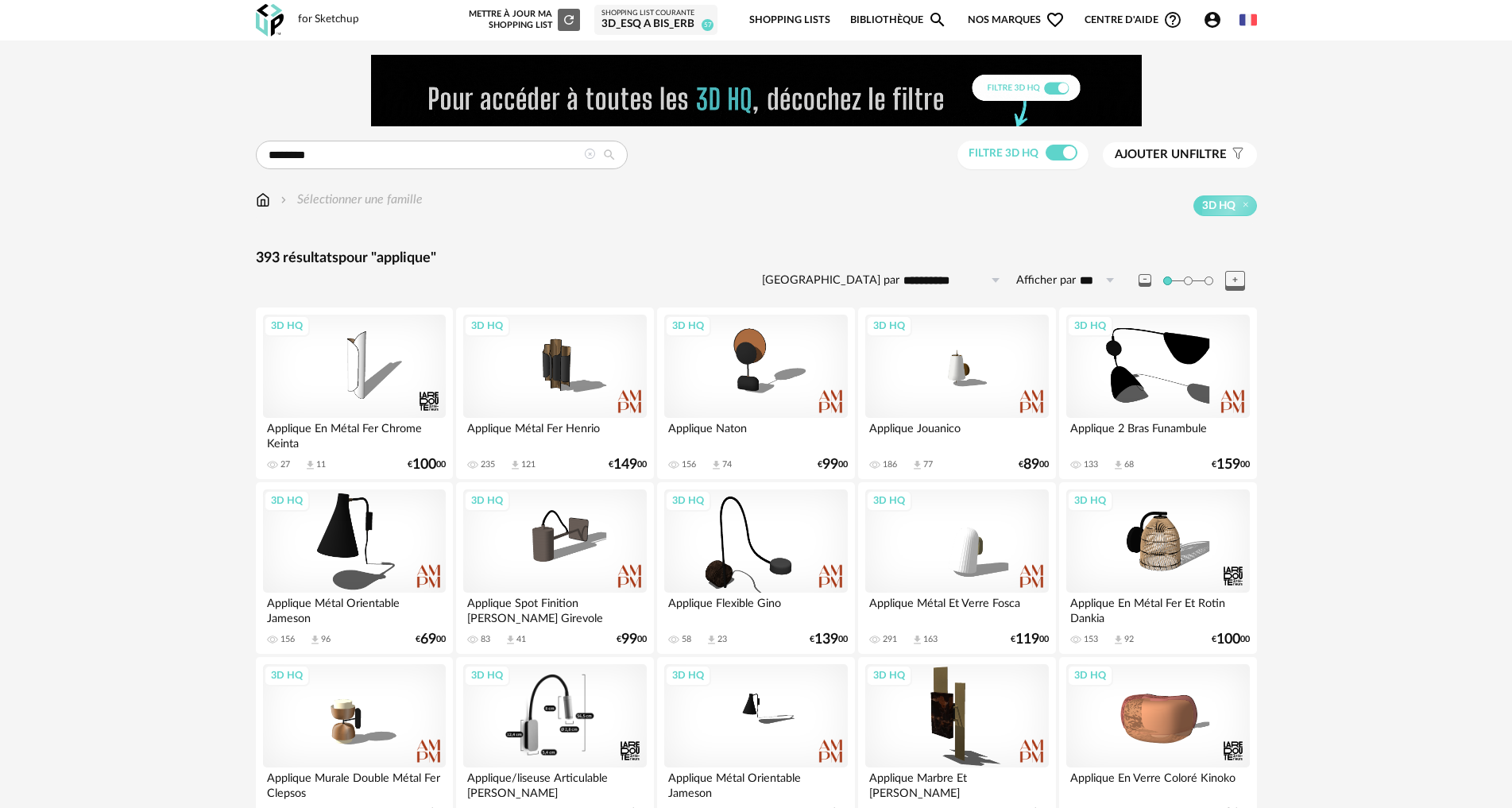
click at [599, 680] on div "3D HQ" at bounding box center [555, 715] width 183 height 103
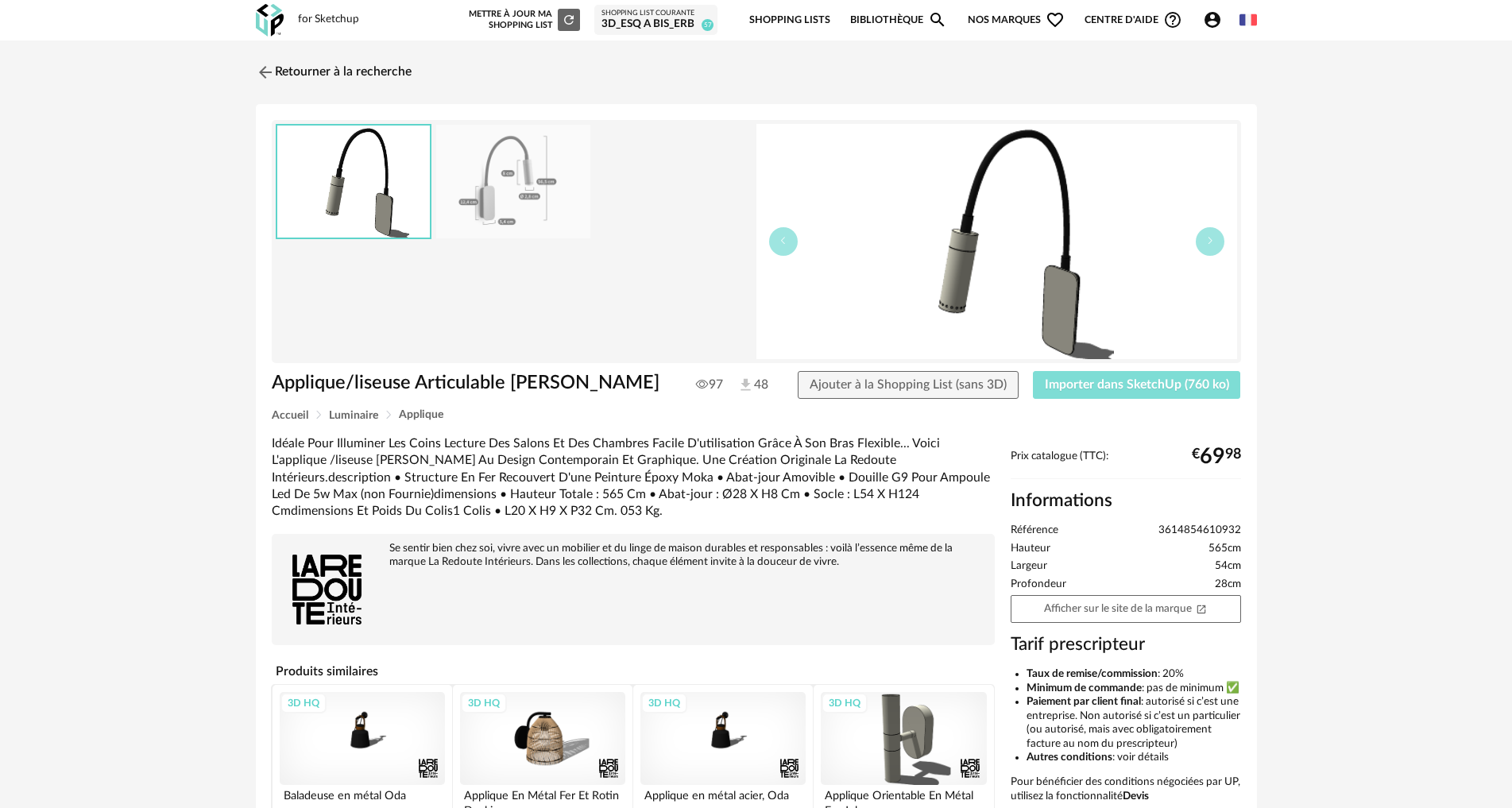
click at [1155, 389] on span "Importer dans SketchUp (760 ko)" at bounding box center [1137, 384] width 185 height 12
click at [260, 75] on img at bounding box center [264, 72] width 23 height 23
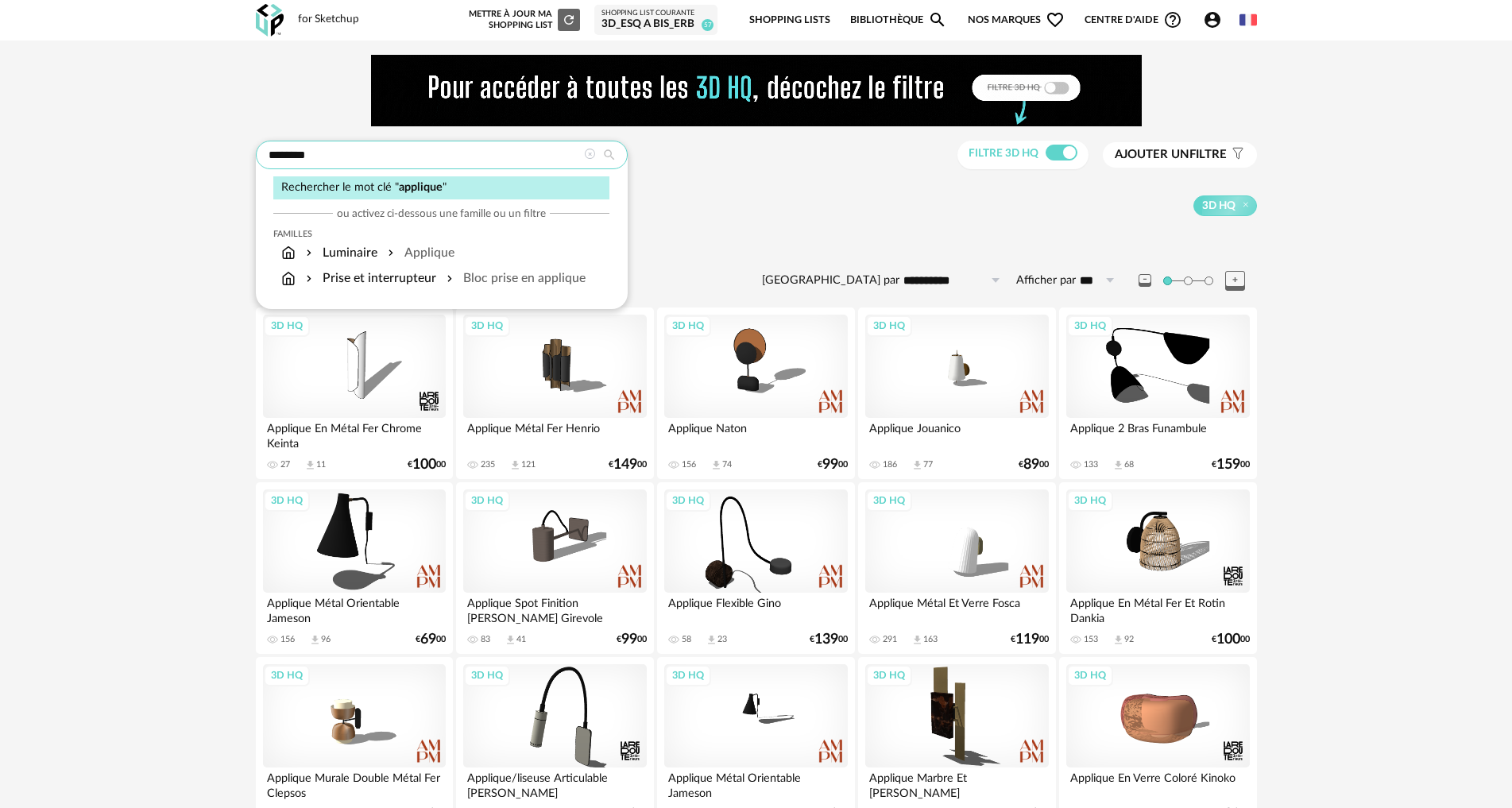
drag, startPoint x: 319, startPoint y: 154, endPoint x: 255, endPoint y: 148, distance: 64.3
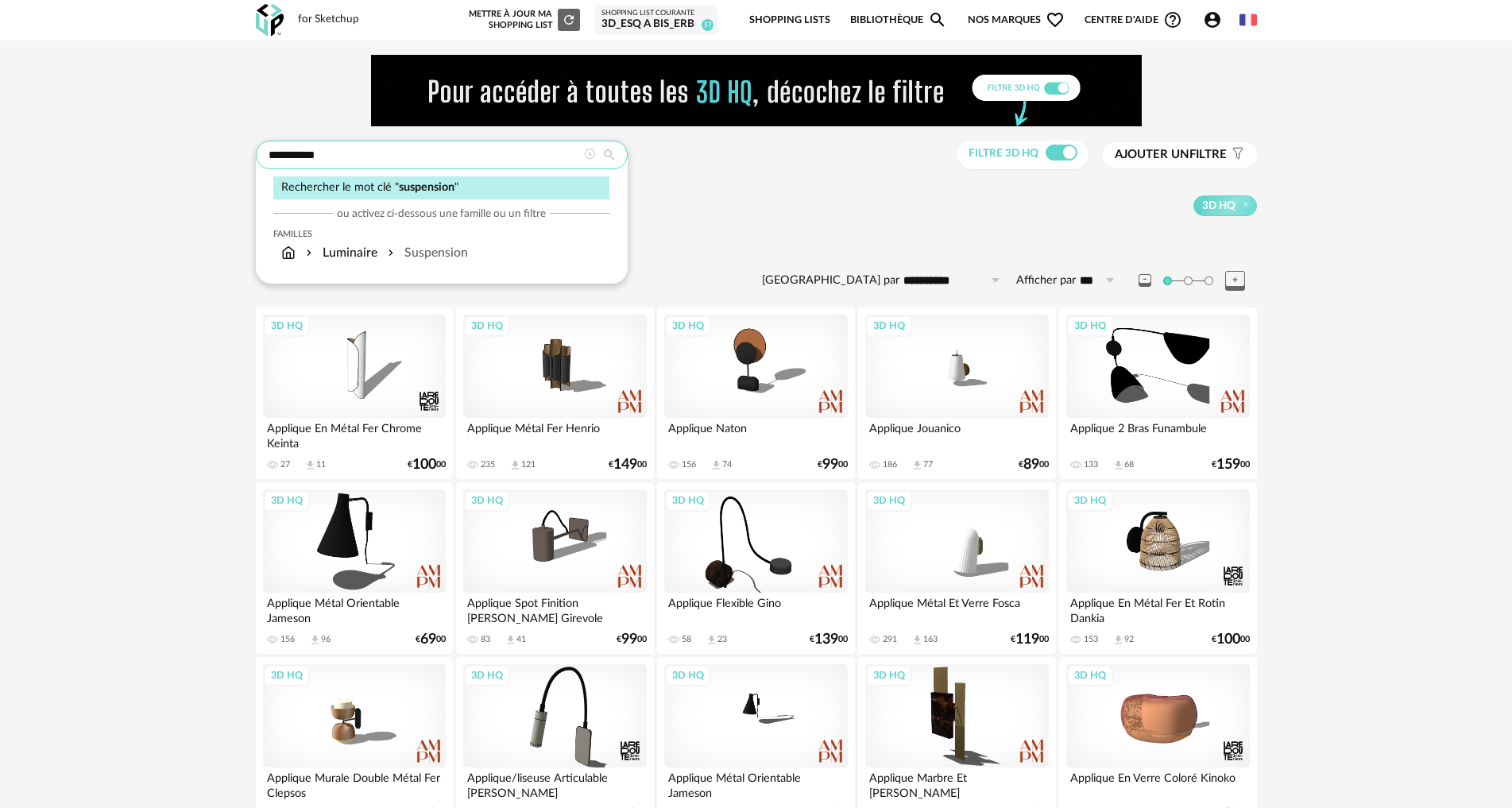
type input "**********"
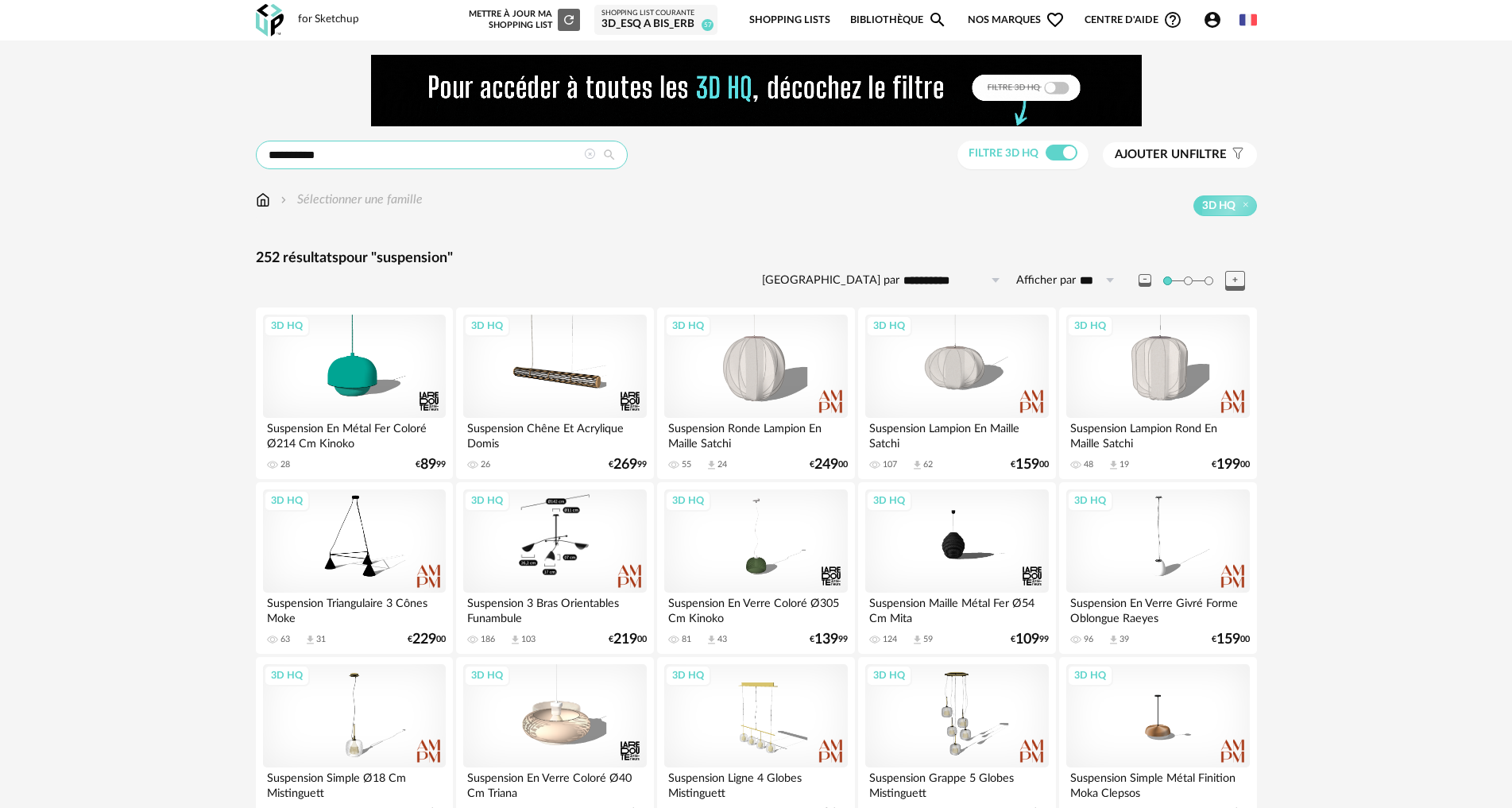
scroll to position [79, 0]
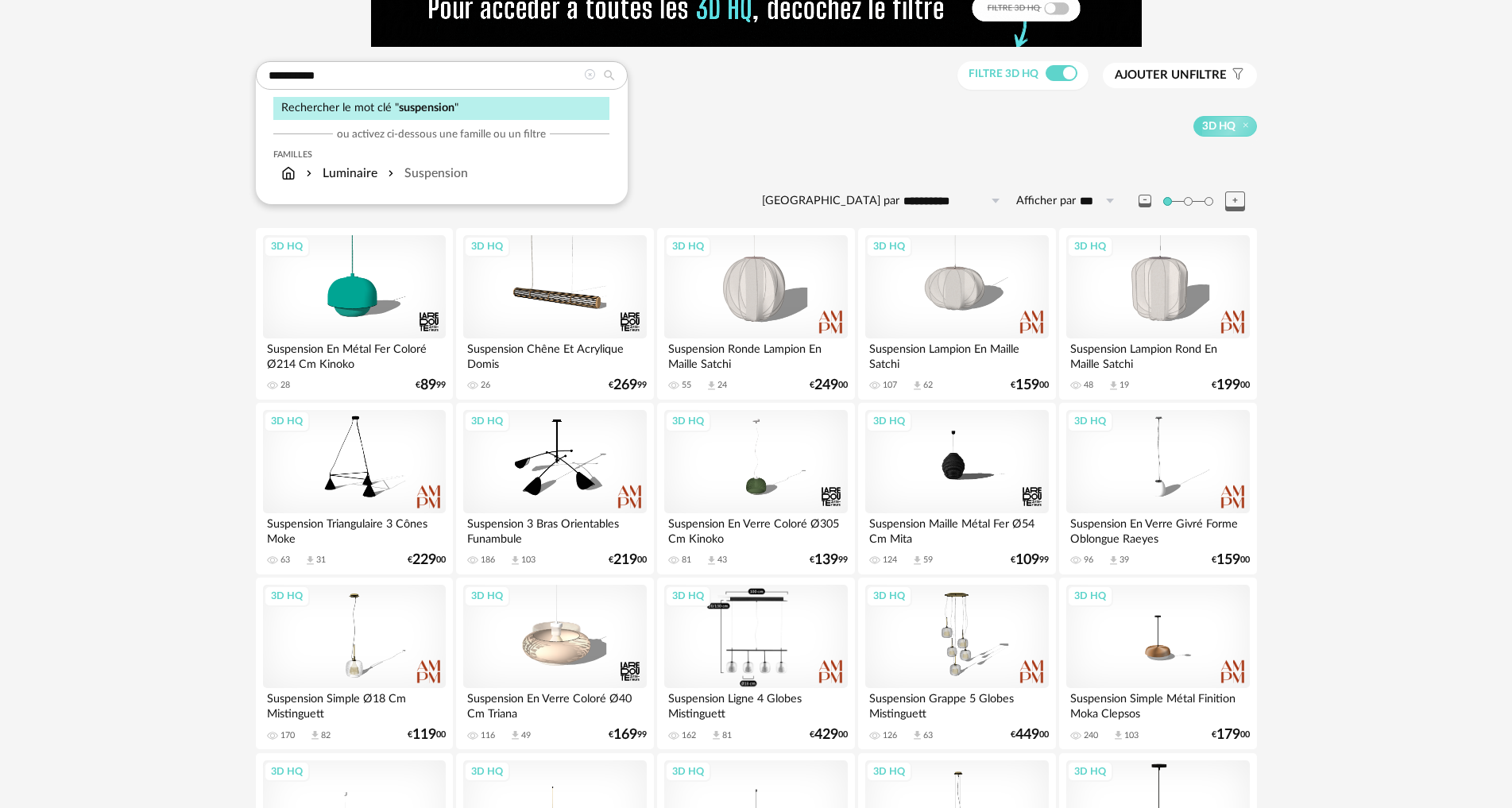
click at [770, 656] on div "3D HQ" at bounding box center [756, 636] width 183 height 103
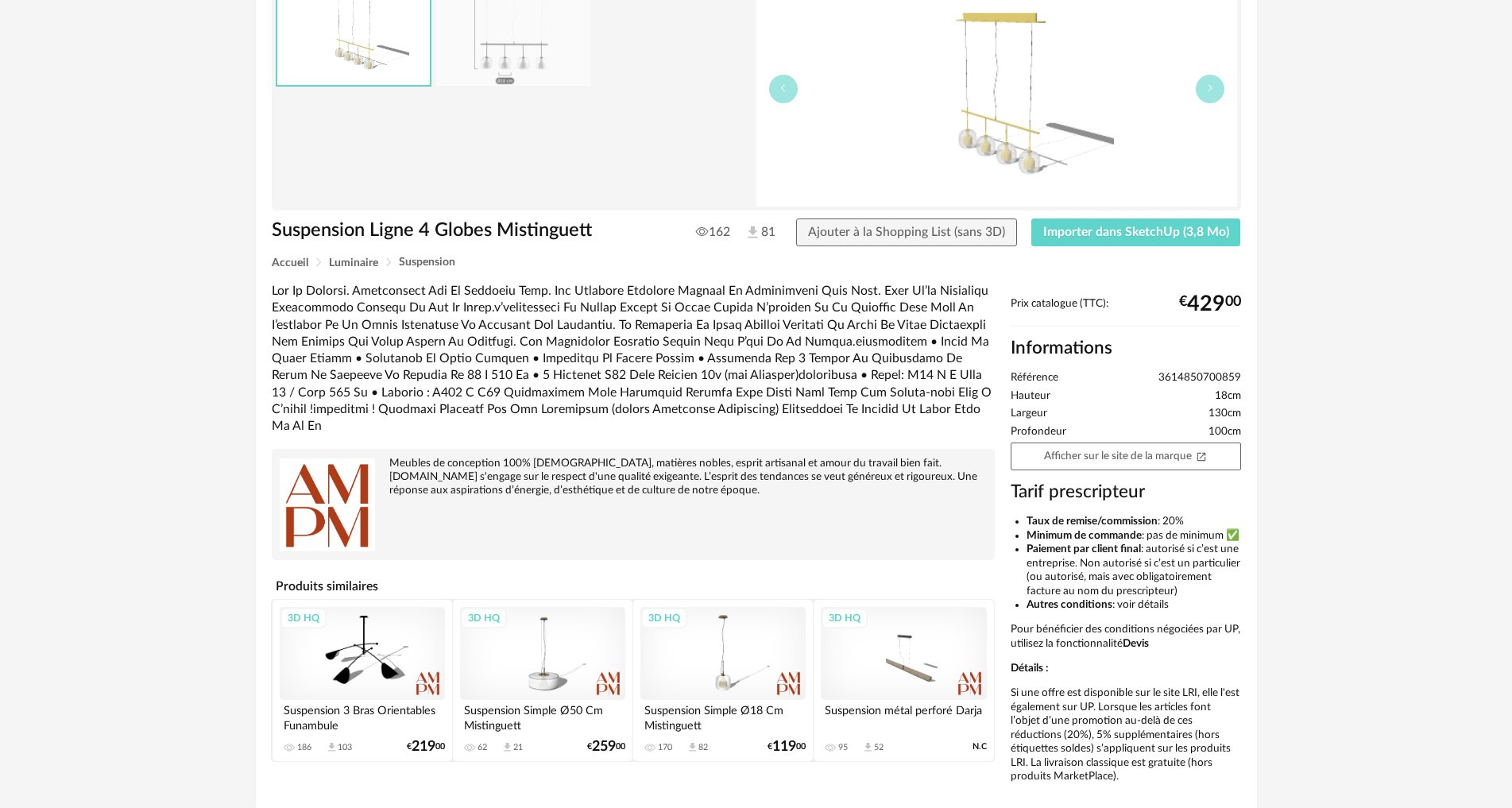
scroll to position [159, 0]
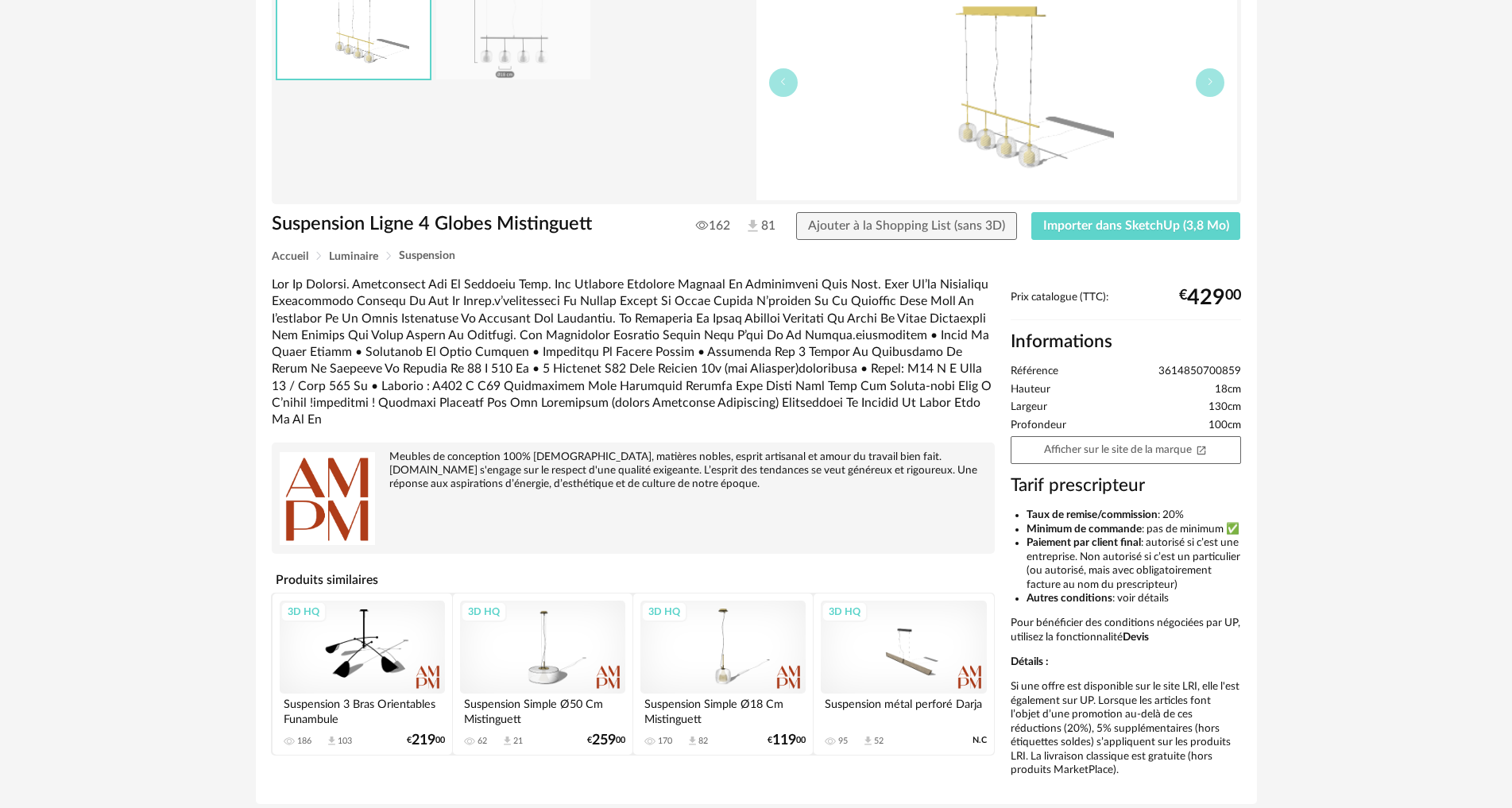
click at [913, 634] on div "3D HQ" at bounding box center [903, 647] width 166 height 93
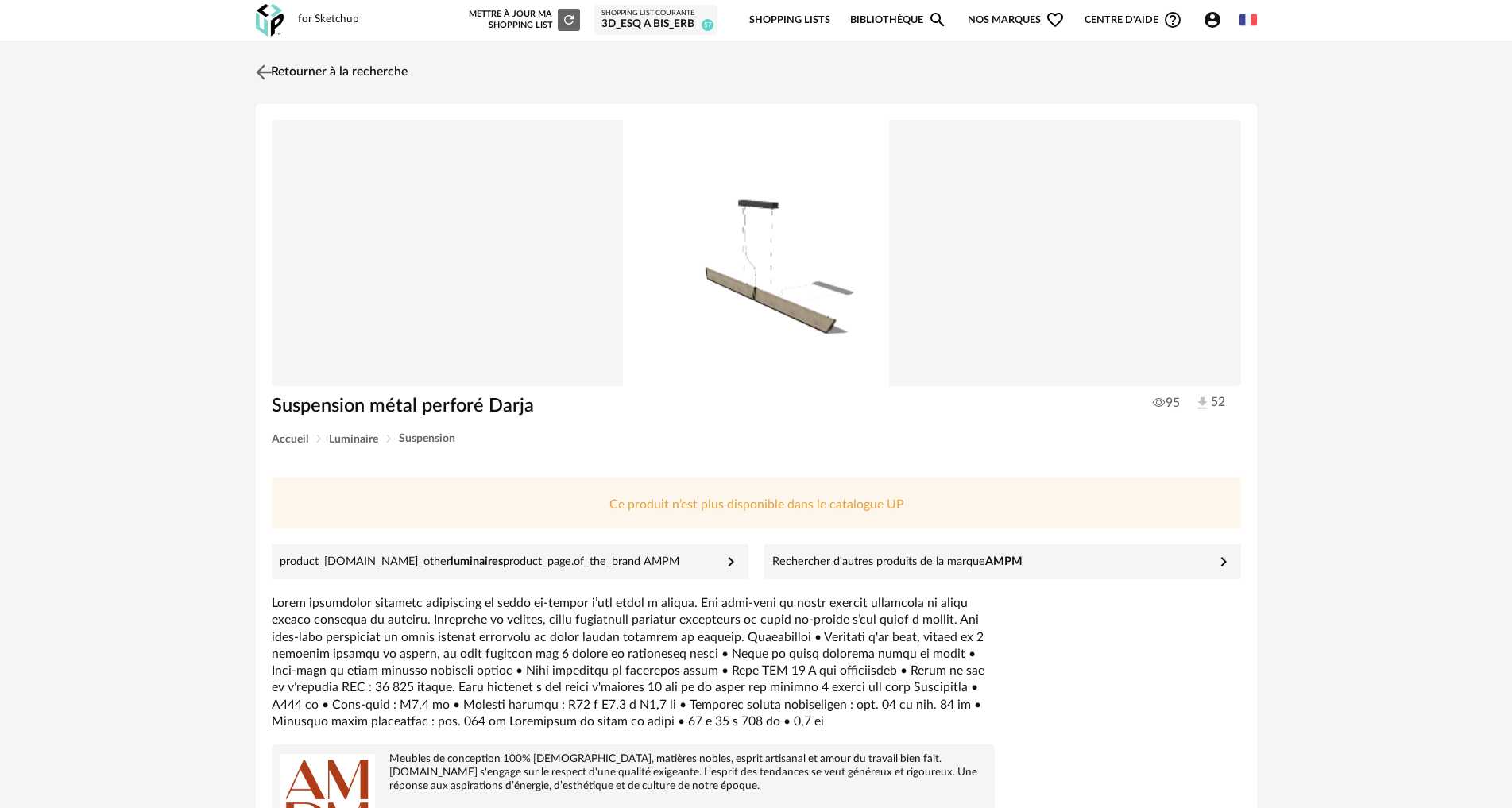
click at [266, 75] on img at bounding box center [264, 72] width 23 height 23
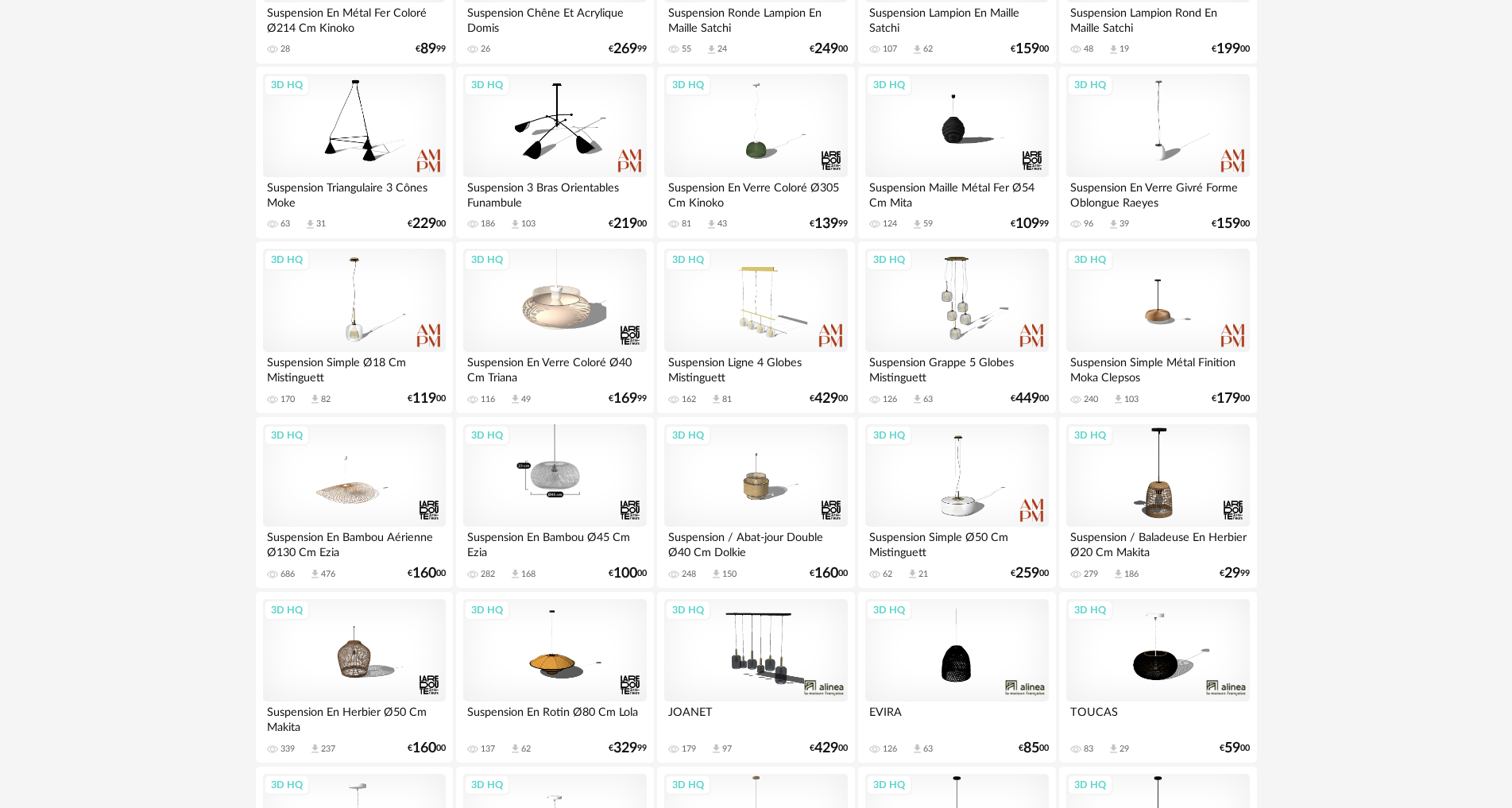
scroll to position [397, 0]
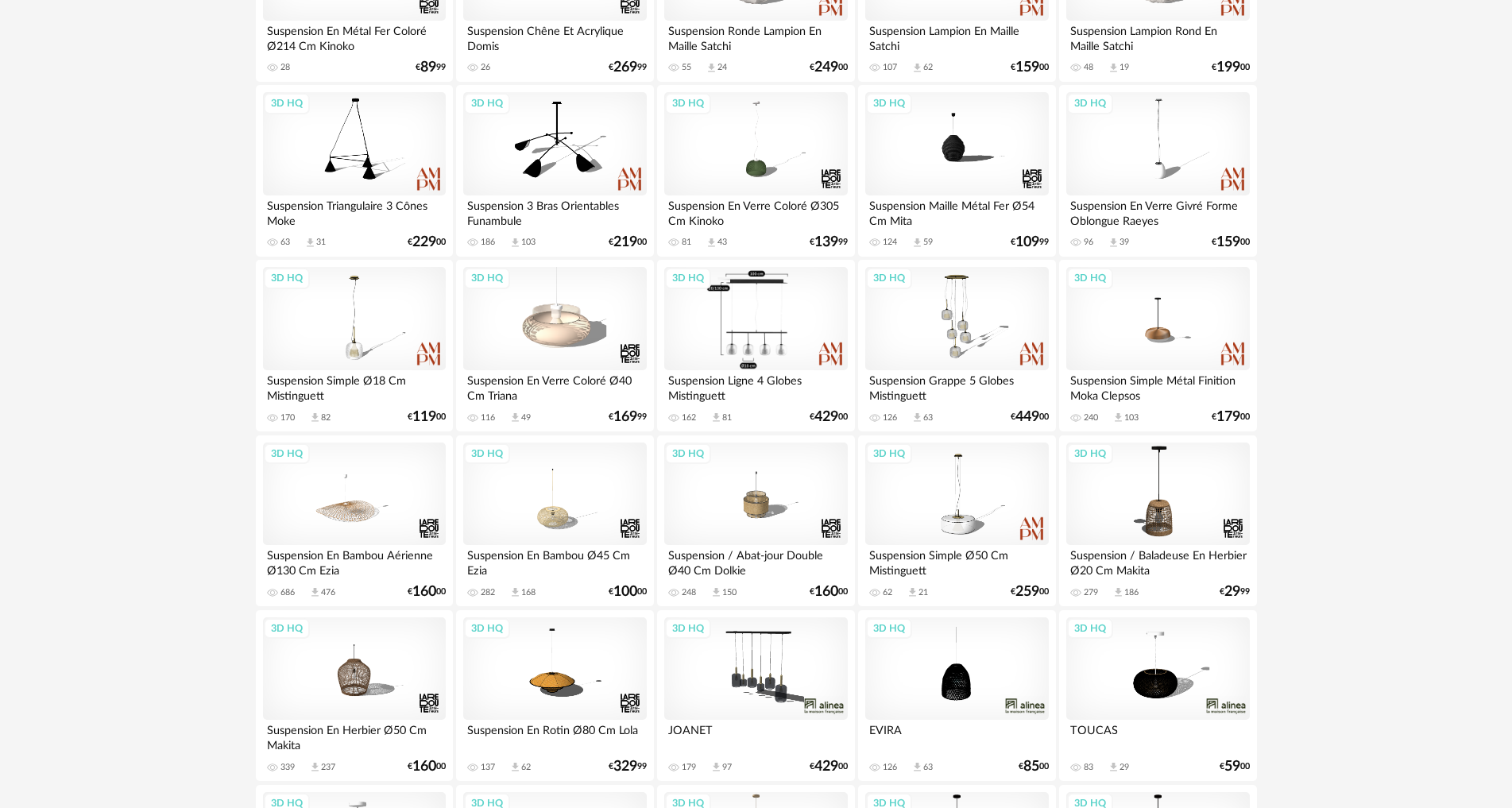
click at [779, 335] on div "3D HQ" at bounding box center [756, 318] width 183 height 103
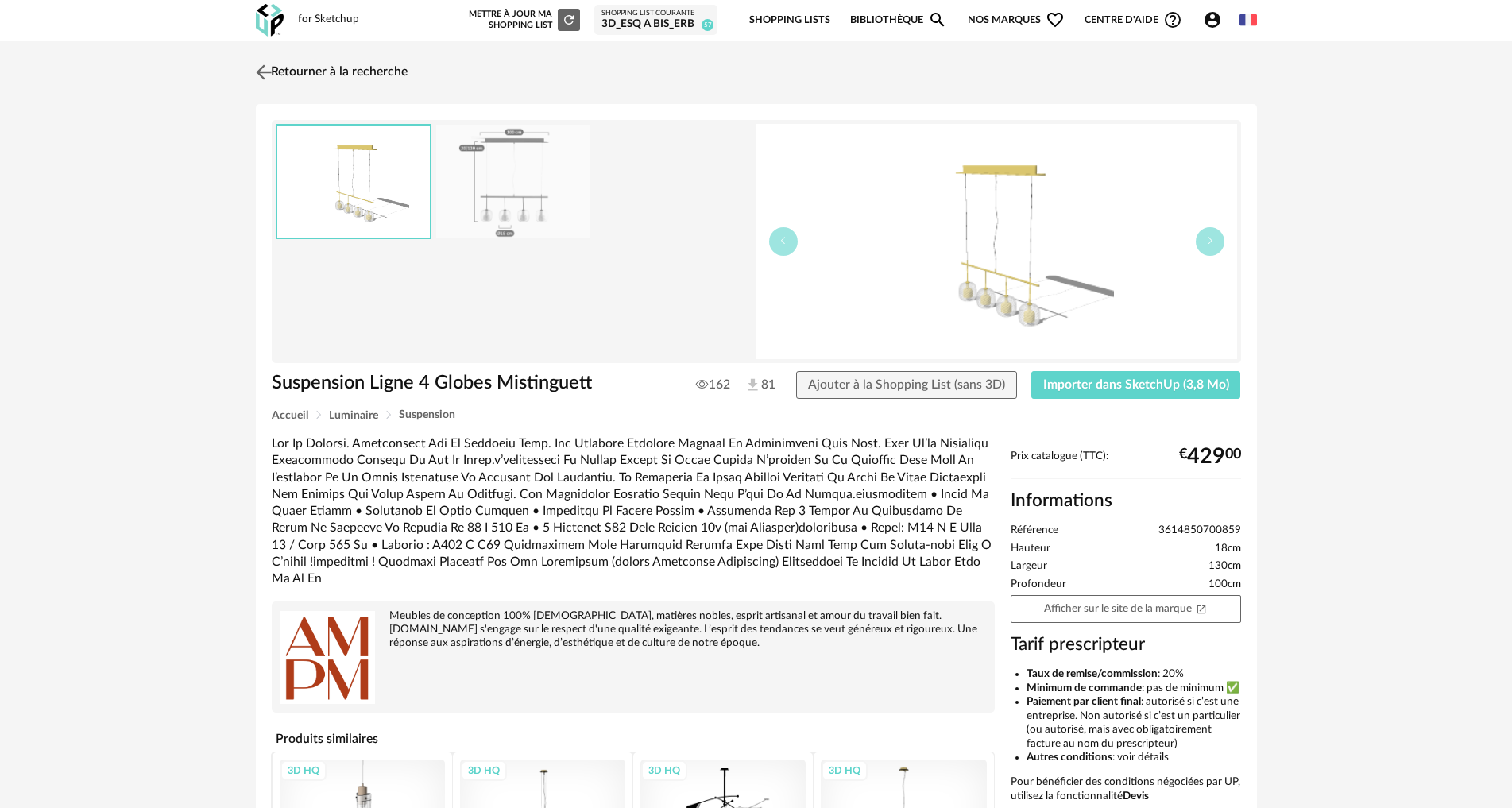
click at [268, 76] on img at bounding box center [264, 72] width 23 height 23
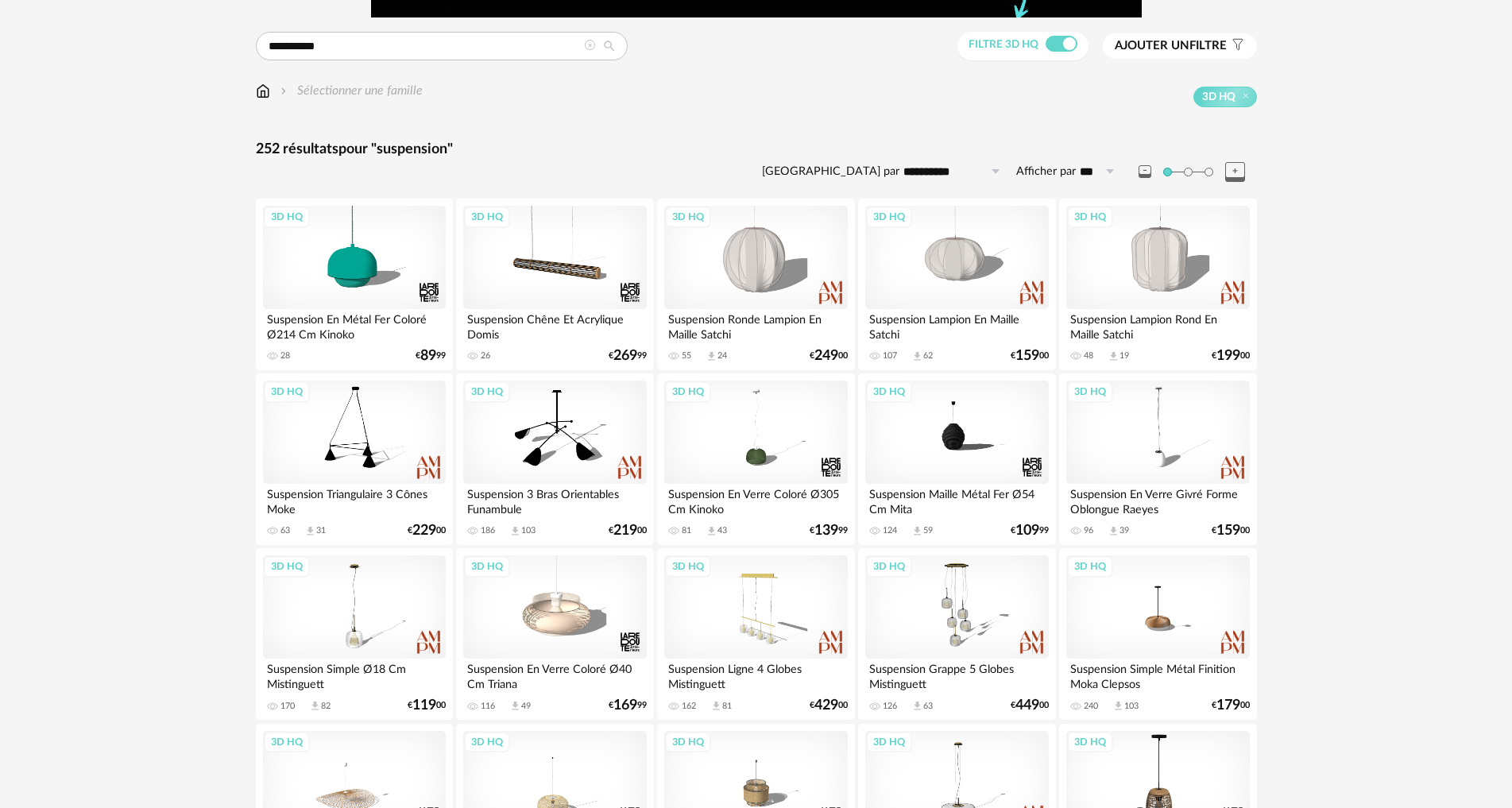
scroll to position [81, 0]
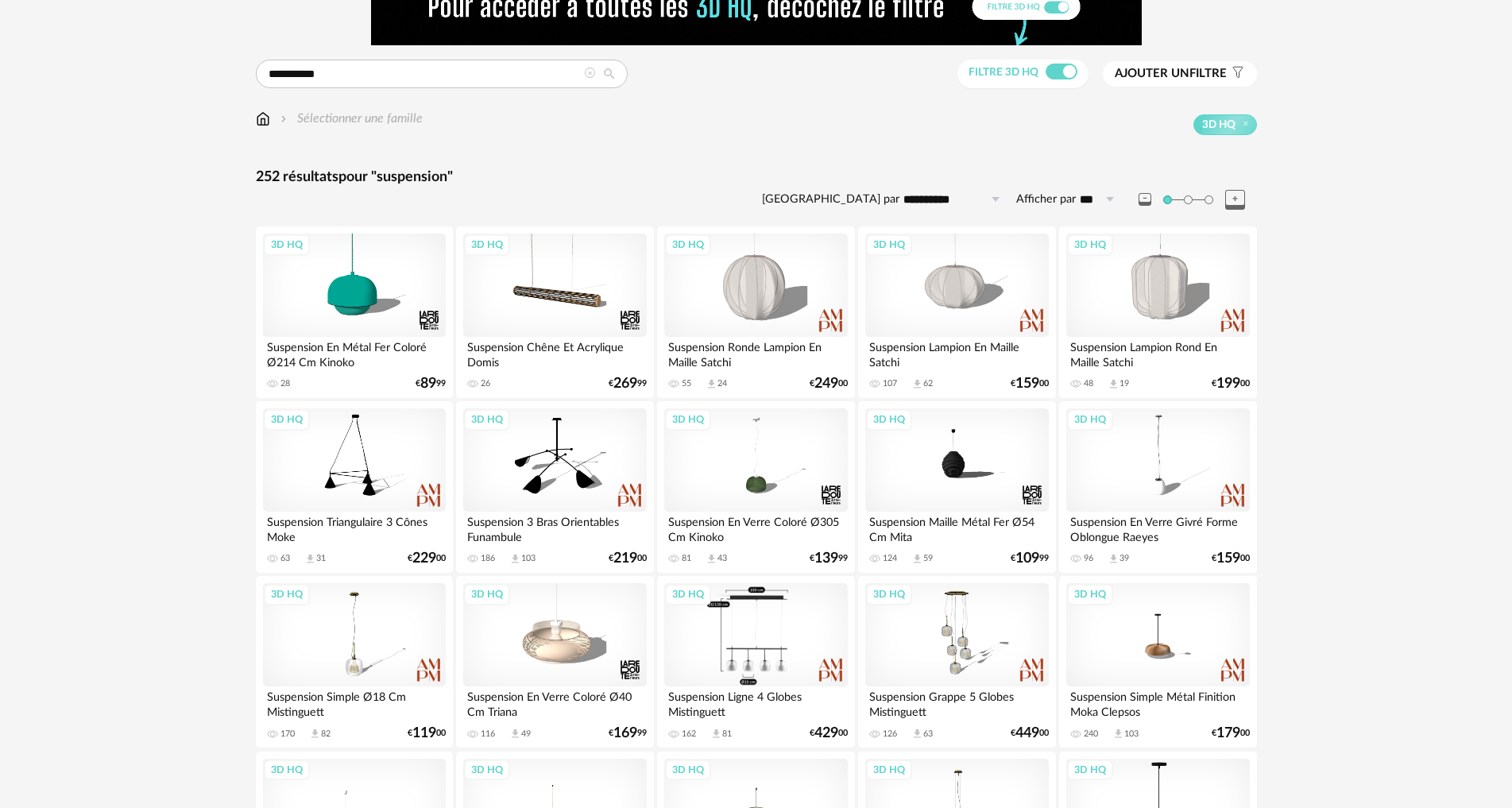
click at [769, 642] on div "3D HQ" at bounding box center [756, 634] width 183 height 103
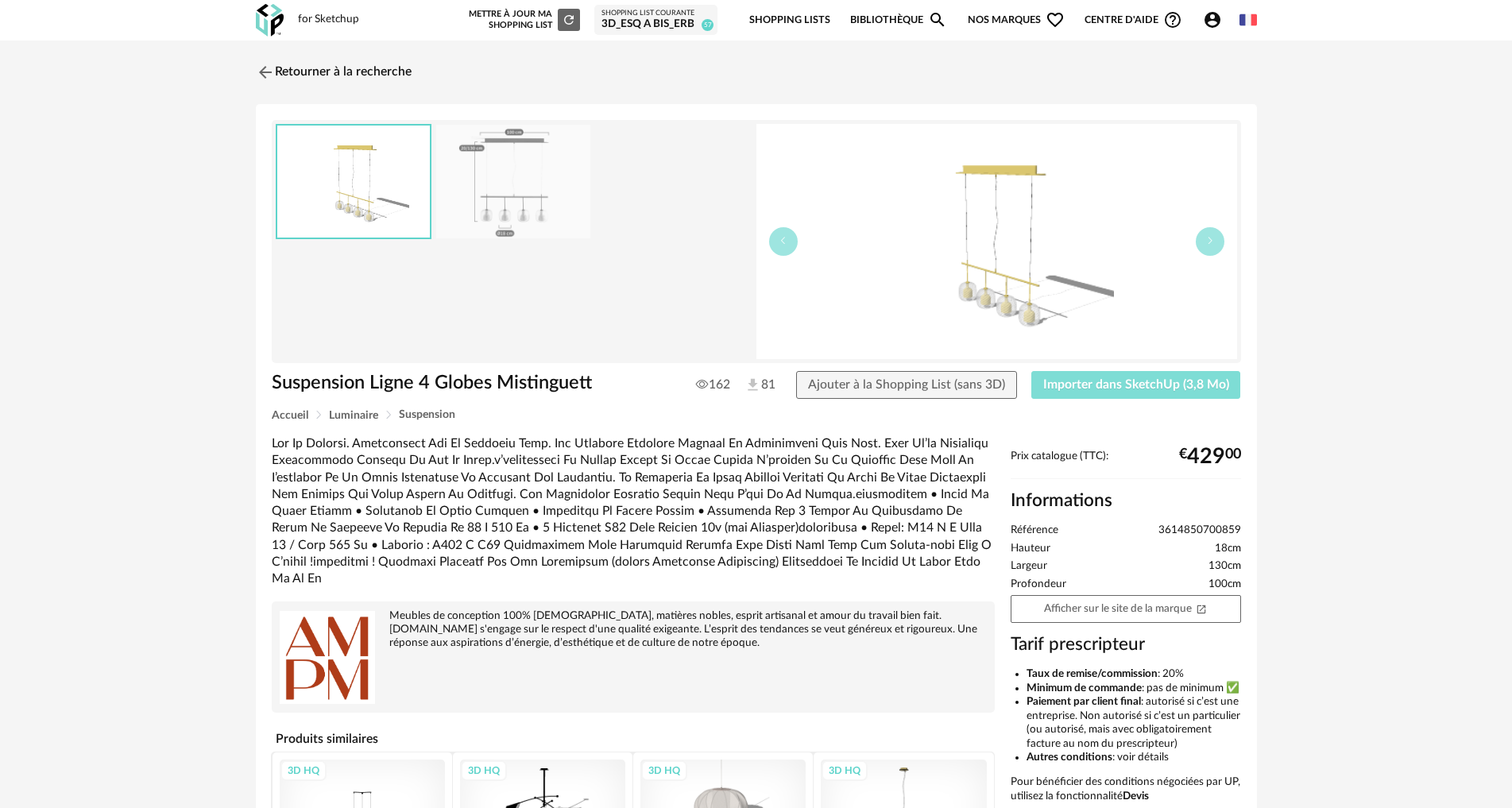
click at [1067, 385] on span "Importer dans SketchUp (3,8 Mo)" at bounding box center [1136, 384] width 186 height 12
click at [265, 78] on img at bounding box center [264, 72] width 23 height 23
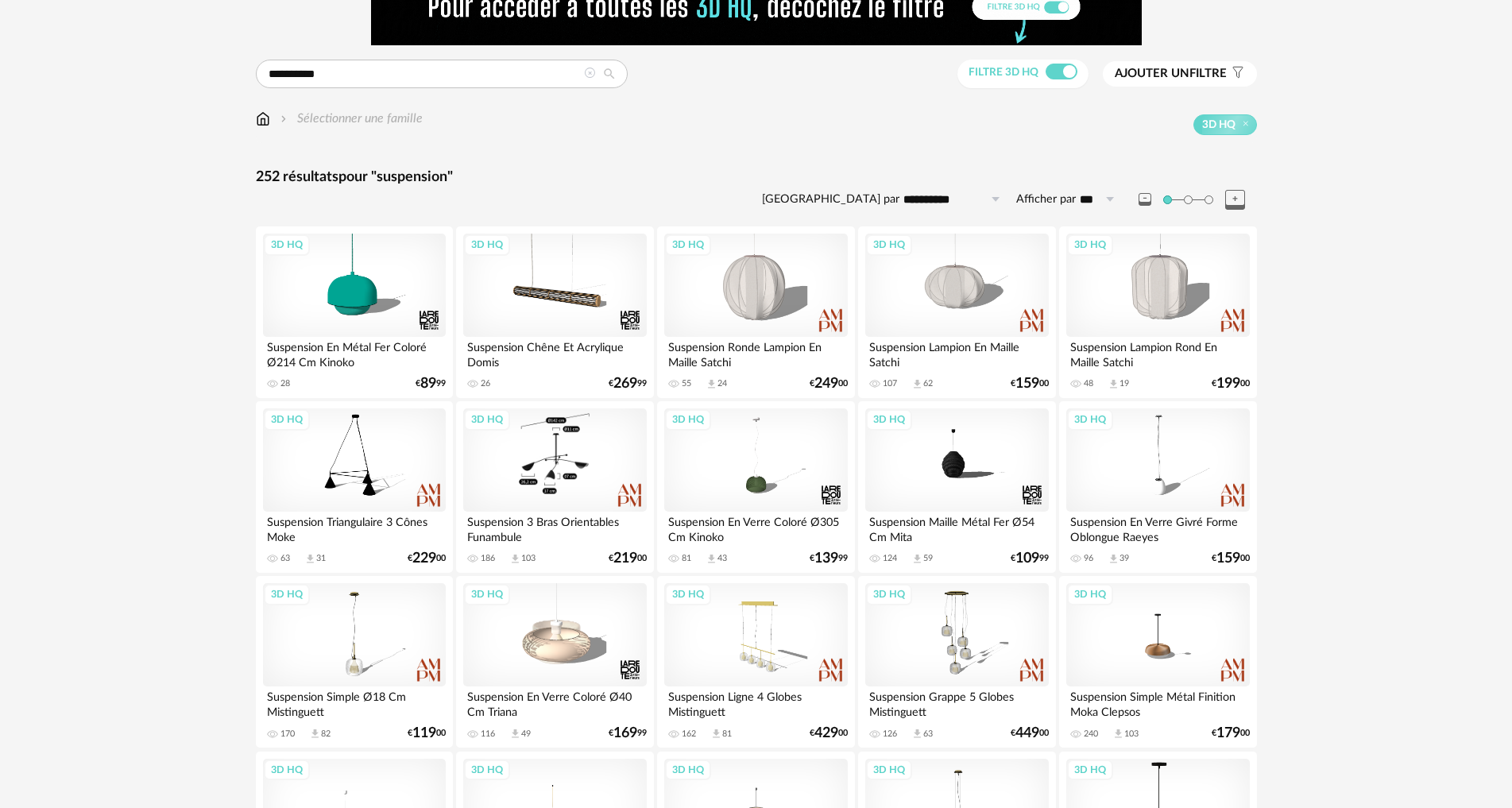
click at [553, 470] on div "3D HQ" at bounding box center [555, 460] width 183 height 103
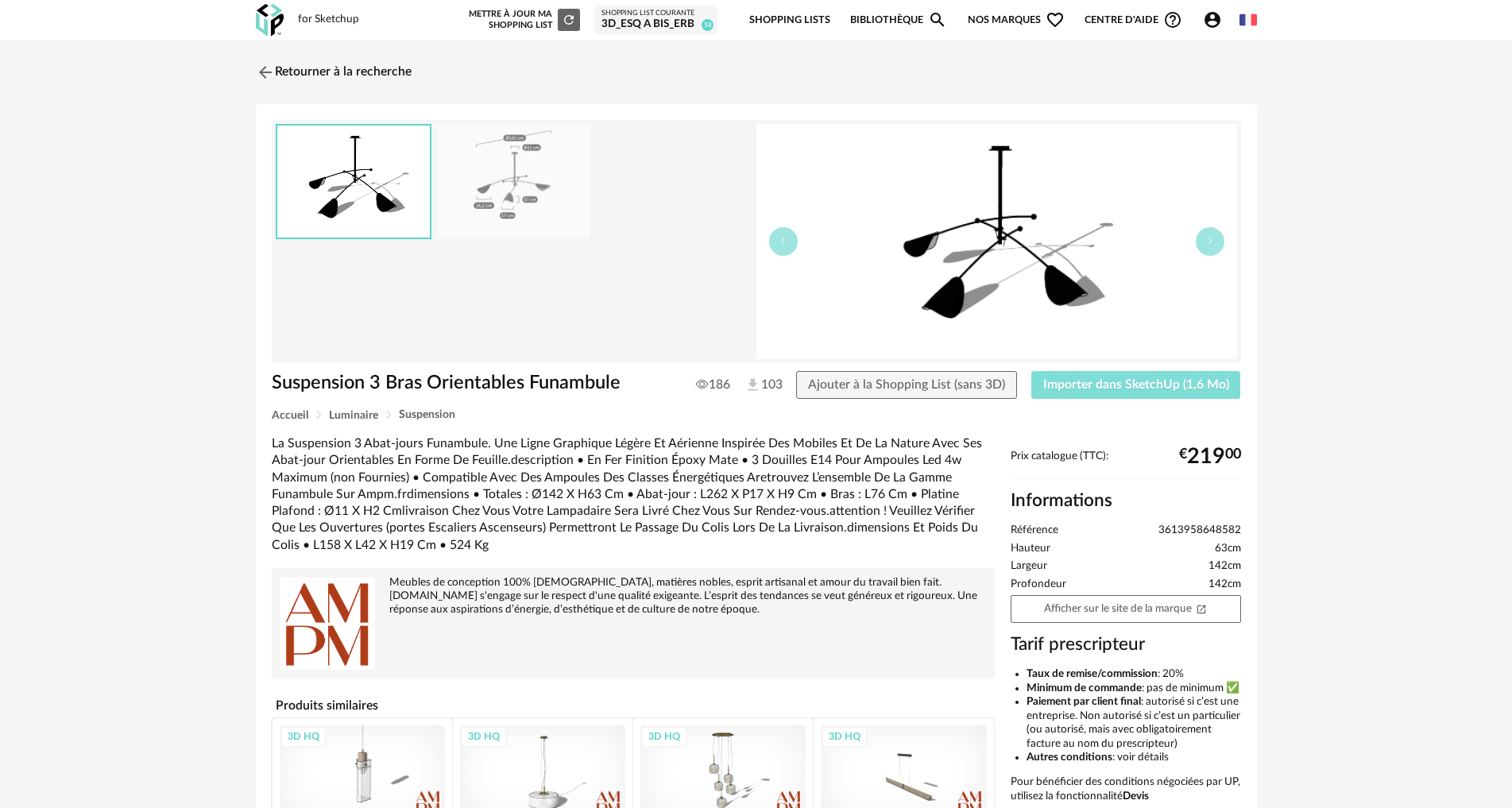
click at [1079, 389] on span "Importer dans SketchUp (1,6 Mo)" at bounding box center [1136, 384] width 186 height 12
click at [553, 770] on div "3D HQ" at bounding box center [542, 771] width 166 height 93
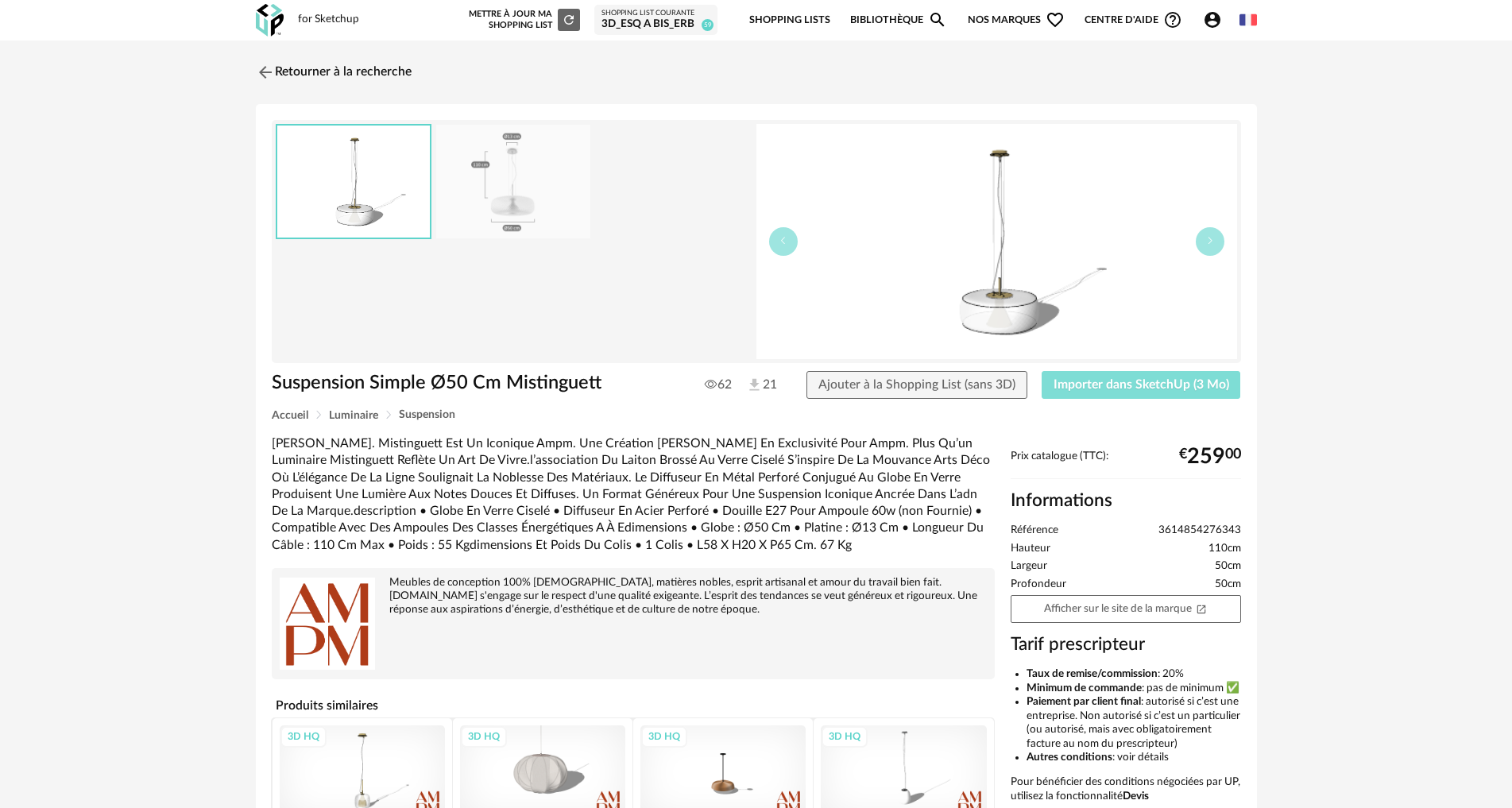
click at [1093, 381] on span "Importer dans SketchUp (3 Mo)" at bounding box center [1141, 384] width 176 height 12
click at [268, 77] on img at bounding box center [264, 72] width 23 height 23
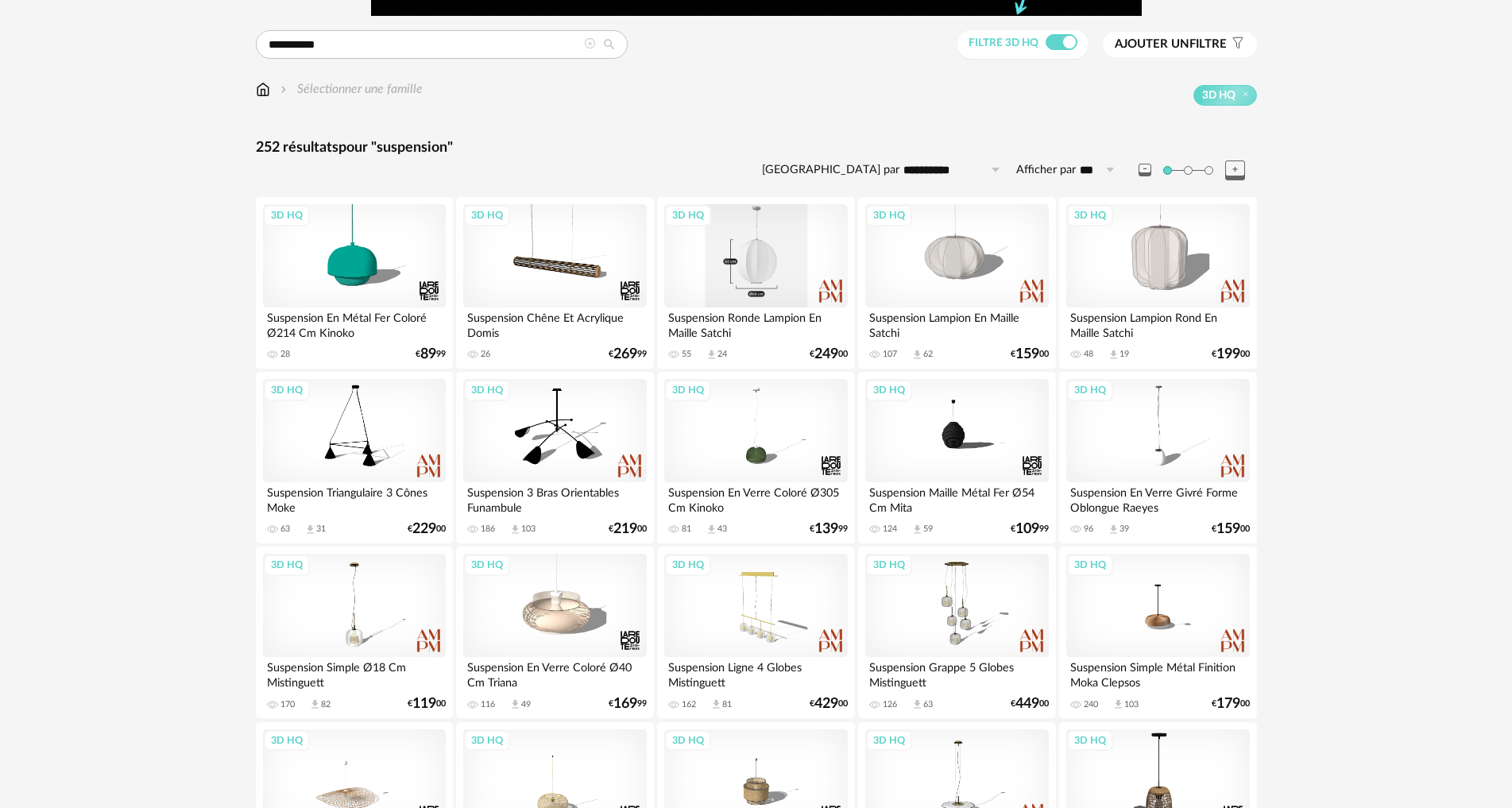
scroll to position [105, 0]
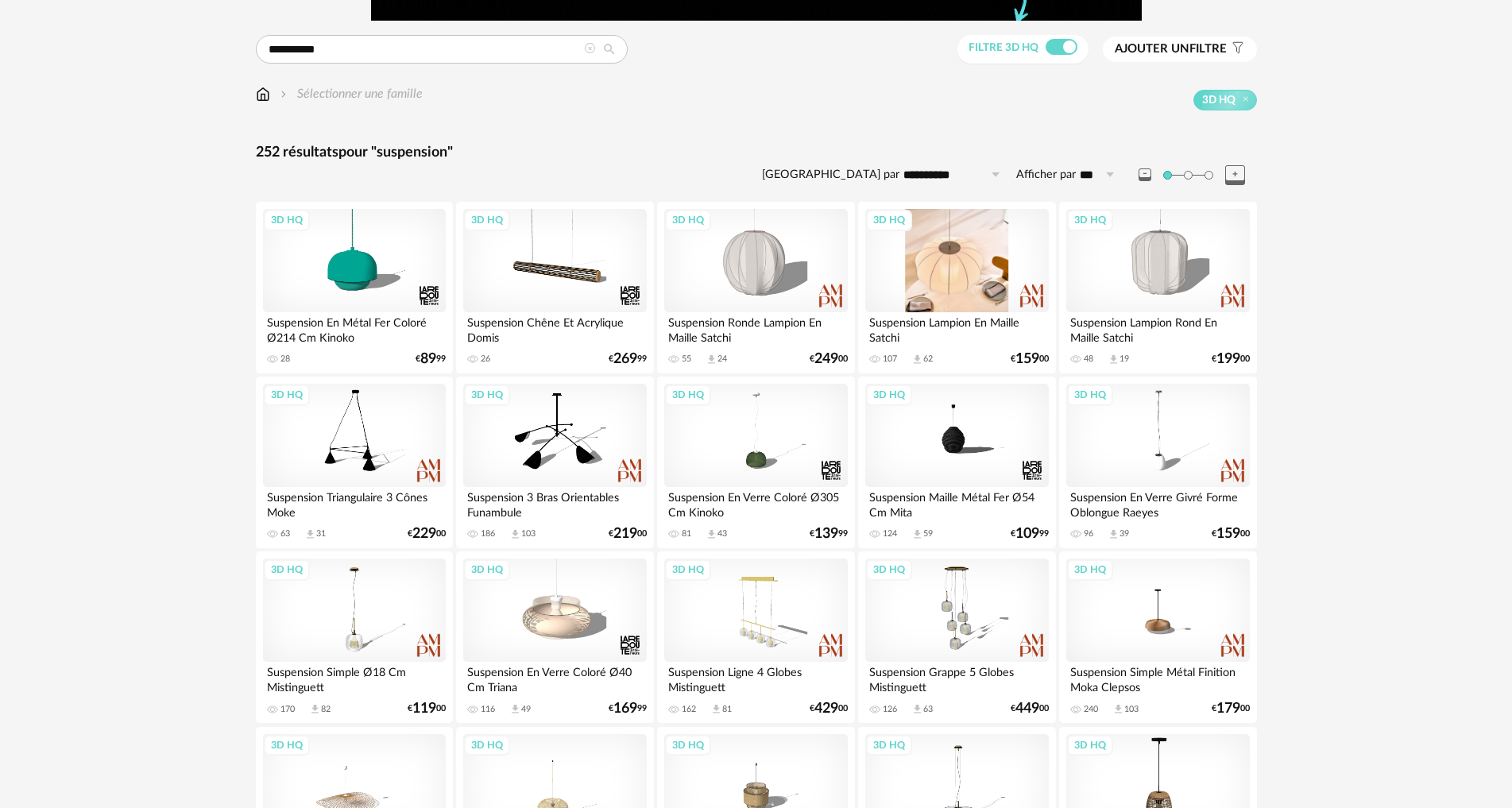
click at [955, 264] on div "3D HQ" at bounding box center [957, 260] width 183 height 103
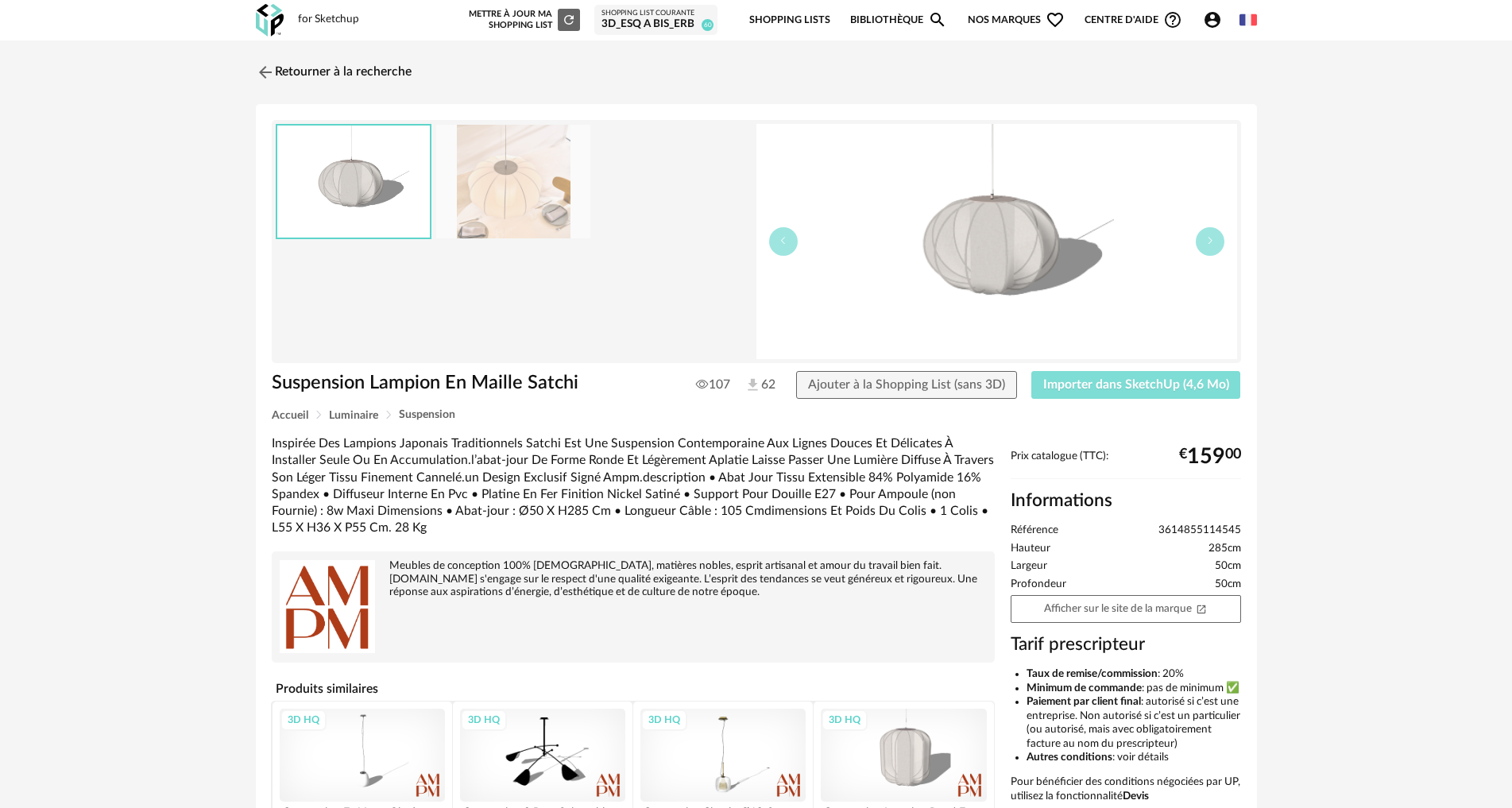
click at [1087, 390] on span "Importer dans SketchUp (4,6 Mo)" at bounding box center [1136, 384] width 186 height 12
